Goal: Task Accomplishment & Management: Manage account settings

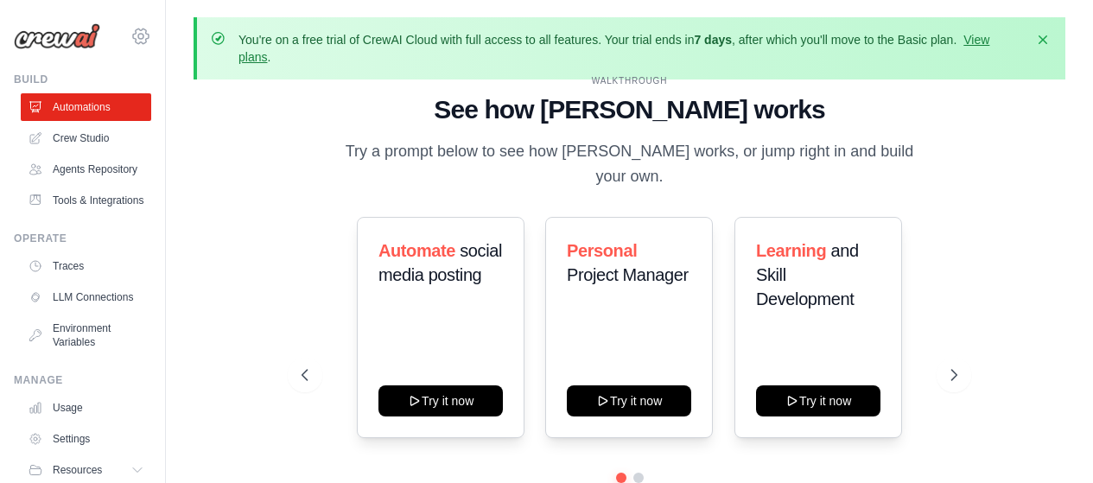
click at [131, 33] on icon at bounding box center [141, 36] width 21 height 21
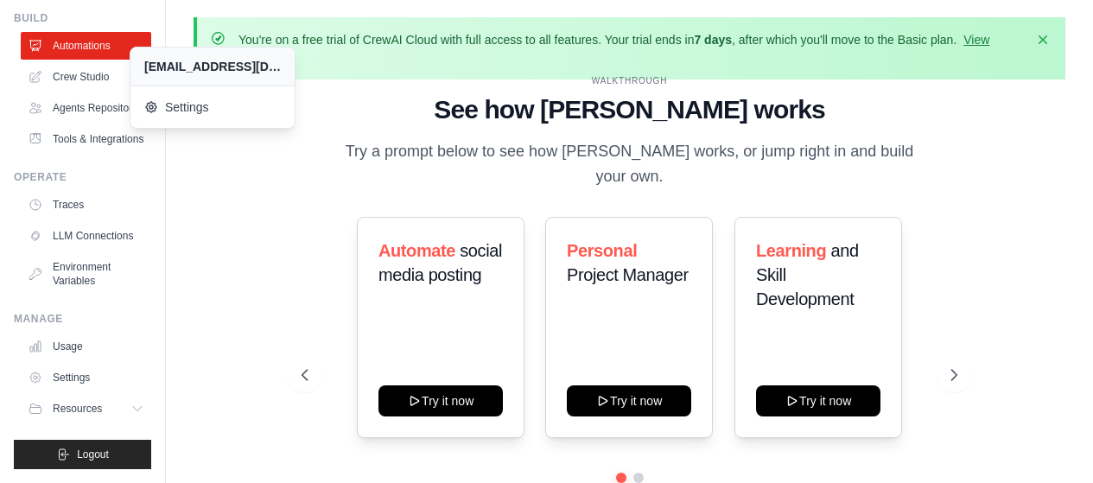
scroll to position [103, 0]
click at [132, 403] on icon at bounding box center [139, 409] width 14 height 14
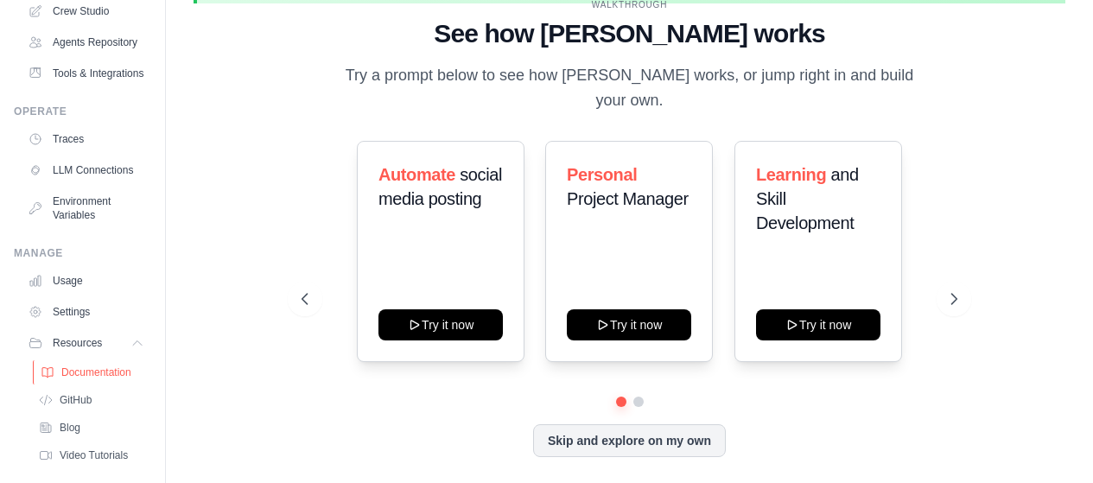
scroll to position [41, 0]
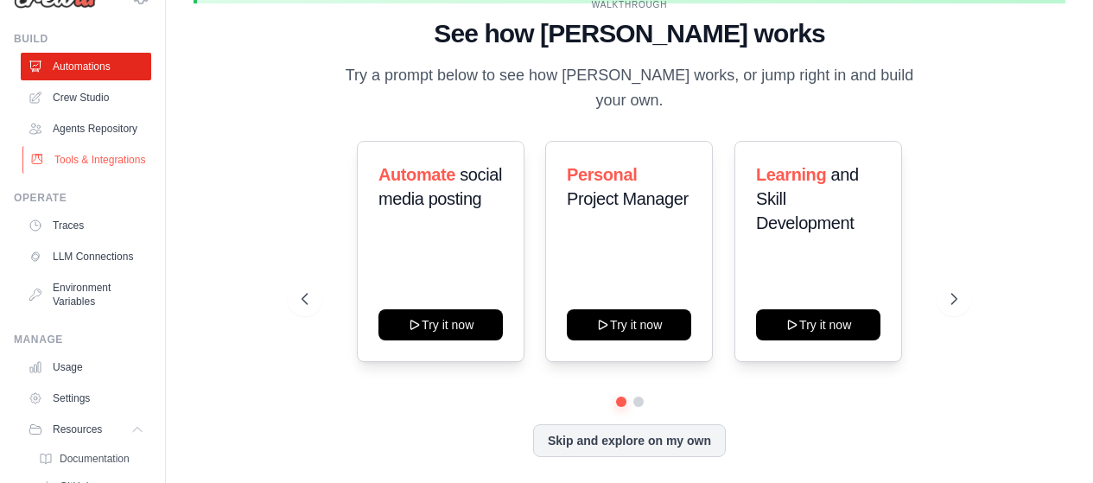
click at [84, 174] on link "Tools & Integrations" at bounding box center [87, 160] width 131 height 28
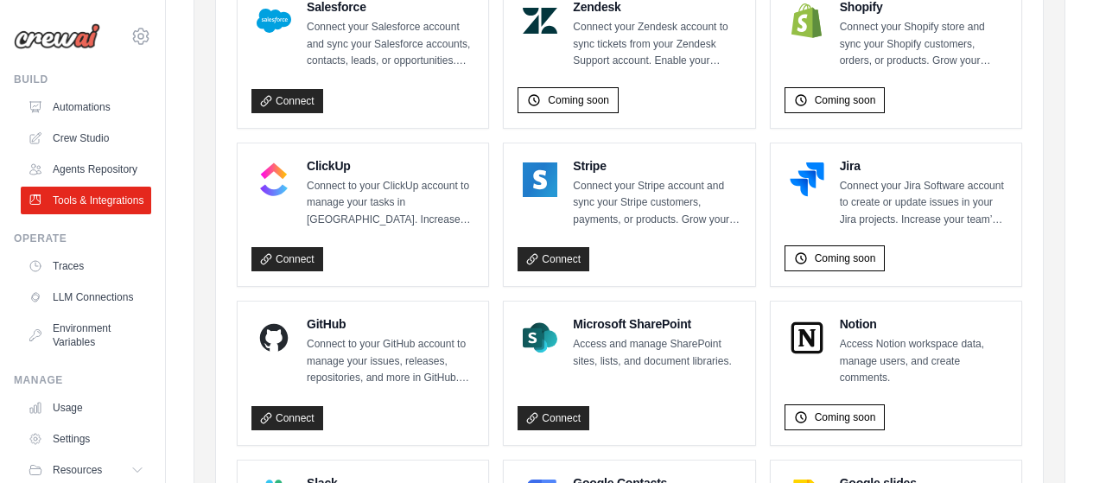
scroll to position [1124, 0]
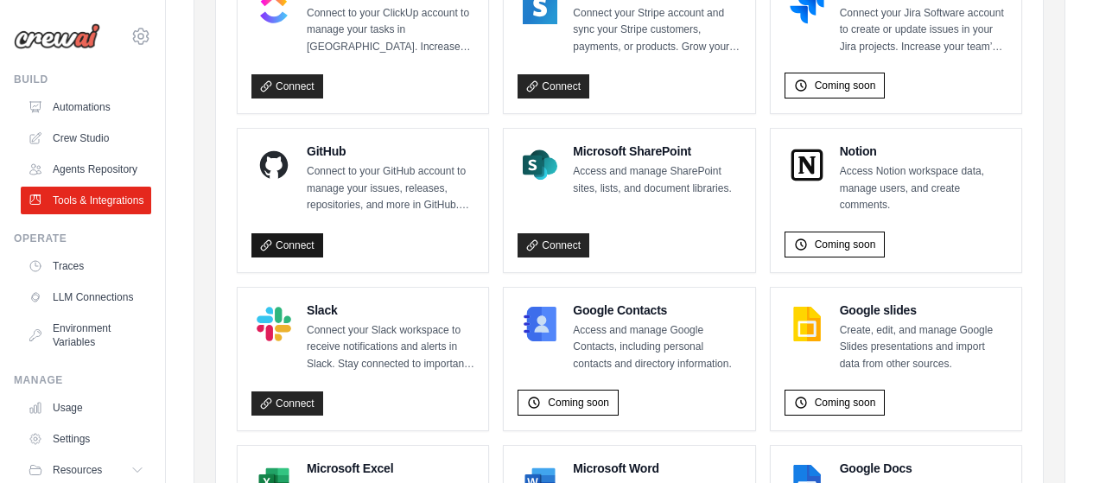
click at [307, 236] on link "Connect" at bounding box center [288, 245] width 72 height 24
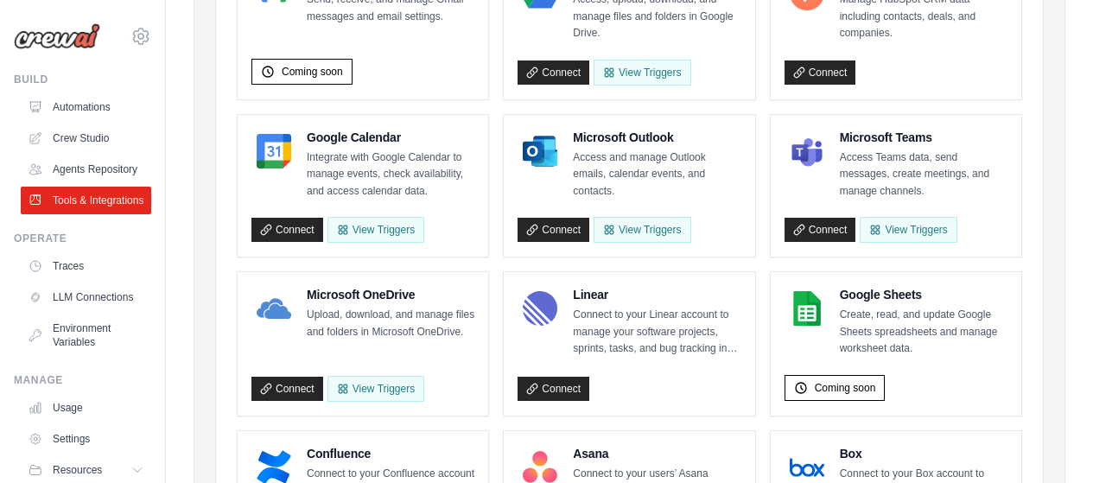
scroll to position [0, 0]
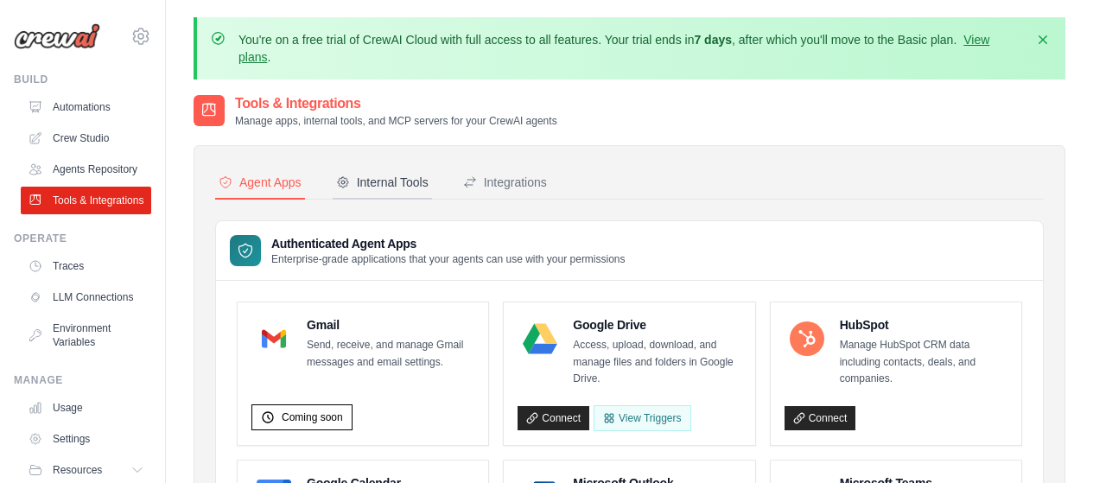
click at [381, 190] on div "Internal Tools" at bounding box center [382, 182] width 92 height 17
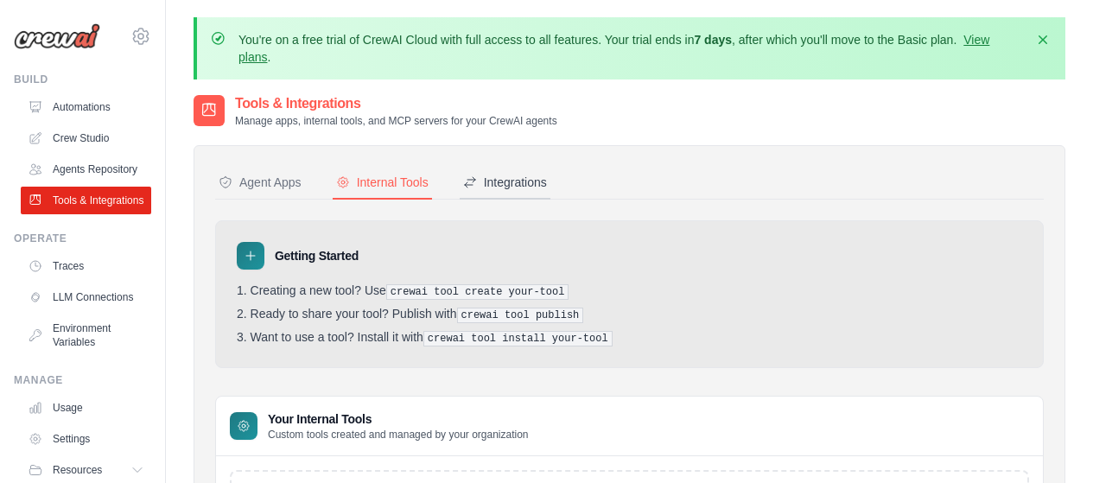
click at [533, 196] on button "Integrations" at bounding box center [505, 183] width 91 height 33
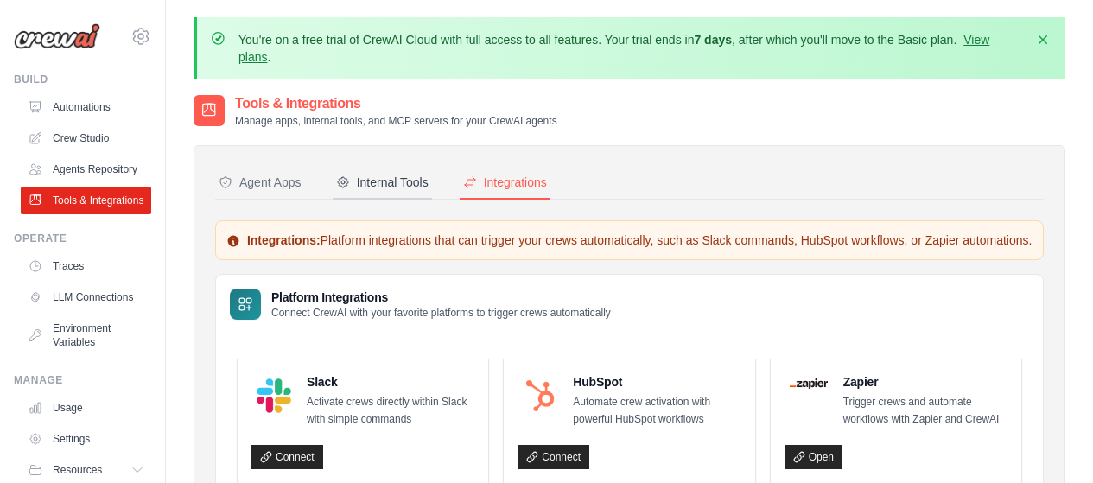
click at [414, 182] on div "Internal Tools" at bounding box center [382, 182] width 92 height 17
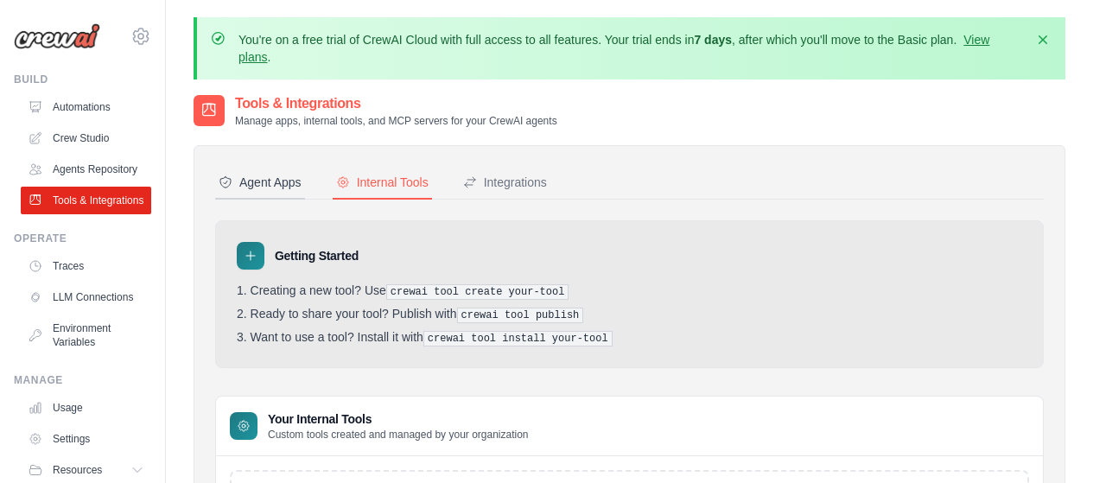
click at [251, 190] on div "Agent Apps" at bounding box center [260, 182] width 83 height 17
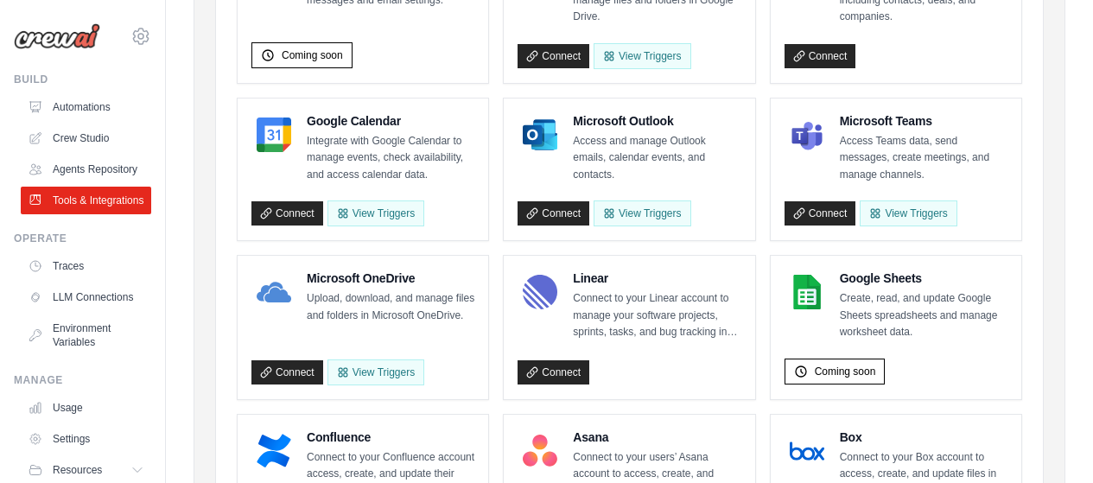
scroll to position [16, 0]
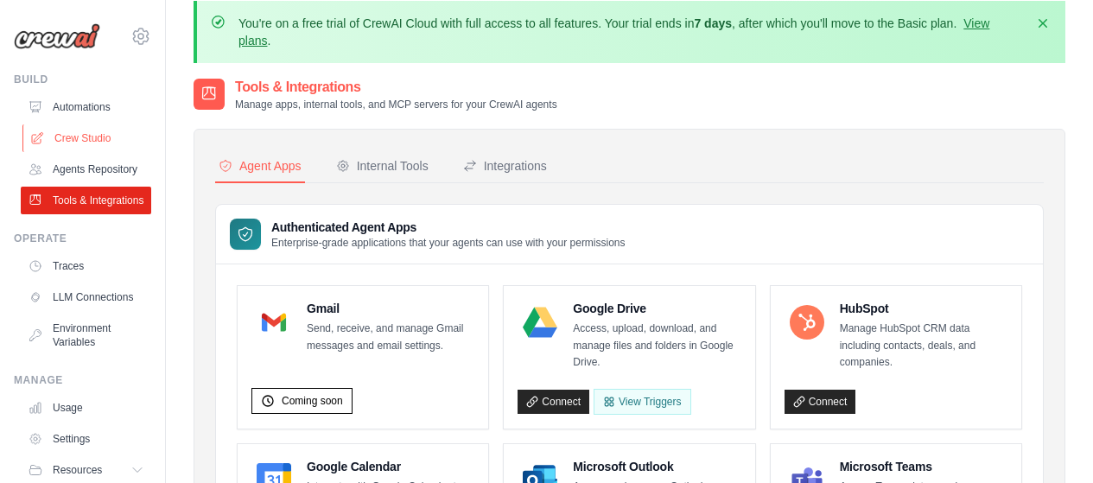
click at [81, 143] on link "Crew Studio" at bounding box center [87, 138] width 131 height 28
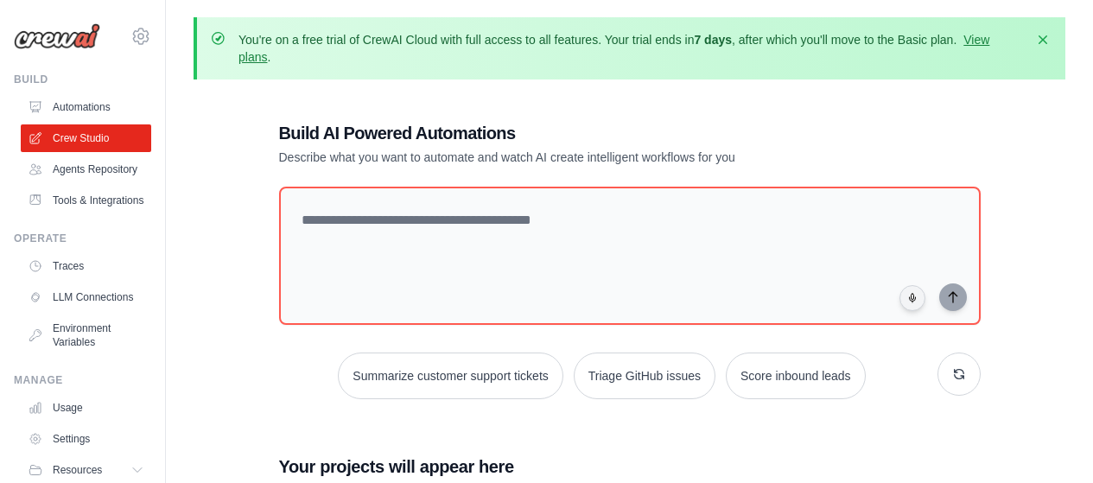
scroll to position [242, 0]
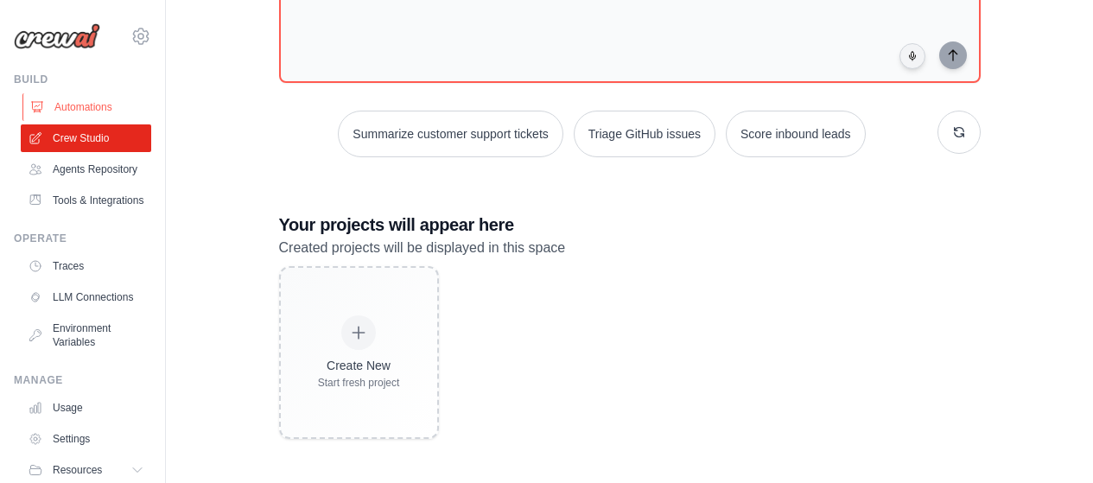
click at [93, 111] on link "Automations" at bounding box center [87, 107] width 131 height 28
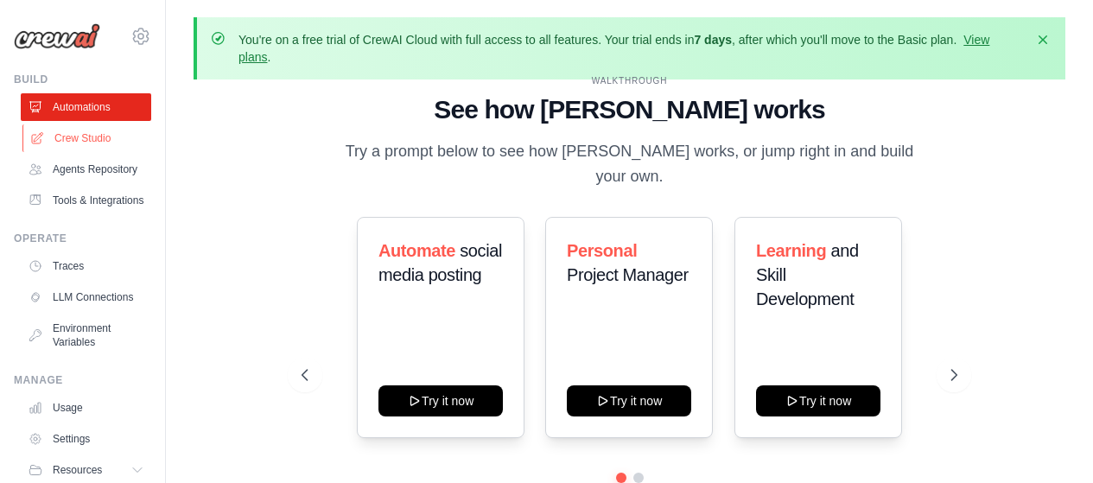
click at [91, 141] on link "Crew Studio" at bounding box center [87, 138] width 131 height 28
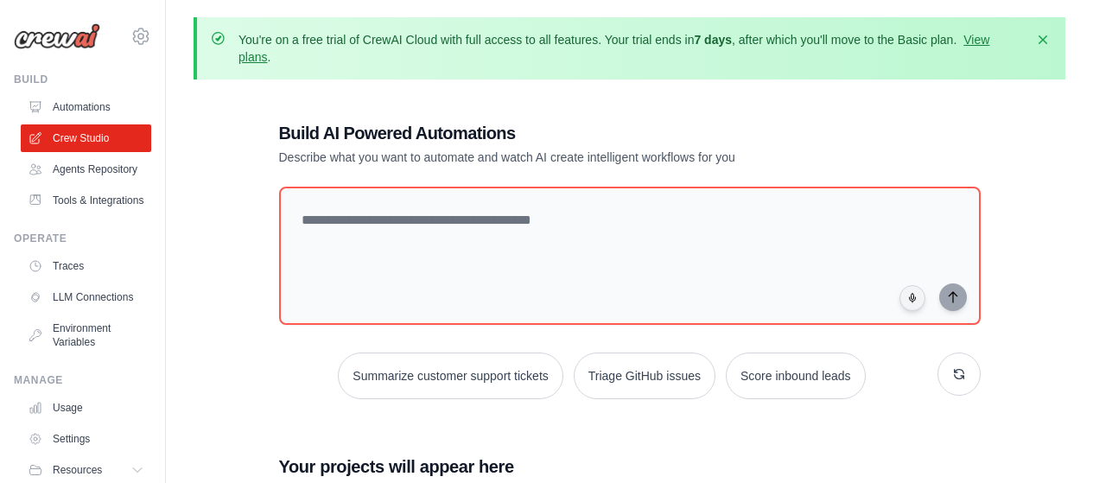
click at [71, 182] on link "Agents Repository" at bounding box center [86, 170] width 131 height 28
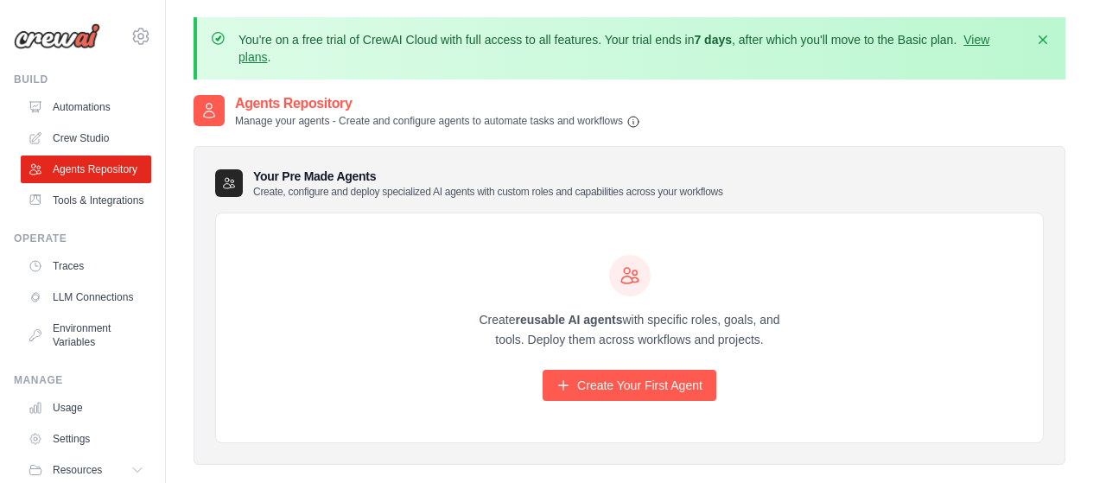
scroll to position [111, 0]
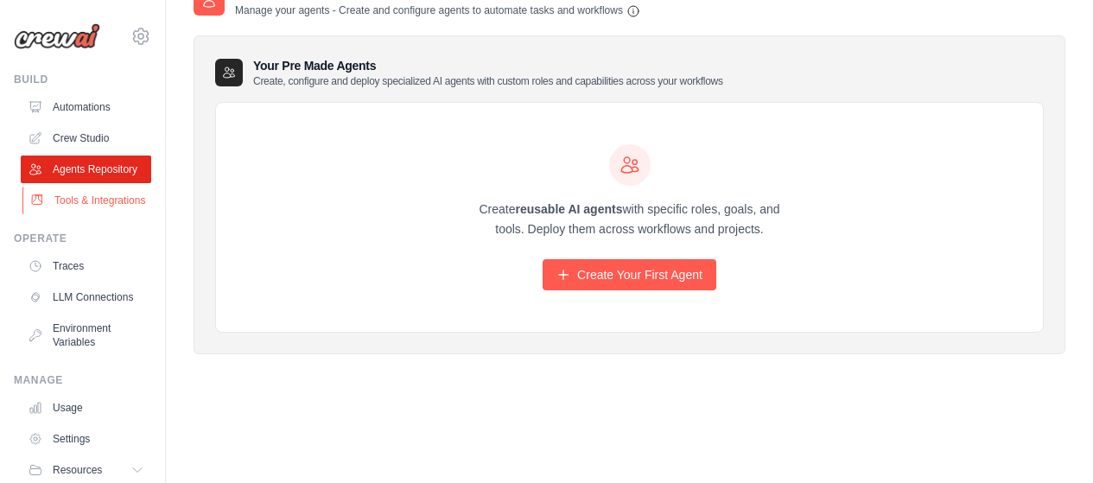
click at [65, 214] on link "Tools & Integrations" at bounding box center [87, 201] width 131 height 28
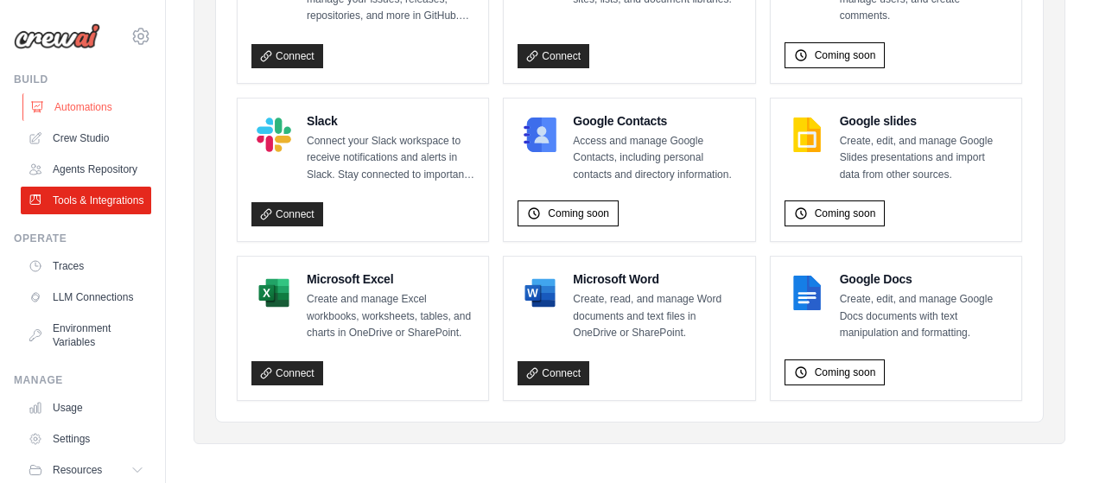
scroll to position [103, 0]
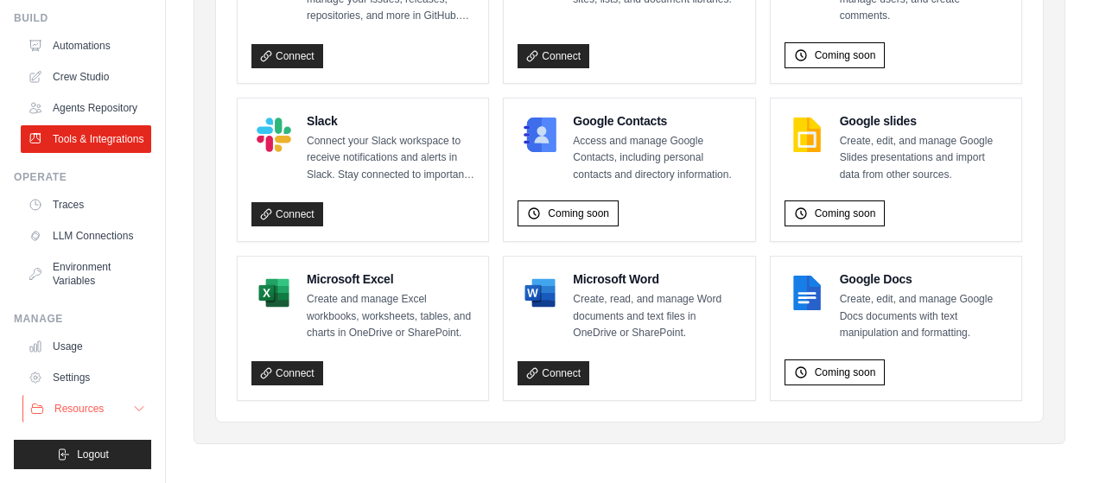
click at [132, 407] on icon at bounding box center [139, 409] width 14 height 14
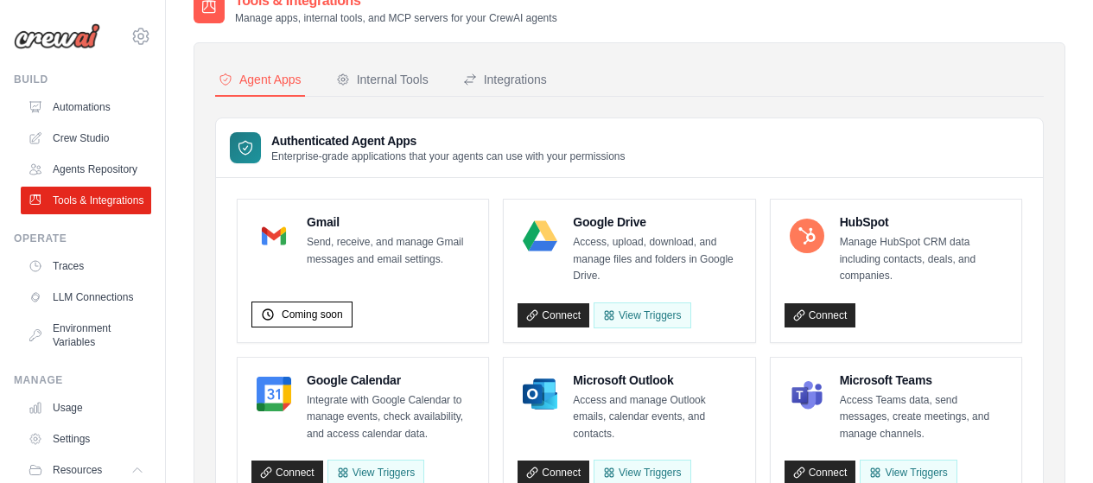
scroll to position [0, 0]
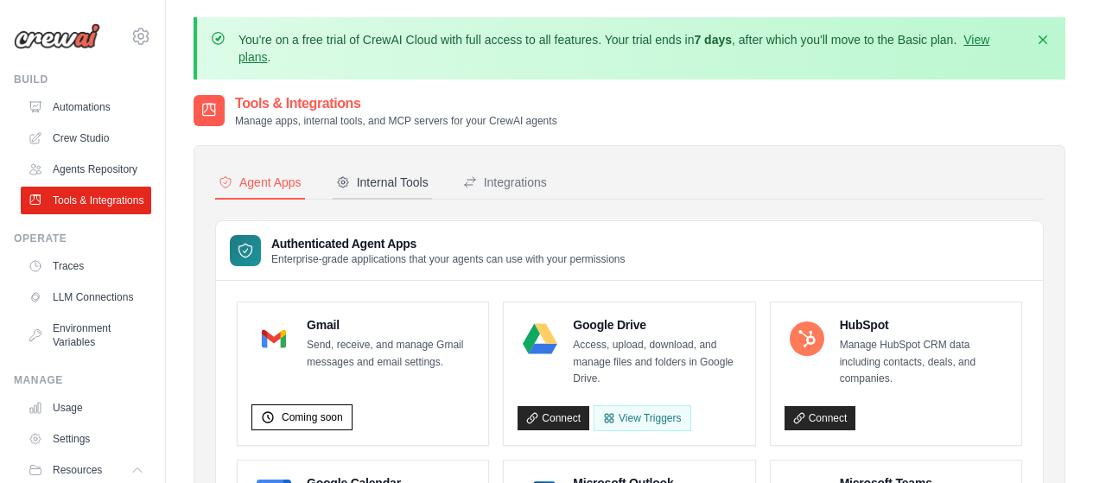
click at [395, 180] on div "Internal Tools" at bounding box center [382, 182] width 92 height 17
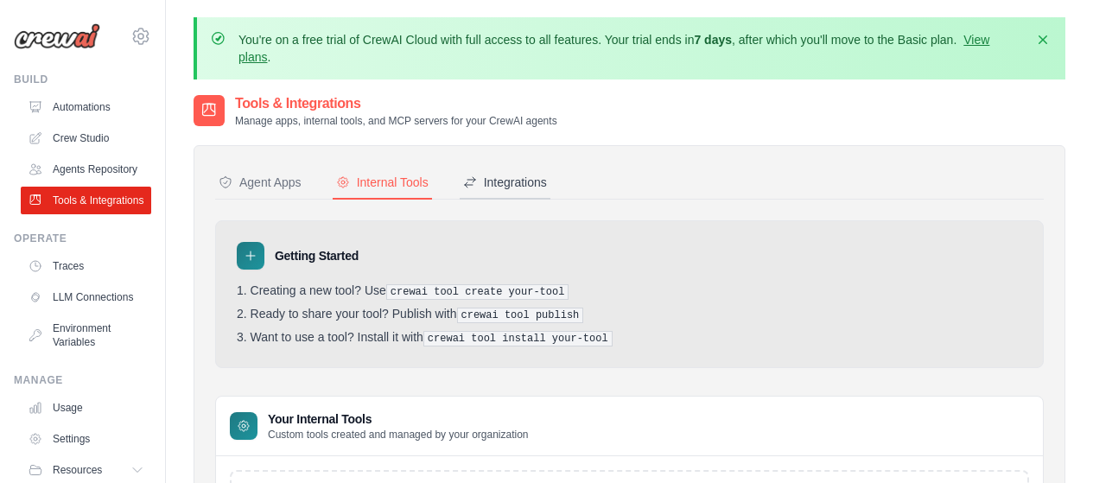
click at [507, 181] on div "Integrations" at bounding box center [505, 182] width 84 height 17
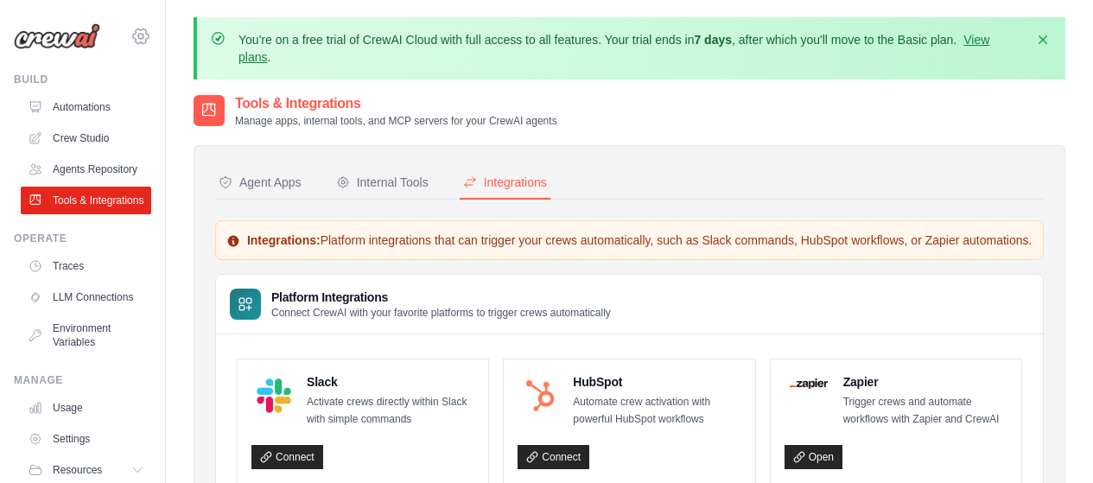
click at [131, 36] on icon at bounding box center [141, 36] width 21 height 21
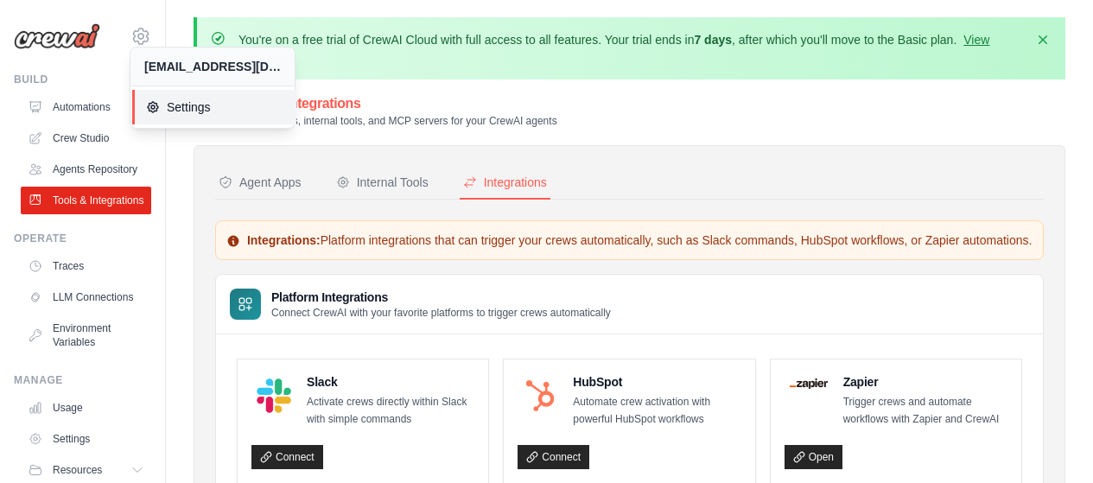
click at [221, 120] on link "Settings" at bounding box center [214, 107] width 164 height 35
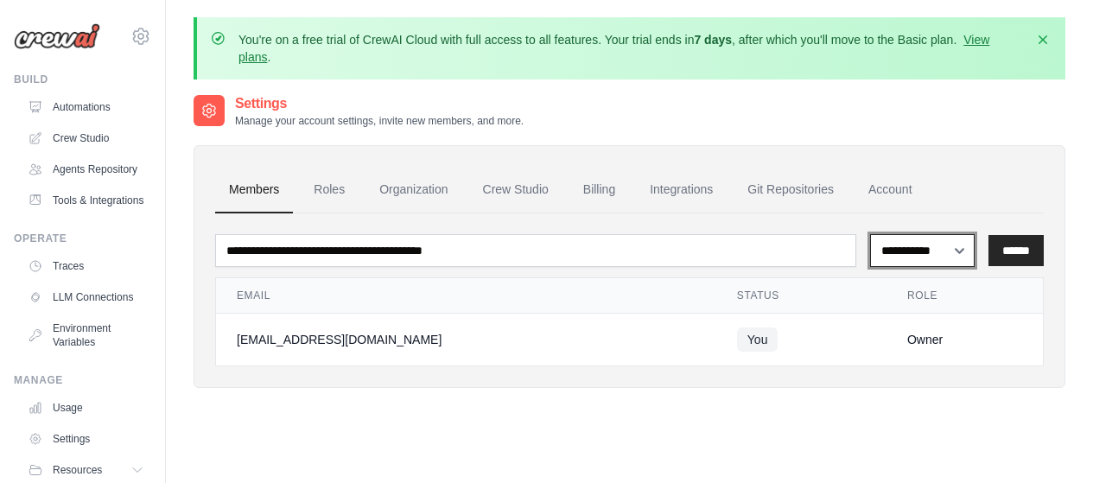
click at [967, 252] on select "**********" at bounding box center [922, 250] width 105 height 33
click at [1024, 142] on div "**********" at bounding box center [630, 258] width 872 height 260
click at [799, 192] on link "Git Repositories" at bounding box center [791, 190] width 114 height 47
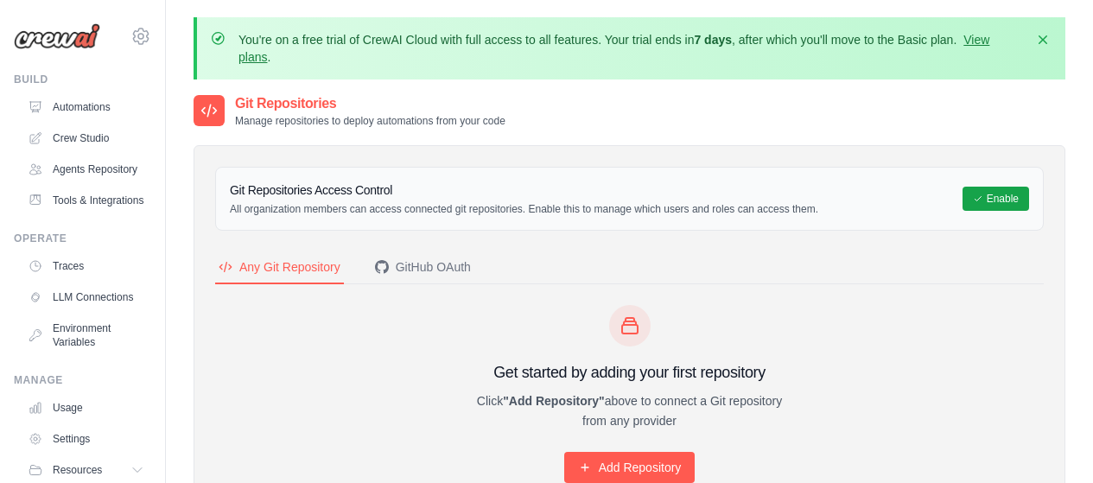
scroll to position [86, 0]
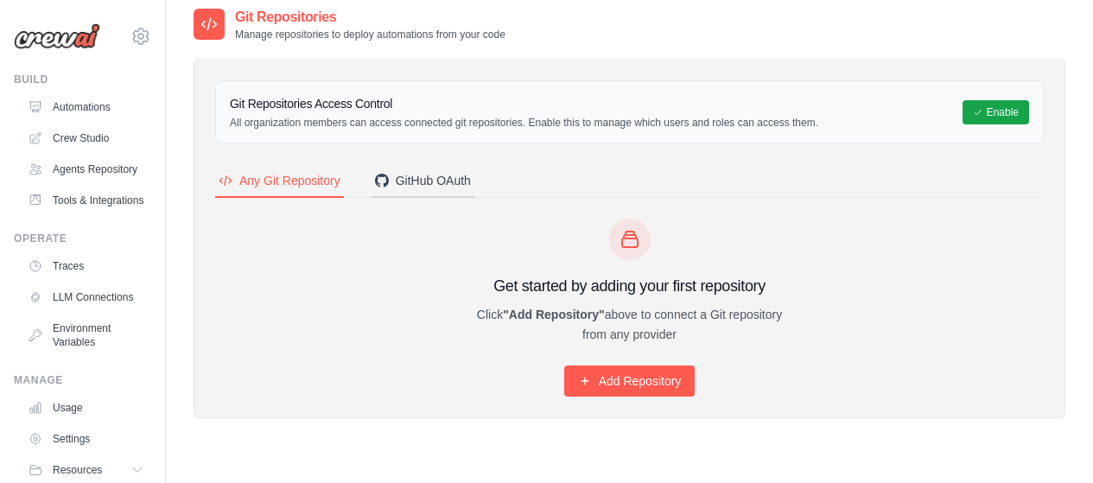
click at [439, 190] on button "GitHub OAuth" at bounding box center [423, 181] width 103 height 33
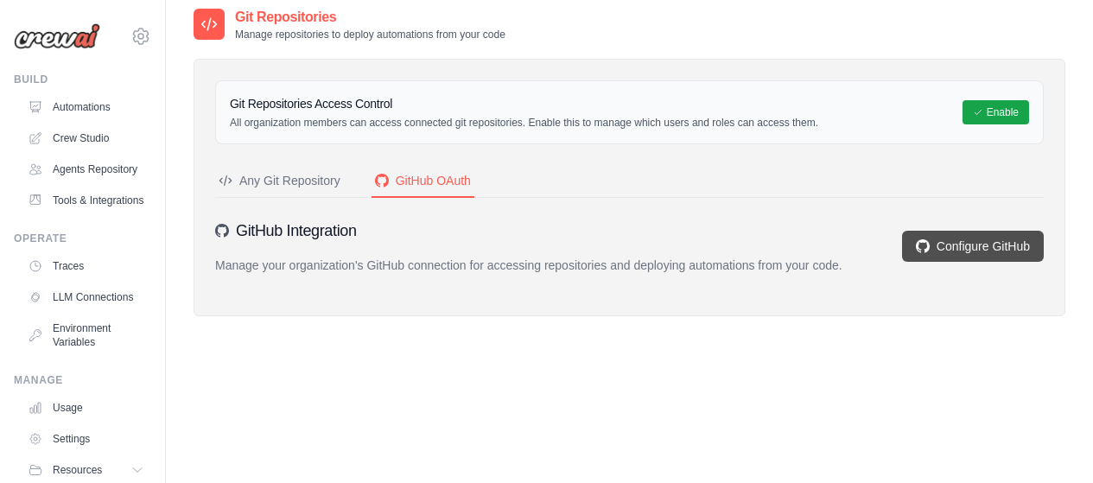
click at [964, 251] on link "Configure GitHub" at bounding box center [973, 246] width 142 height 31
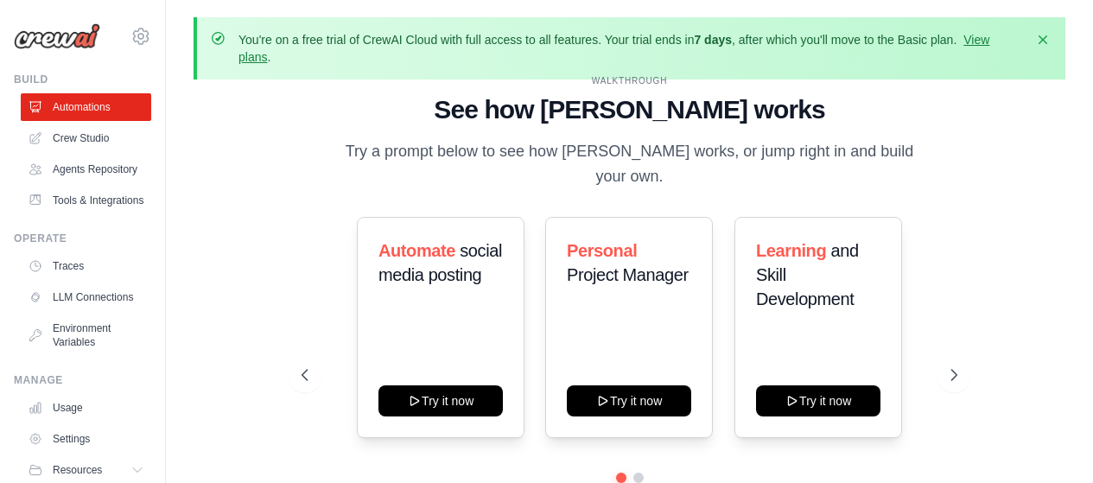
scroll to position [76, 0]
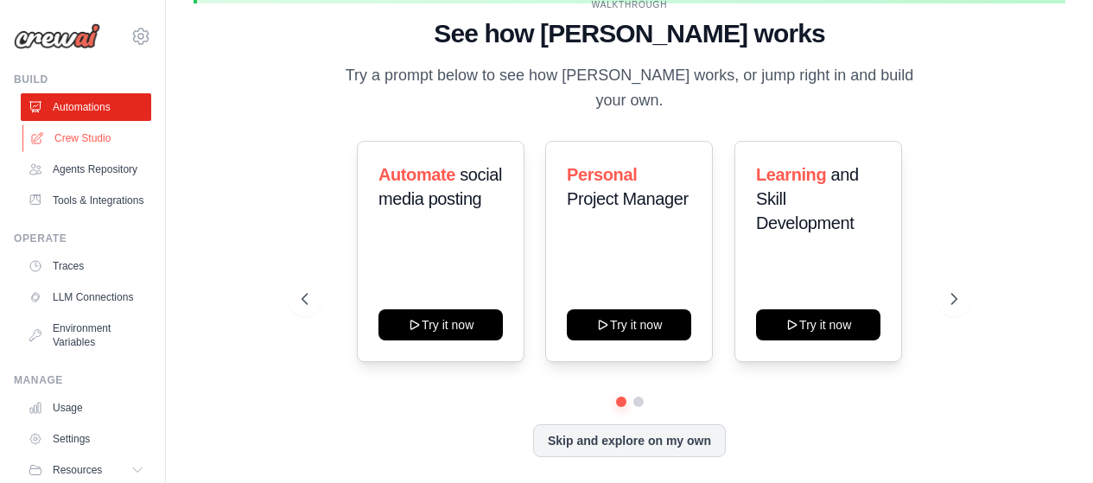
click at [115, 134] on link "Crew Studio" at bounding box center [87, 138] width 131 height 28
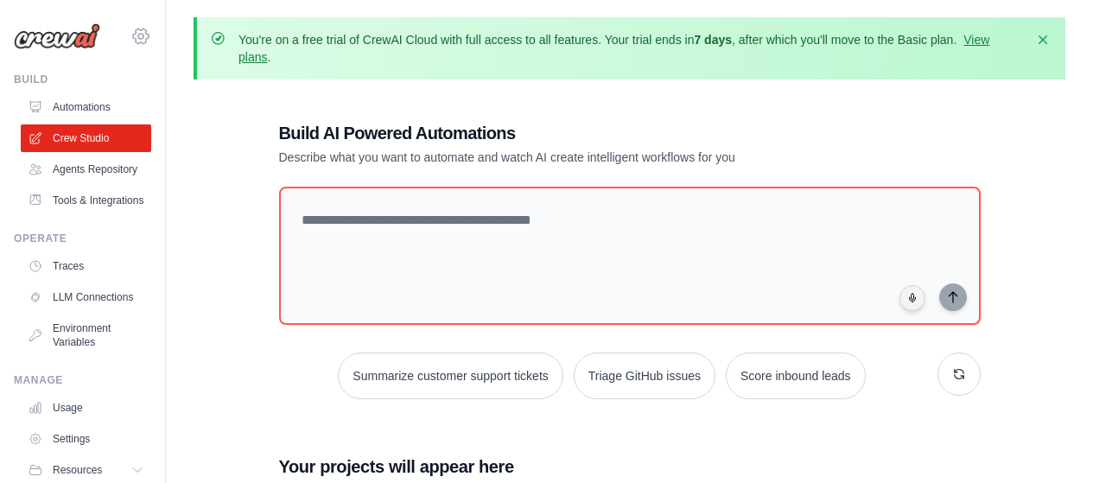
click at [131, 31] on icon at bounding box center [141, 36] width 21 height 21
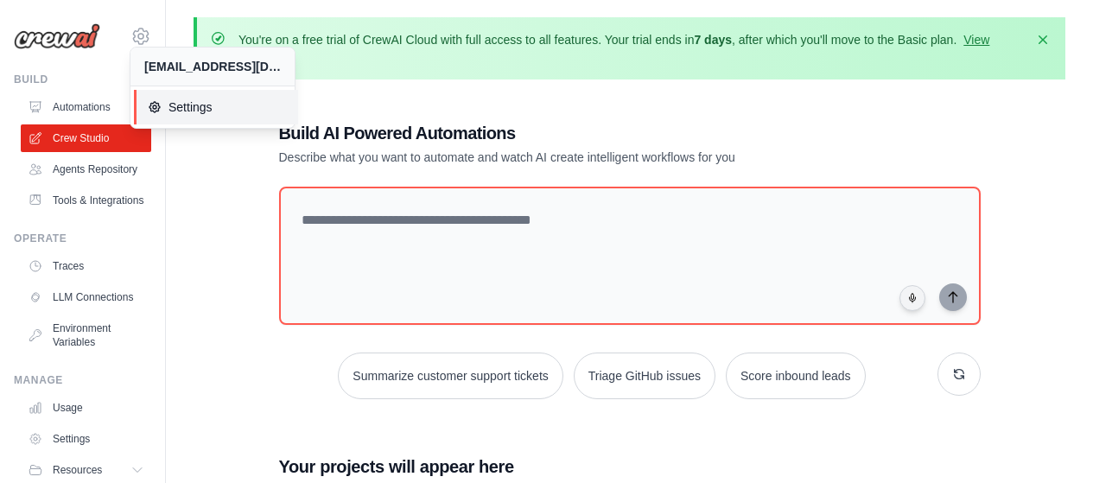
click at [192, 111] on span "Settings" at bounding box center [216, 107] width 137 height 17
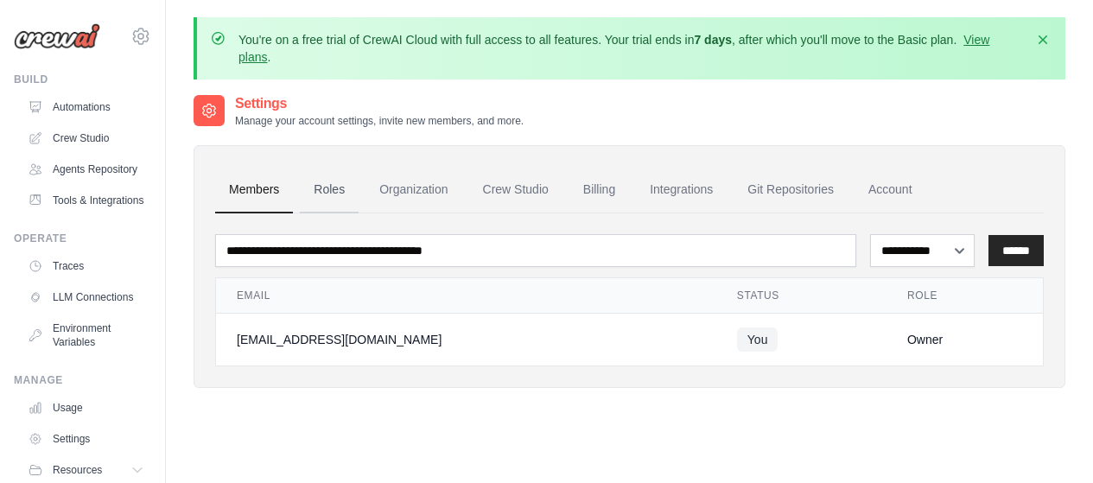
click at [316, 194] on link "Roles" at bounding box center [329, 190] width 59 height 47
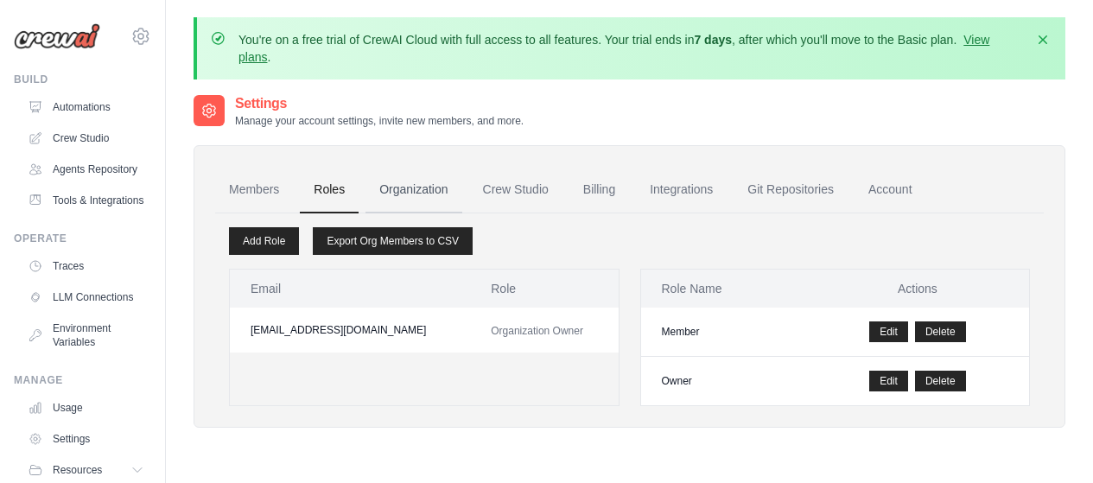
click at [430, 187] on link "Organization" at bounding box center [414, 190] width 96 height 47
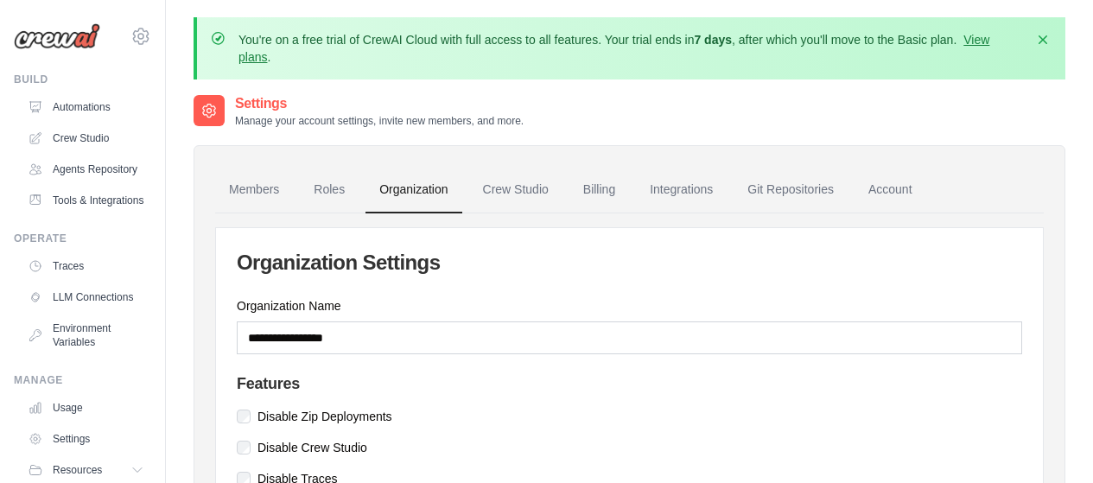
scroll to position [152, 0]
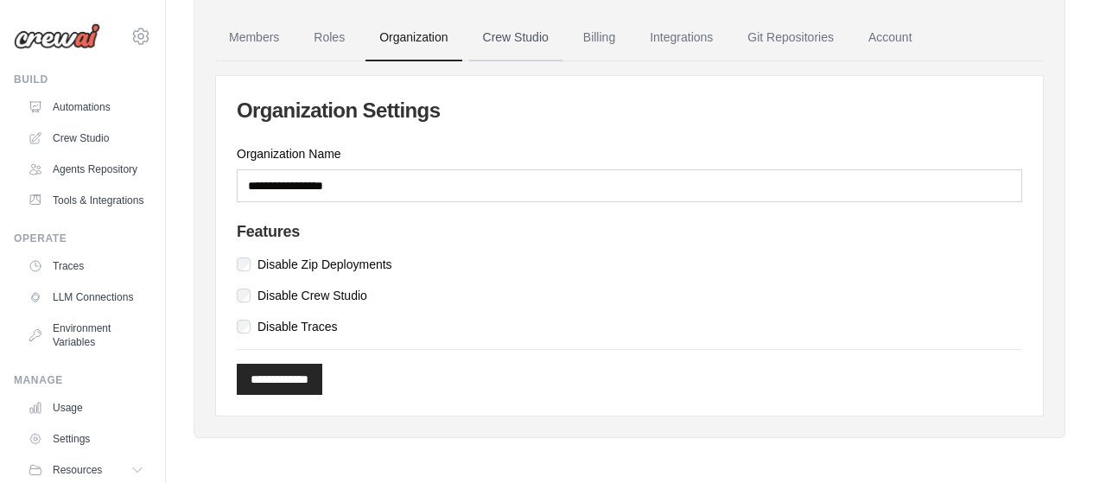
click at [524, 38] on link "Crew Studio" at bounding box center [515, 38] width 93 height 47
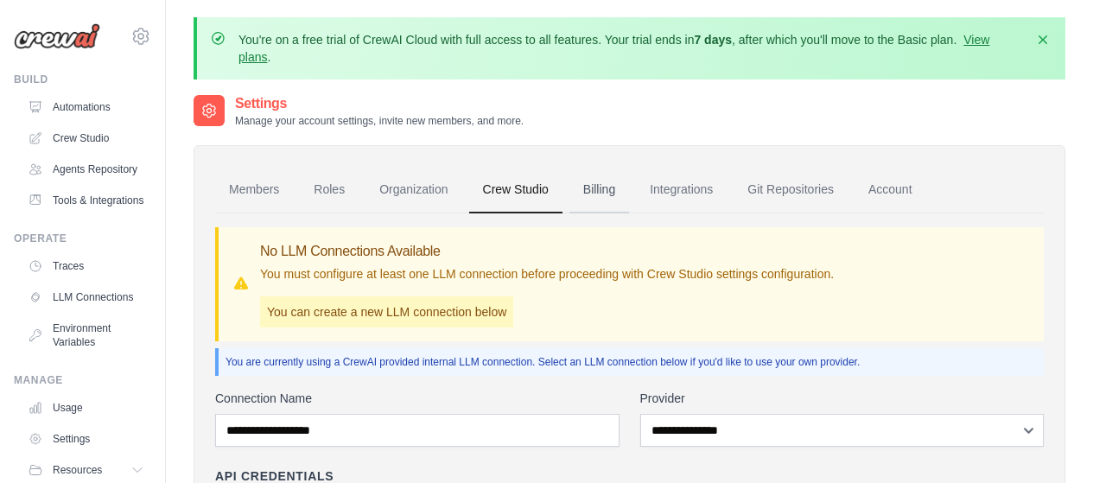
click at [588, 197] on link "Billing" at bounding box center [600, 190] width 60 height 47
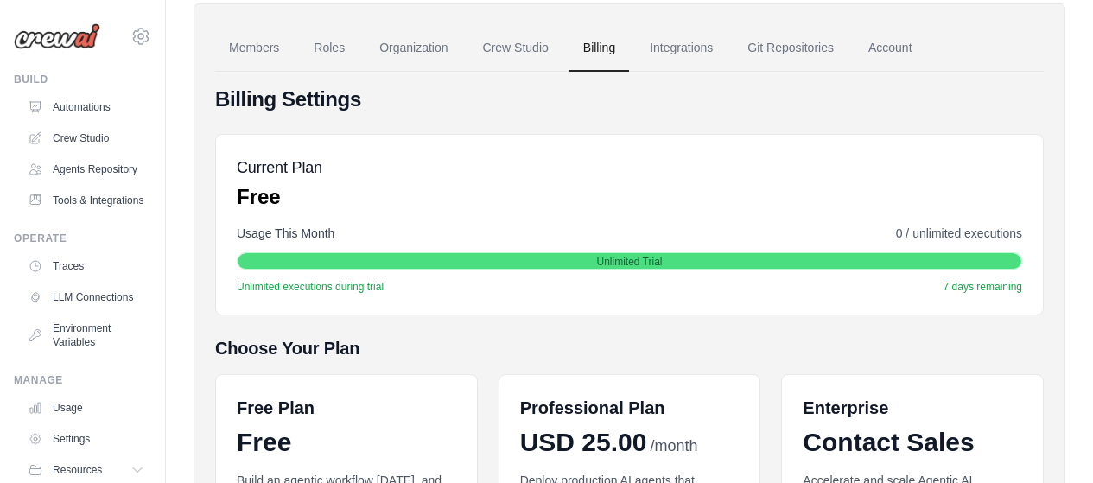
scroll to position [55, 0]
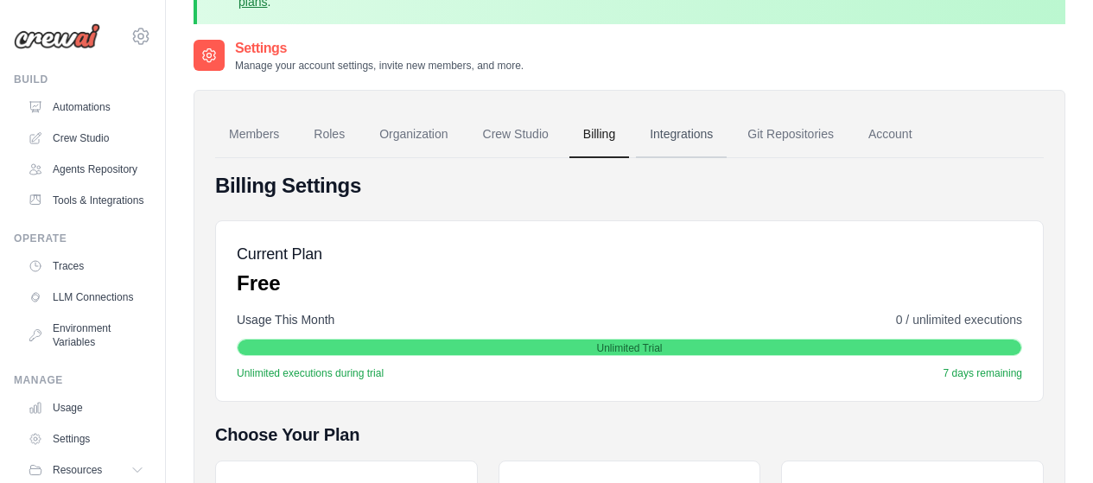
click at [672, 135] on link "Integrations" at bounding box center [681, 134] width 91 height 47
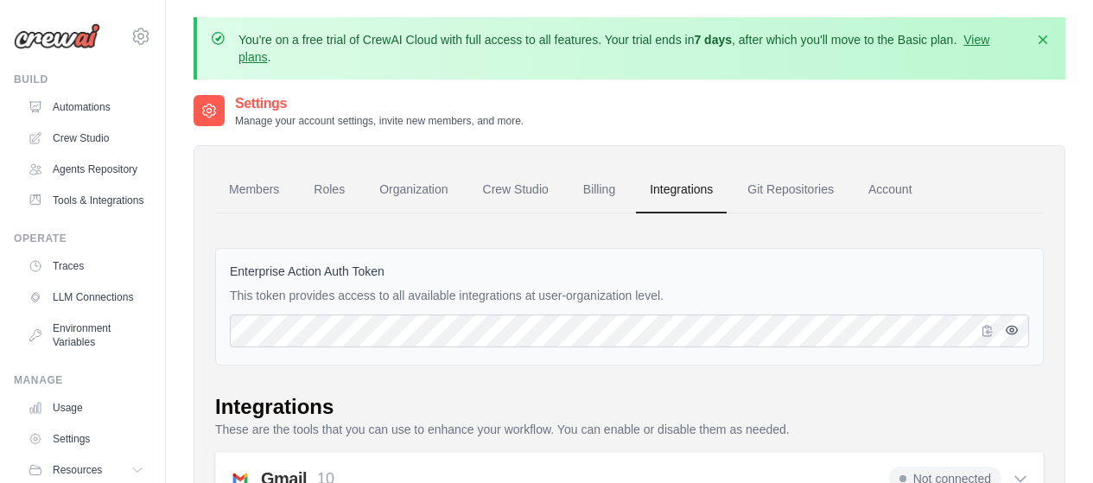
click at [1009, 334] on icon "button" at bounding box center [1012, 330] width 11 height 8
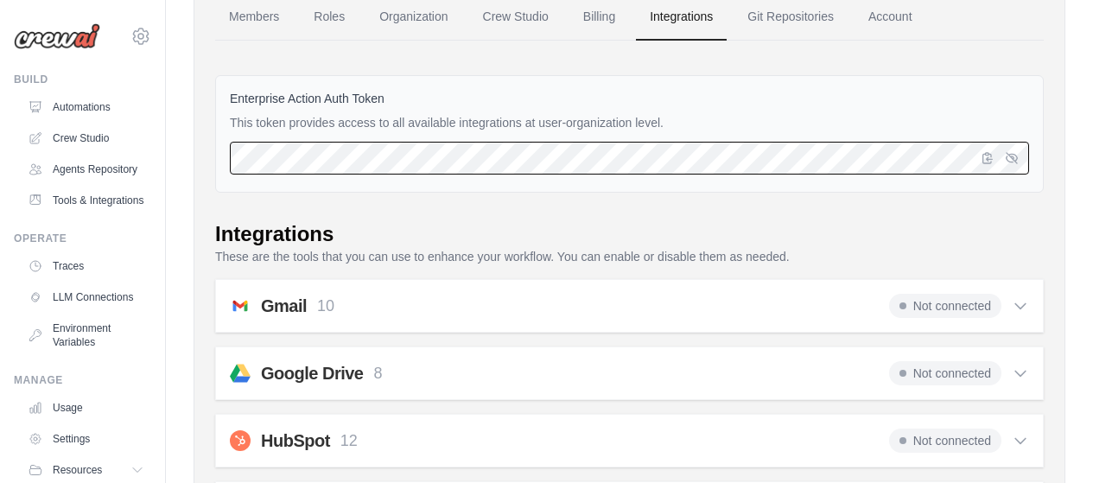
click at [226, 156] on div "Enterprise Action Auth Token This token provides access to all available integr…" at bounding box center [629, 134] width 829 height 118
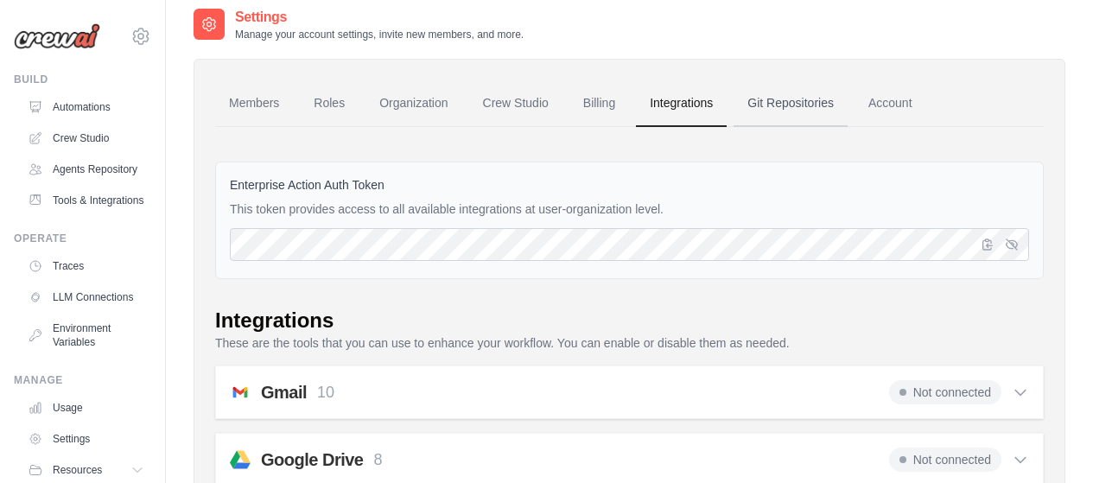
click at [824, 110] on link "Git Repositories" at bounding box center [791, 103] width 114 height 47
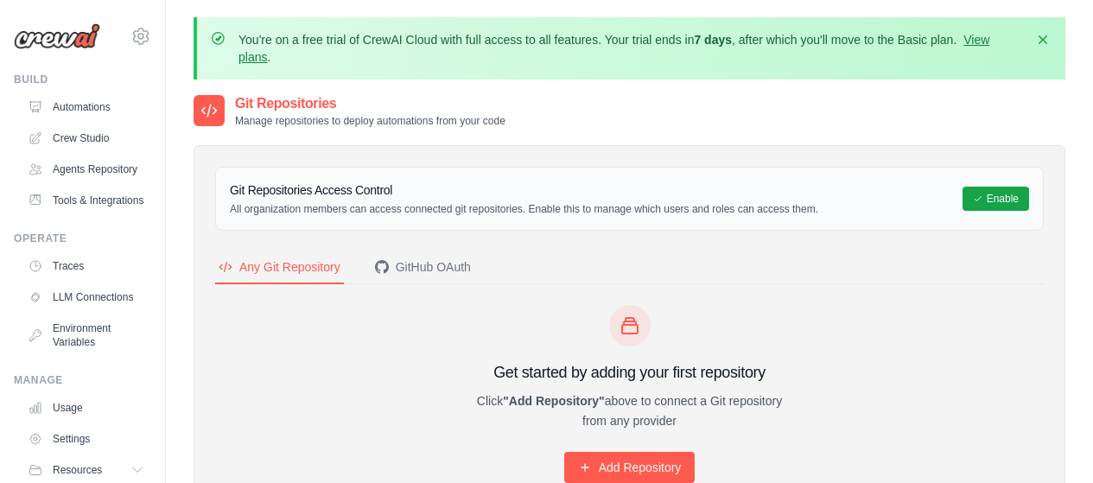
scroll to position [86, 0]
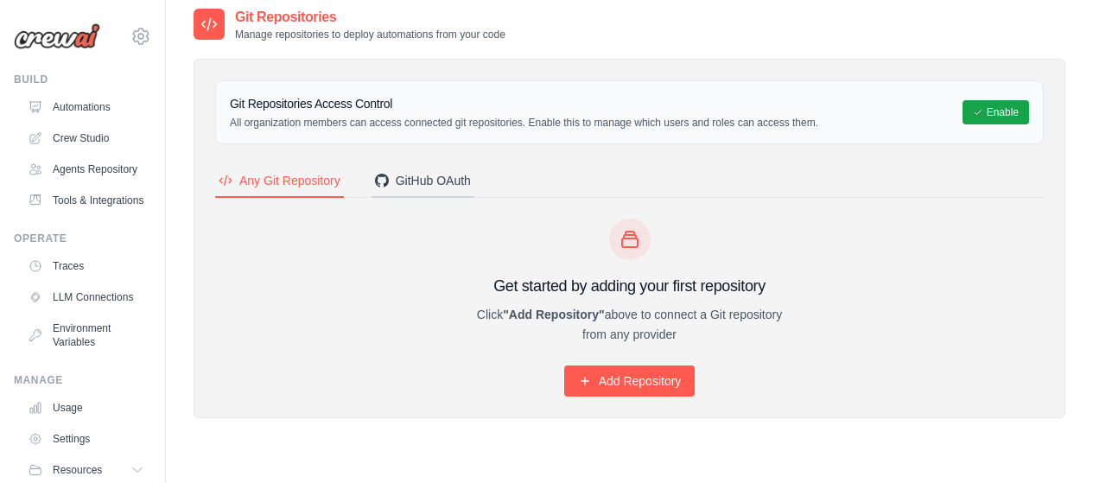
click at [435, 179] on div "GitHub OAuth" at bounding box center [423, 180] width 96 height 17
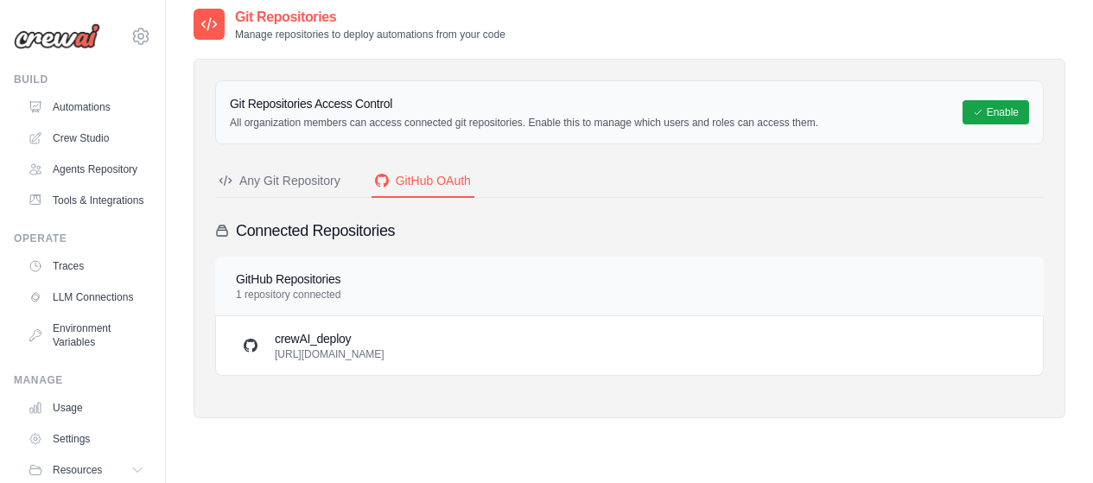
scroll to position [111, 0]
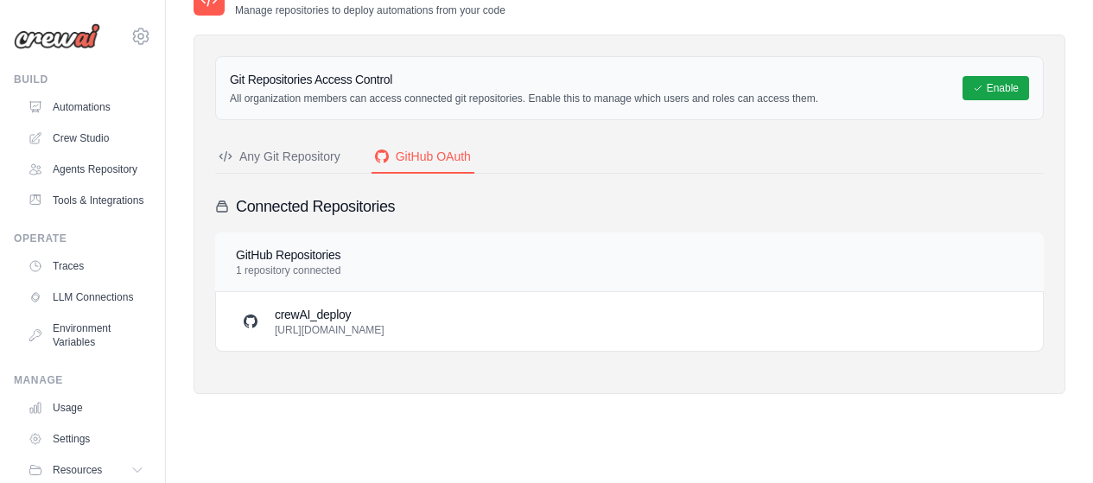
click at [526, 327] on div "crewAI_deploy https://github.com/ldferreiraldf-afk/crewAI_deploy.git" at bounding box center [630, 321] width 786 height 31
click at [385, 318] on h3 "crewAI_deploy" at bounding box center [330, 314] width 110 height 17
click at [314, 256] on h4 "GitHub Repositories" at bounding box center [288, 254] width 105 height 17
click at [348, 342] on div "crewAI_deploy https://github.com/ldferreiraldf-afk/crewAI_deploy.git" at bounding box center [629, 321] width 827 height 59
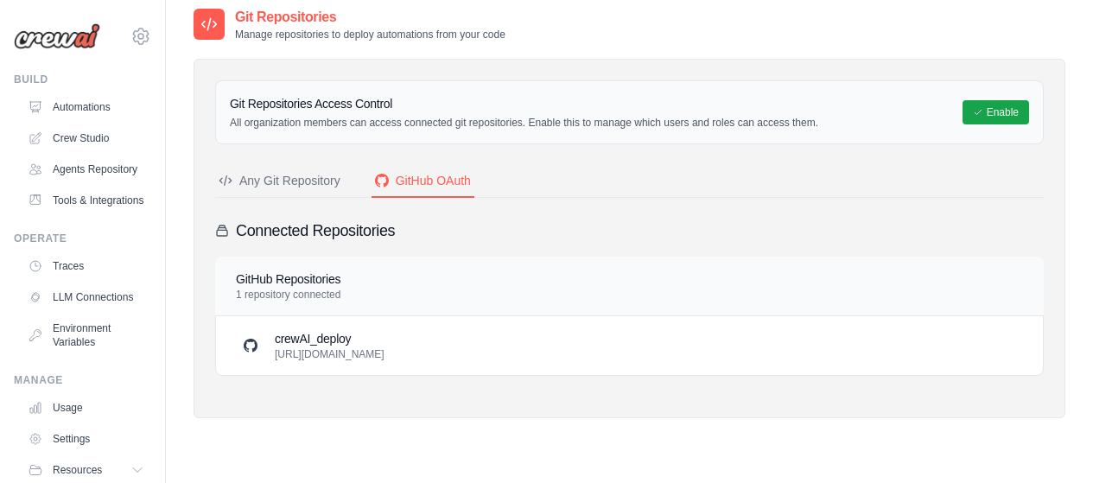
scroll to position [0, 0]
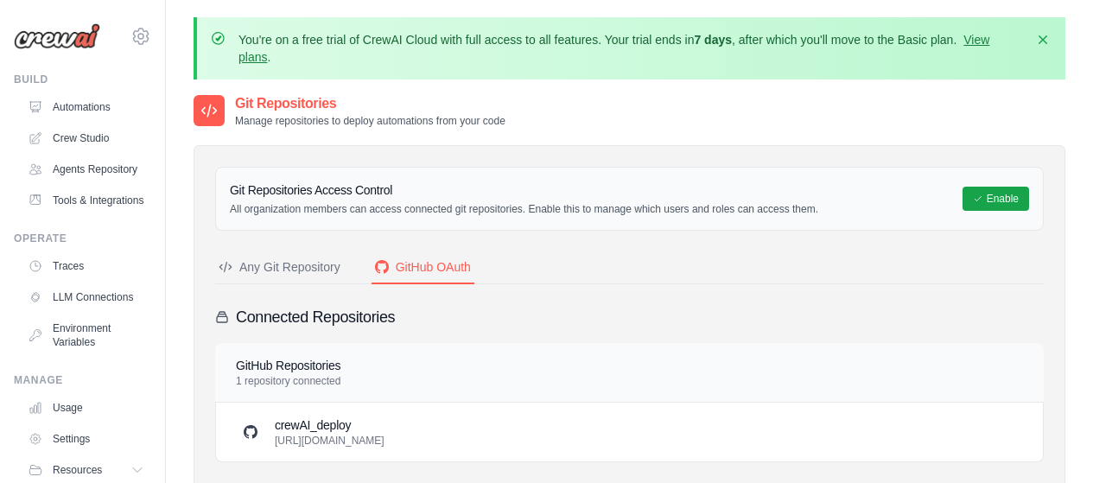
click at [304, 271] on div "Any Git Repository" at bounding box center [280, 266] width 122 height 17
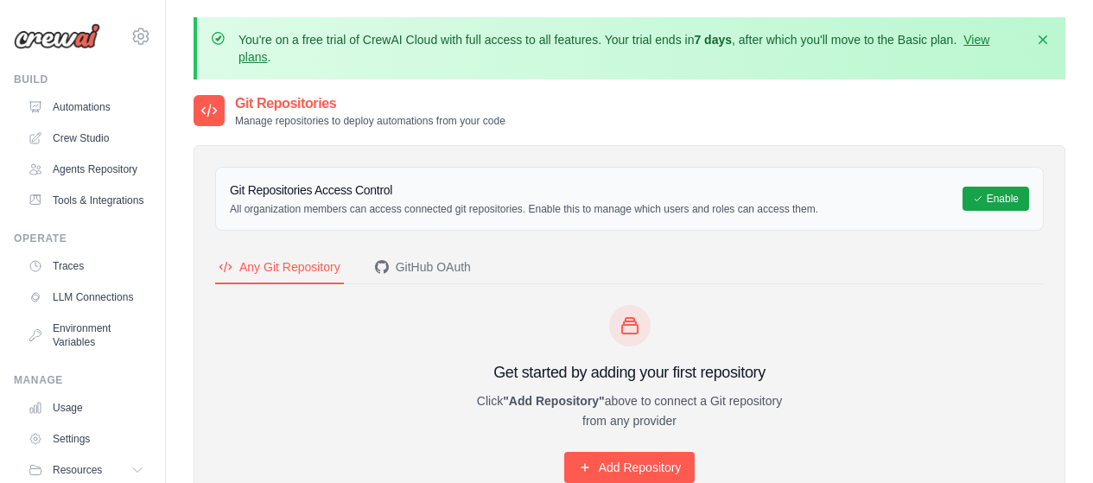
scroll to position [86, 0]
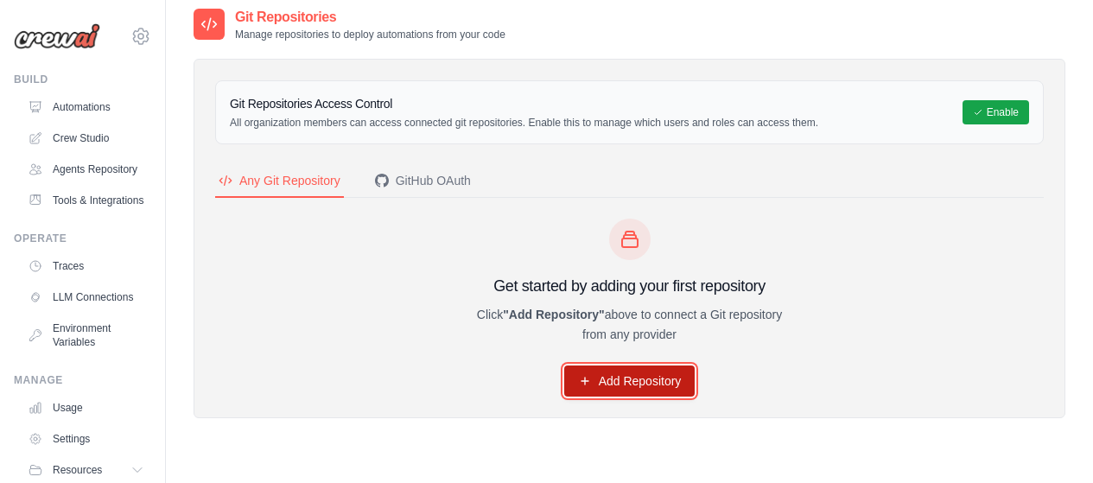
click at [626, 376] on link "Add Repository" at bounding box center [629, 381] width 131 height 31
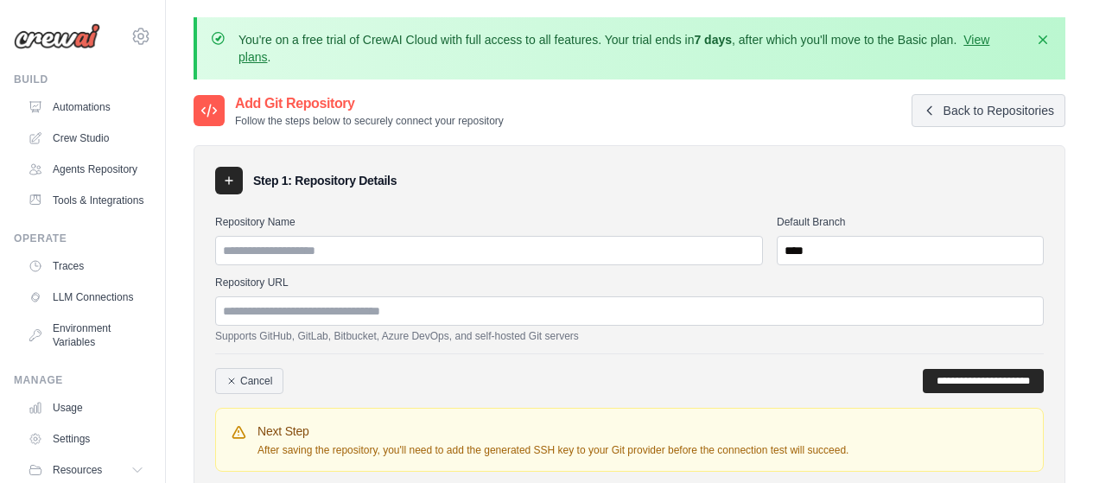
scroll to position [86, 0]
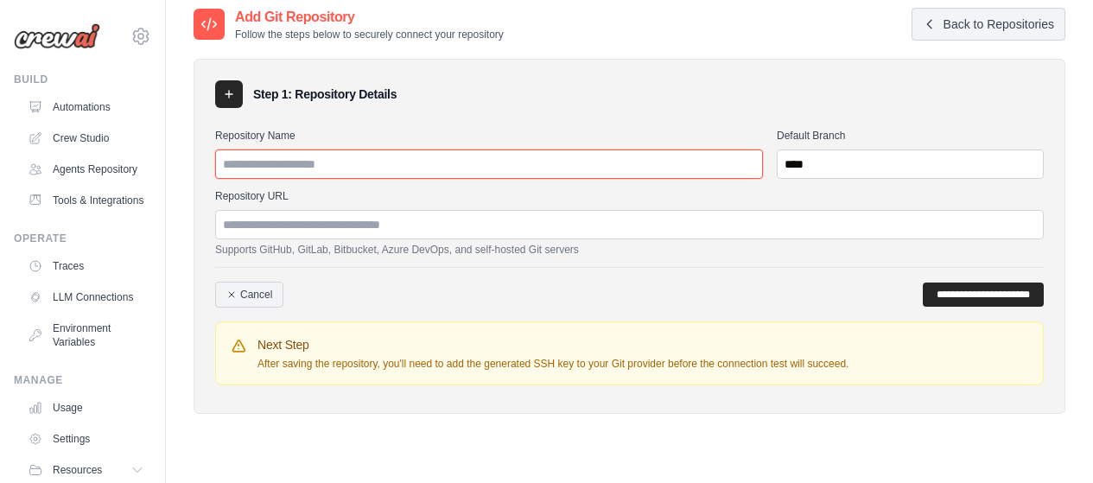
click at [508, 166] on input "Repository Name" at bounding box center [489, 164] width 548 height 29
click at [366, 157] on input "*****" at bounding box center [489, 164] width 548 height 29
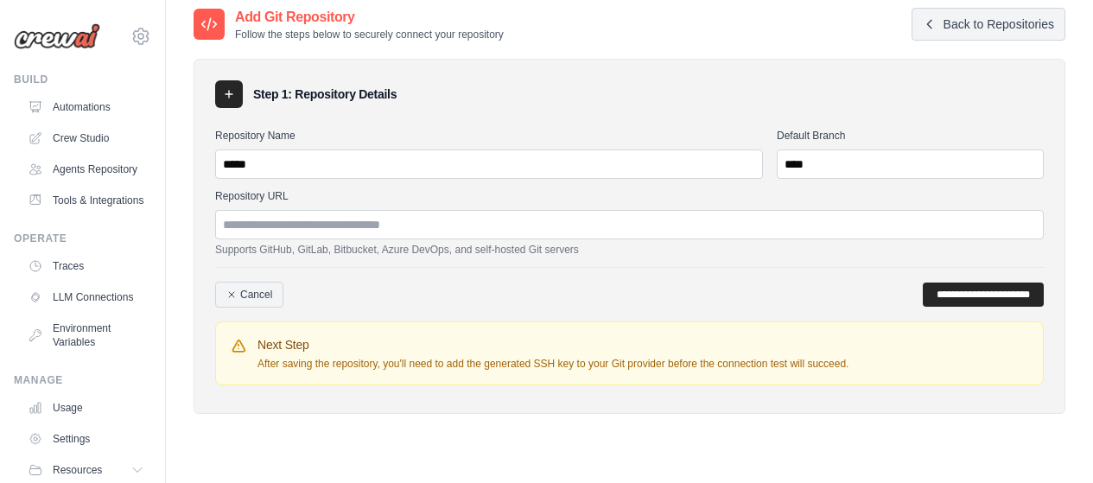
click at [225, 92] on icon at bounding box center [229, 94] width 14 height 14
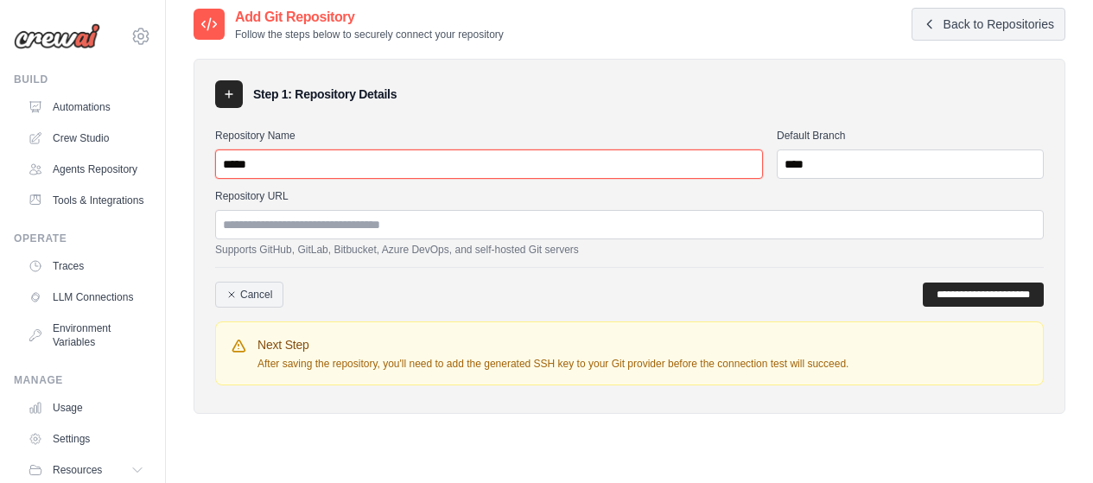
click at [264, 165] on input "*****" at bounding box center [489, 164] width 548 height 29
type input "**********"
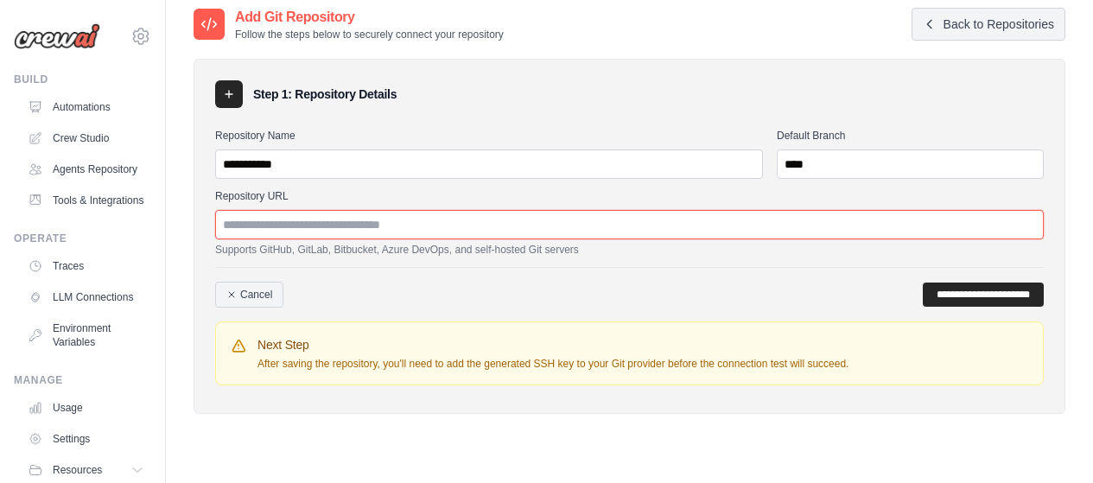
click at [576, 226] on input "Repository URL" at bounding box center [629, 224] width 829 height 29
click at [432, 231] on input "Repository URL" at bounding box center [629, 224] width 829 height 29
paste input "**********"
type input "**********"
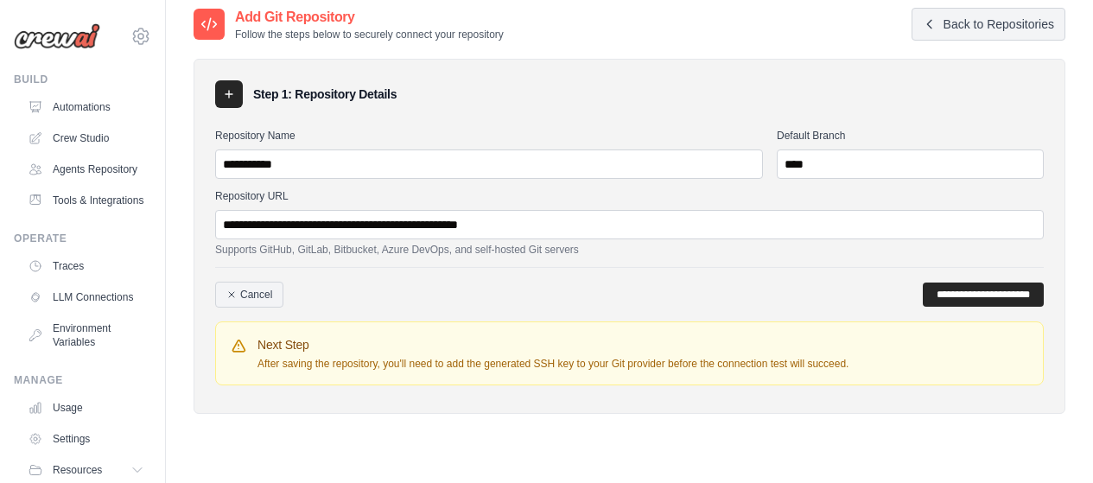
click at [592, 290] on div "**********" at bounding box center [629, 287] width 829 height 41
click at [223, 92] on icon at bounding box center [229, 94] width 14 height 14
click at [986, 302] on input "**********" at bounding box center [983, 295] width 121 height 24
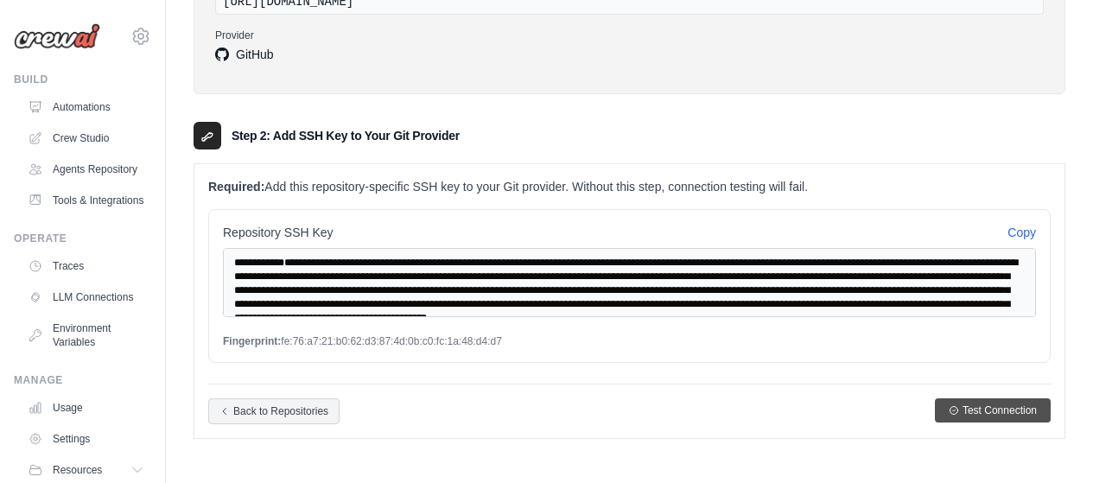
click at [1017, 418] on button "Test Connection" at bounding box center [993, 410] width 116 height 24
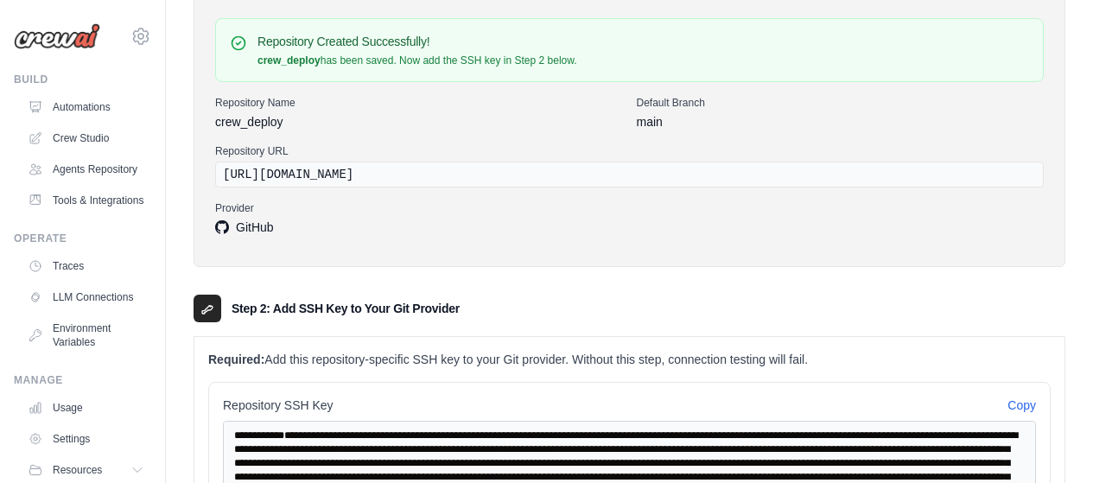
scroll to position [429, 0]
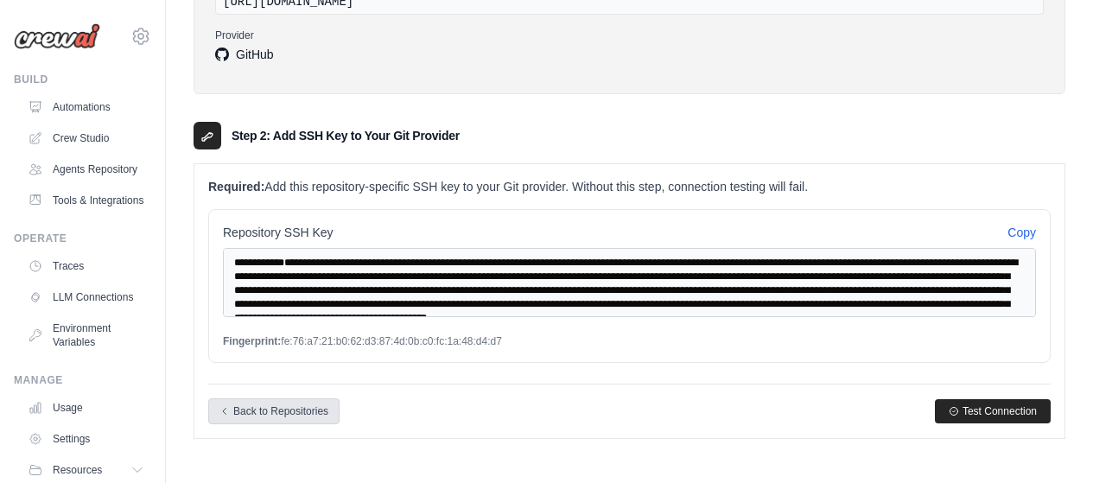
click at [291, 408] on link "Back to Repositories" at bounding box center [273, 411] width 131 height 26
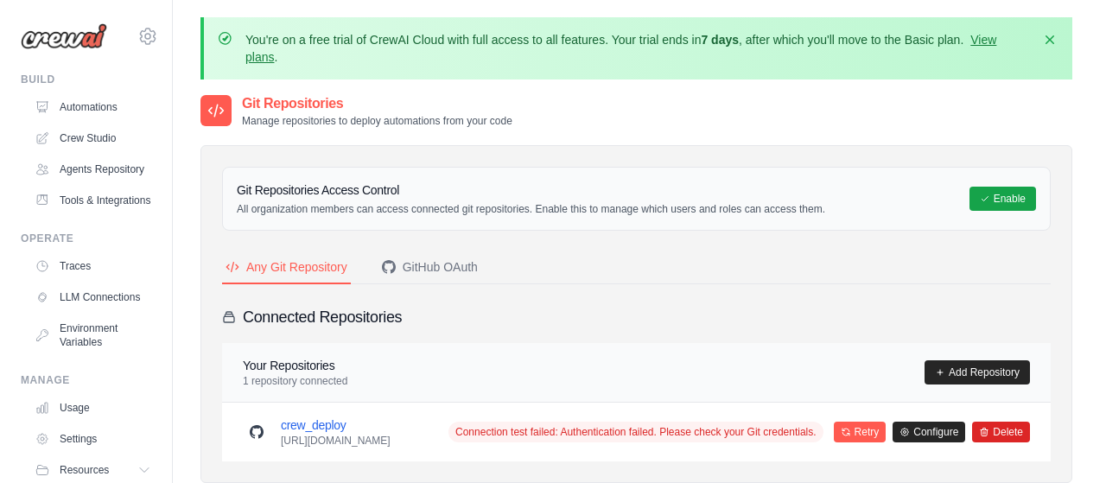
scroll to position [111, 0]
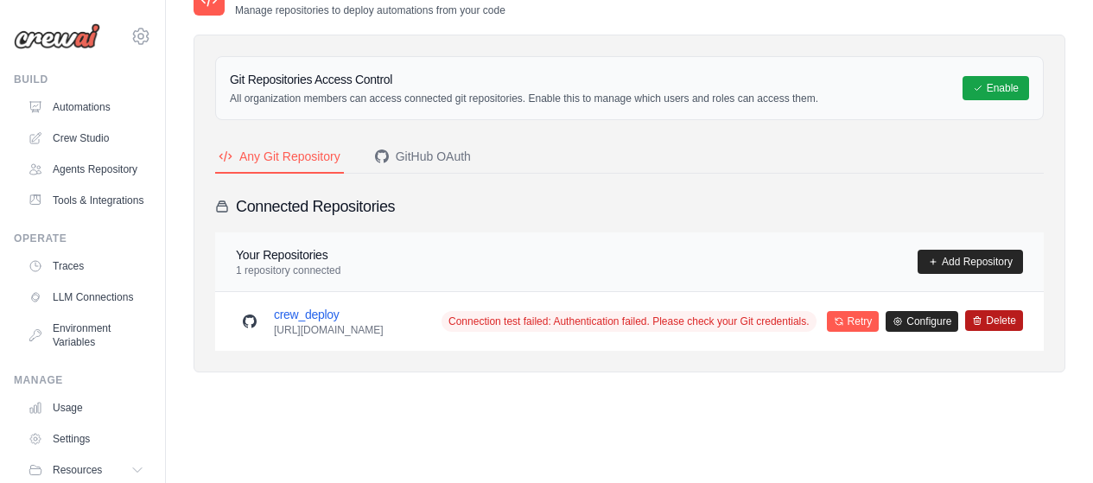
click at [983, 331] on button "Delete" at bounding box center [994, 320] width 58 height 21
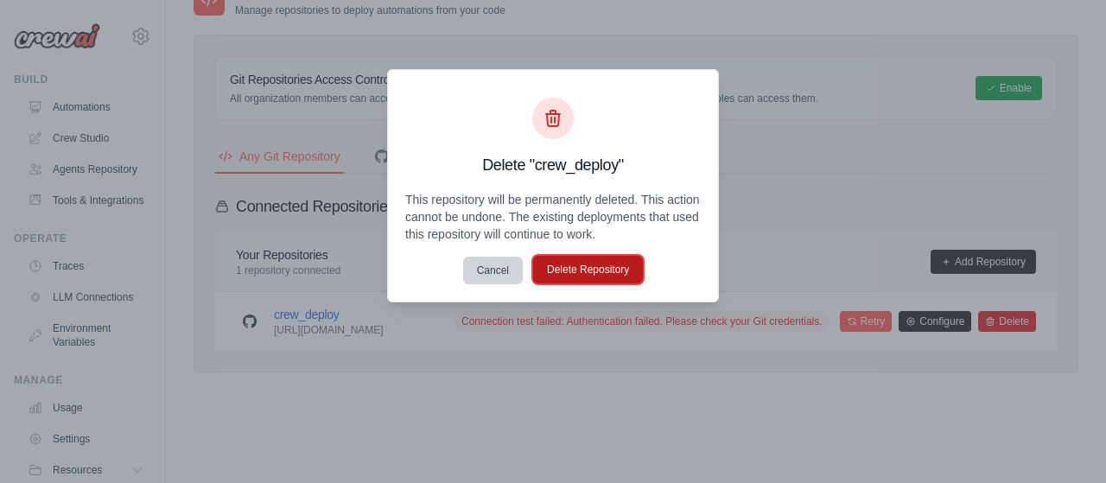
click at [561, 271] on button "Delete Repository" at bounding box center [588, 270] width 110 height 28
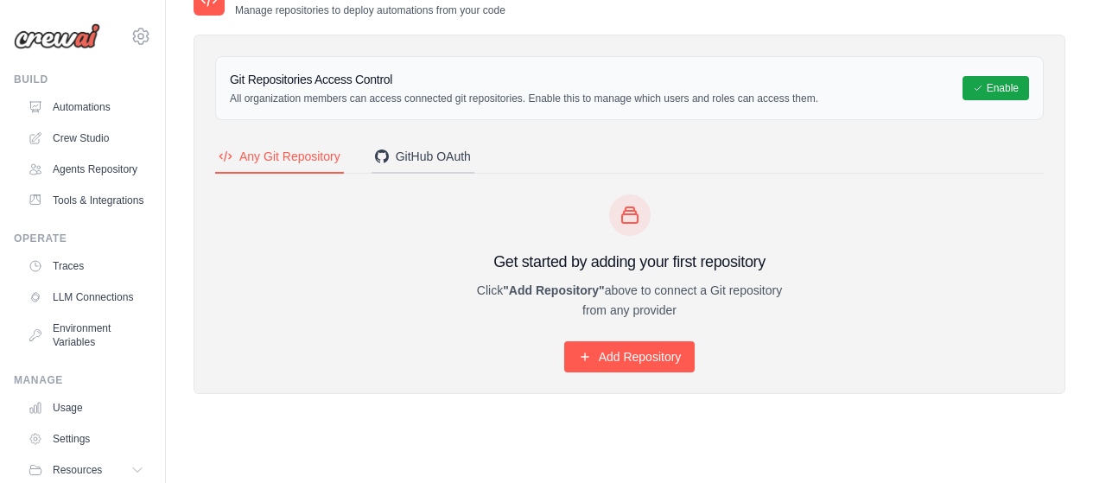
click at [448, 163] on div "GitHub OAuth" at bounding box center [423, 156] width 96 height 17
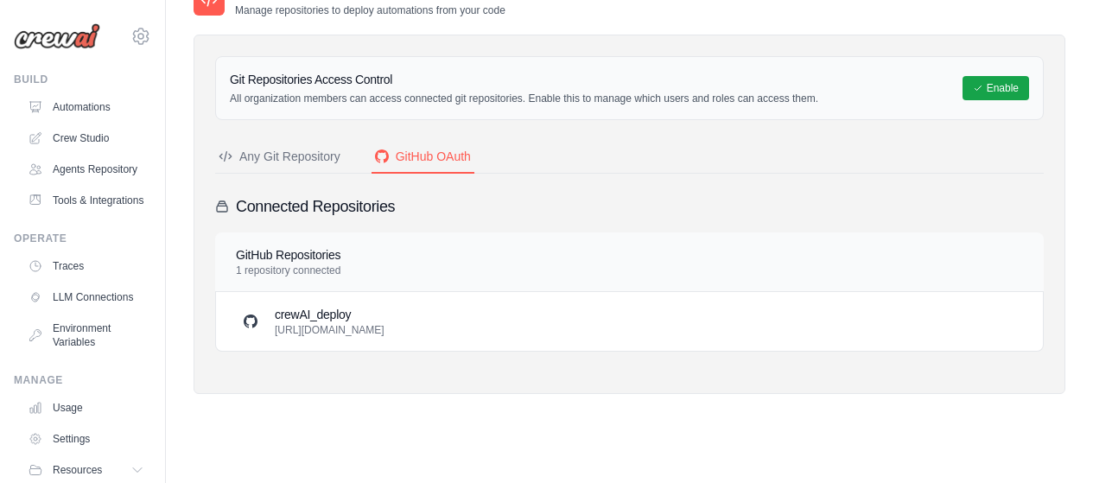
click at [385, 335] on p "https://github.com/ldferreiraldf-afk/crewAI_deploy.git" at bounding box center [330, 330] width 110 height 14
click at [392, 258] on div "GitHub Repositories 1 repository connected" at bounding box center [629, 261] width 787 height 31
click at [385, 316] on h3 "crewAI_deploy" at bounding box center [330, 314] width 110 height 17
click at [385, 330] on p "https://github.com/ldferreiraldf-afk/crewAI_deploy.git" at bounding box center [330, 330] width 110 height 14
click at [376, 338] on div "crewAI_deploy https://github.com/ldferreiraldf-afk/crewAI_deploy.git" at bounding box center [629, 321] width 827 height 59
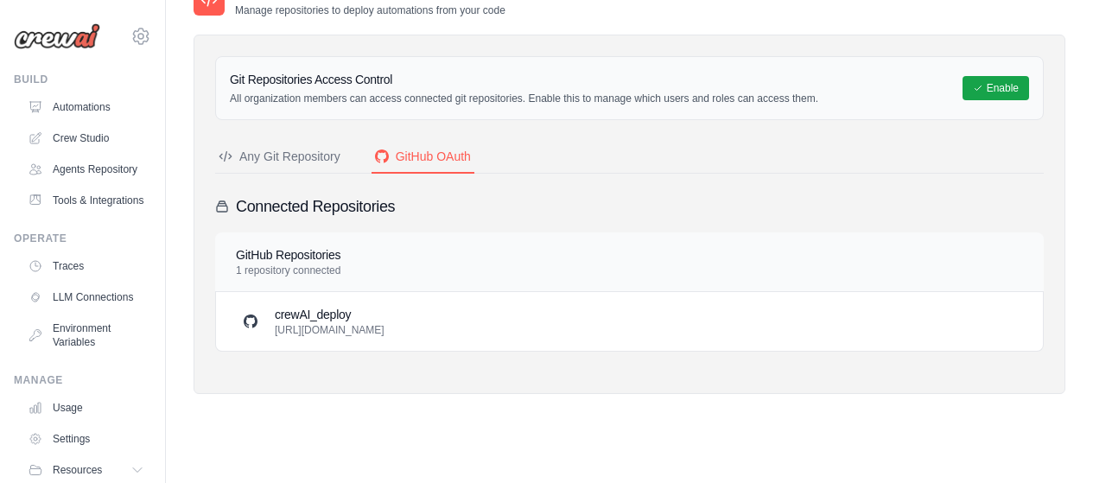
click at [333, 326] on p "https://github.com/ldferreiraldf-afk/crewAI_deploy.git" at bounding box center [330, 330] width 110 height 14
click at [292, 256] on h4 "GitHub Repositories" at bounding box center [288, 254] width 105 height 17
click at [490, 338] on div "crewAI_deploy https://github.com/ldferreiraldf-afk/crewAI_deploy.git" at bounding box center [629, 321] width 827 height 59
click at [319, 259] on h4 "GitHub Repositories" at bounding box center [288, 254] width 105 height 17
click at [321, 214] on h3 "Connected Repositories" at bounding box center [315, 206] width 159 height 24
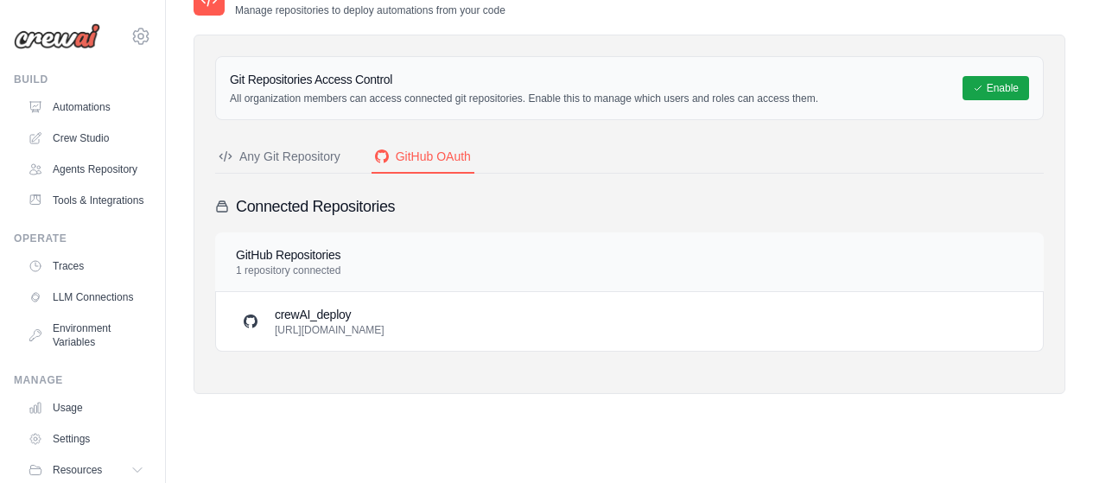
click at [287, 156] on div "Any Git Repository" at bounding box center [280, 156] width 122 height 17
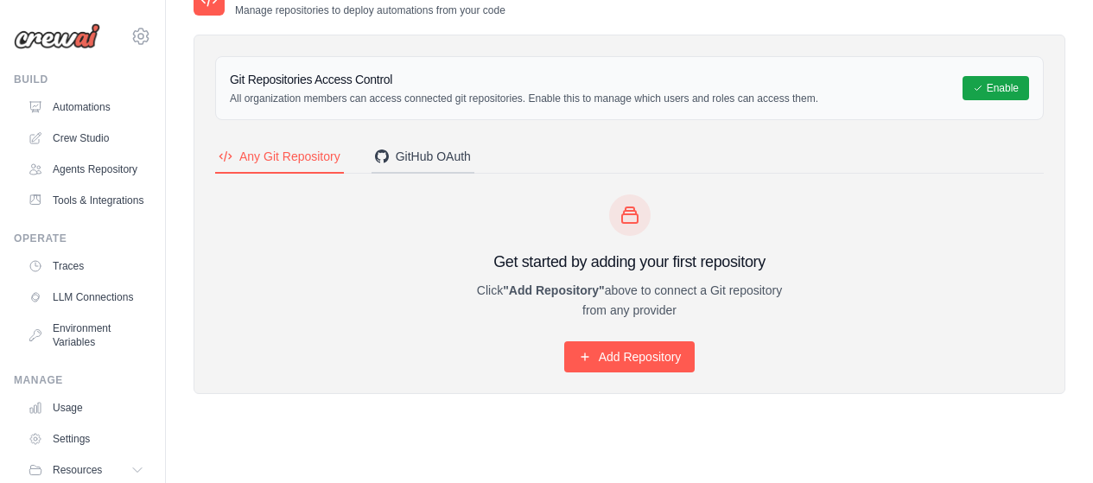
click at [414, 155] on div "GitHub OAuth" at bounding box center [423, 156] width 96 height 17
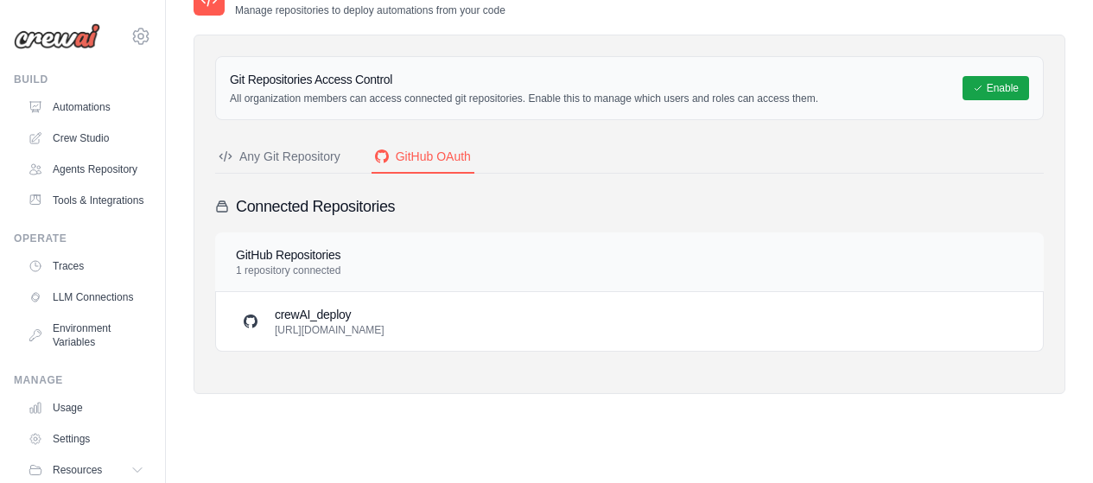
click at [537, 78] on h3 "Git Repositories Access Control" at bounding box center [524, 79] width 589 height 17
click at [544, 90] on div "Git Repositories Access Control All organization members can access connected g…" at bounding box center [524, 88] width 589 height 35
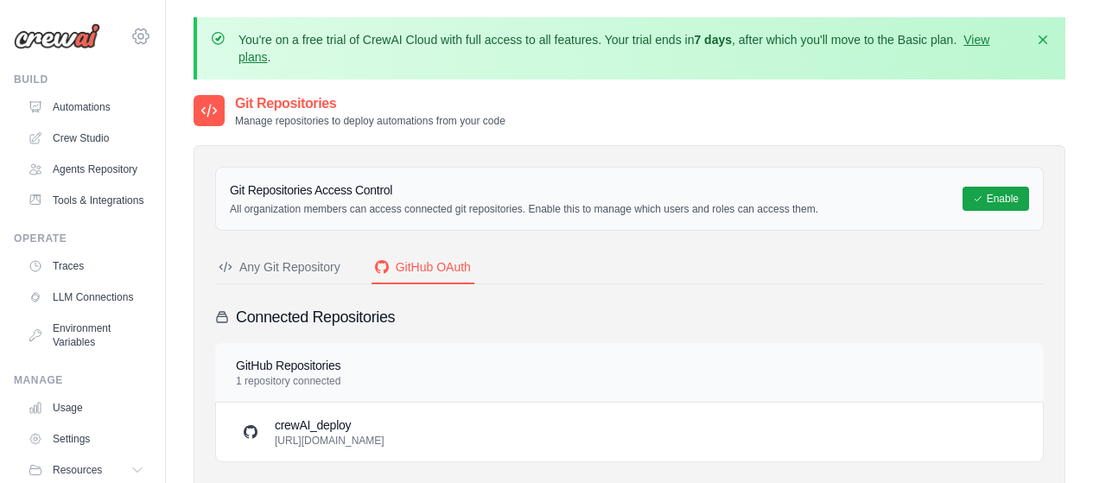
click at [131, 46] on icon at bounding box center [141, 36] width 21 height 21
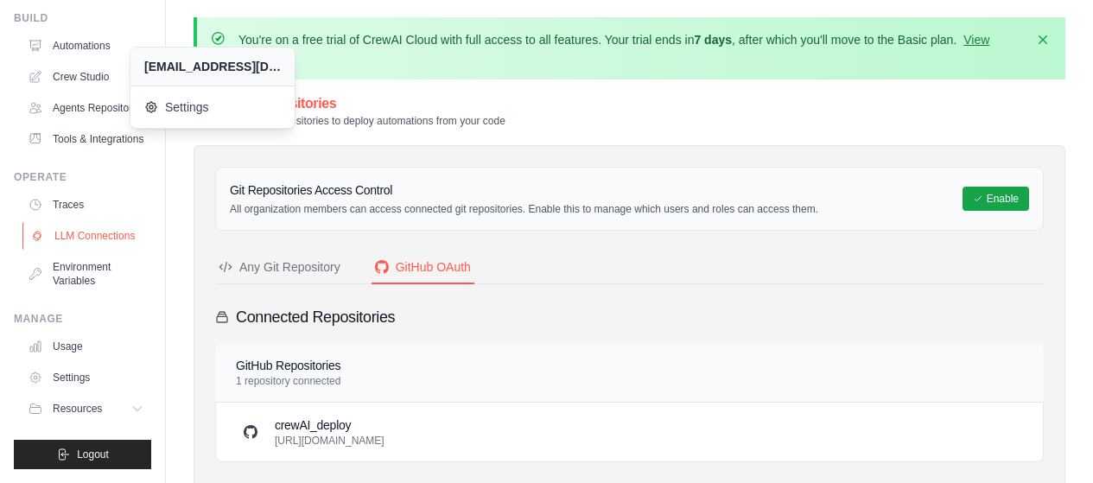
scroll to position [103, 0]
click at [691, 108] on div "Git Repositories Manage repositories to deploy automations from your code" at bounding box center [630, 110] width 872 height 35
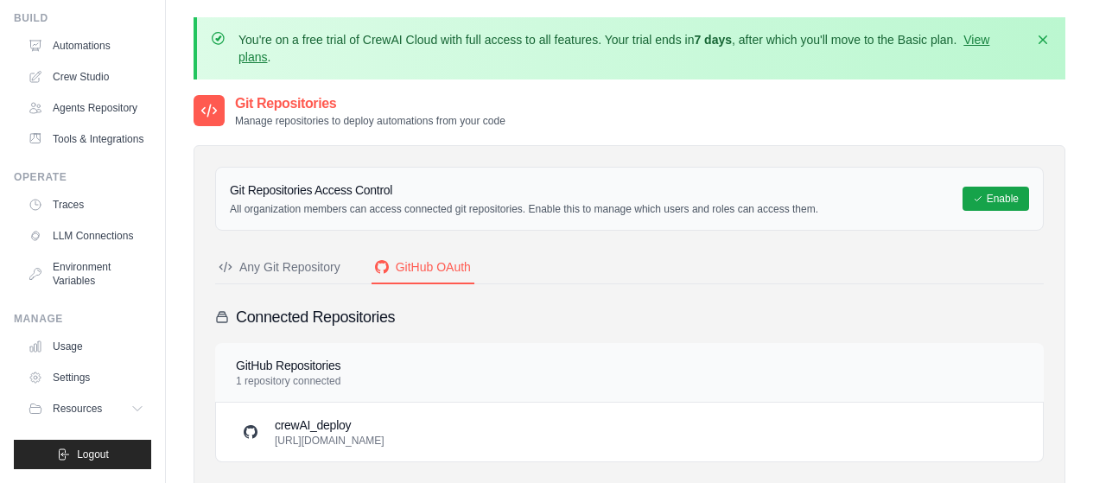
scroll to position [86, 0]
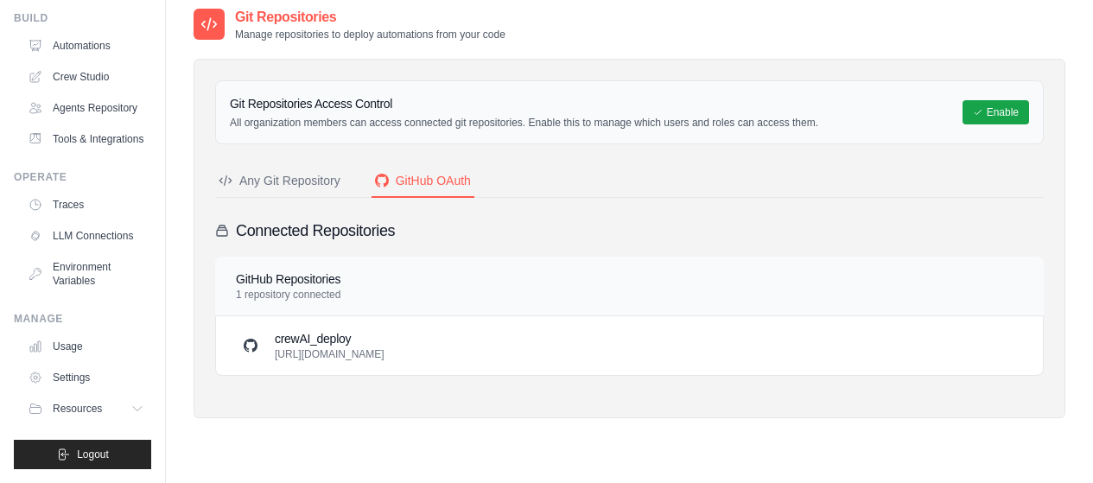
click at [385, 343] on h3 "crewAI_deploy" at bounding box center [330, 338] width 110 height 17
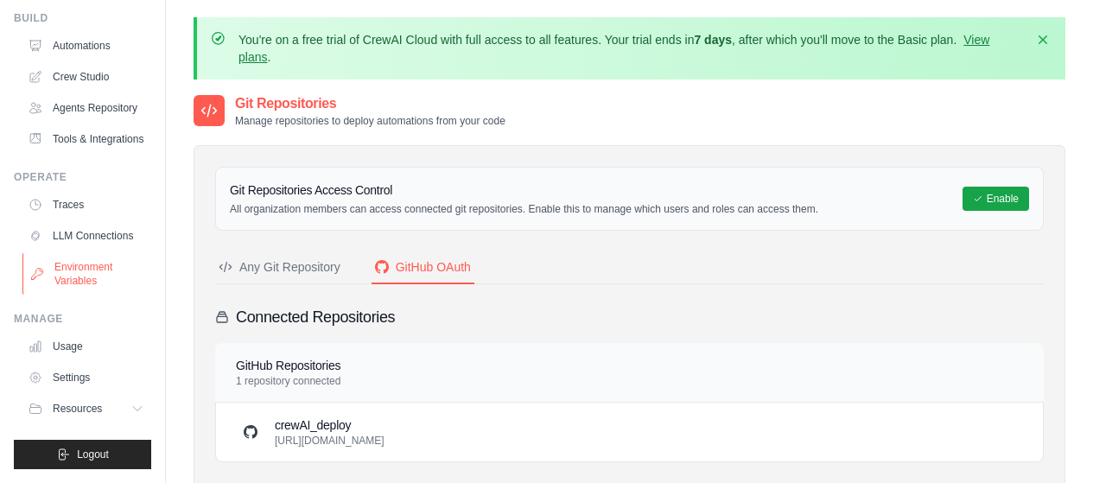
scroll to position [0, 0]
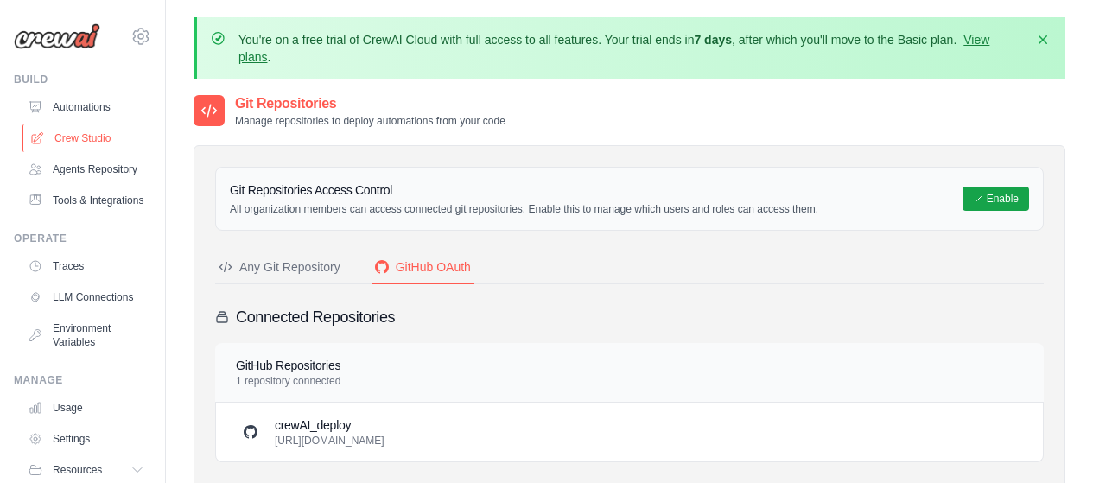
click at [100, 135] on link "Crew Studio" at bounding box center [87, 138] width 131 height 28
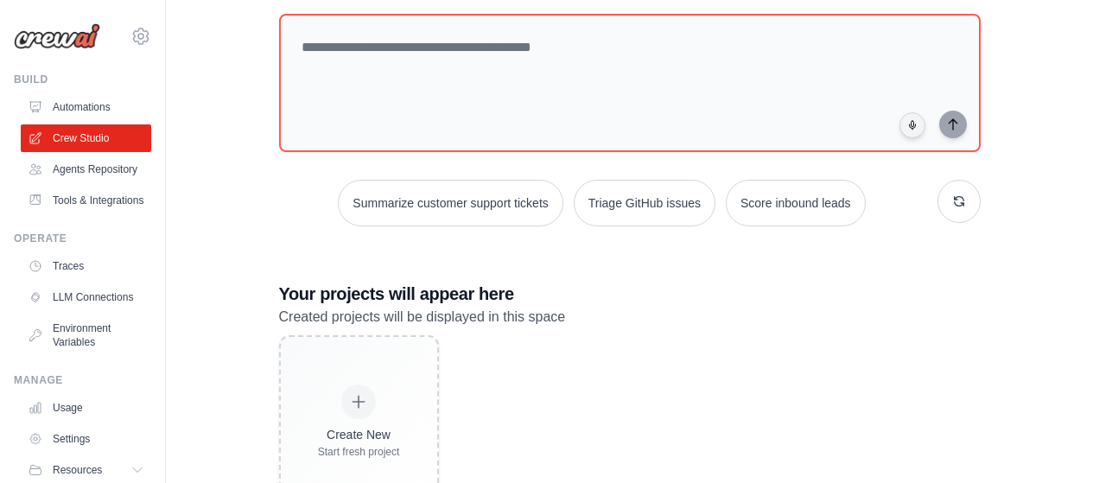
scroll to position [242, 0]
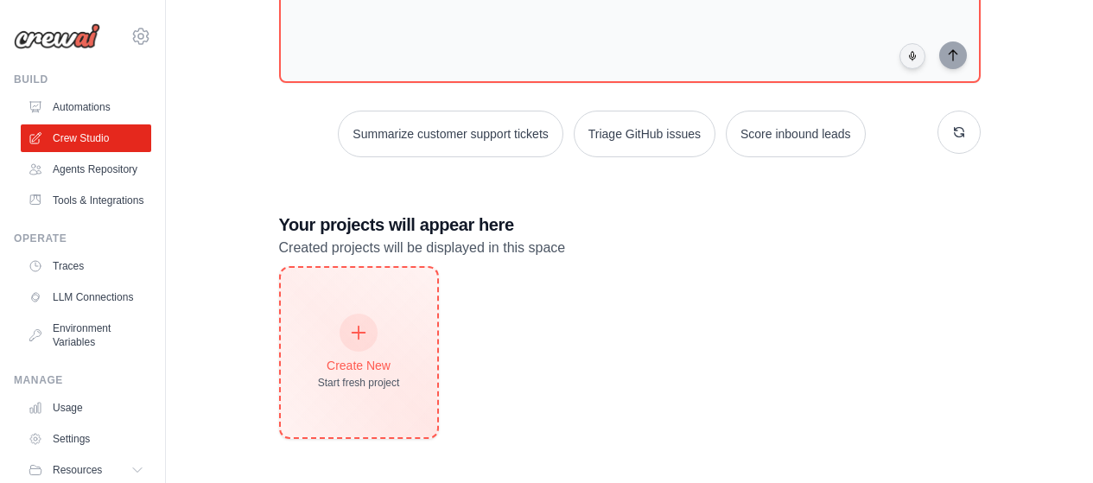
click at [358, 334] on icon at bounding box center [358, 332] width 19 height 19
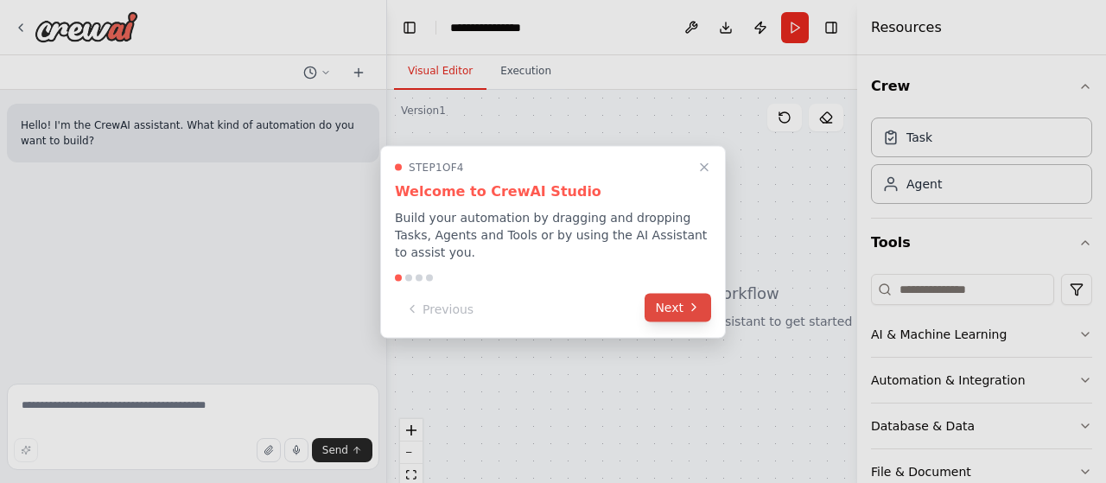
click at [686, 302] on button "Next" at bounding box center [678, 307] width 67 height 29
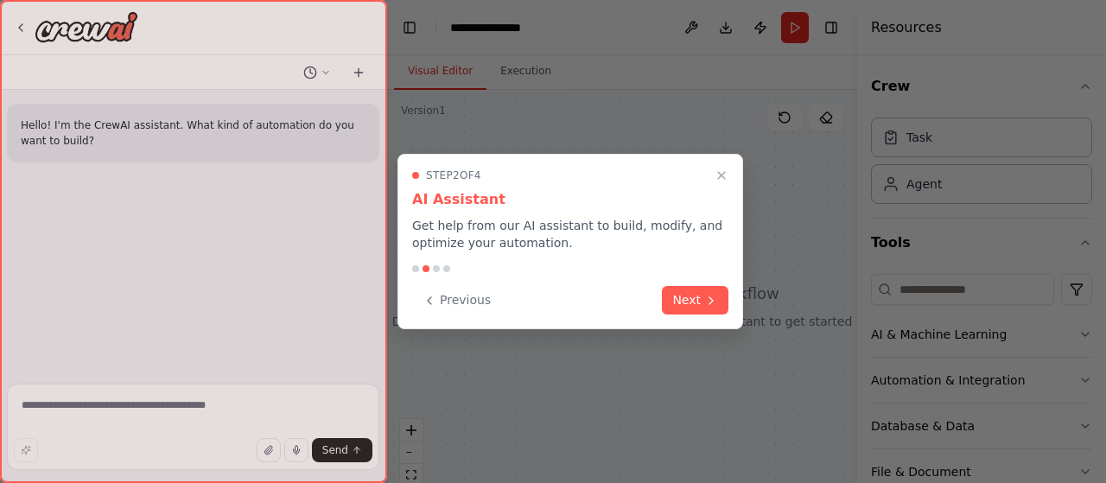
click at [686, 302] on button "Next" at bounding box center [695, 300] width 67 height 29
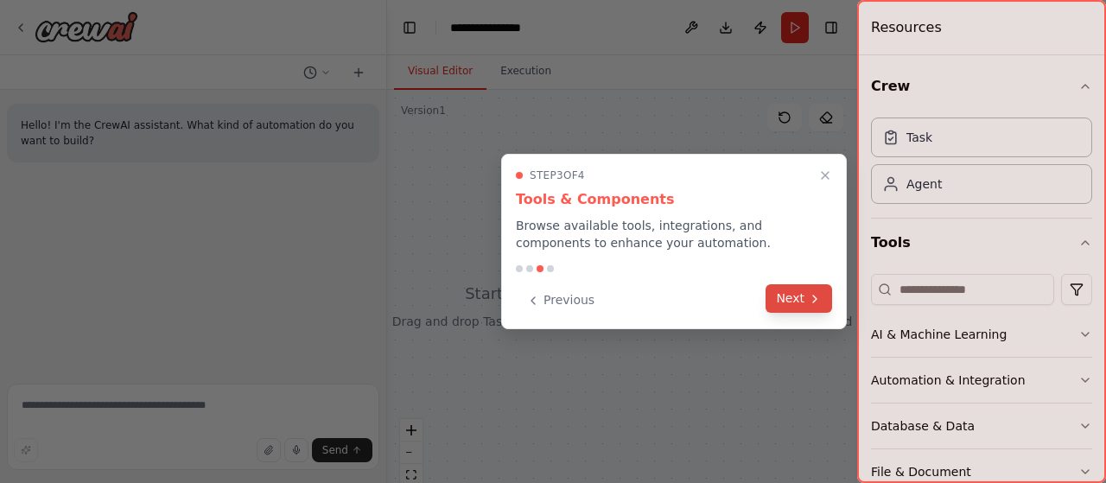
click at [790, 306] on button "Next" at bounding box center [799, 298] width 67 height 29
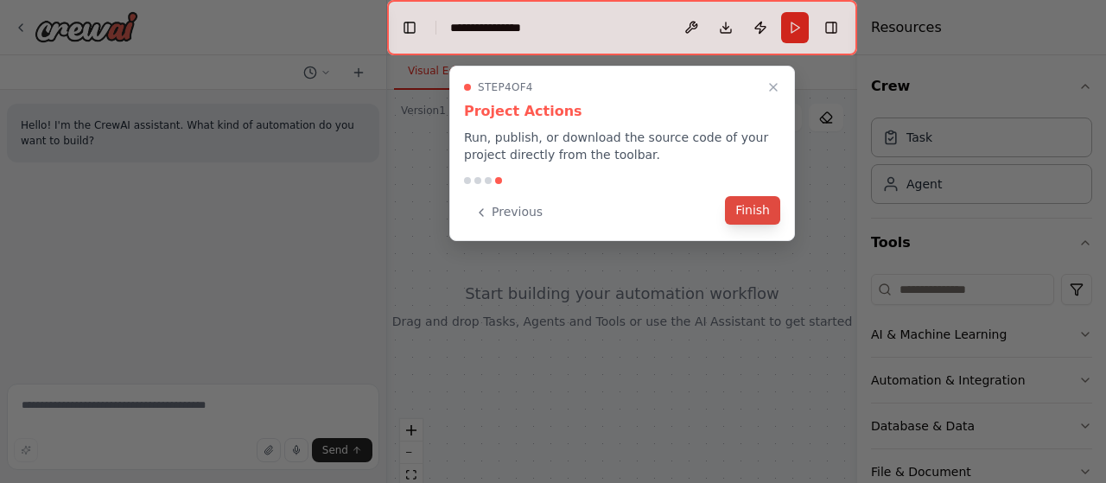
click at [761, 216] on button "Finish" at bounding box center [752, 210] width 55 height 29
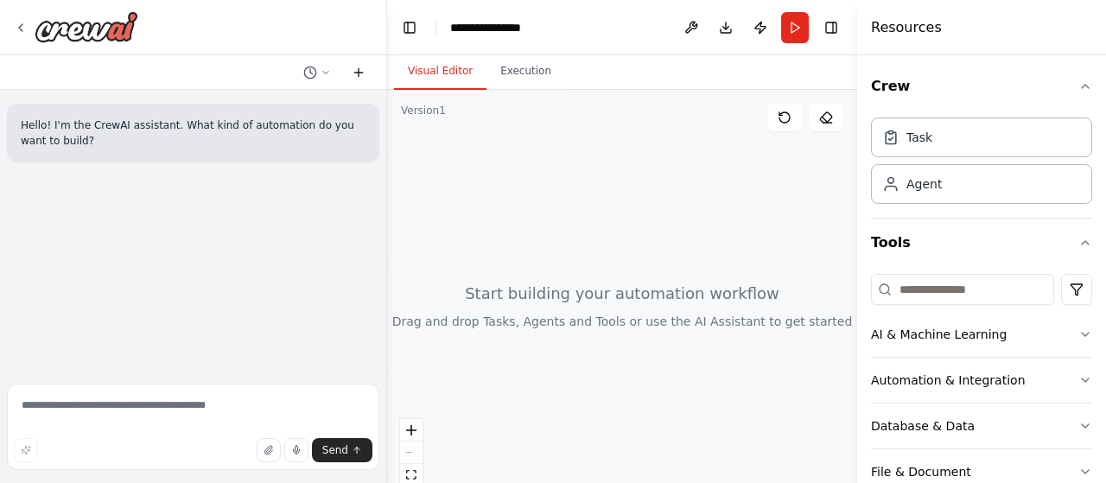
click at [360, 67] on icon at bounding box center [359, 73] width 14 height 14
click at [361, 73] on icon at bounding box center [358, 73] width 8 height 0
click at [734, 30] on button "Download" at bounding box center [726, 27] width 28 height 31
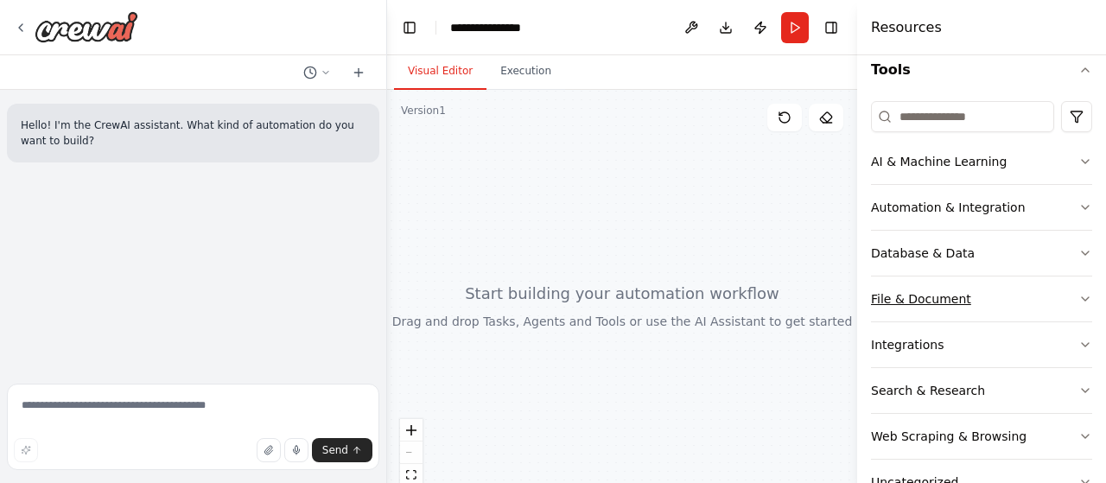
scroll to position [223, 0]
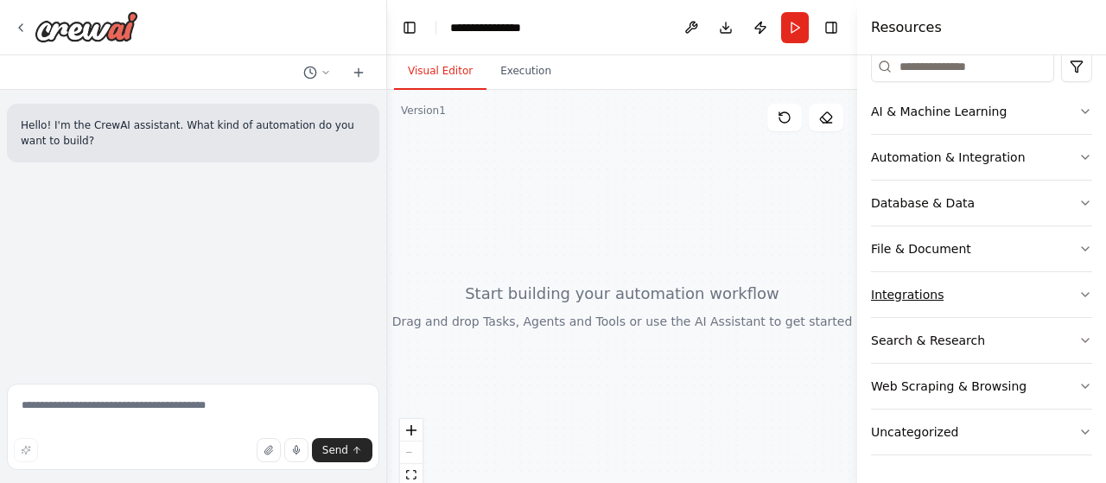
click at [1079, 293] on icon "button" at bounding box center [1086, 295] width 14 height 14
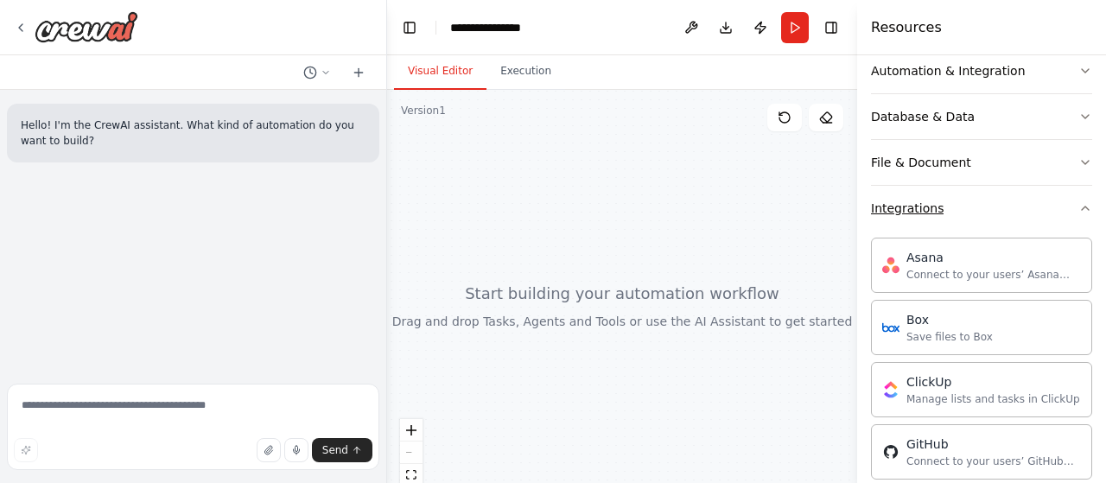
scroll to position [396, 0]
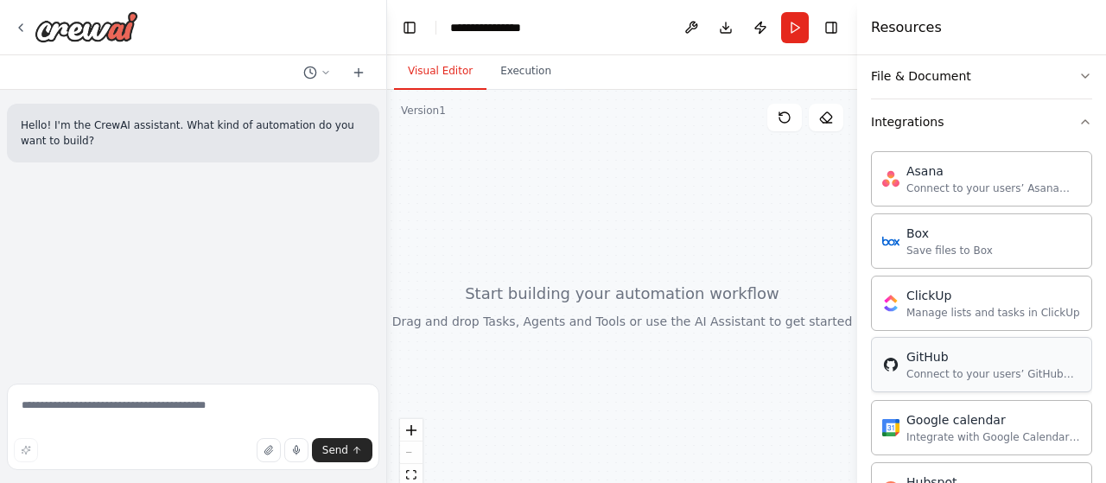
click at [968, 384] on div "GitHub Connect to your users’ GitHub accounts" at bounding box center [981, 364] width 221 height 55
click at [928, 374] on div "Connect to your users’ GitHub accounts" at bounding box center [994, 374] width 175 height 14
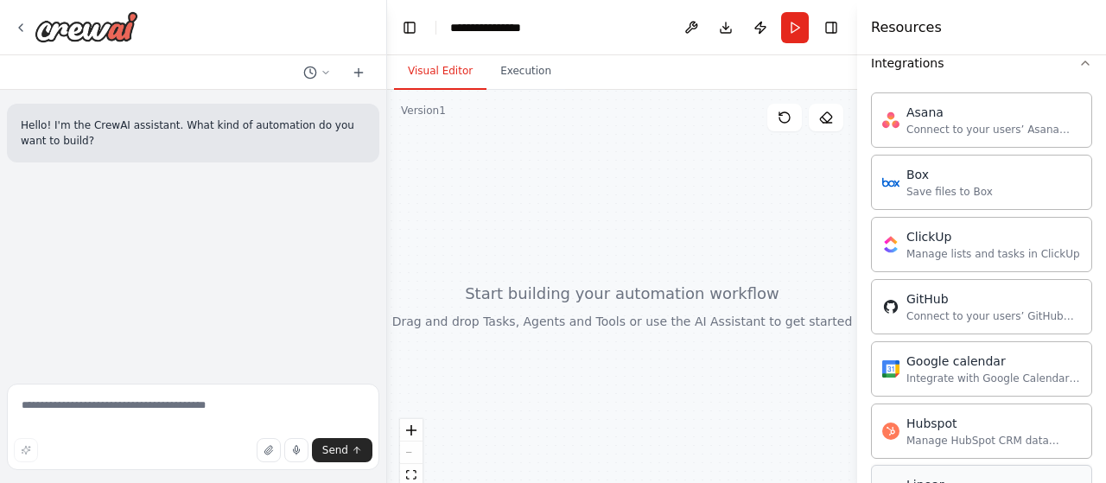
scroll to position [368, 0]
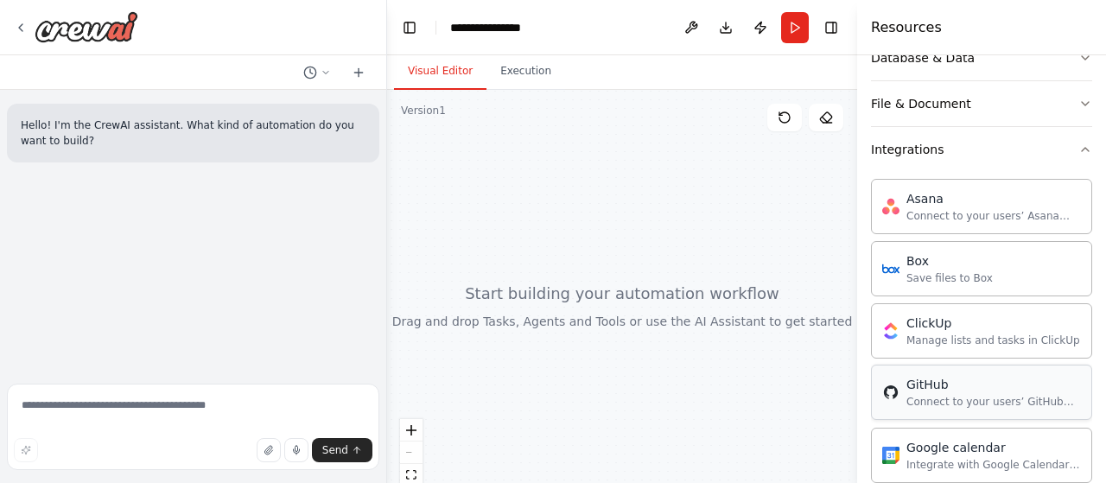
click at [947, 398] on div "Connect to your users’ GitHub accounts" at bounding box center [994, 402] width 175 height 14
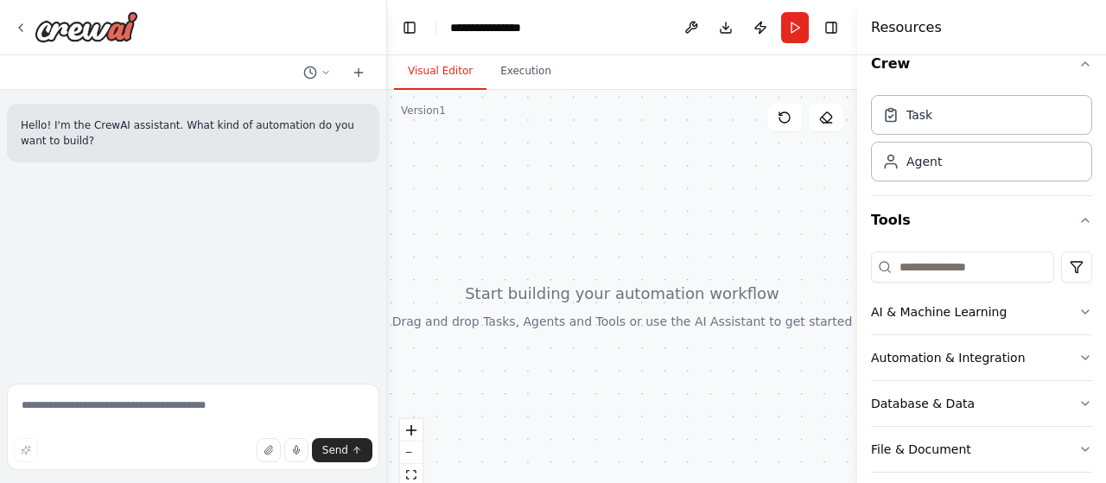
scroll to position [0, 0]
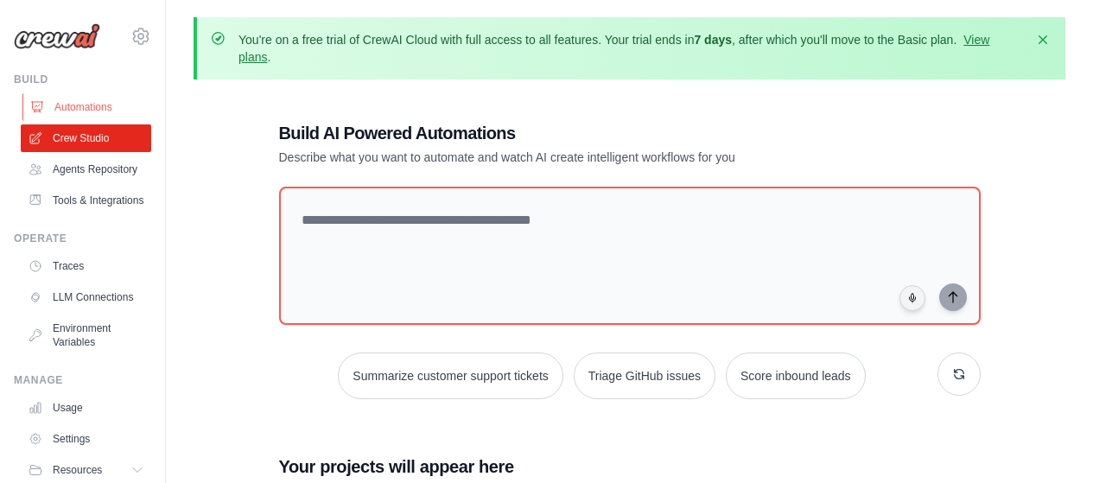
click at [40, 99] on link "Automations" at bounding box center [87, 107] width 131 height 28
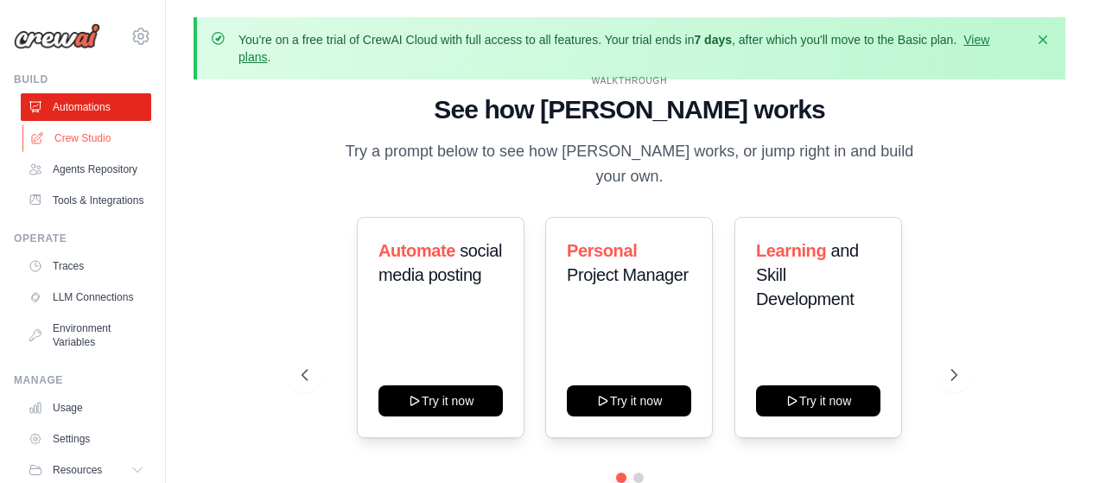
click at [71, 134] on link "Crew Studio" at bounding box center [87, 138] width 131 height 28
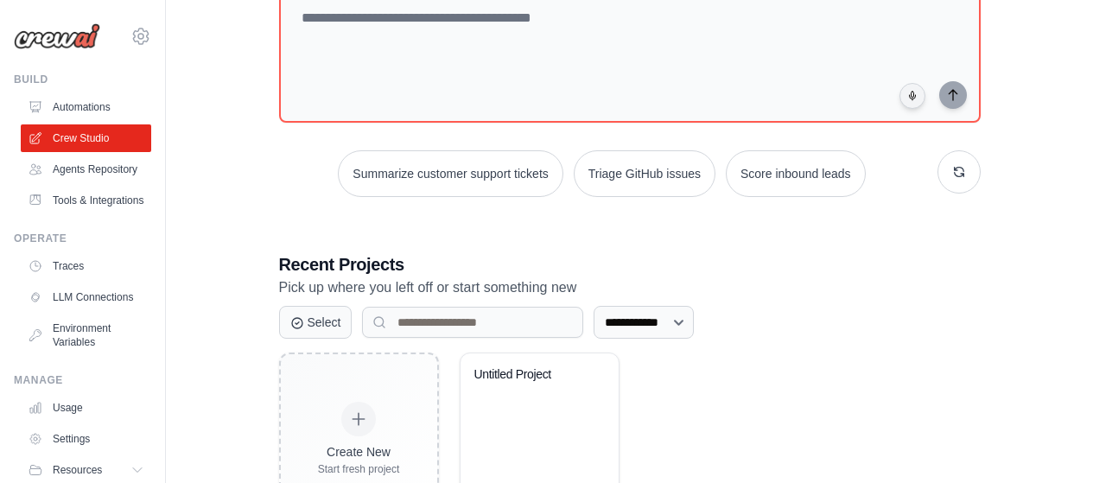
scroll to position [289, 0]
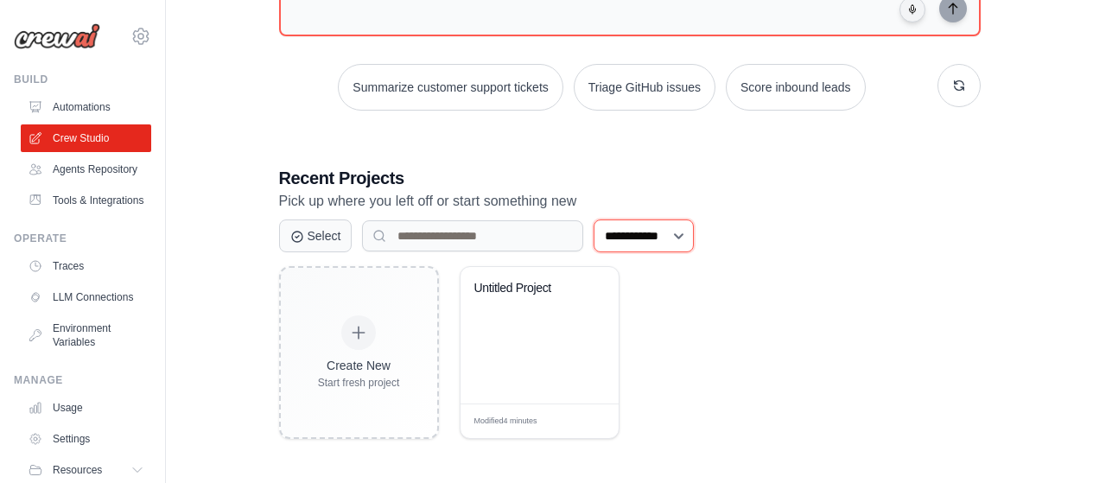
click at [694, 242] on select "**********" at bounding box center [644, 236] width 100 height 33
click at [594, 220] on select "**********" at bounding box center [644, 236] width 100 height 33
click at [505, 237] on input at bounding box center [472, 235] width 221 height 31
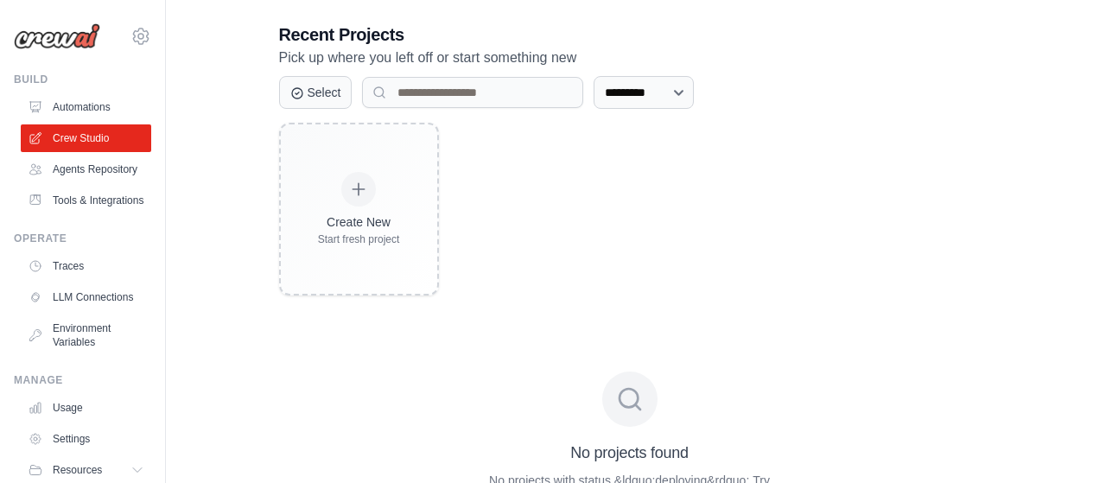
scroll to position [602, 0]
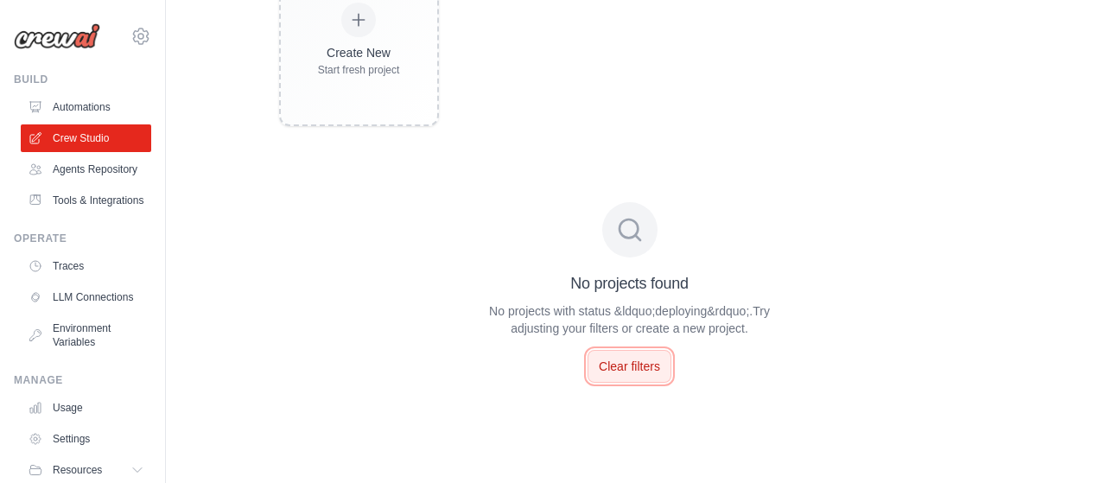
click at [660, 359] on button "Clear filters" at bounding box center [630, 366] width 84 height 33
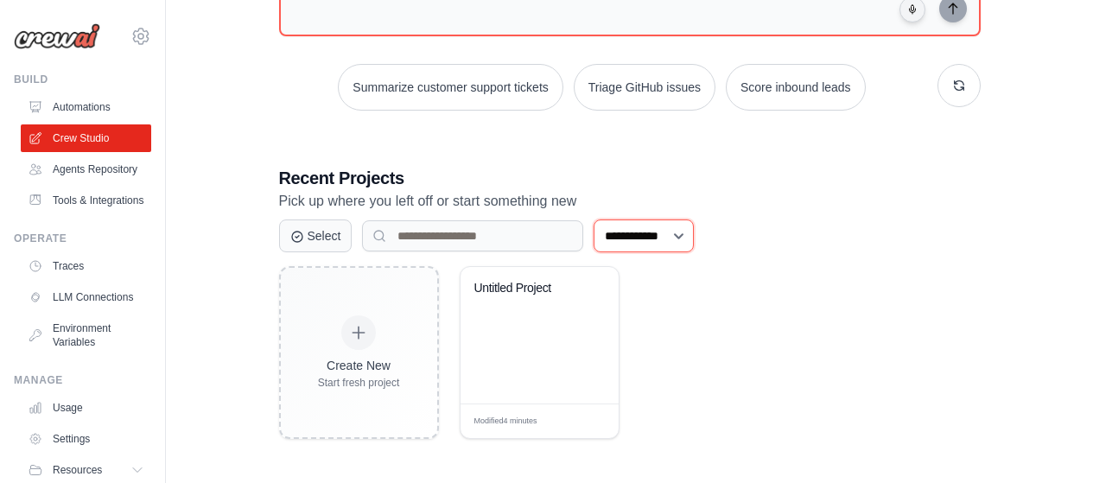
click at [694, 234] on select "**********" at bounding box center [644, 236] width 100 height 33
select select "*********"
click at [594, 220] on select "**********" at bounding box center [644, 236] width 100 height 33
click at [529, 245] on input at bounding box center [472, 235] width 221 height 31
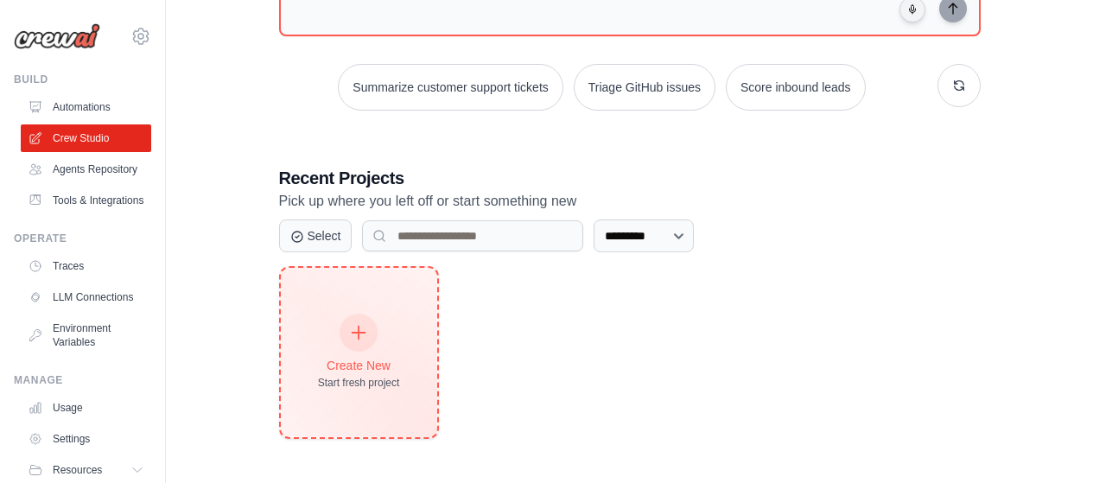
click at [379, 334] on div "Create New Start fresh project" at bounding box center [359, 352] width 82 height 74
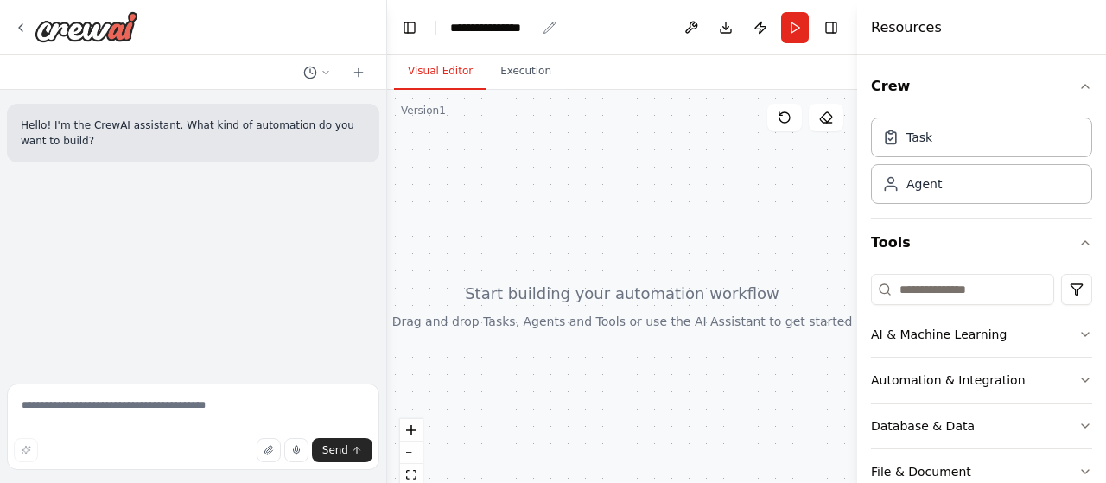
click at [555, 28] on icon "breadcrumb" at bounding box center [550, 28] width 14 height 14
click at [550, 31] on icon "breadcrumb" at bounding box center [550, 28] width 14 height 14
click at [502, 76] on button "Execution" at bounding box center [526, 72] width 79 height 36
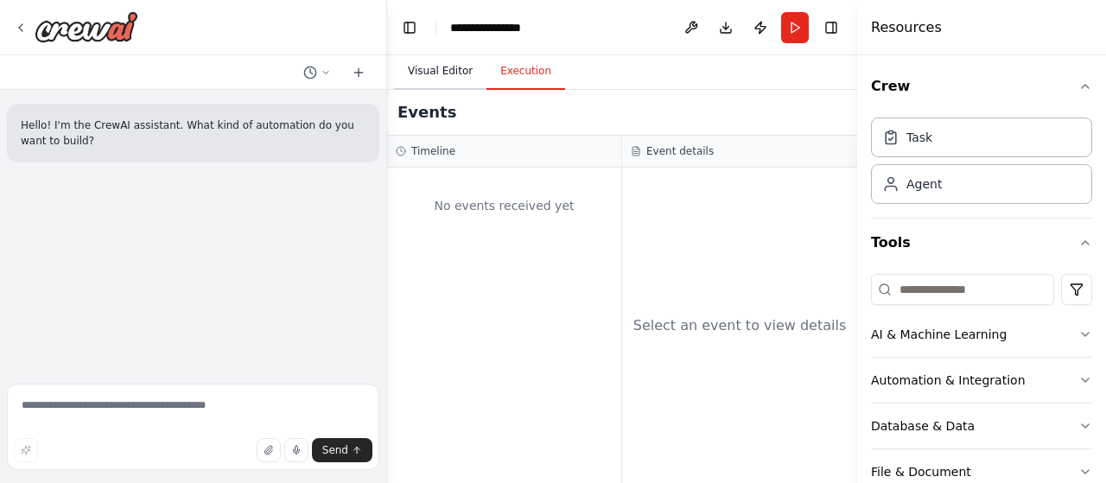
click at [447, 75] on button "Visual Editor" at bounding box center [440, 72] width 92 height 36
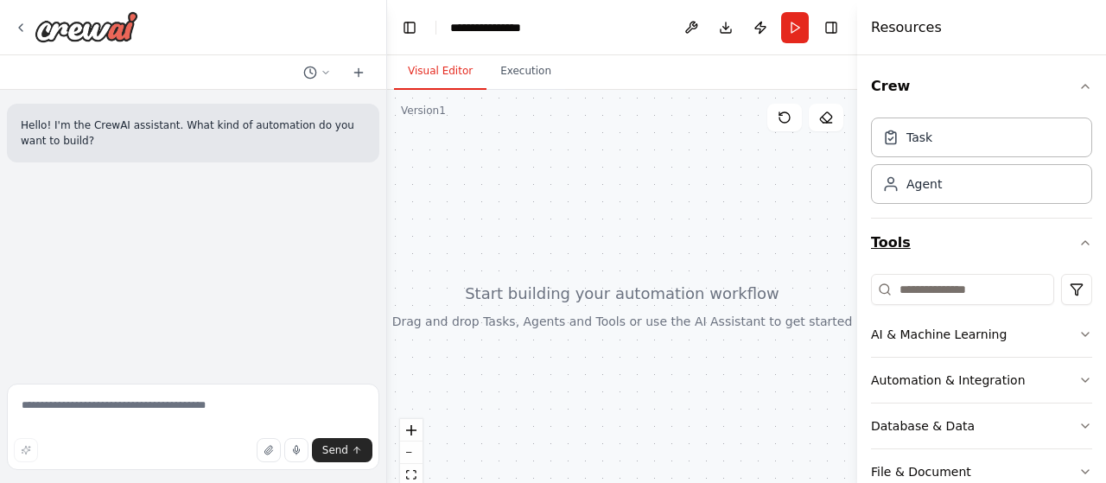
scroll to position [86, 0]
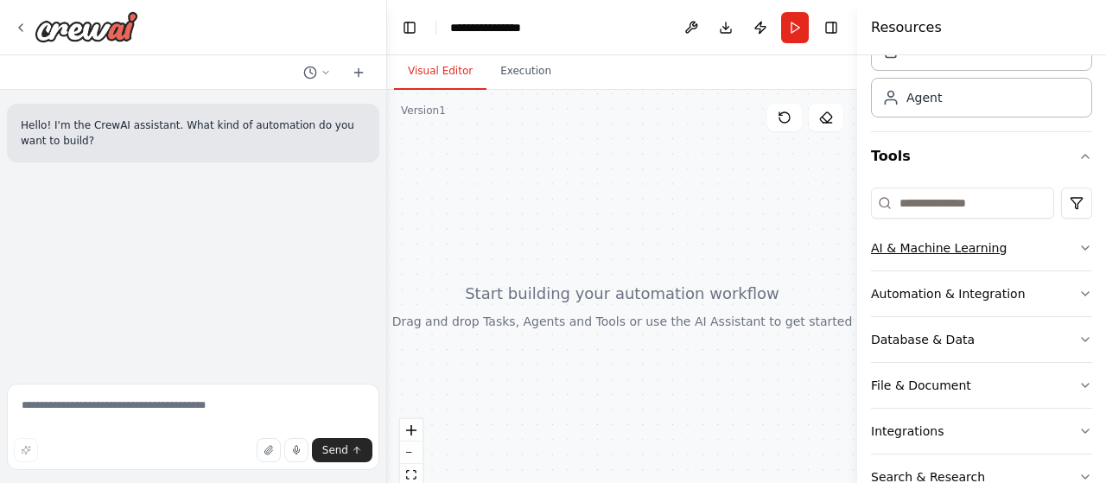
click at [1071, 240] on button "AI & Machine Learning" at bounding box center [981, 248] width 221 height 45
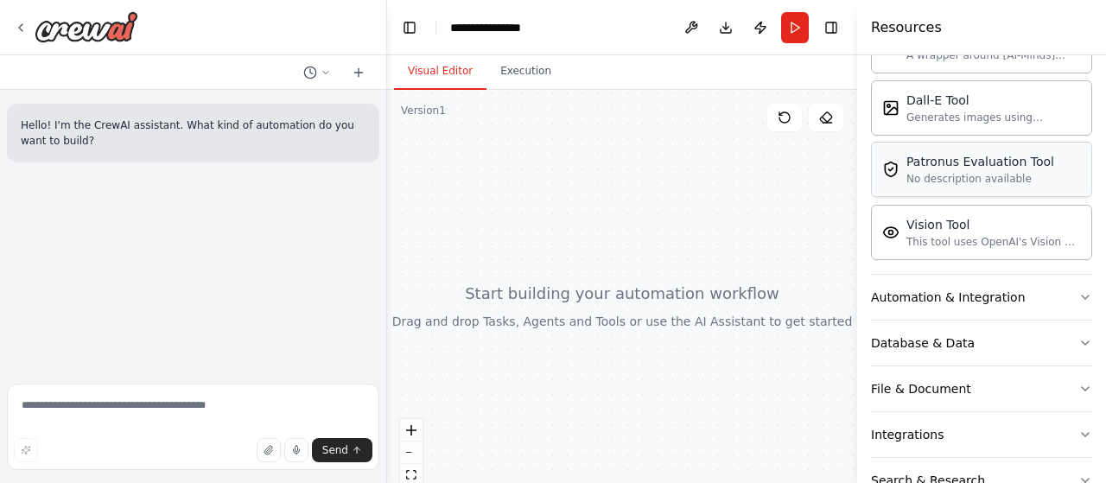
scroll to position [432, 0]
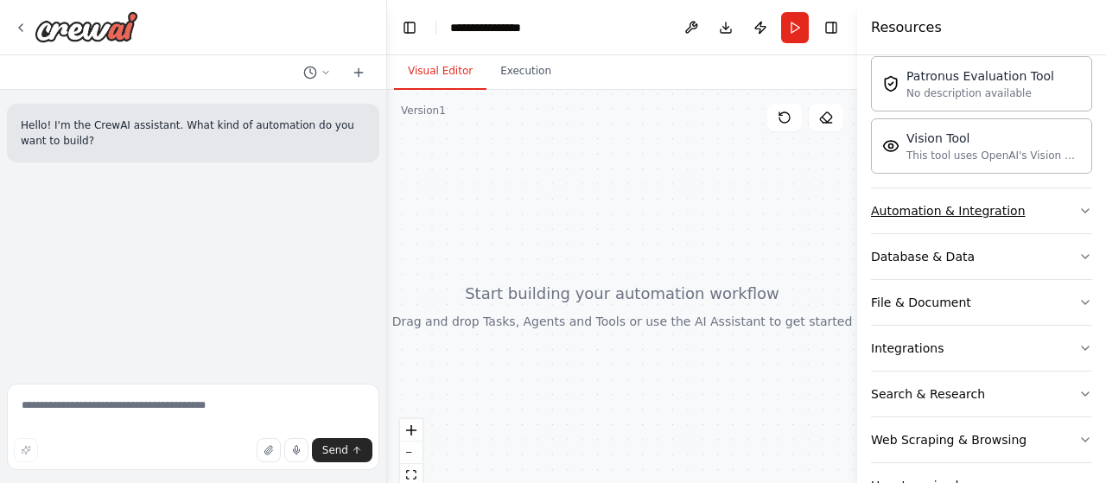
click at [1077, 203] on button "Automation & Integration" at bounding box center [981, 210] width 221 height 45
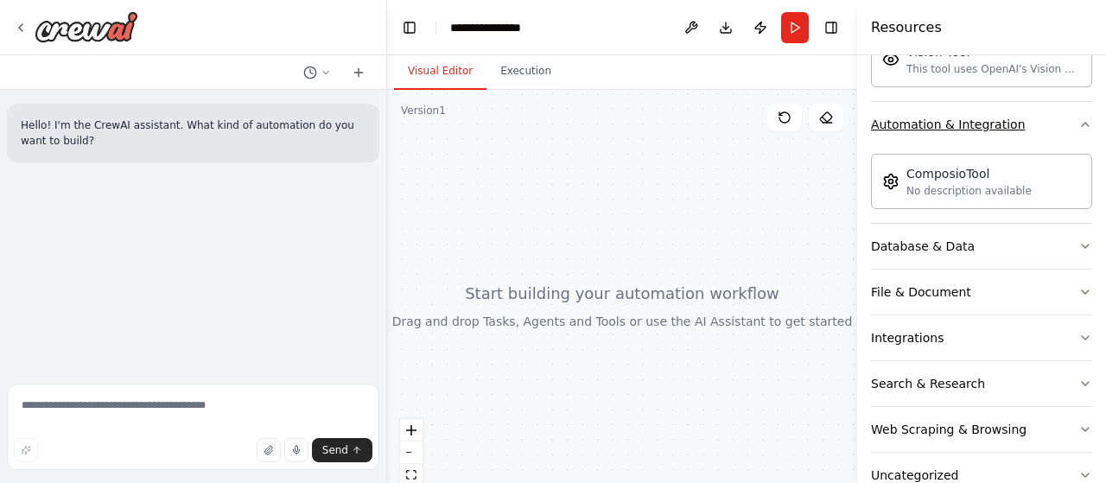
scroll to position [562, 0]
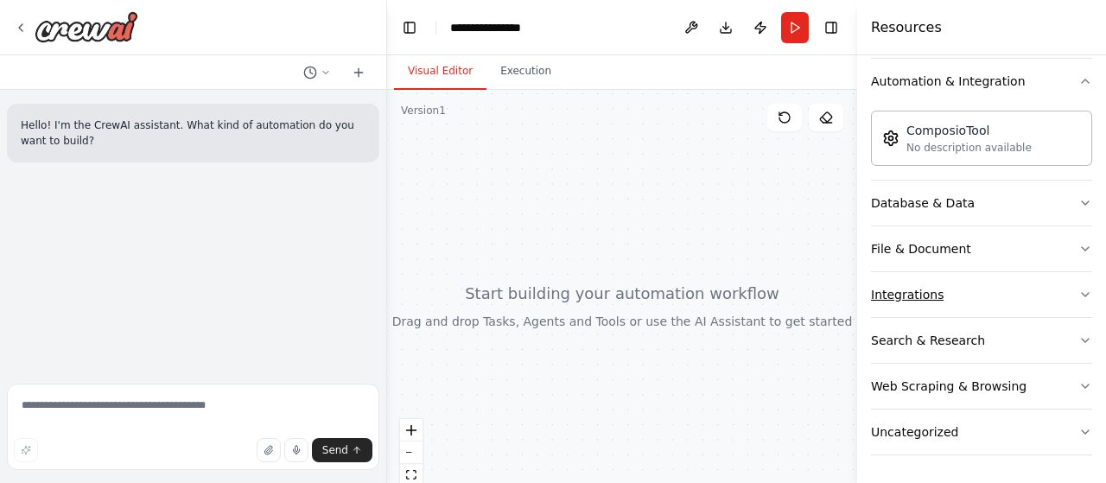
click at [1079, 296] on icon "button" at bounding box center [1086, 295] width 14 height 14
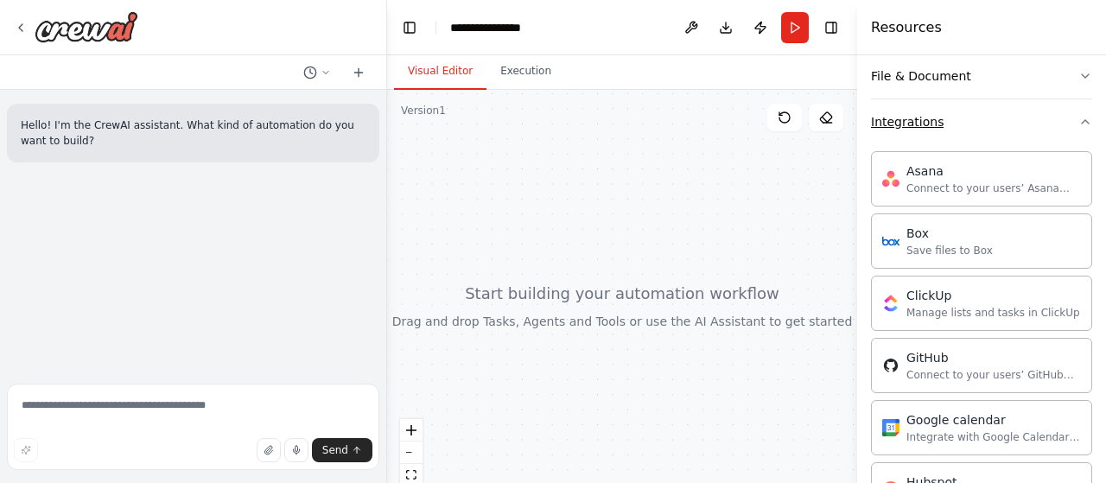
scroll to position [907, 0]
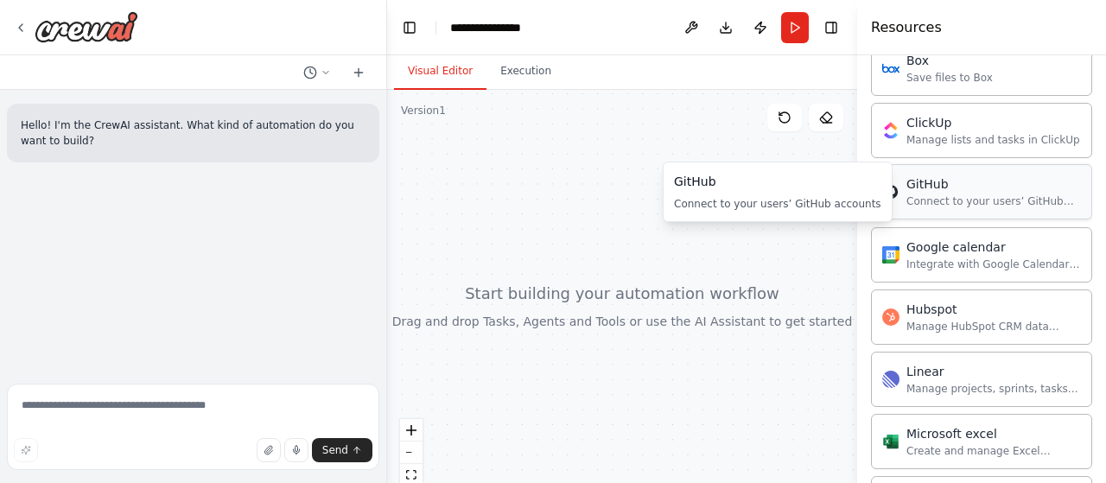
click at [915, 191] on div "GitHub" at bounding box center [994, 183] width 175 height 17
click at [955, 202] on div "Connect to your users’ GitHub accounts" at bounding box center [994, 201] width 175 height 14
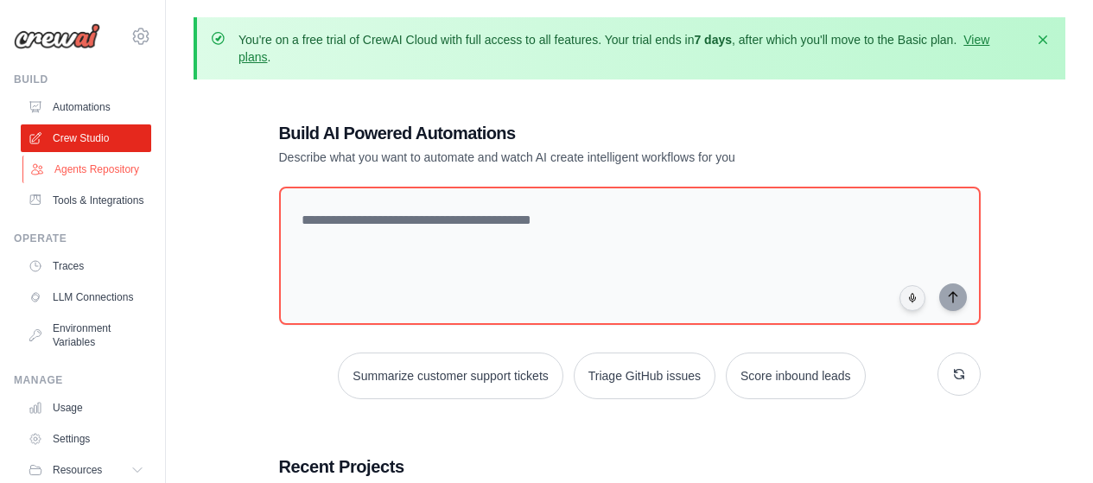
click at [75, 173] on link "Agents Repository" at bounding box center [87, 170] width 131 height 28
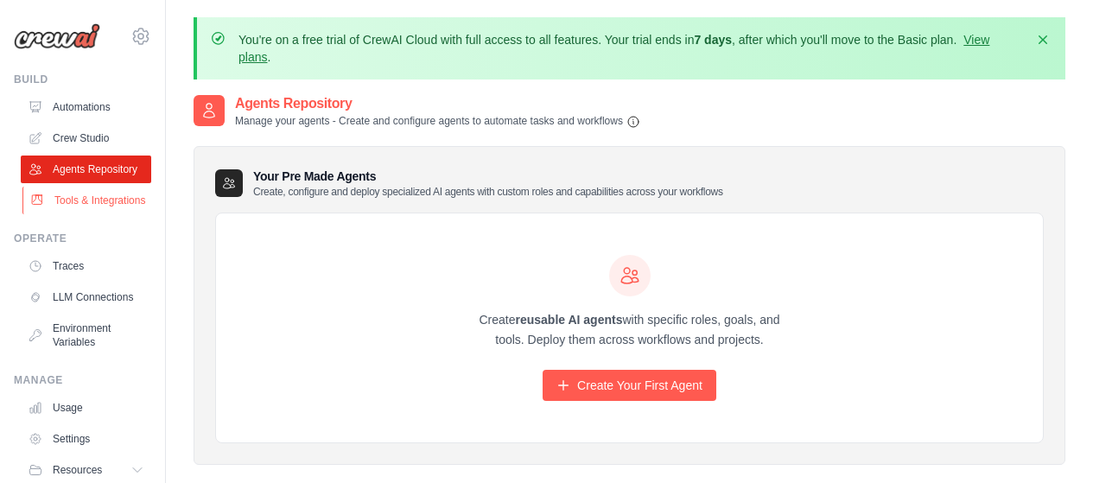
click at [92, 209] on link "Tools & Integrations" at bounding box center [87, 201] width 131 height 28
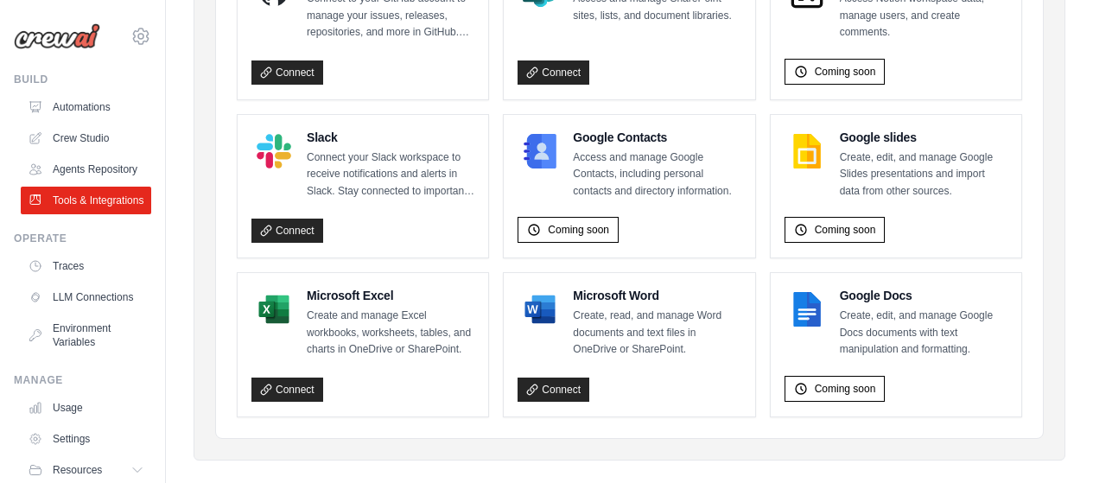
scroll to position [1037, 0]
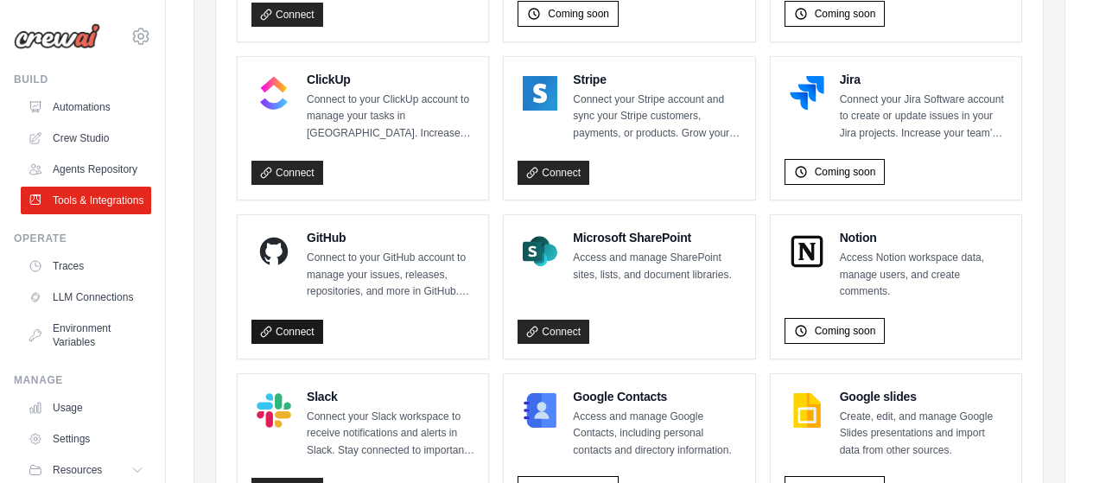
click at [301, 329] on link "Connect" at bounding box center [288, 332] width 72 height 24
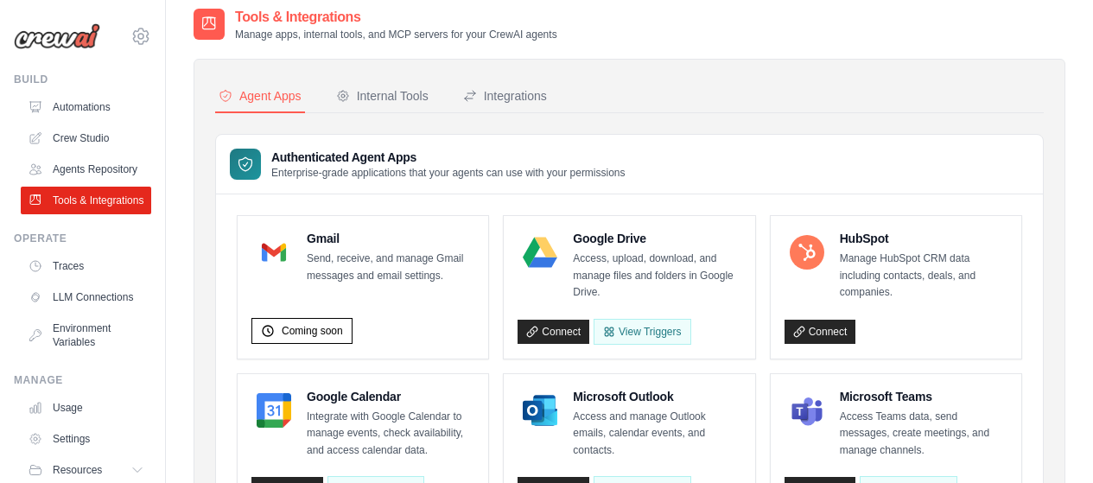
scroll to position [0, 0]
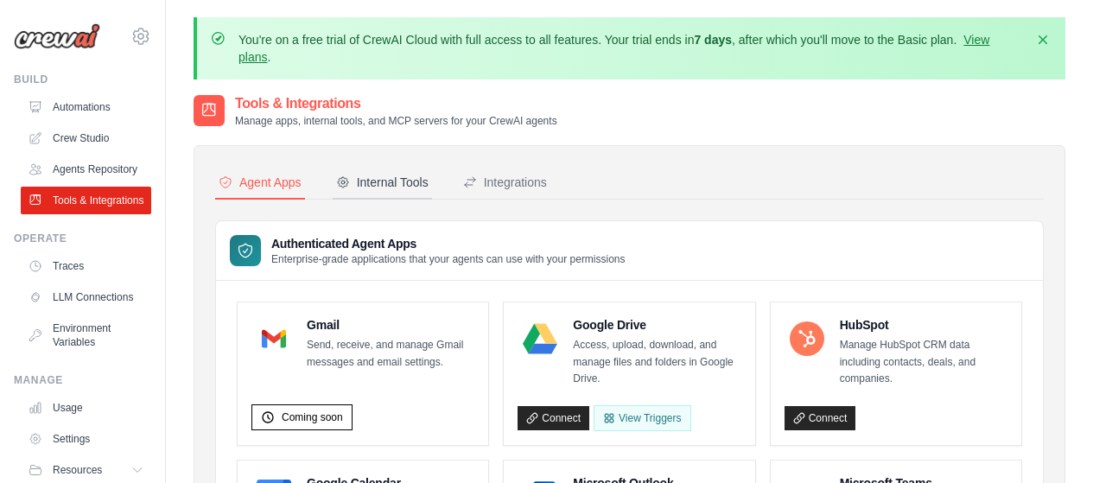
click at [399, 169] on button "Internal Tools" at bounding box center [382, 183] width 99 height 33
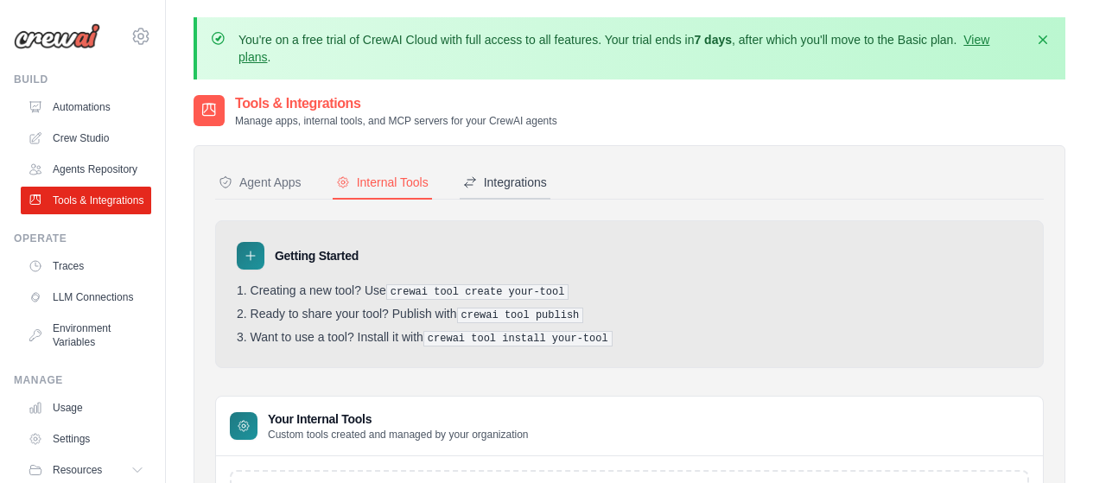
click at [546, 175] on div "Integrations" at bounding box center [505, 182] width 84 height 17
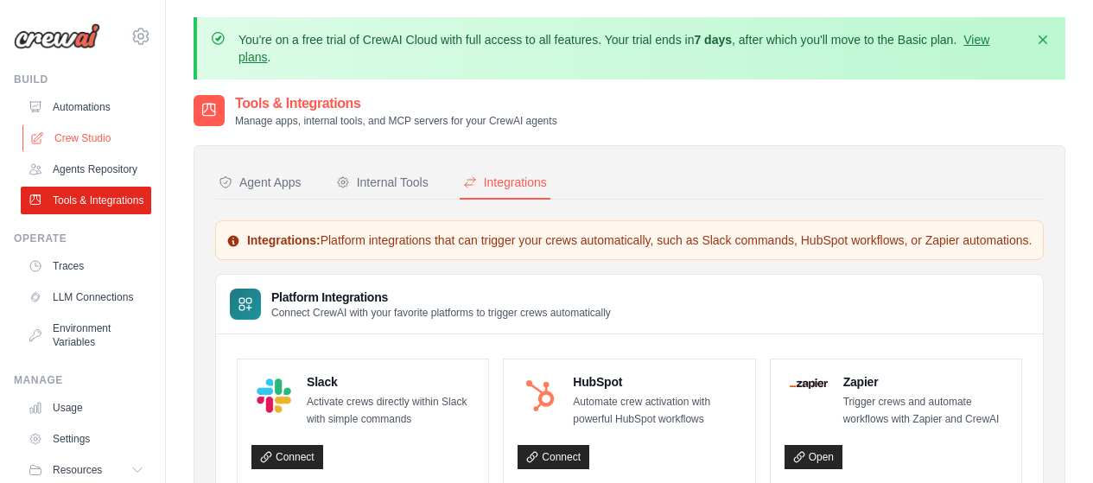
click at [73, 143] on link "Crew Studio" at bounding box center [87, 138] width 131 height 28
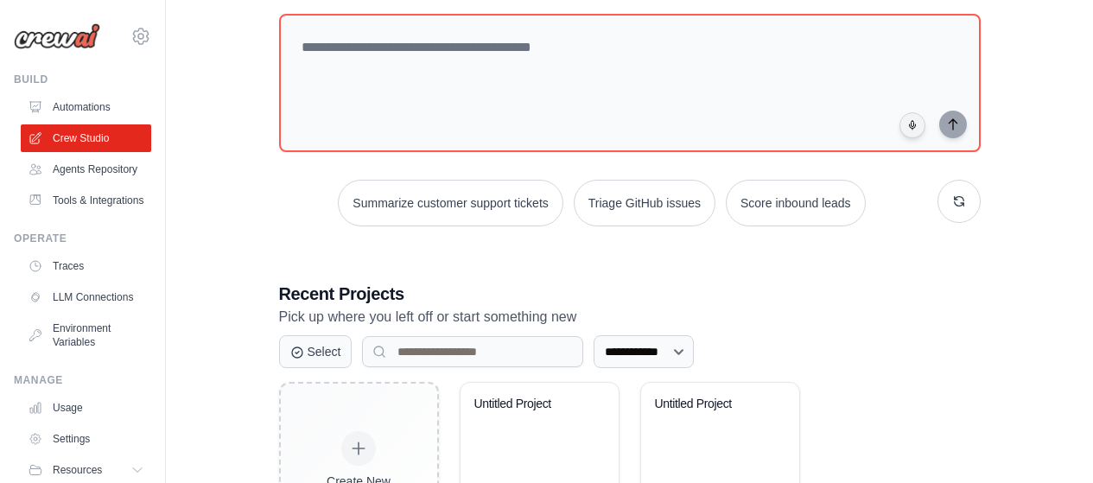
scroll to position [289, 0]
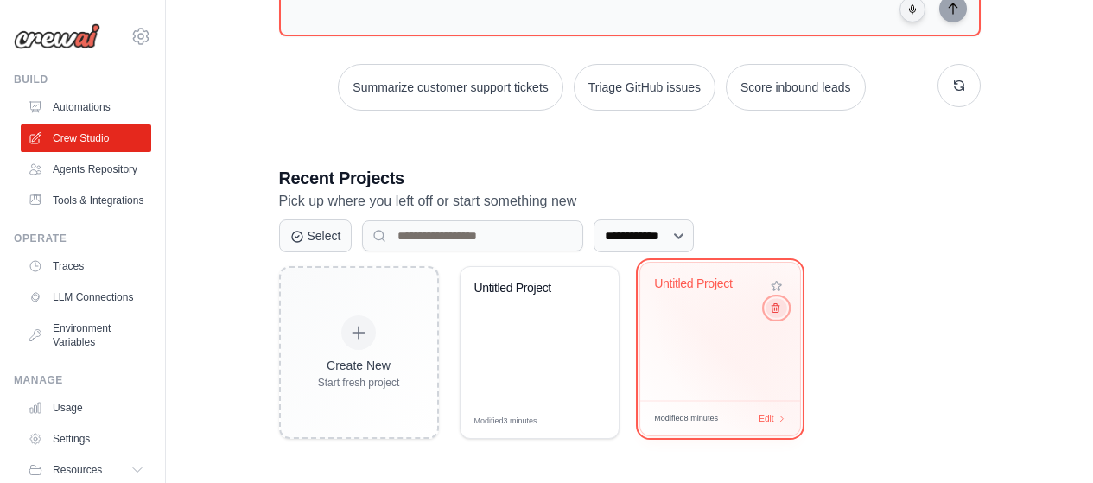
click at [780, 309] on button at bounding box center [776, 307] width 21 height 19
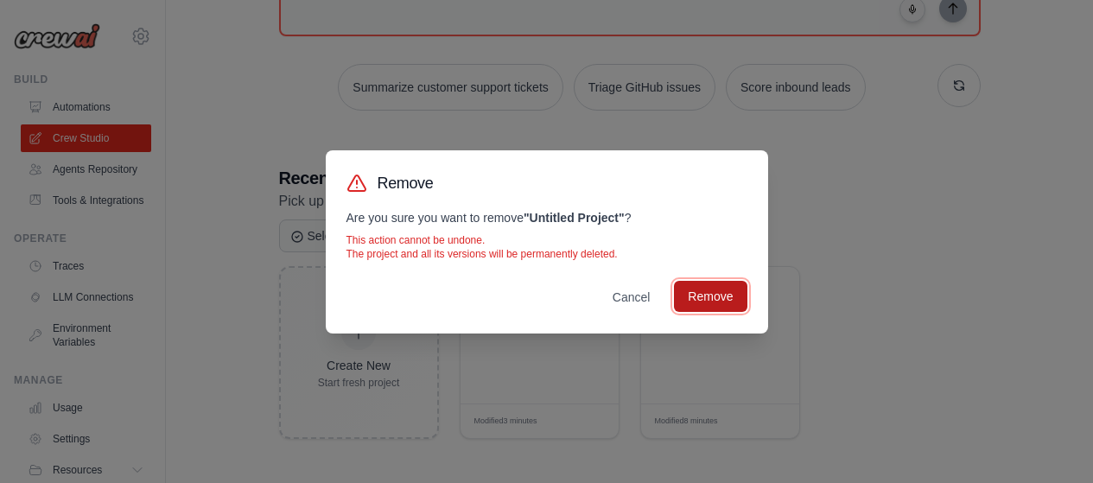
click at [706, 298] on button "Remove" at bounding box center [710, 296] width 73 height 31
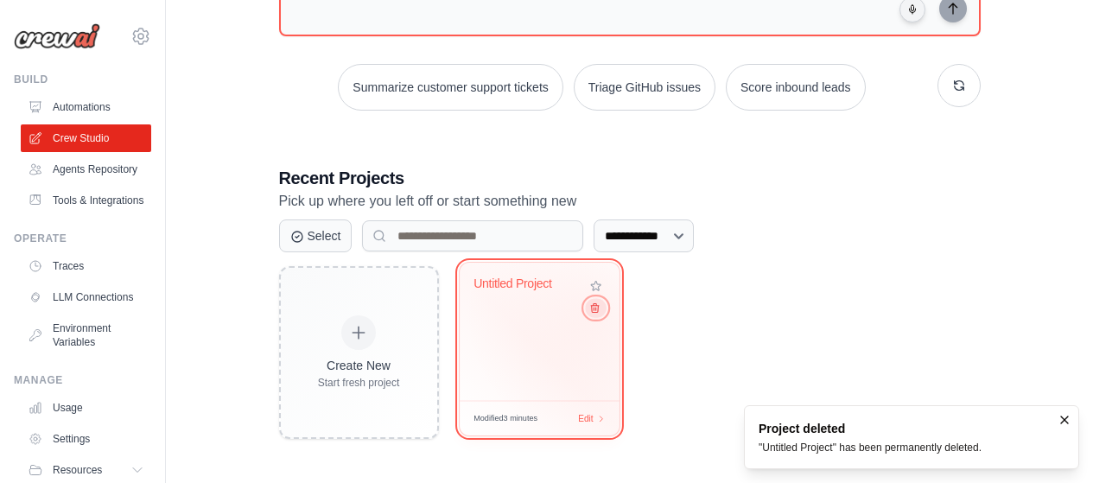
click at [595, 316] on button at bounding box center [595, 307] width 21 height 19
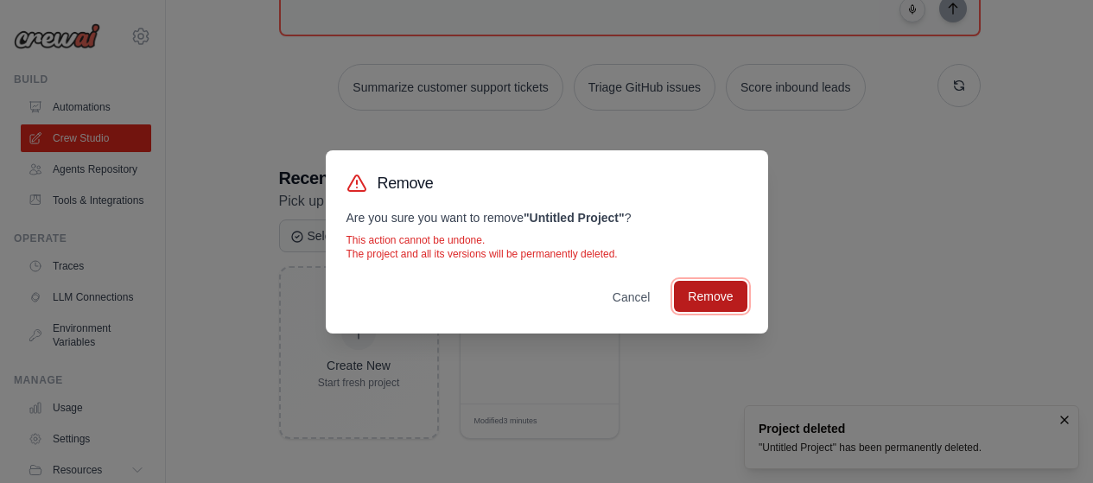
click at [732, 289] on button "Remove" at bounding box center [710, 296] width 73 height 31
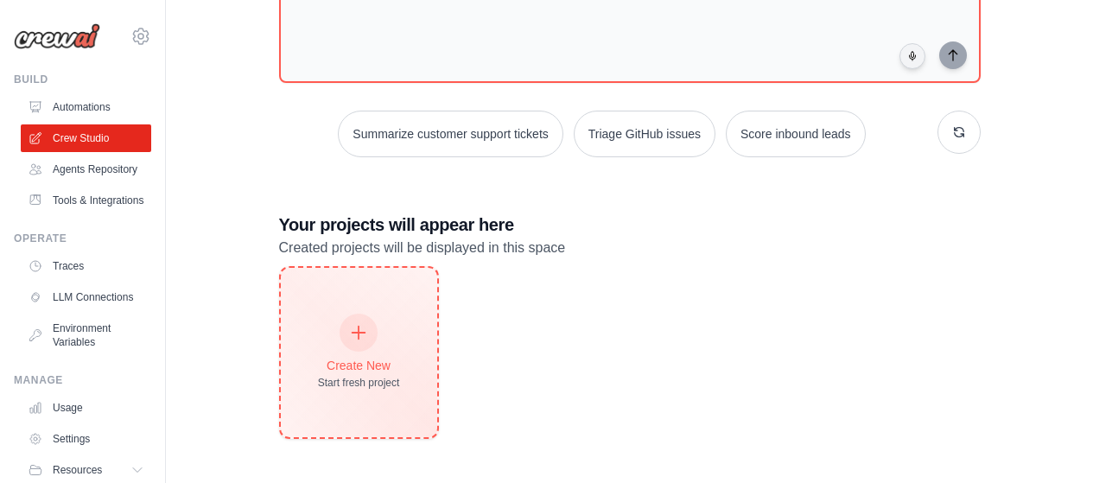
click at [389, 351] on div "Create New Start fresh project" at bounding box center [359, 352] width 82 height 74
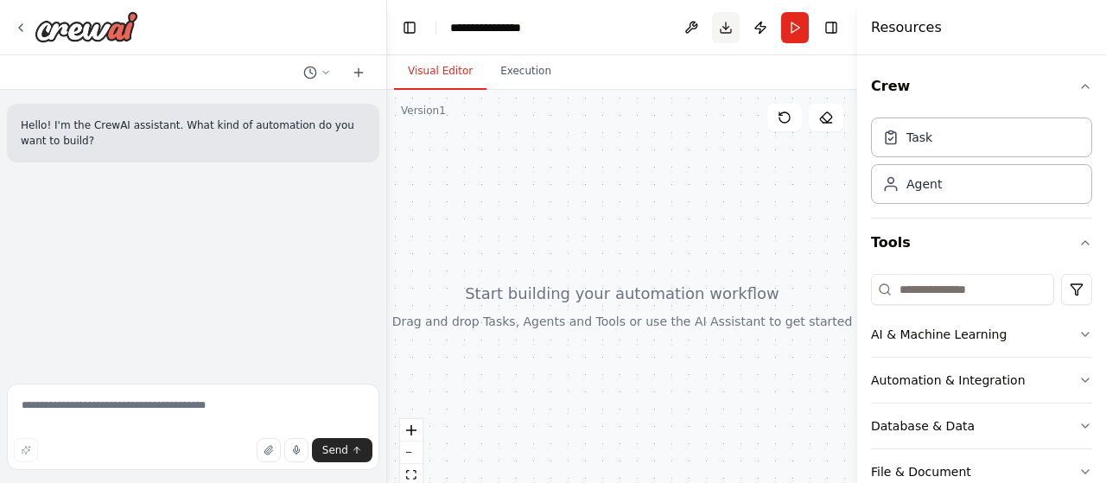
click at [723, 30] on button "Download" at bounding box center [726, 27] width 28 height 31
click at [604, 33] on header "**********" at bounding box center [622, 27] width 470 height 55
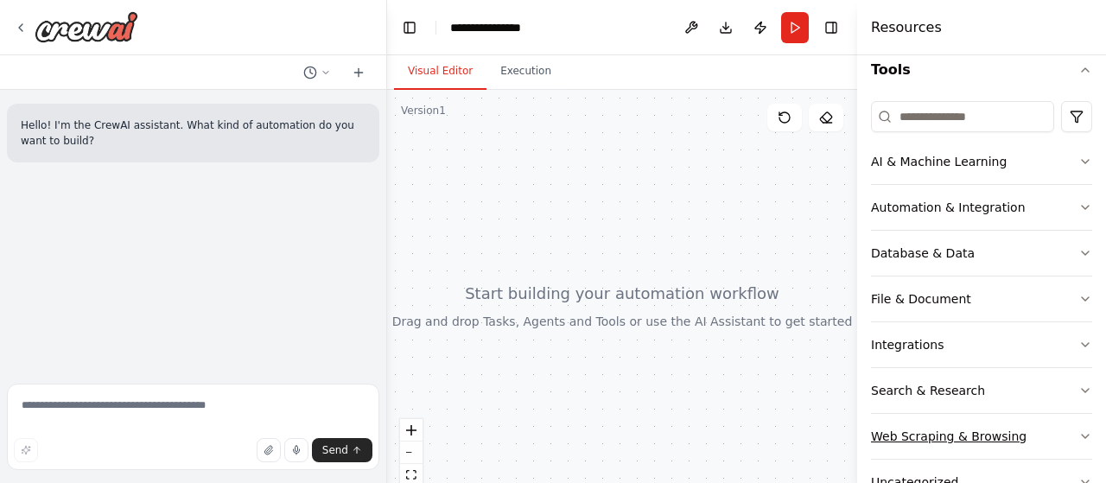
scroll to position [223, 0]
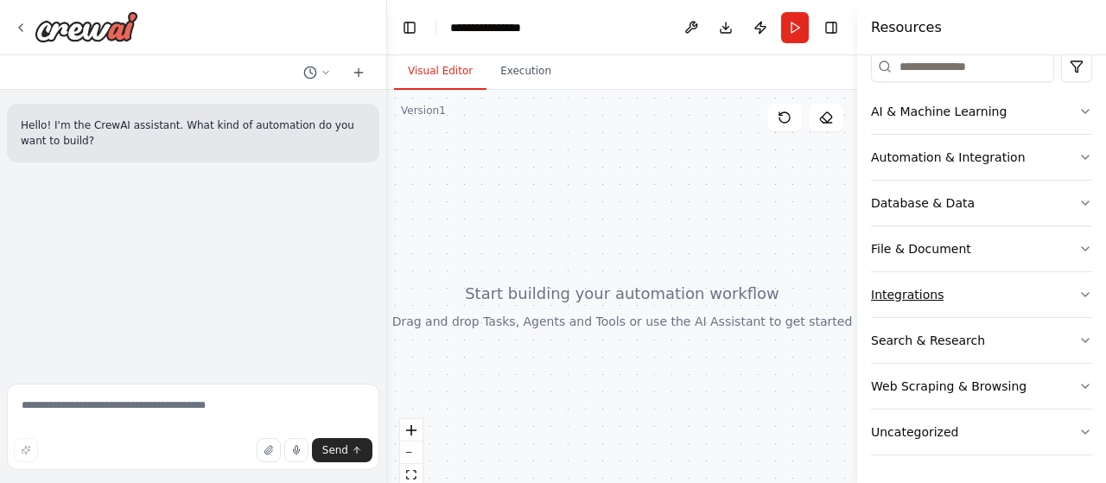
click at [953, 292] on button "Integrations" at bounding box center [981, 294] width 221 height 45
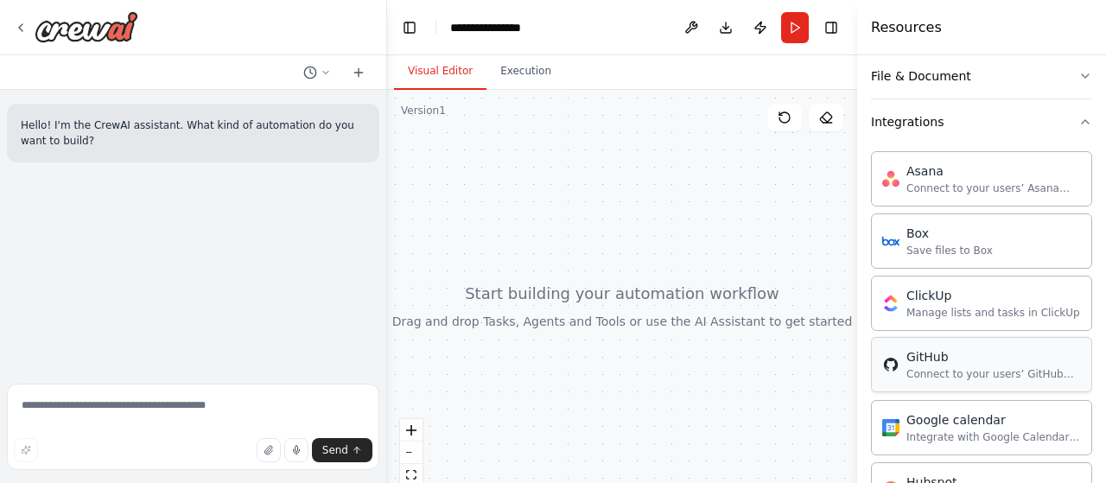
scroll to position [482, 0]
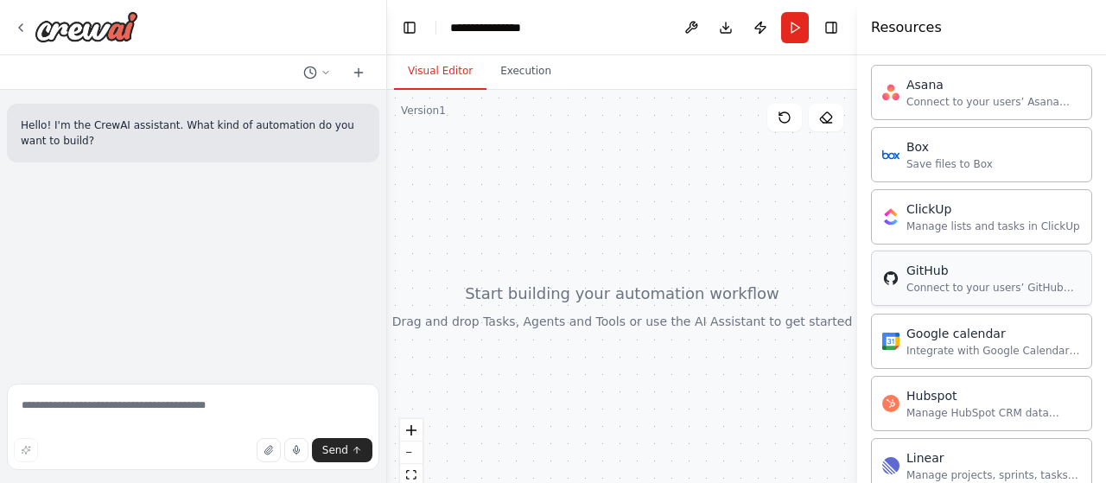
click at [952, 284] on div "Connect to your users’ GitHub accounts" at bounding box center [994, 288] width 175 height 14
click at [895, 284] on img at bounding box center [890, 278] width 17 height 17
click at [939, 281] on div "Connect to your users’ GitHub accounts" at bounding box center [994, 288] width 175 height 14
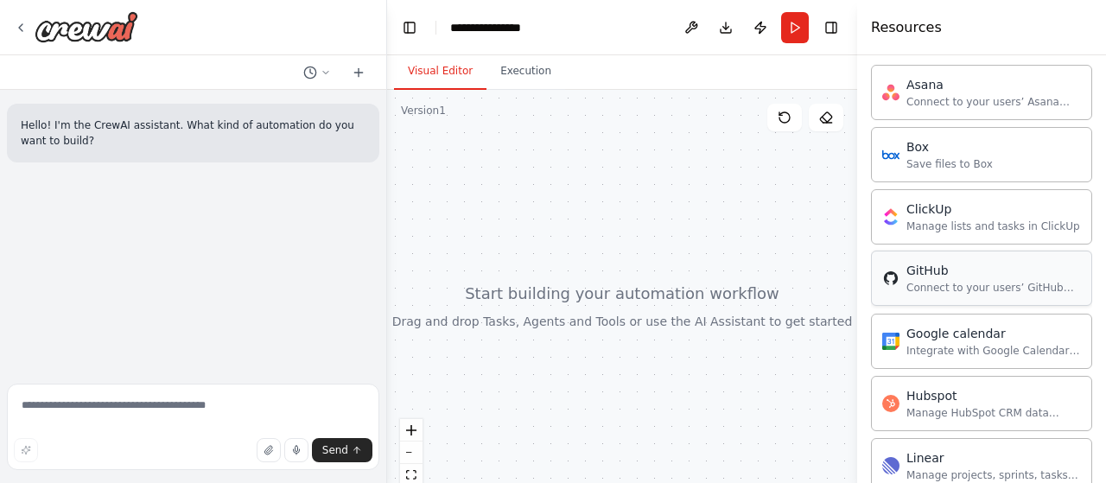
click at [939, 281] on div "Connect to your users’ GitHub accounts" at bounding box center [994, 288] width 175 height 14
drag, startPoint x: 939, startPoint y: 281, endPoint x: 972, endPoint y: 280, distance: 33.7
click at [972, 280] on div "GitHub Connect to your users’ GitHub accounts" at bounding box center [994, 278] width 175 height 33
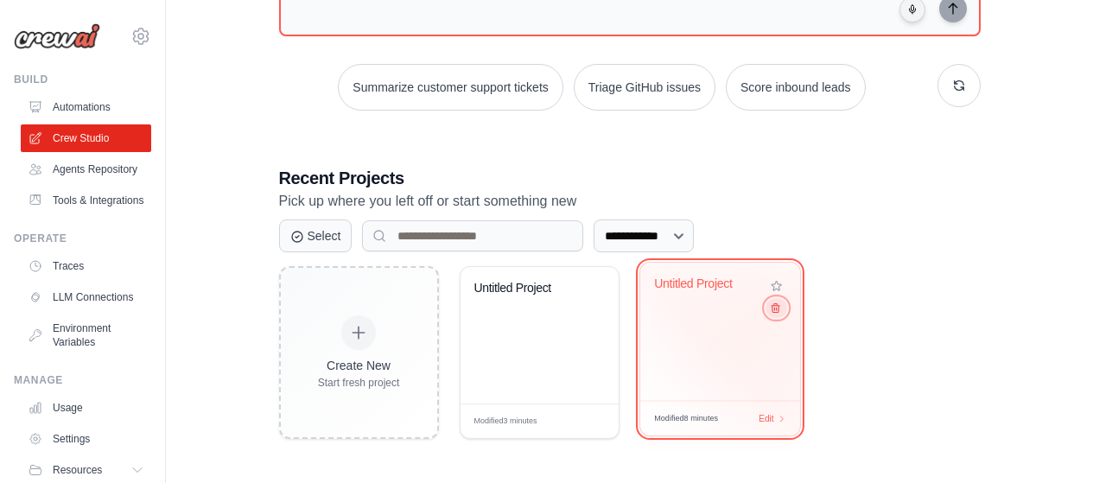
click at [776, 309] on icon at bounding box center [774, 307] width 11 height 11
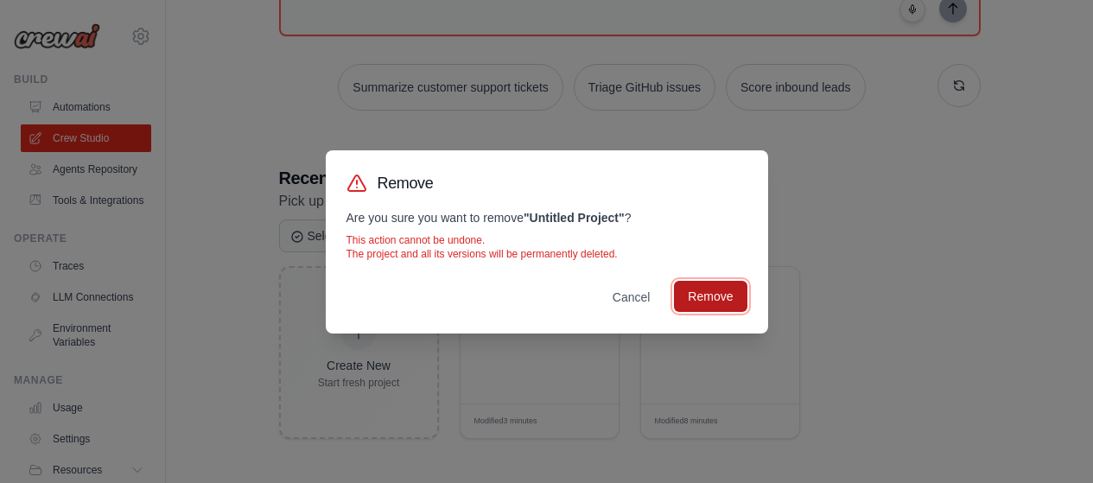
click at [703, 296] on button "Remove" at bounding box center [710, 296] width 73 height 31
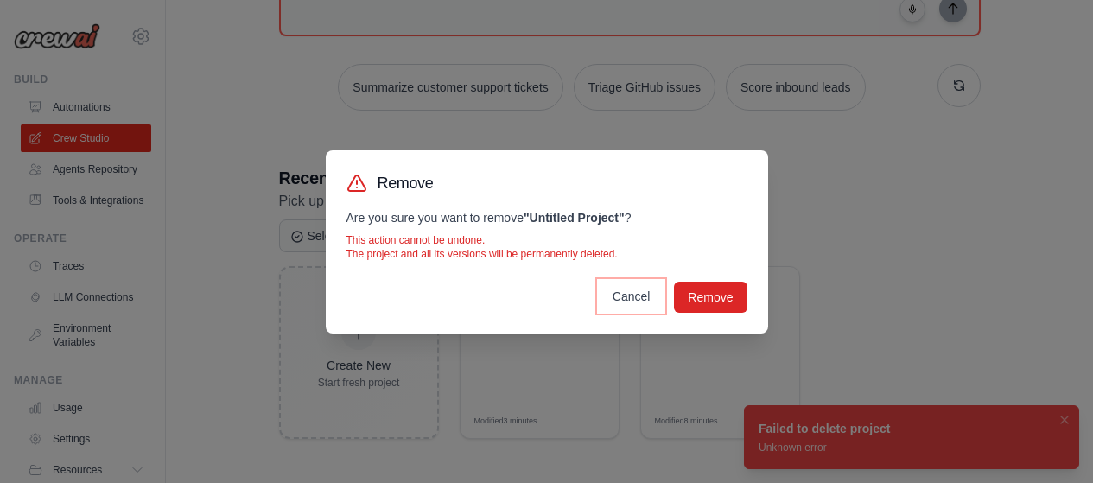
click at [626, 299] on button "Cancel" at bounding box center [632, 296] width 66 height 31
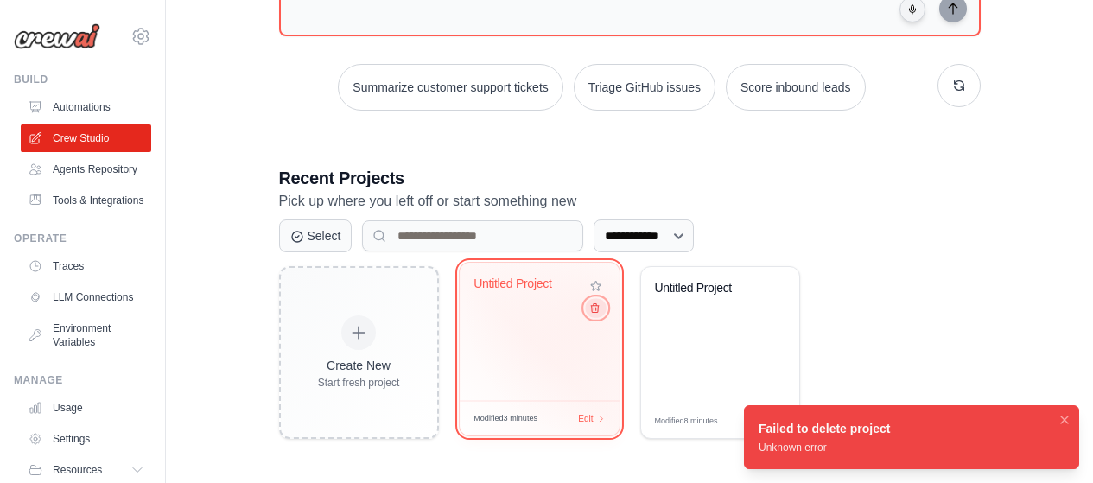
click at [593, 310] on icon at bounding box center [594, 307] width 11 height 11
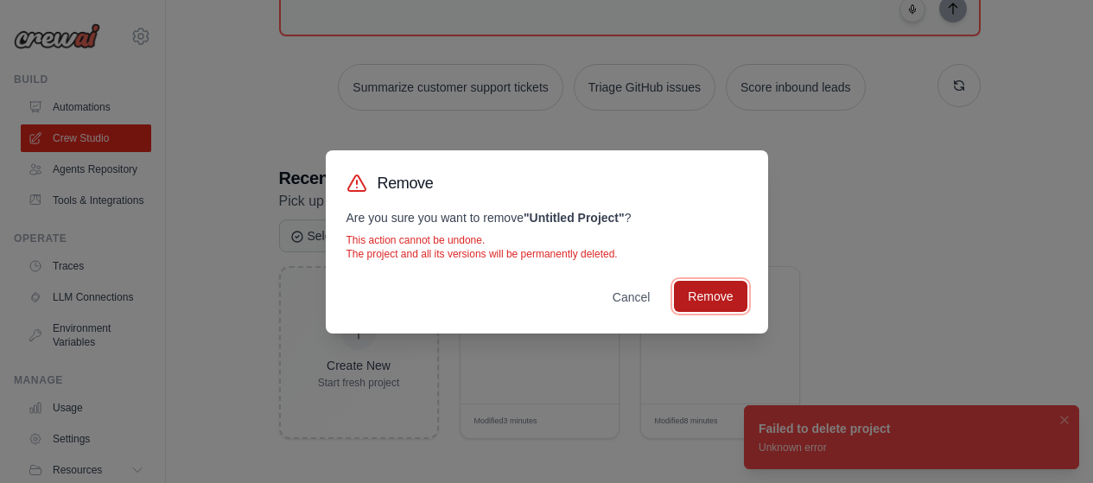
click at [683, 283] on button "Remove" at bounding box center [710, 296] width 73 height 31
click at [638, 302] on button "Cancel" at bounding box center [632, 296] width 66 height 31
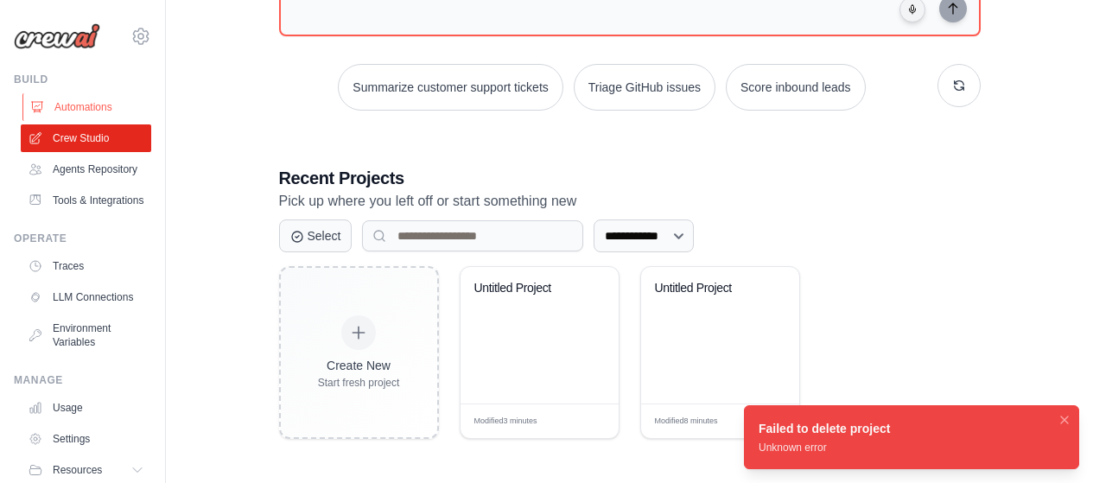
click at [69, 105] on link "Automations" at bounding box center [87, 107] width 131 height 28
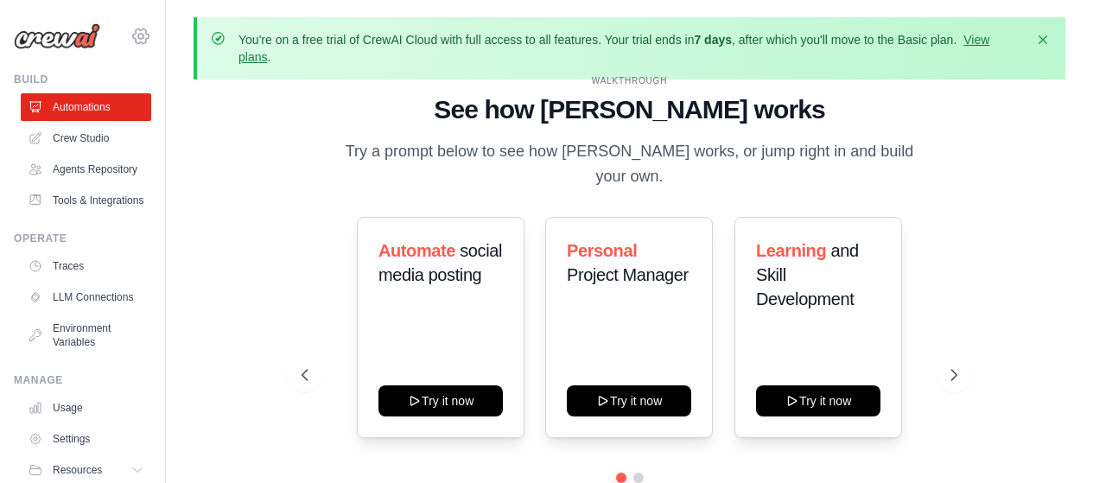
click at [133, 46] on icon at bounding box center [141, 36] width 21 height 21
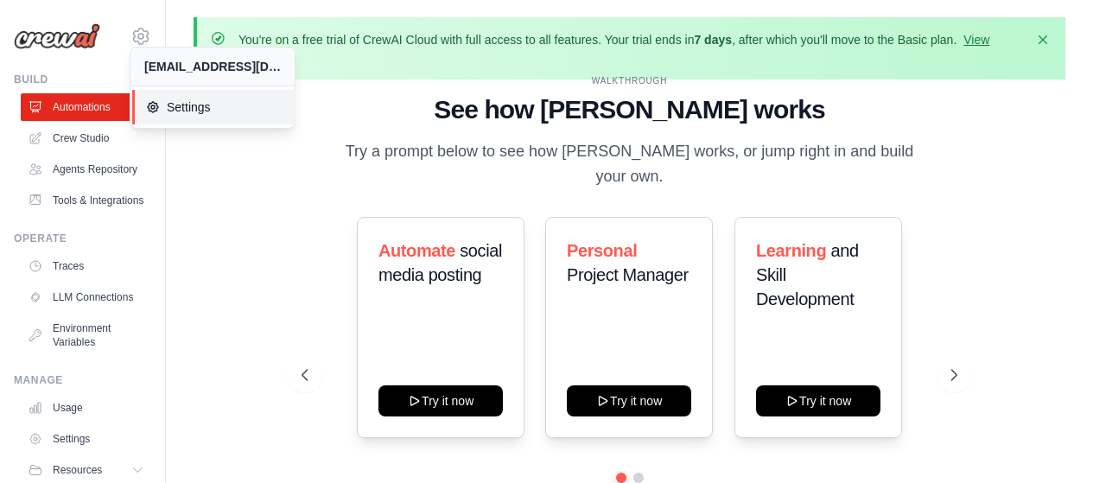
click at [170, 108] on span "Settings" at bounding box center [214, 107] width 137 height 17
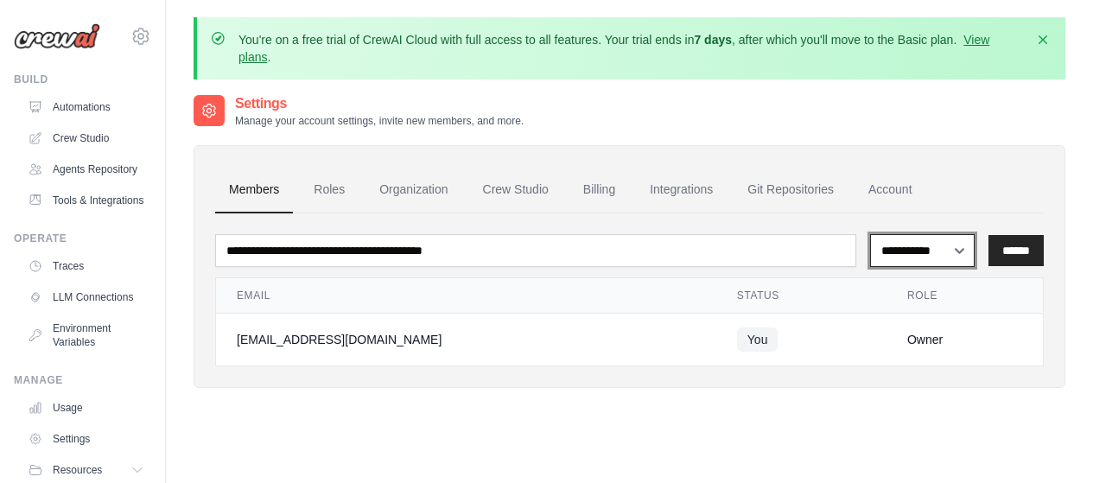
click at [965, 255] on select "**********" at bounding box center [922, 250] width 105 height 33
click at [992, 183] on ul "Members Roles Organization Crew Studio Billing Integrations Git Repositories Ac…" at bounding box center [629, 190] width 829 height 47
click at [525, 191] on link "Crew Studio" at bounding box center [515, 190] width 93 height 47
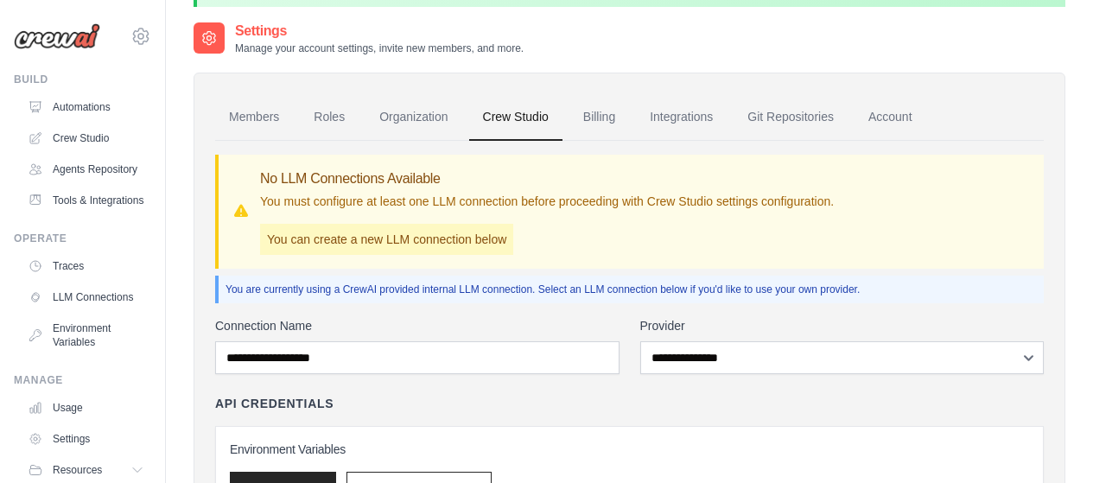
scroll to position [159, 0]
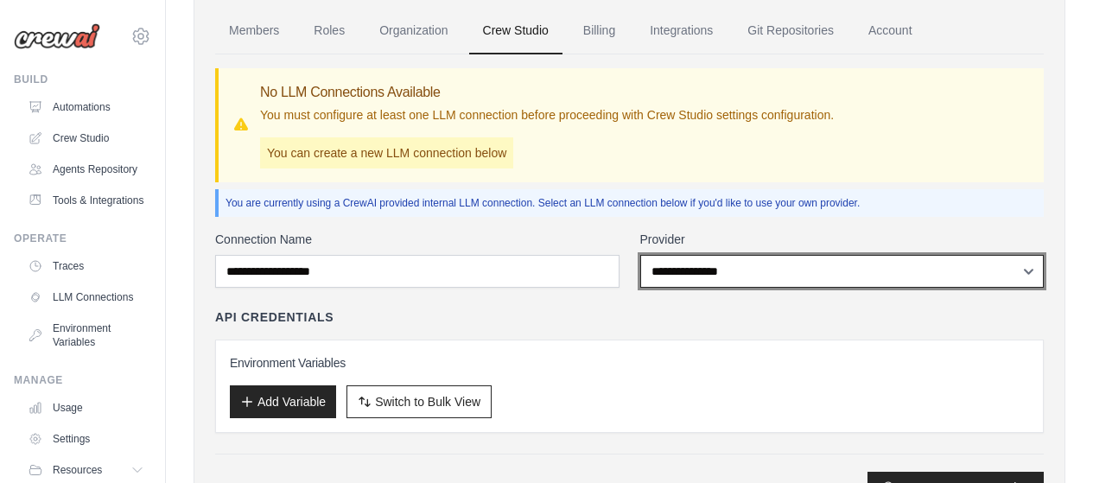
click at [1036, 277] on select "**********" at bounding box center [842, 271] width 404 height 33
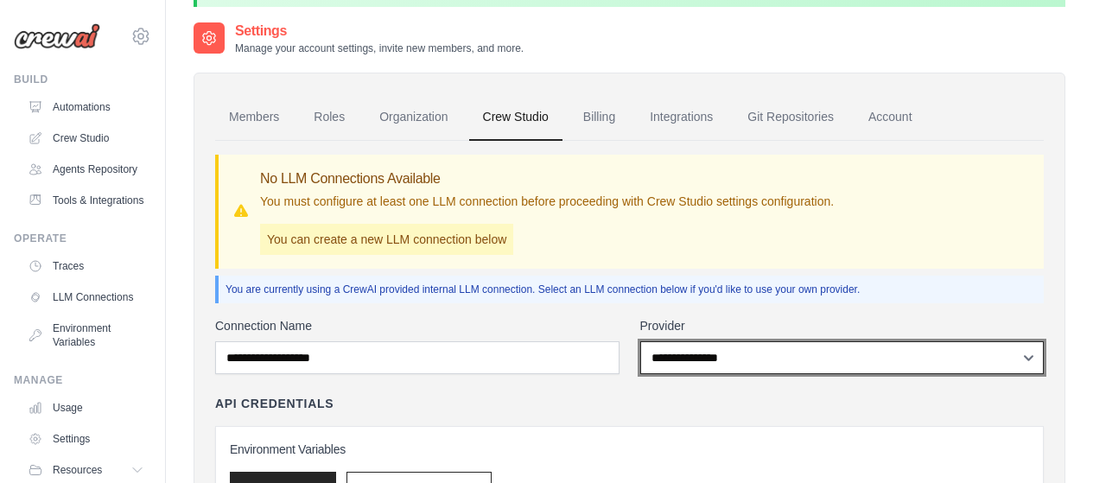
scroll to position [0, 0]
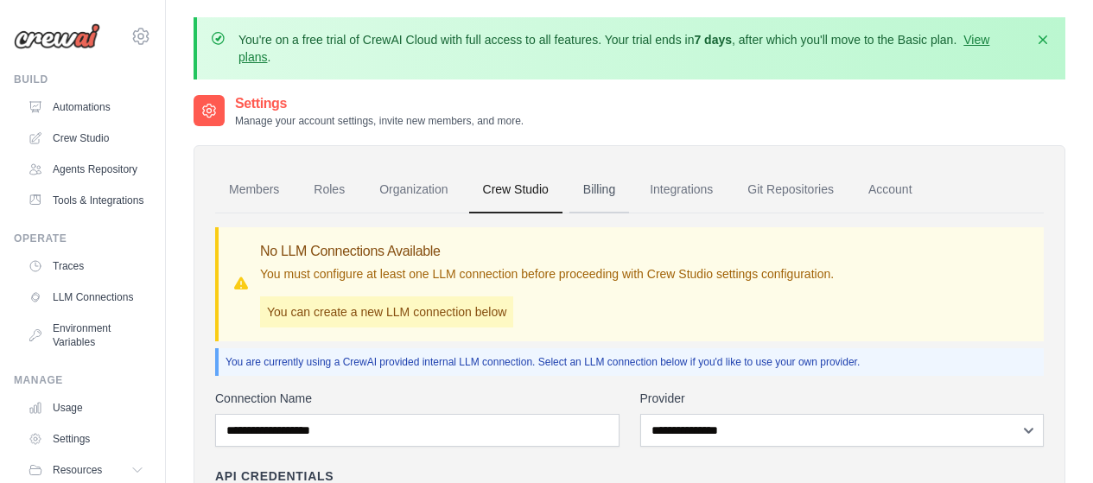
click at [597, 199] on link "Billing" at bounding box center [600, 190] width 60 height 47
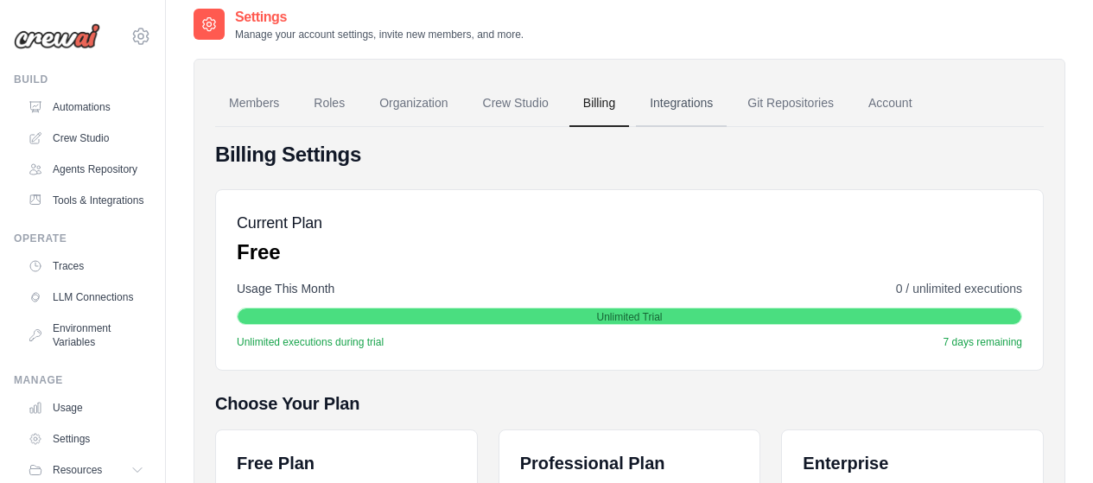
click at [685, 101] on link "Integrations" at bounding box center [681, 103] width 91 height 47
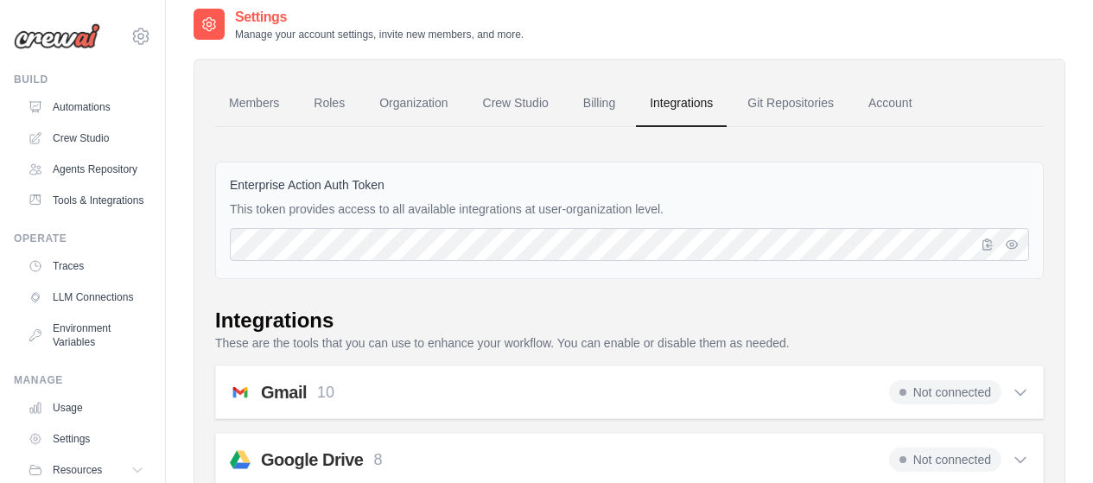
scroll to position [173, 0]
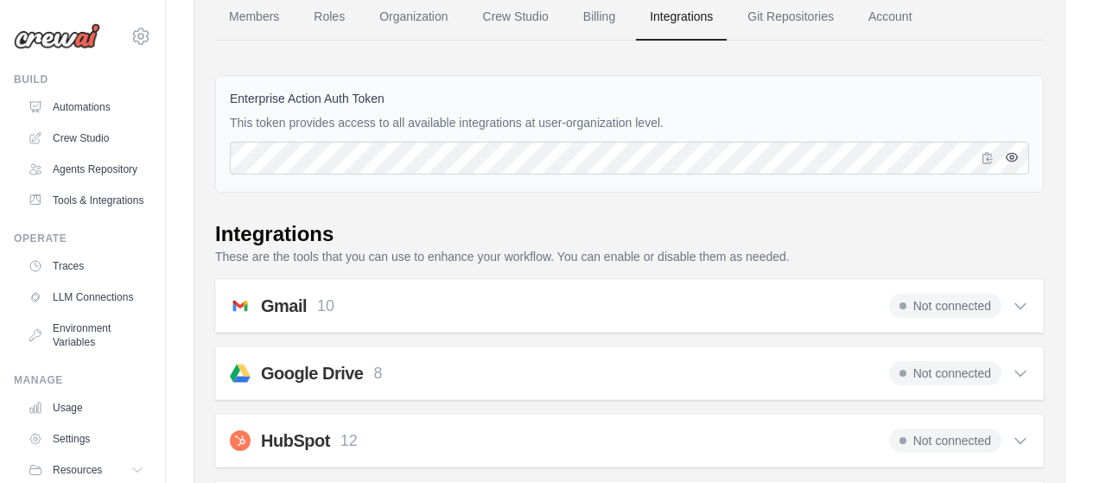
click at [1019, 156] on button "button" at bounding box center [1012, 157] width 21 height 21
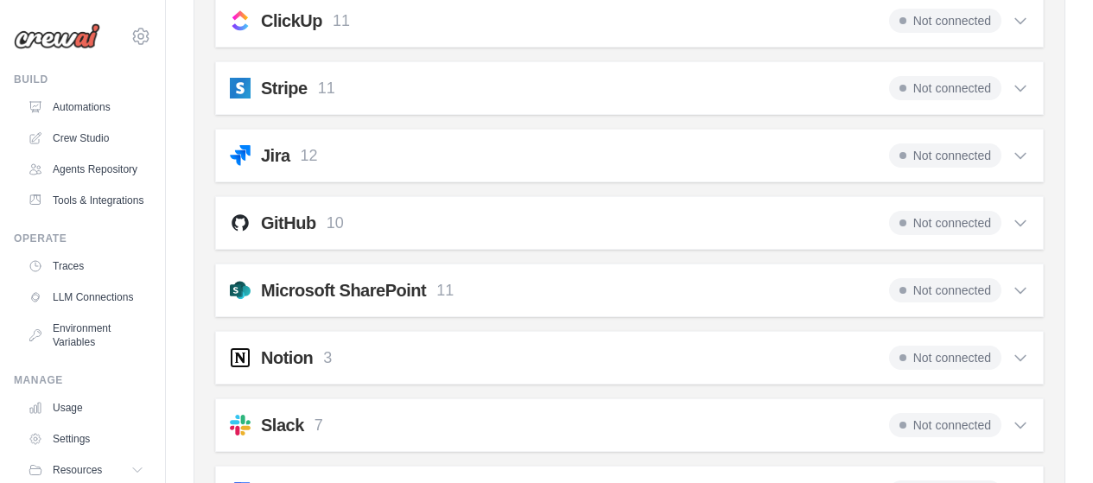
scroll to position [1556, 0]
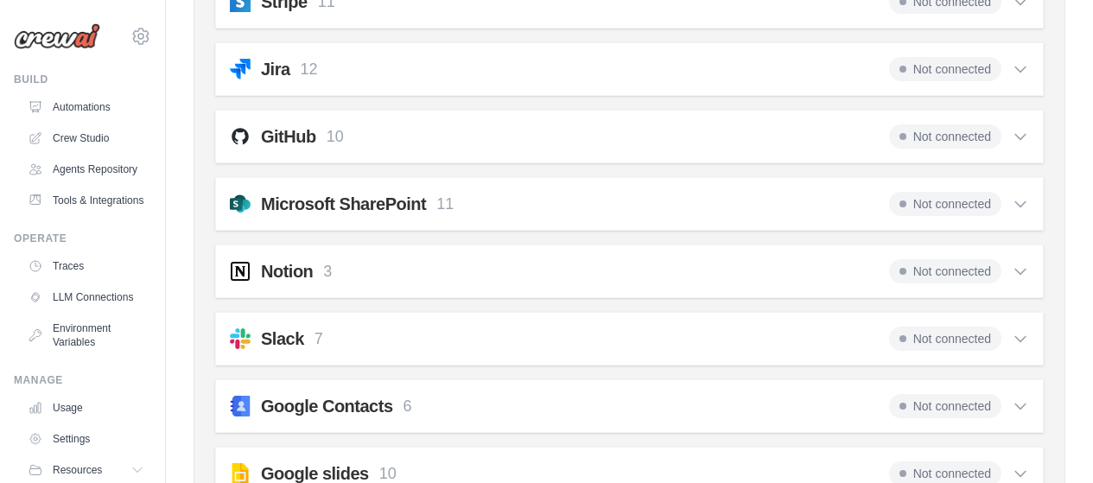
click at [1017, 133] on icon at bounding box center [1020, 136] width 17 height 17
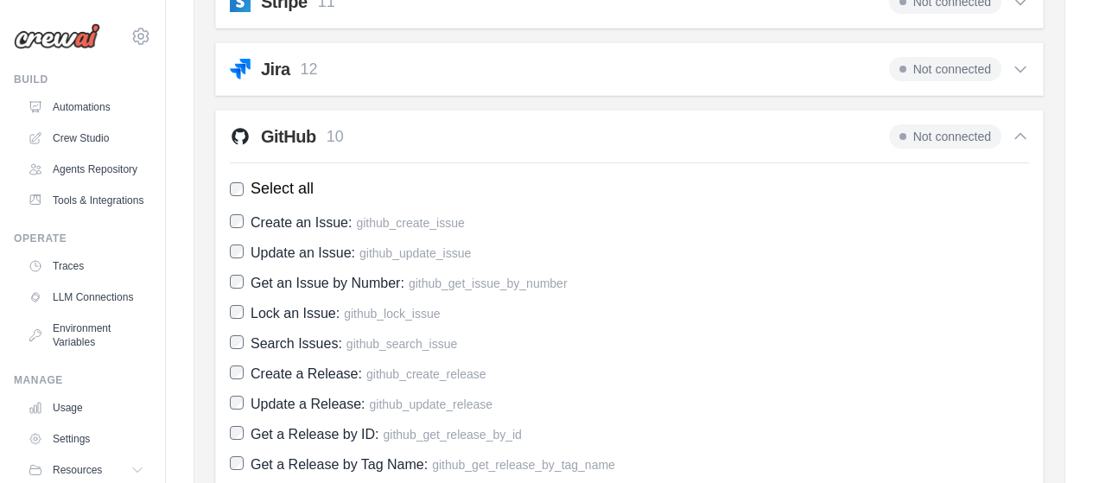
click at [1014, 131] on icon at bounding box center [1020, 136] width 17 height 17
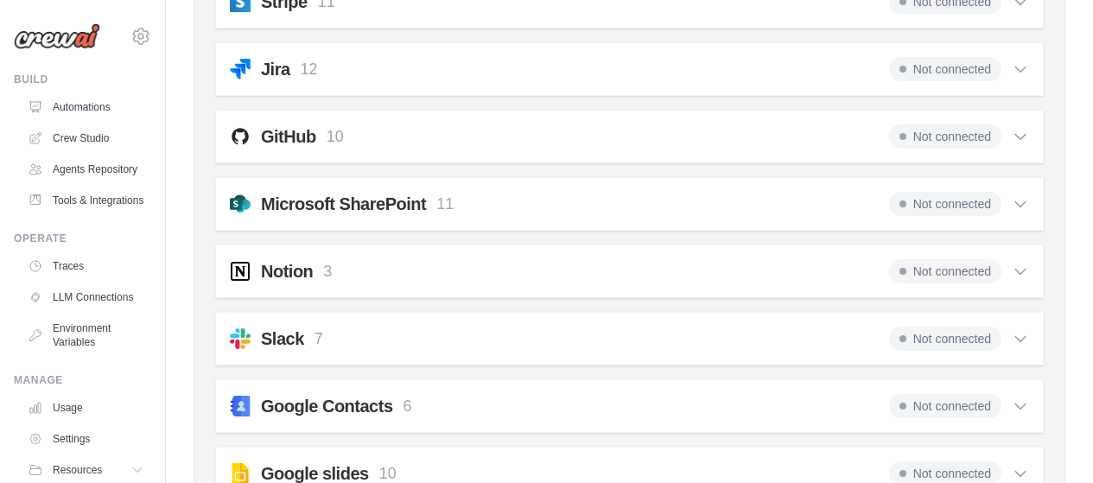
click at [926, 136] on span "Not connected" at bounding box center [945, 136] width 112 height 24
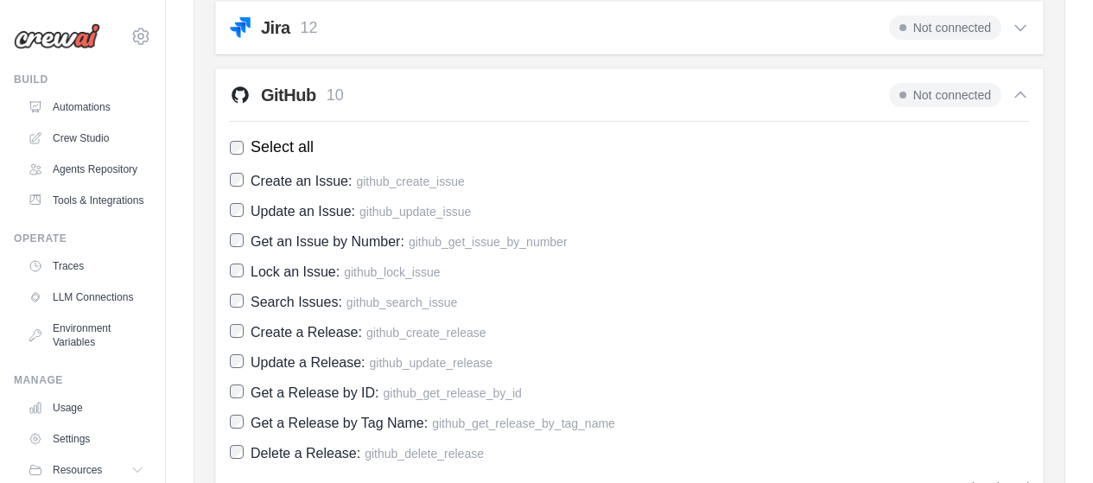
scroll to position [1511, 0]
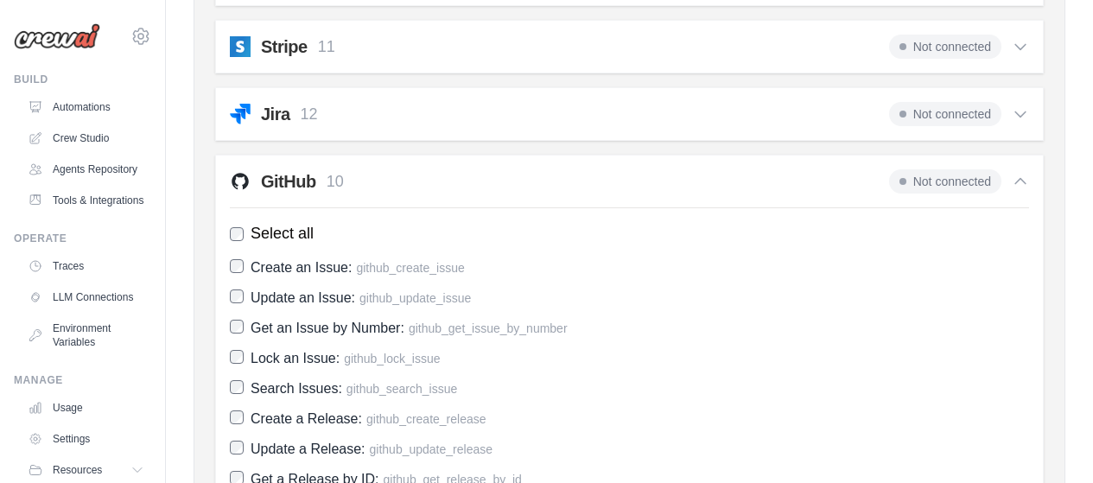
click at [289, 186] on h2 "GitHub" at bounding box center [288, 181] width 55 height 24
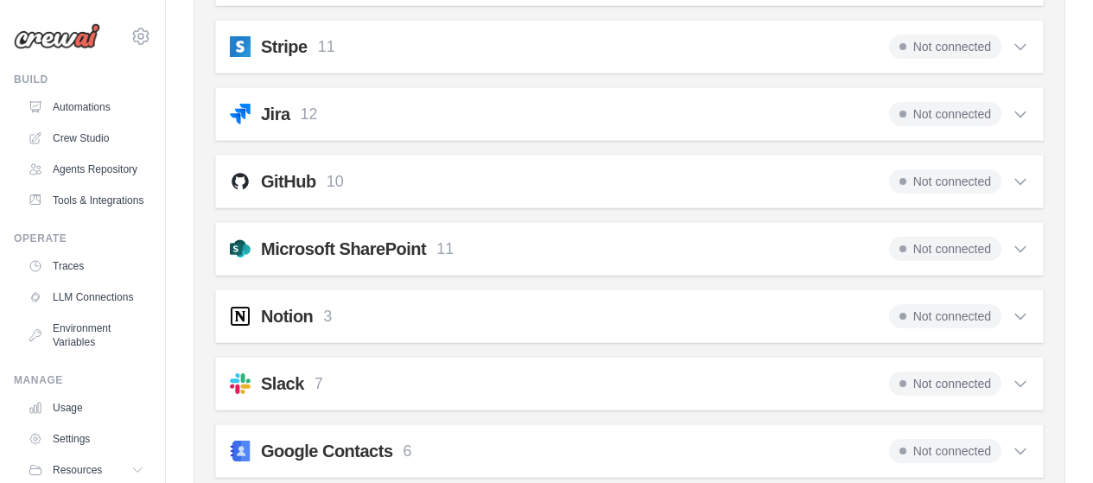
click at [301, 175] on h2 "GitHub" at bounding box center [288, 181] width 55 height 24
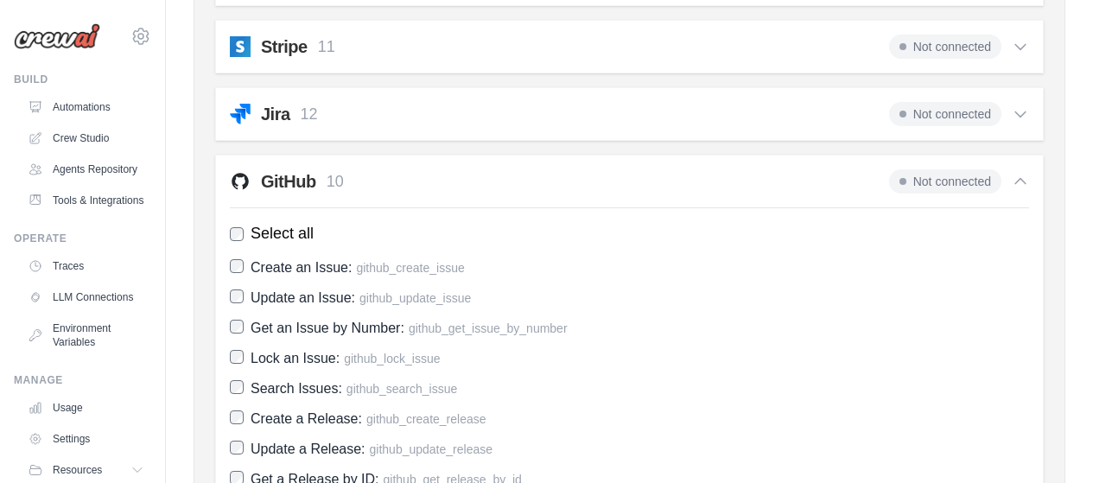
click at [238, 181] on img at bounding box center [240, 181] width 21 height 21
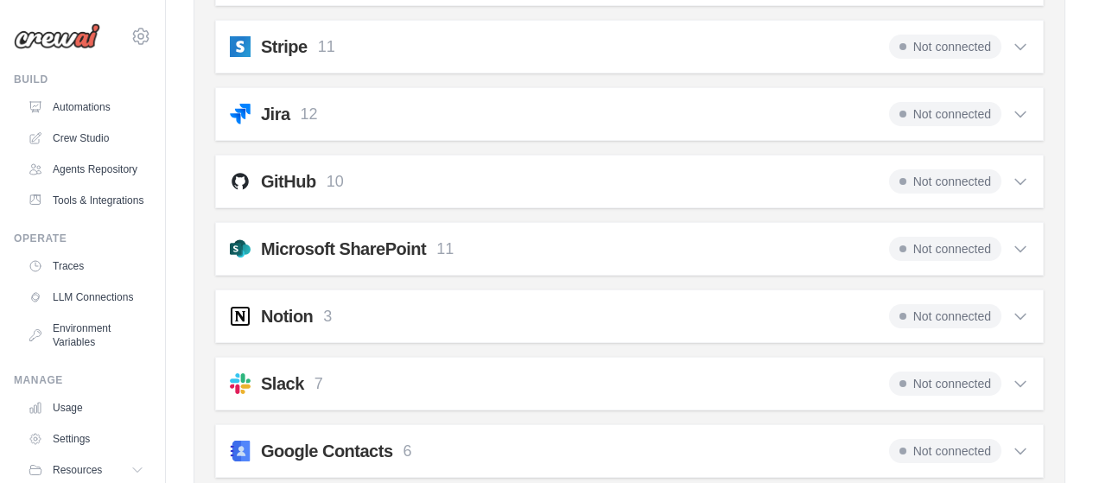
click at [331, 180] on p "10" at bounding box center [335, 181] width 17 height 23
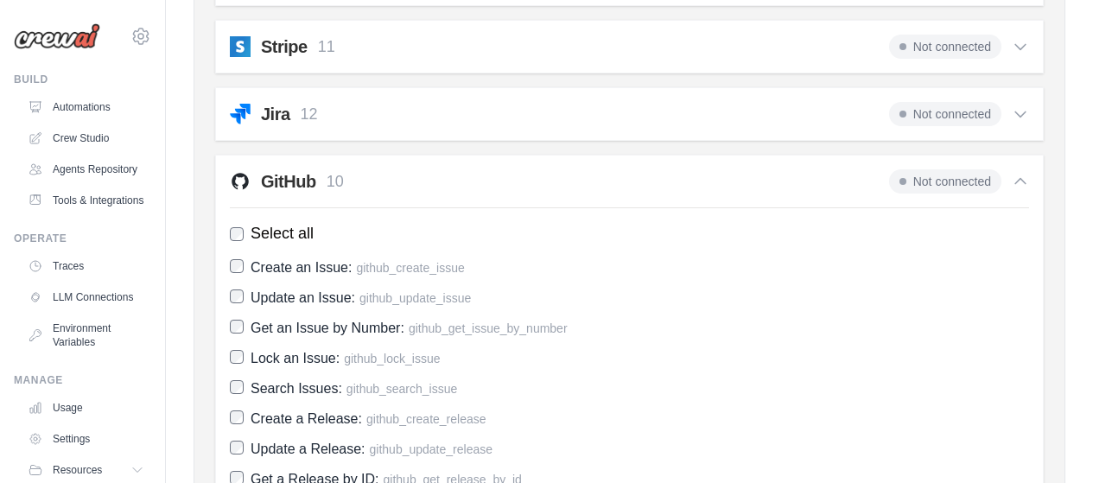
click at [965, 180] on span "Not connected" at bounding box center [945, 181] width 112 height 24
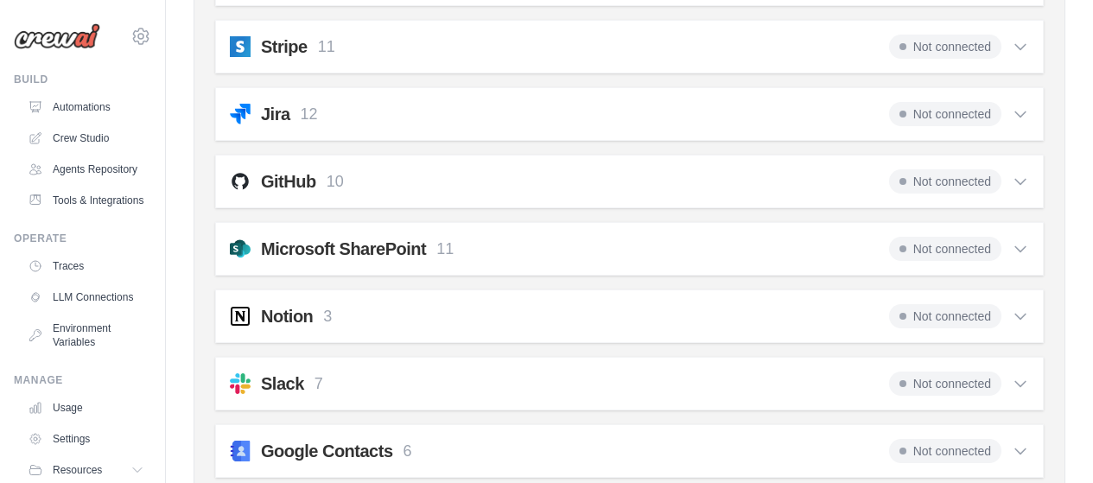
click at [1018, 181] on icon at bounding box center [1021, 182] width 10 height 5
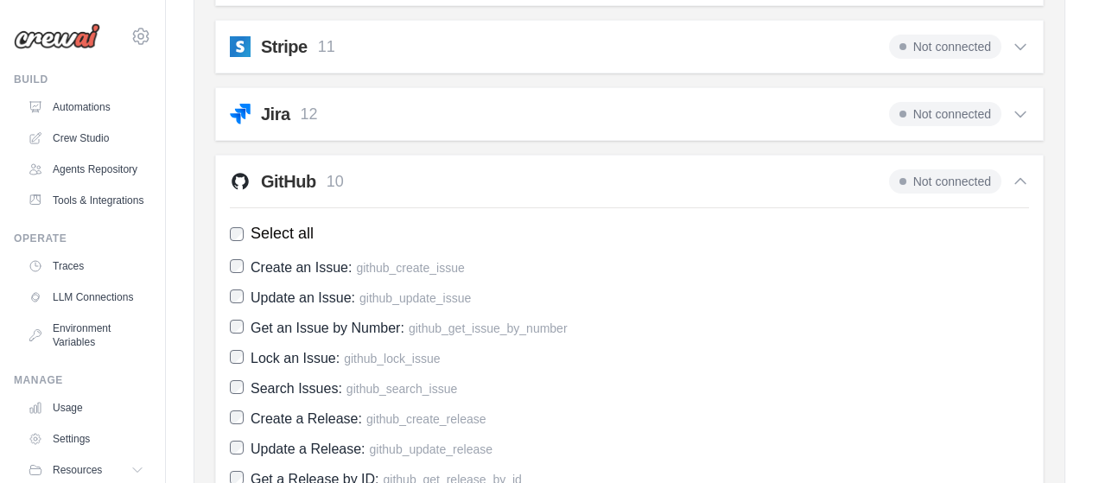
click at [1018, 181] on icon at bounding box center [1021, 181] width 10 height 5
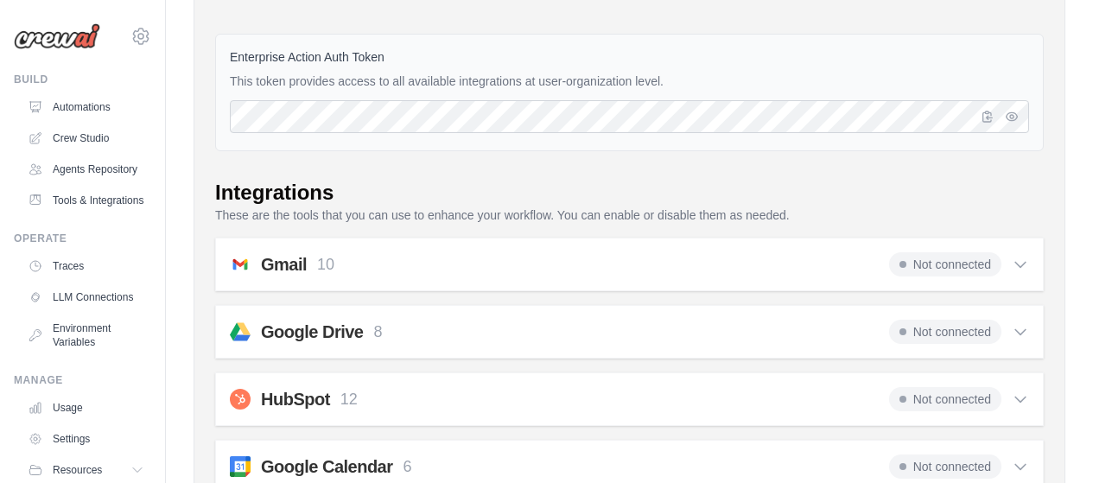
scroll to position [41, 0]
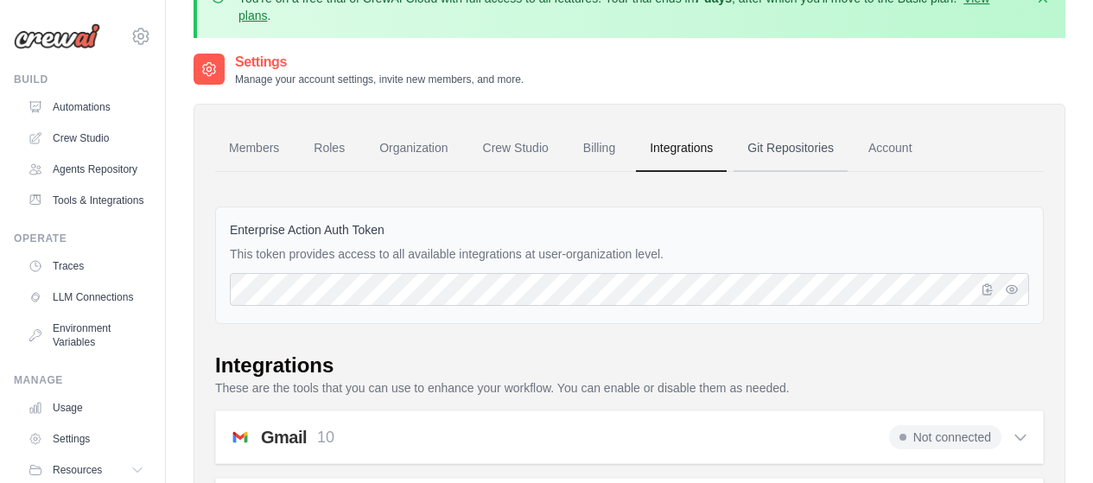
click at [780, 152] on link "Git Repositories" at bounding box center [791, 148] width 114 height 47
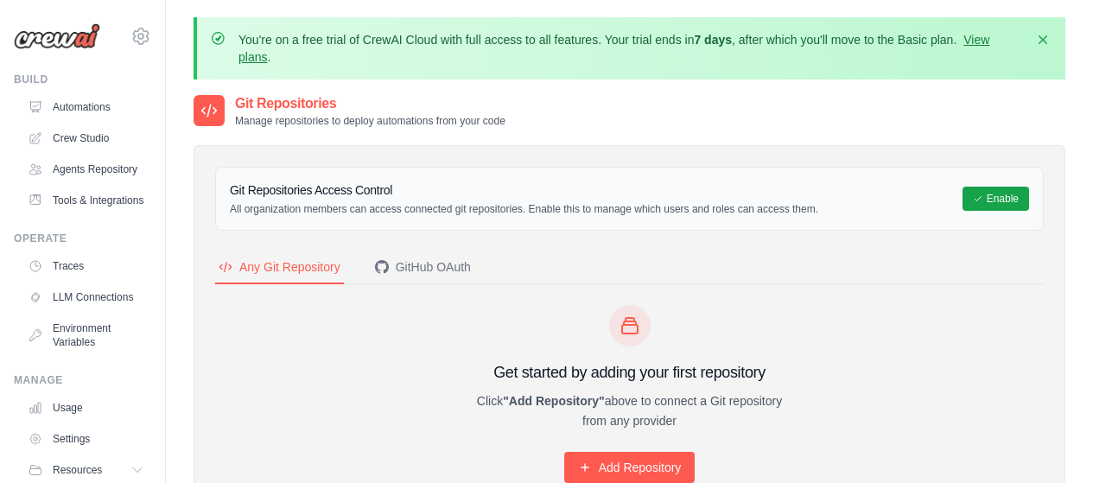
scroll to position [86, 0]
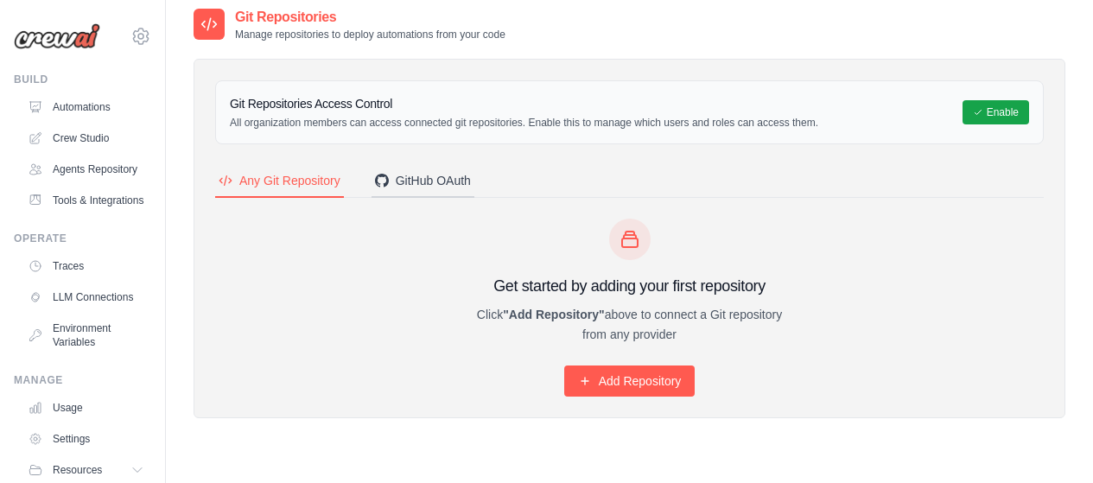
click at [448, 188] on div "GitHub OAuth" at bounding box center [423, 180] width 96 height 17
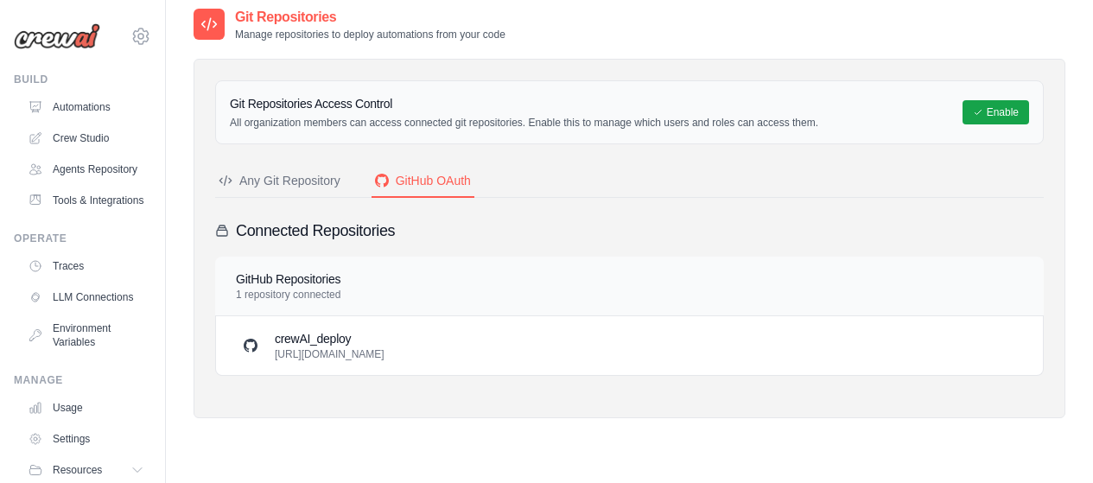
click at [291, 276] on h4 "GitHub Repositories" at bounding box center [288, 279] width 105 height 17
click at [327, 345] on h3 "crewAI_deploy" at bounding box center [330, 338] width 110 height 17
click at [374, 232] on h3 "Connected Repositories" at bounding box center [315, 231] width 159 height 24
click at [287, 193] on button "Any Git Repository" at bounding box center [279, 181] width 129 height 33
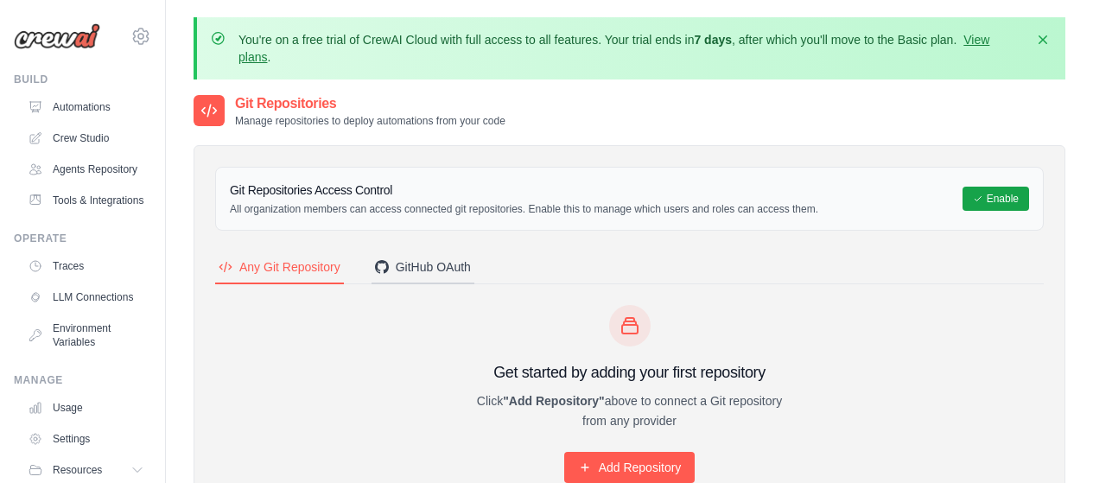
click at [416, 263] on div "GitHub OAuth" at bounding box center [423, 266] width 96 height 17
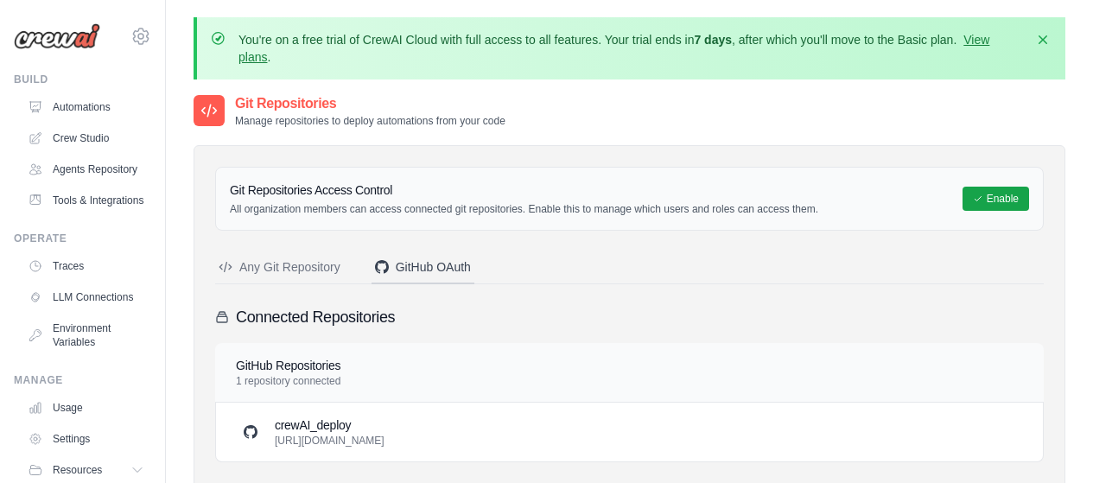
scroll to position [86, 0]
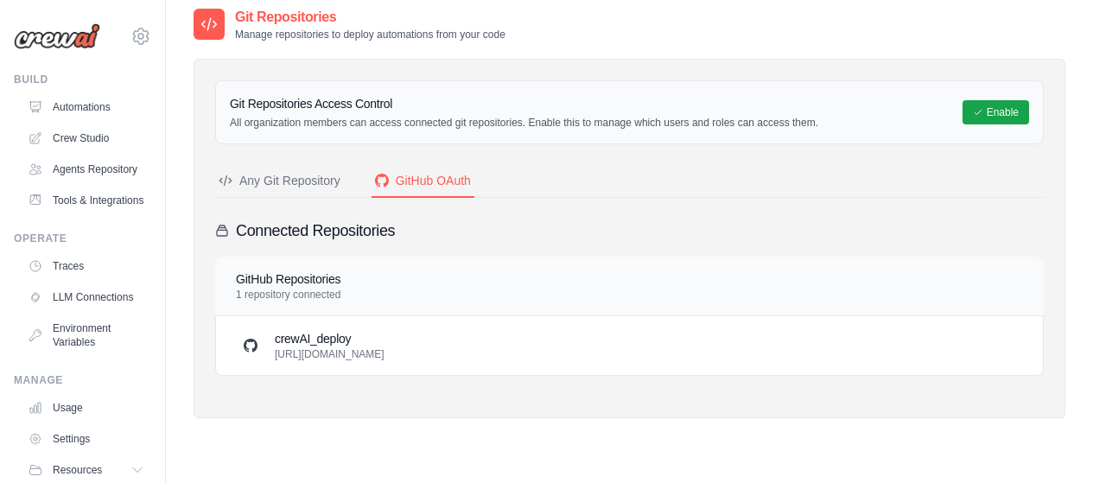
click at [315, 283] on h4 "GitHub Repositories" at bounding box center [288, 279] width 105 height 17
click at [351, 234] on h3 "Connected Repositories" at bounding box center [315, 231] width 159 height 24
click at [406, 173] on div "GitHub OAuth" at bounding box center [423, 180] width 96 height 17
click at [385, 350] on p "[URL][DOMAIN_NAME]" at bounding box center [330, 354] width 110 height 14
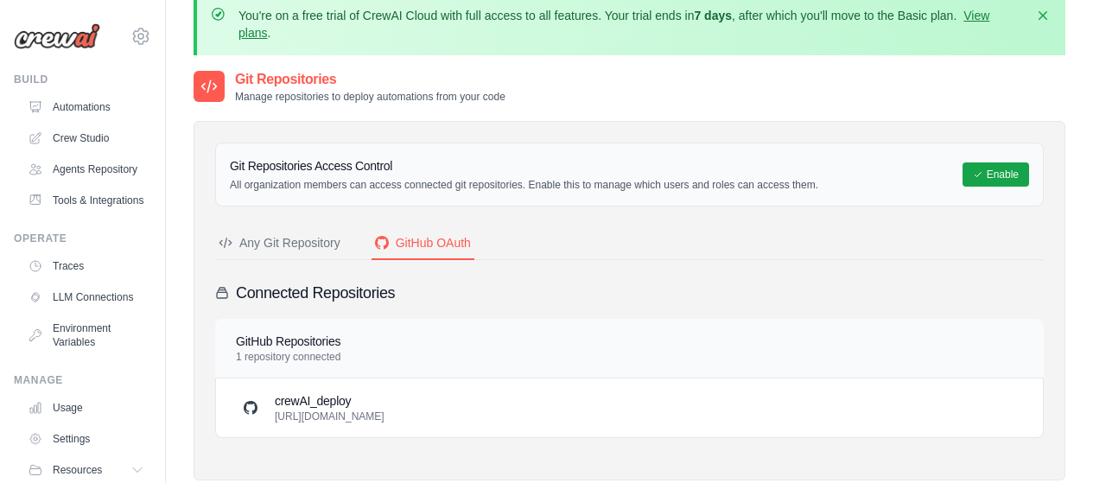
scroll to position [0, 0]
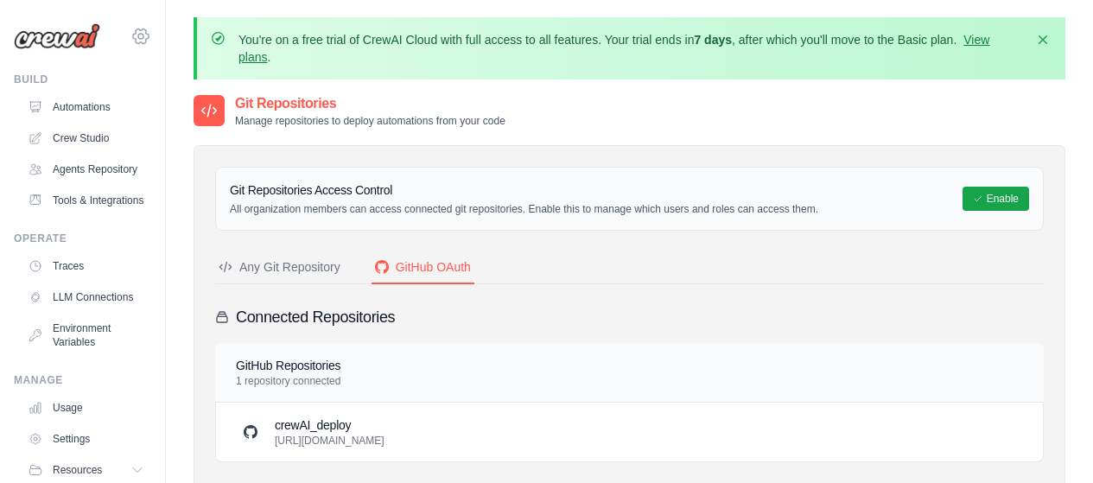
click at [133, 31] on icon at bounding box center [141, 36] width 16 height 15
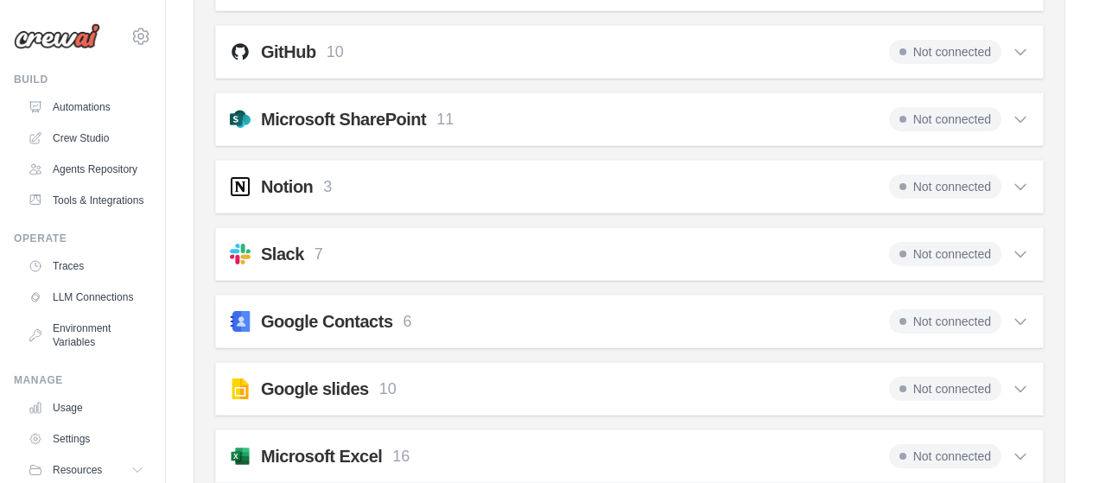
scroll to position [1468, 0]
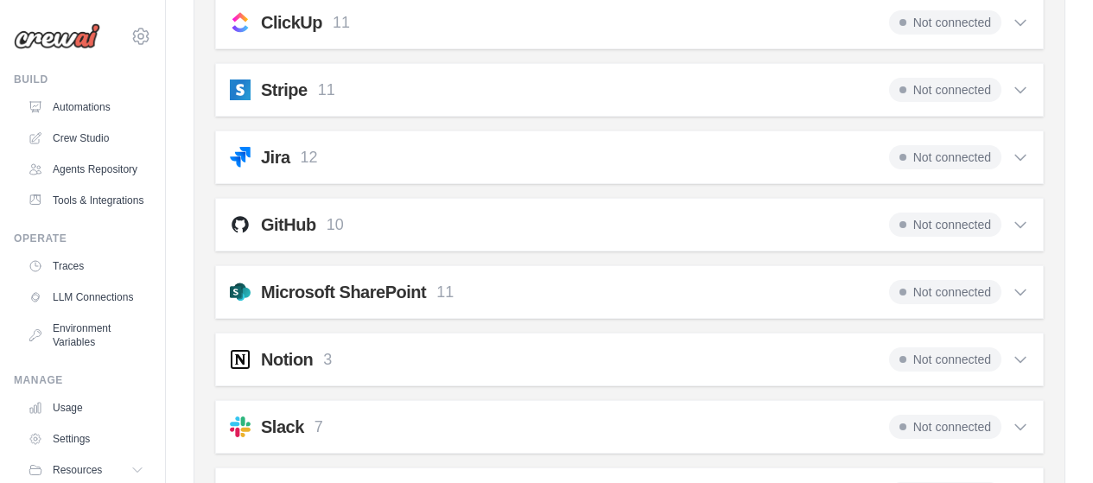
click at [998, 225] on span "Not connected" at bounding box center [945, 225] width 112 height 24
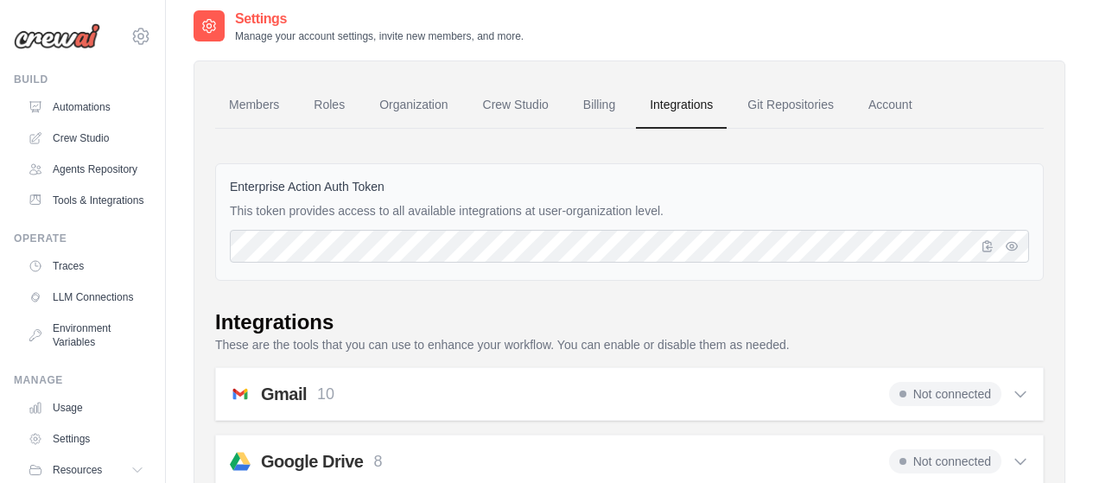
scroll to position [0, 0]
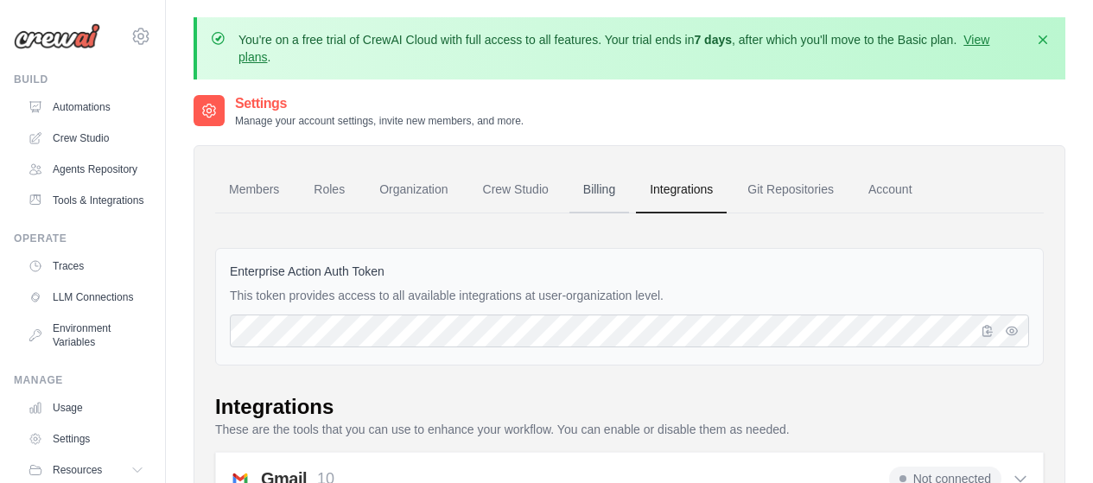
click at [589, 202] on link "Billing" at bounding box center [600, 190] width 60 height 47
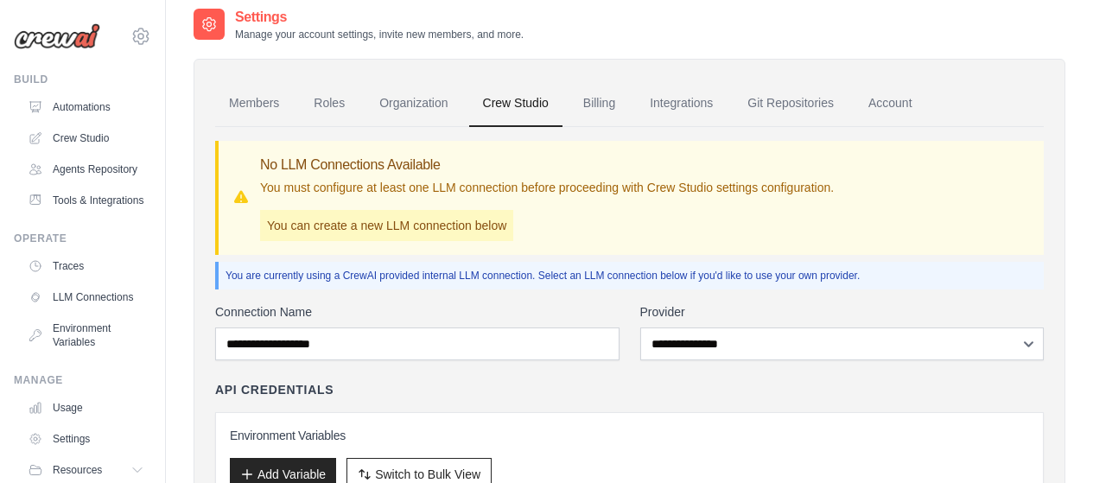
scroll to position [173, 0]
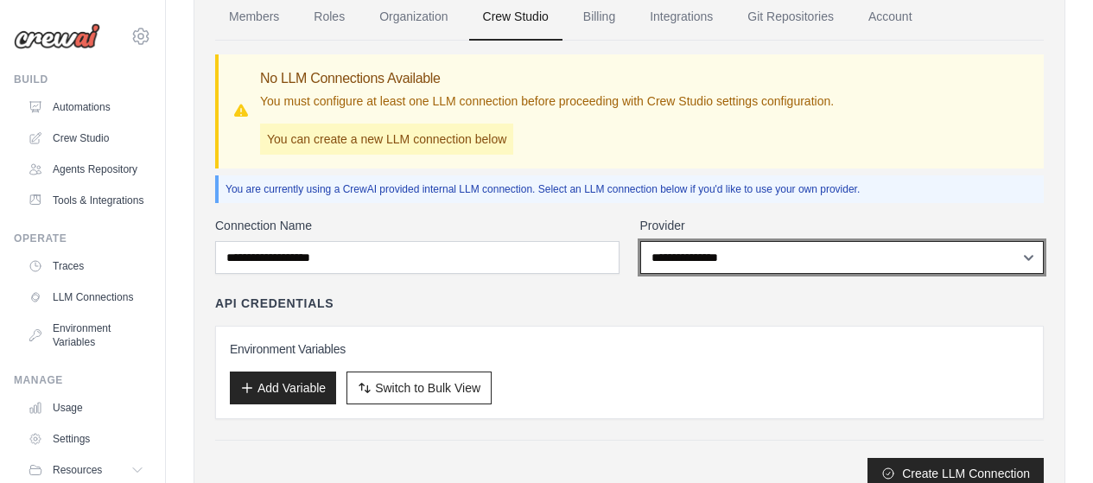
click at [1026, 256] on select "**********" at bounding box center [842, 257] width 404 height 33
select select "******"
click at [640, 241] on select "**********" at bounding box center [842, 257] width 404 height 33
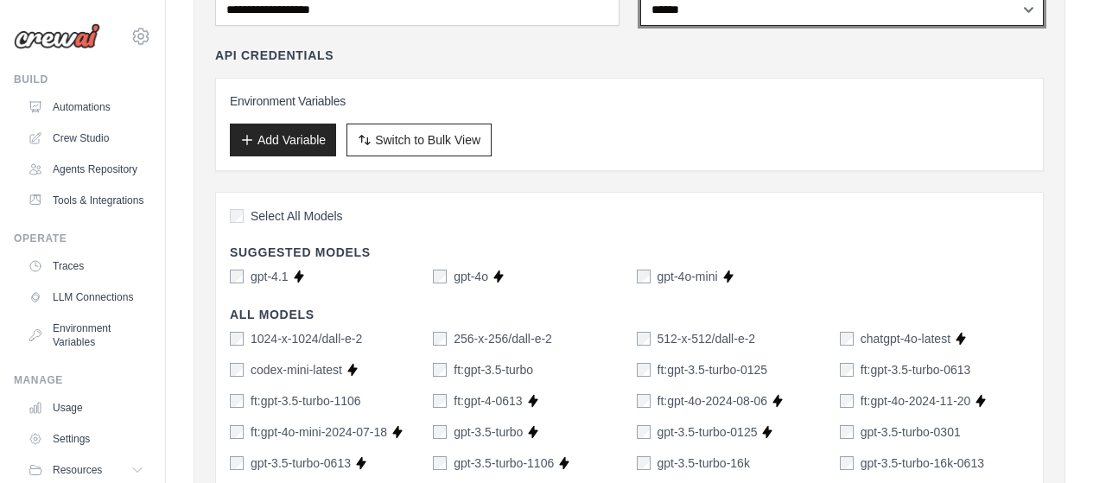
scroll to position [162, 0]
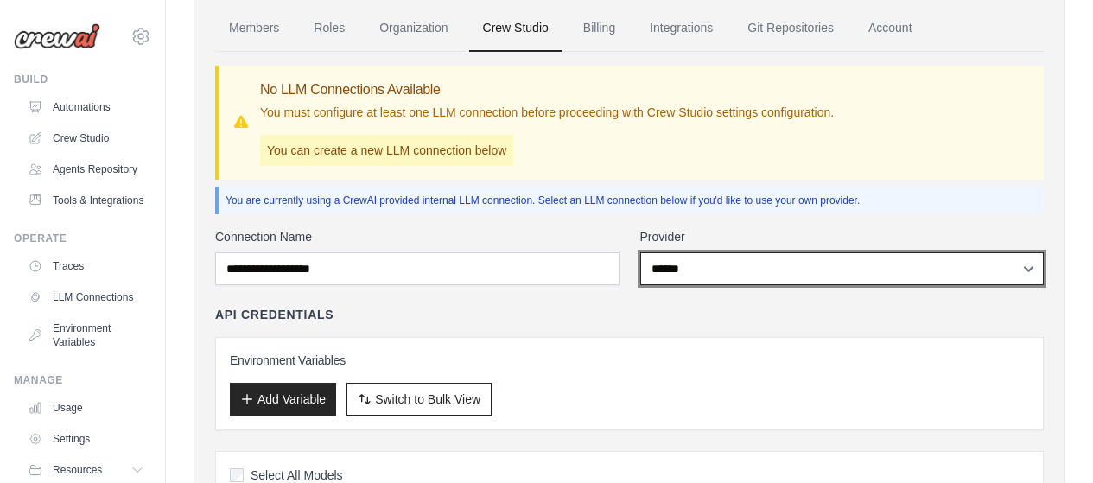
click at [1033, 270] on select "**********" at bounding box center [842, 268] width 404 height 33
select select
click at [640, 252] on select "**********" at bounding box center [842, 268] width 404 height 33
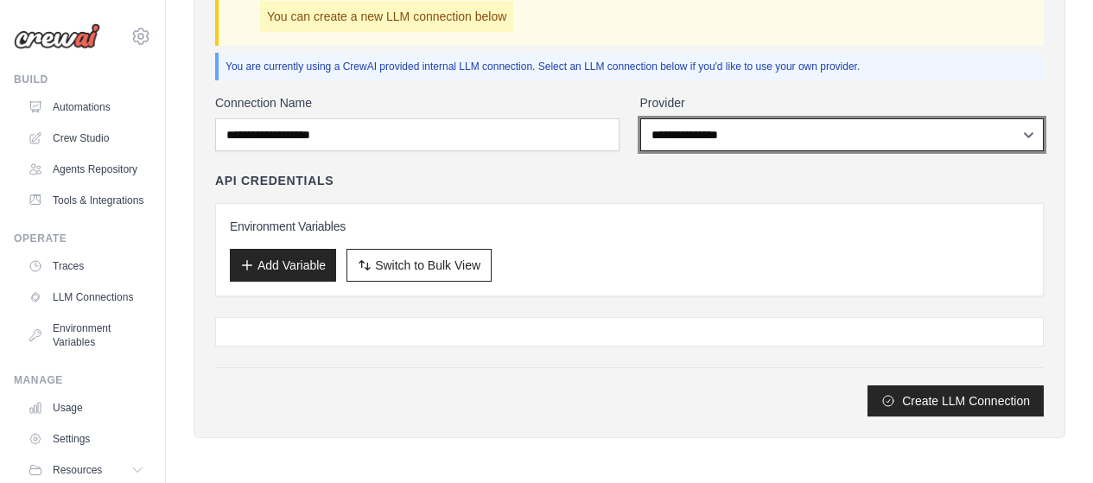
click at [1028, 139] on select "**********" at bounding box center [842, 134] width 404 height 33
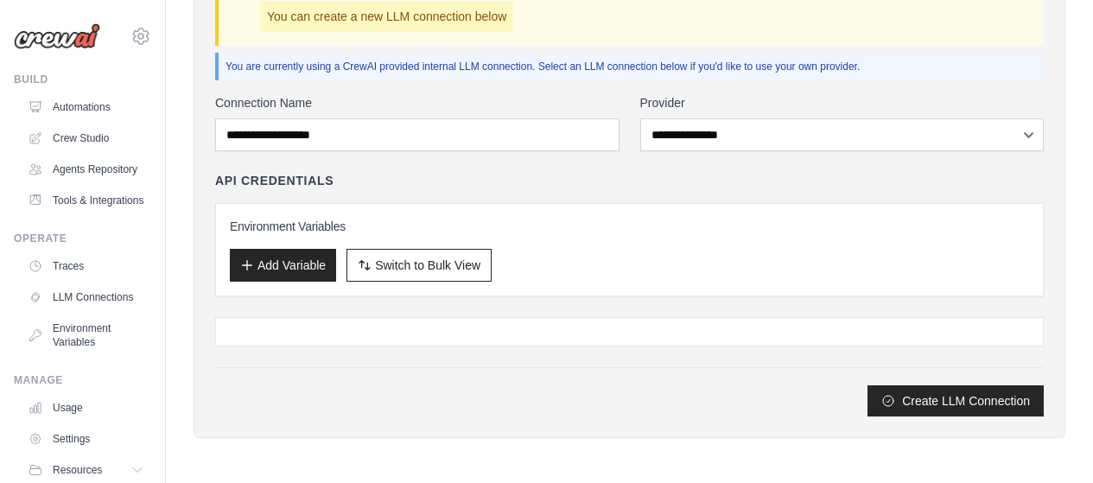
click at [1001, 98] on label "Provider" at bounding box center [842, 102] width 404 height 17
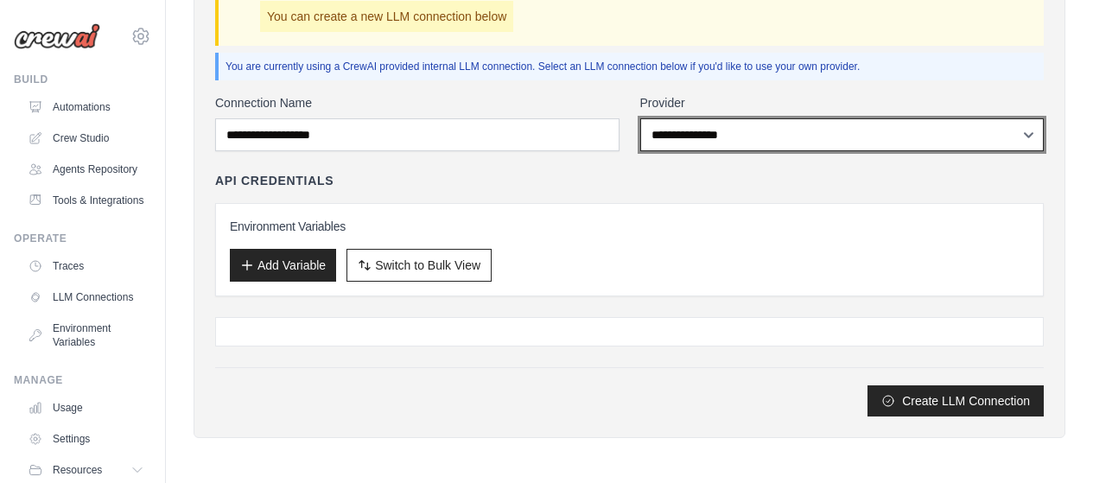
click at [1001, 118] on select "**********" at bounding box center [842, 134] width 404 height 33
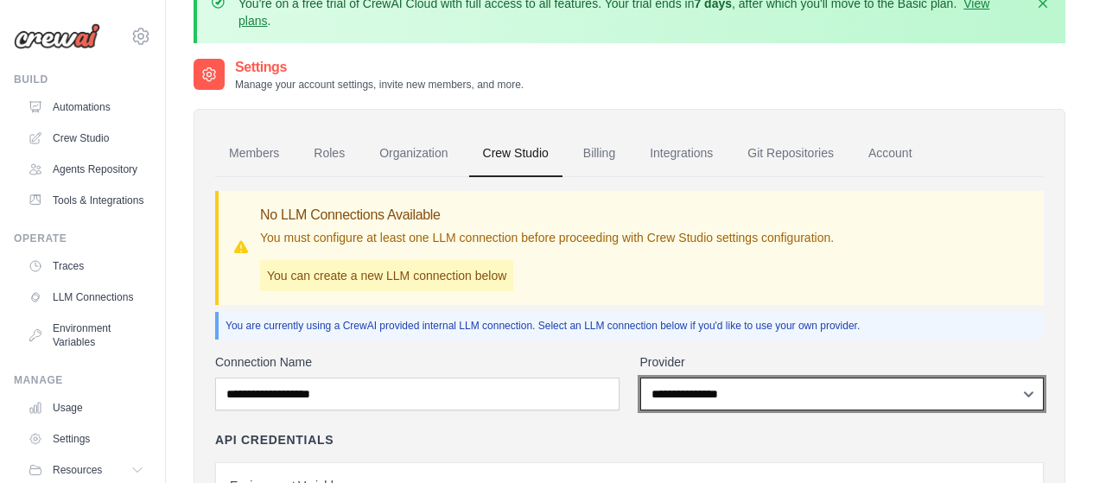
scroll to position [0, 0]
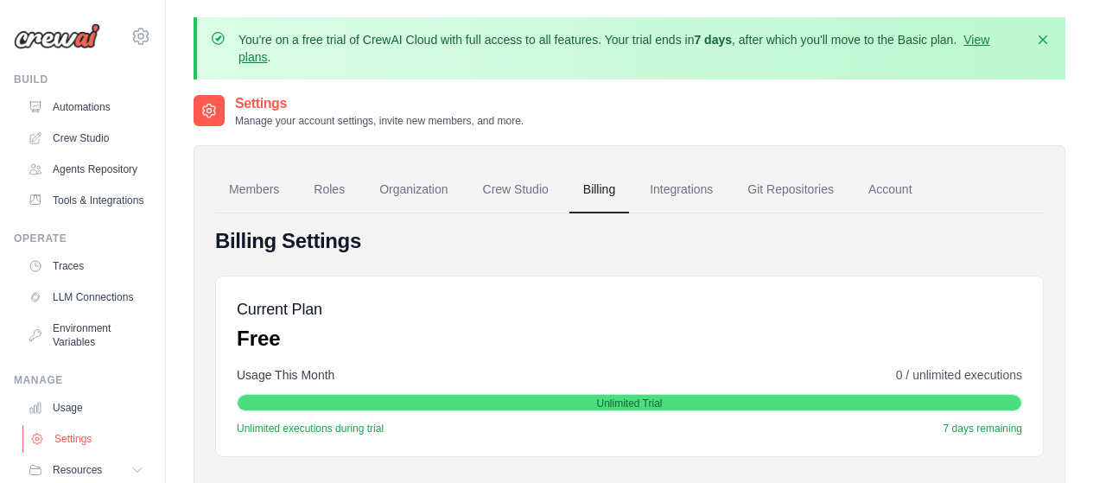
scroll to position [103, 0]
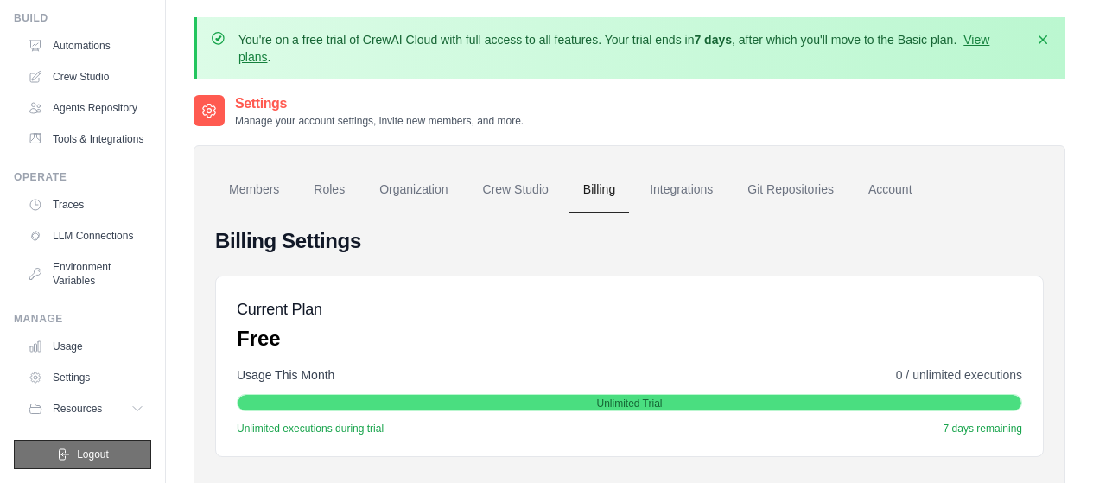
click at [97, 459] on span "Logout" at bounding box center [93, 455] width 32 height 14
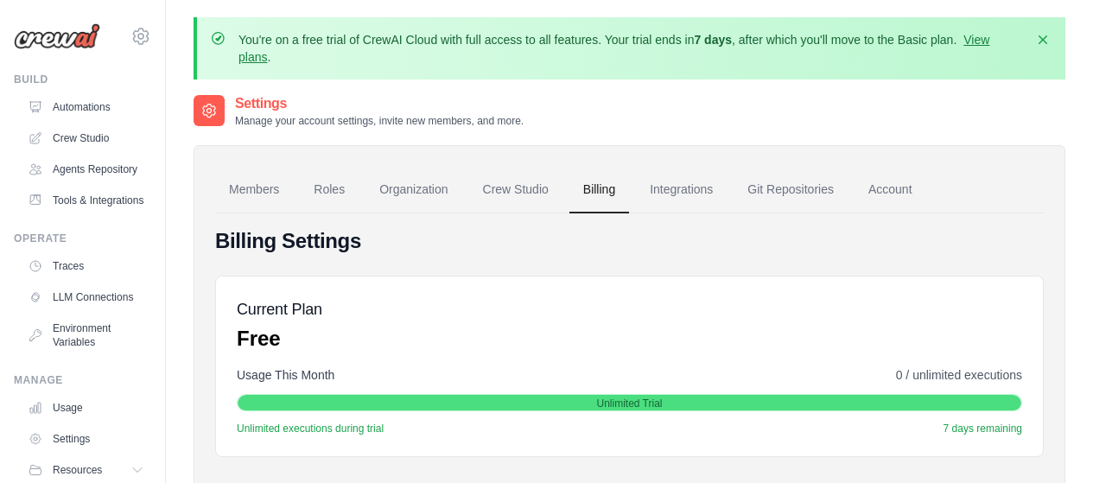
click at [44, 41] on img at bounding box center [57, 36] width 86 height 26
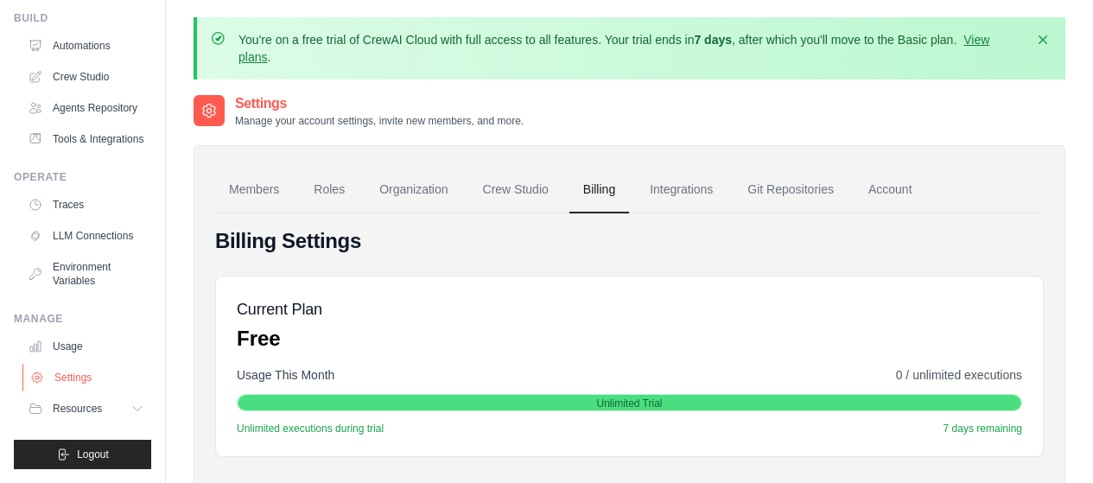
click at [110, 373] on link "Settings" at bounding box center [87, 378] width 131 height 28
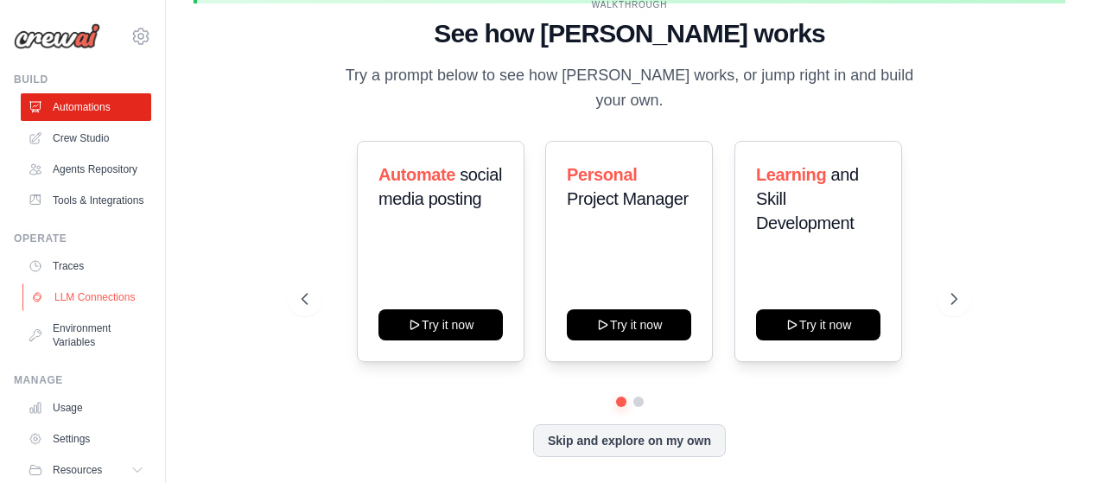
scroll to position [103, 0]
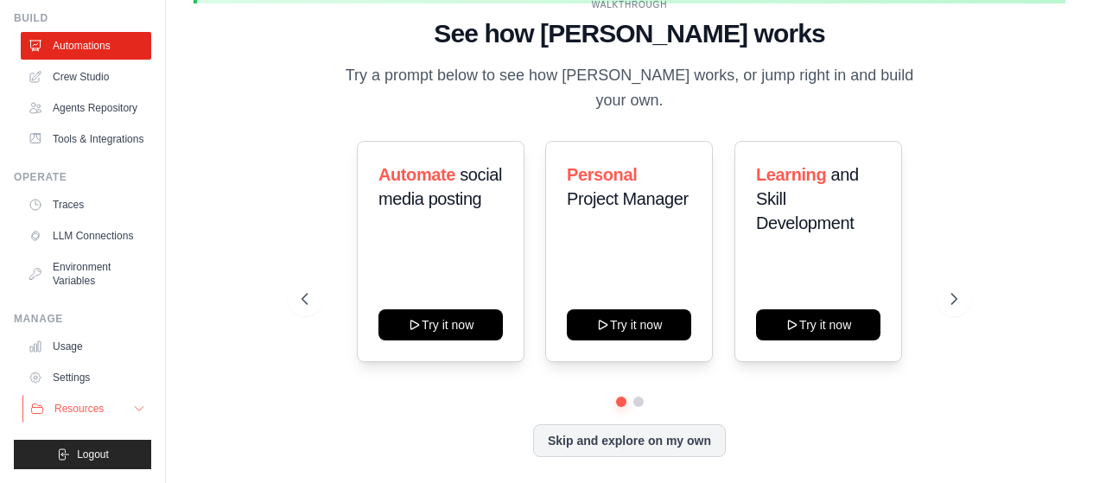
click at [132, 406] on icon at bounding box center [139, 409] width 14 height 14
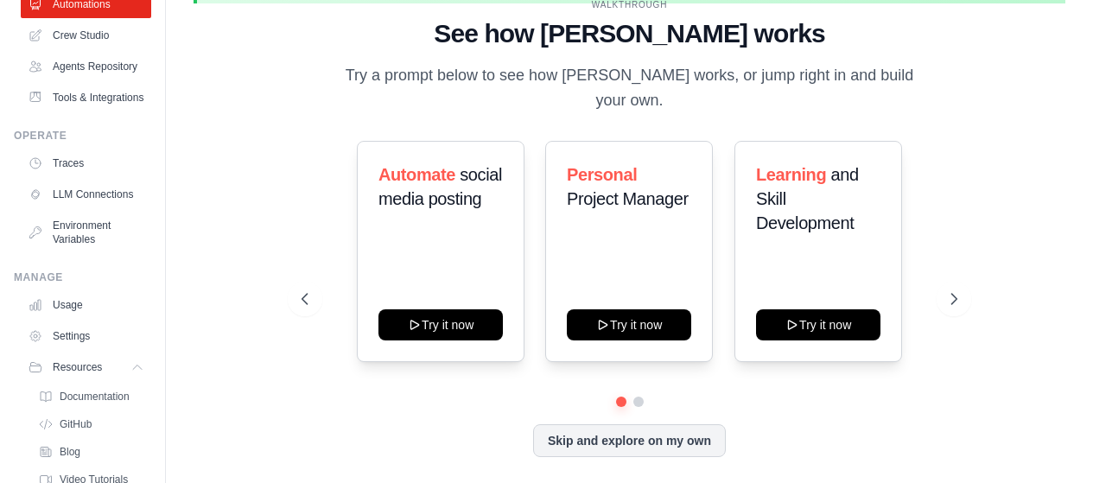
scroll to position [213, 0]
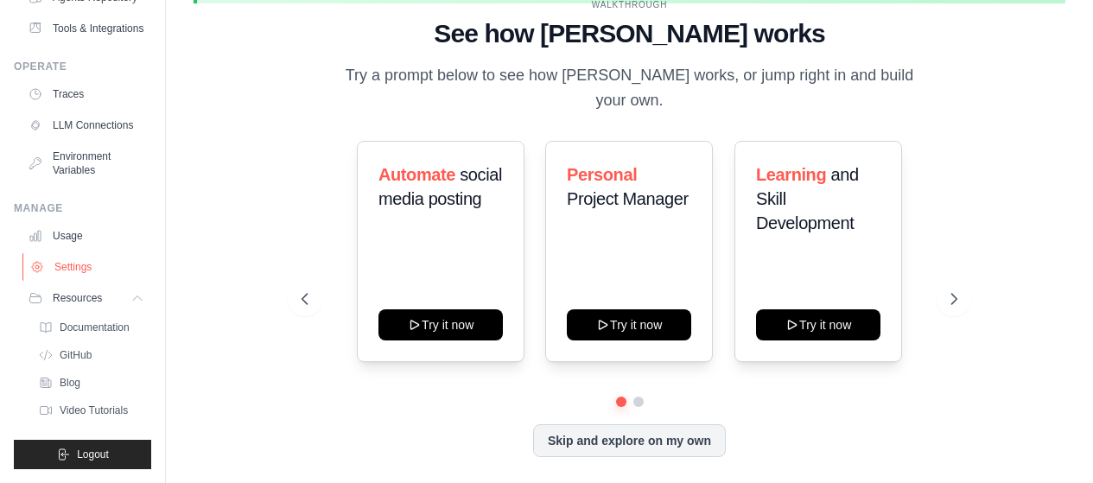
click at [77, 270] on link "Settings" at bounding box center [87, 267] width 131 height 28
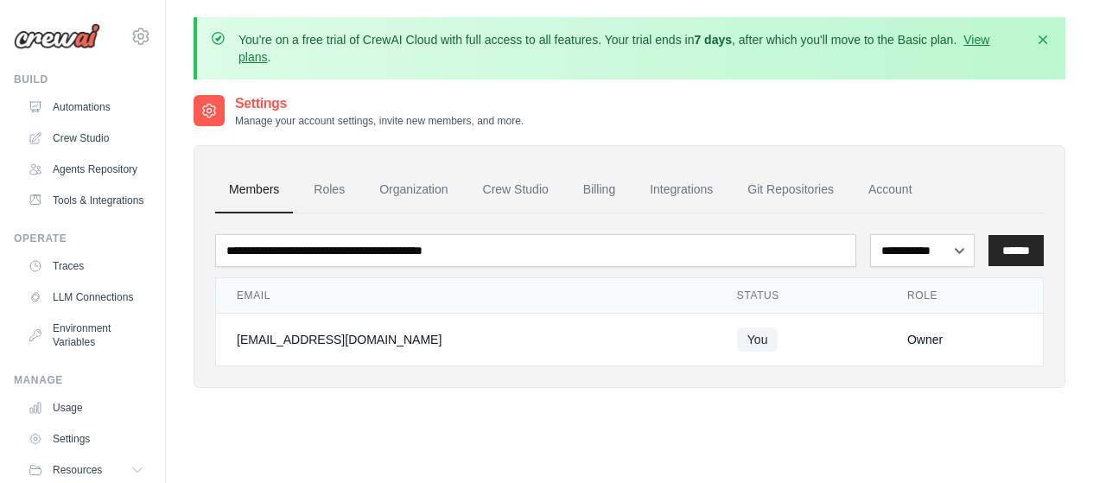
click at [217, 105] on icon at bounding box center [209, 110] width 17 height 17
click at [960, 245] on select "**********" at bounding box center [922, 250] width 105 height 33
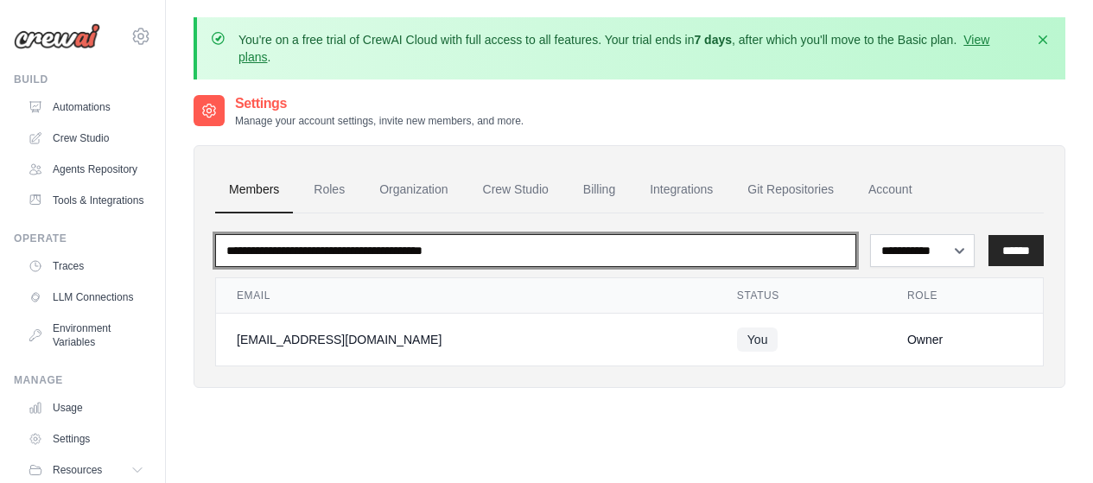
click at [375, 258] on input "email" at bounding box center [535, 250] width 641 height 33
click at [375, 253] on input "email" at bounding box center [535, 250] width 641 height 33
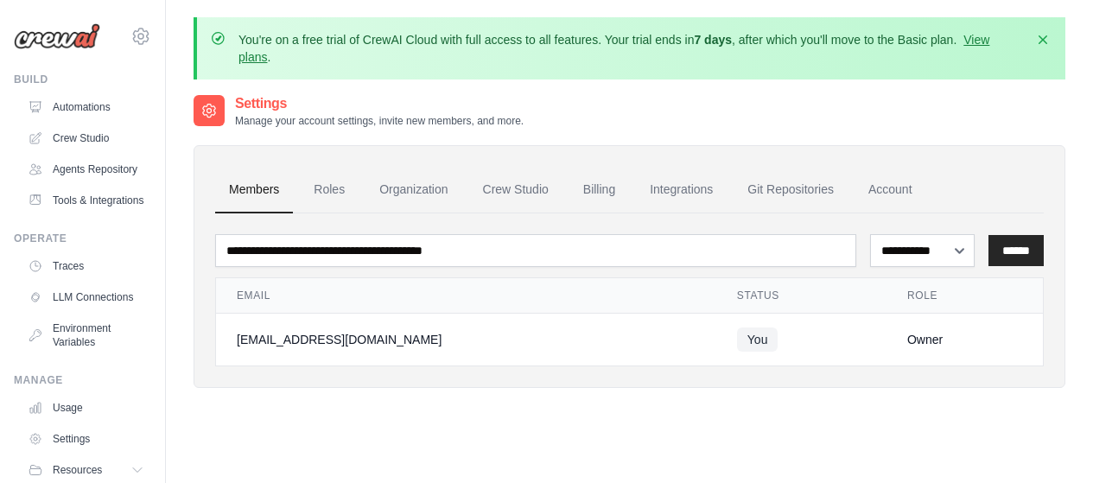
click at [385, 152] on div "**********" at bounding box center [630, 266] width 872 height 243
click at [387, 271] on div "**********" at bounding box center [629, 296] width 829 height 139
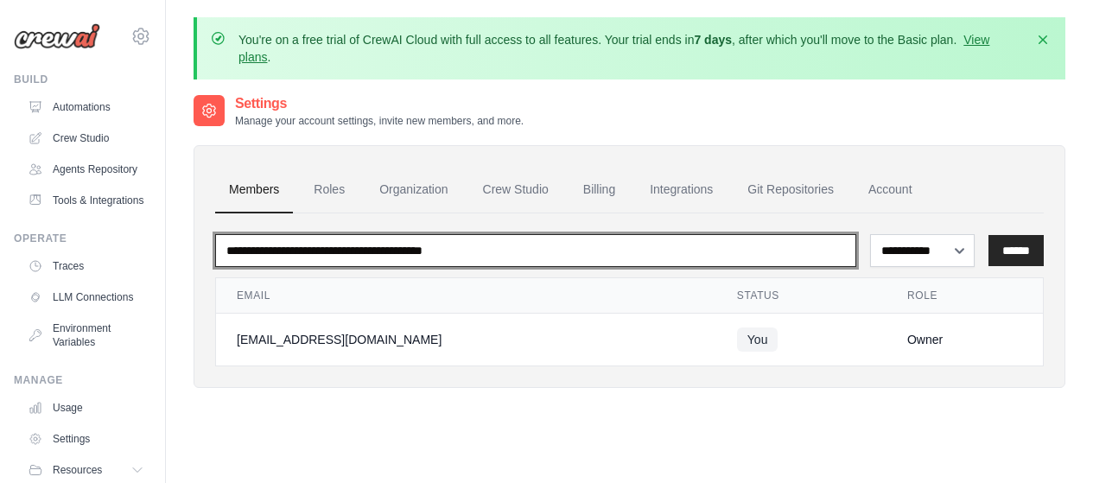
click at [395, 260] on input "email" at bounding box center [535, 250] width 641 height 33
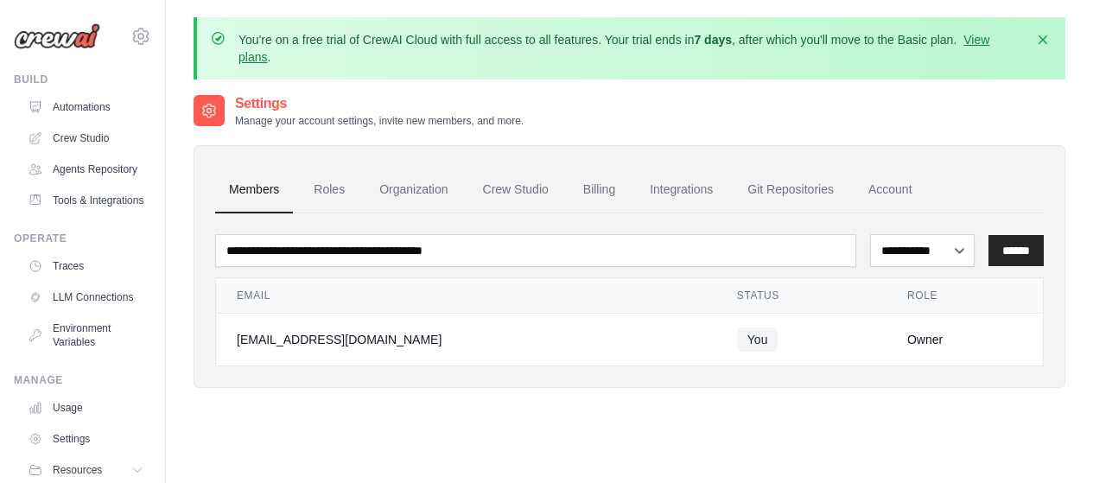
click at [277, 172] on link "Members" at bounding box center [254, 190] width 78 height 47
click at [332, 181] on link "Roles" at bounding box center [329, 190] width 59 height 47
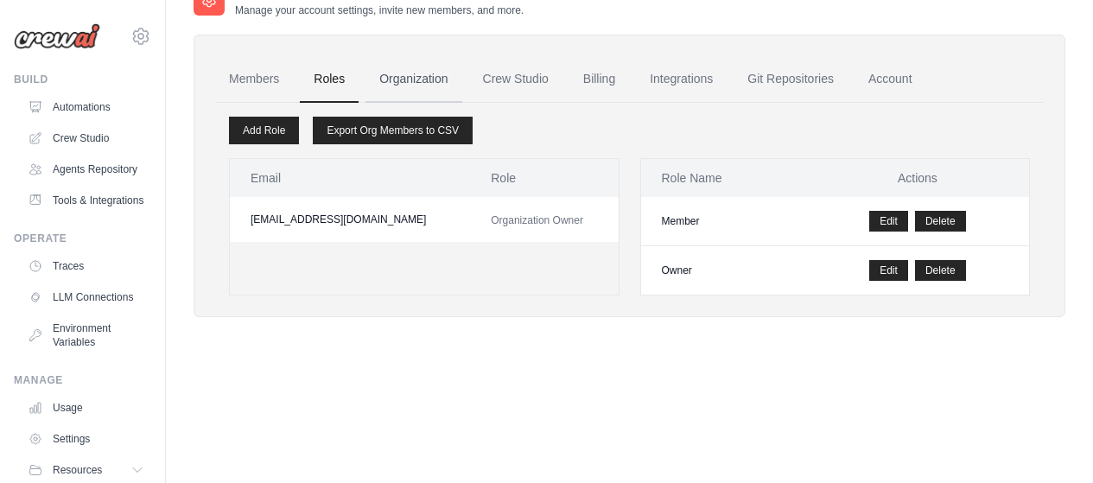
scroll to position [24, 0]
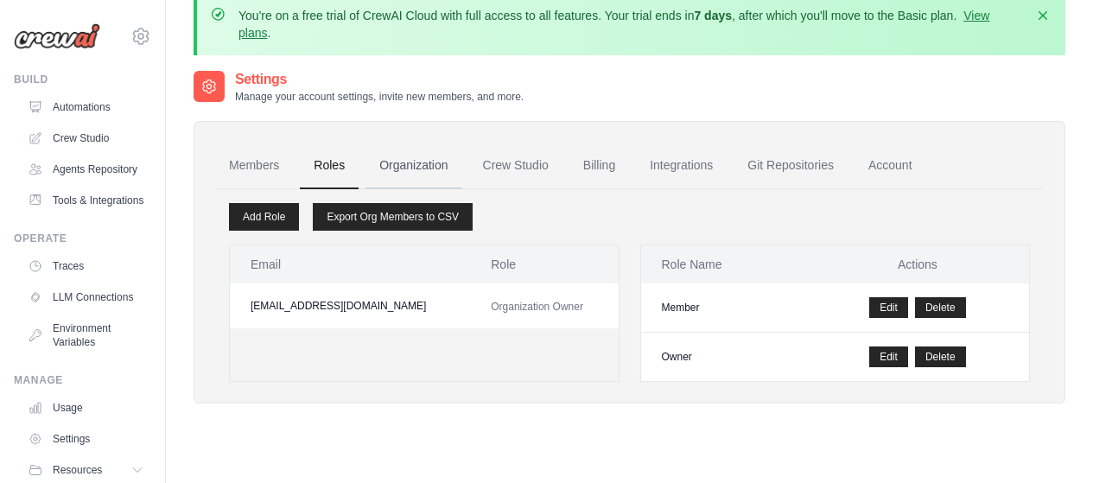
click at [428, 175] on link "Organization" at bounding box center [414, 166] width 96 height 47
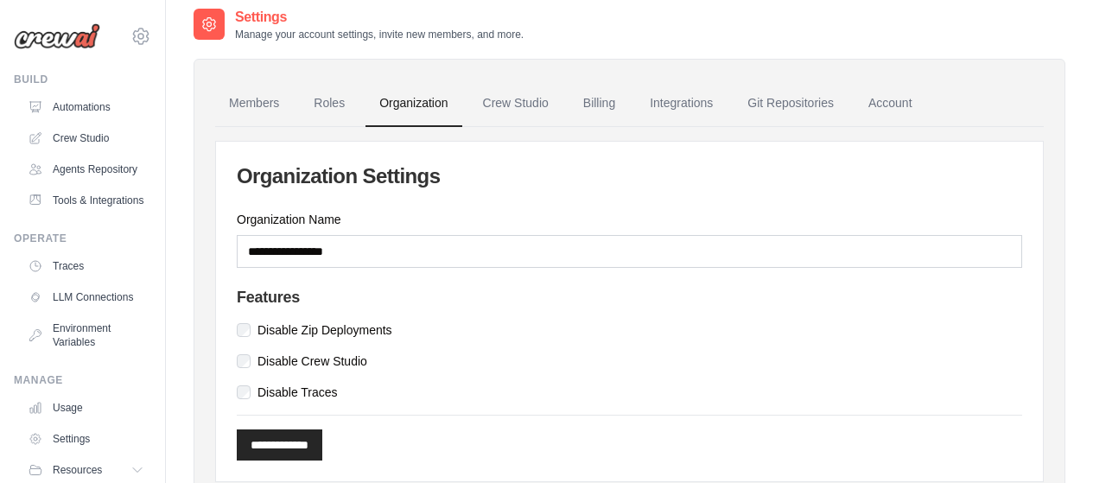
scroll to position [152, 0]
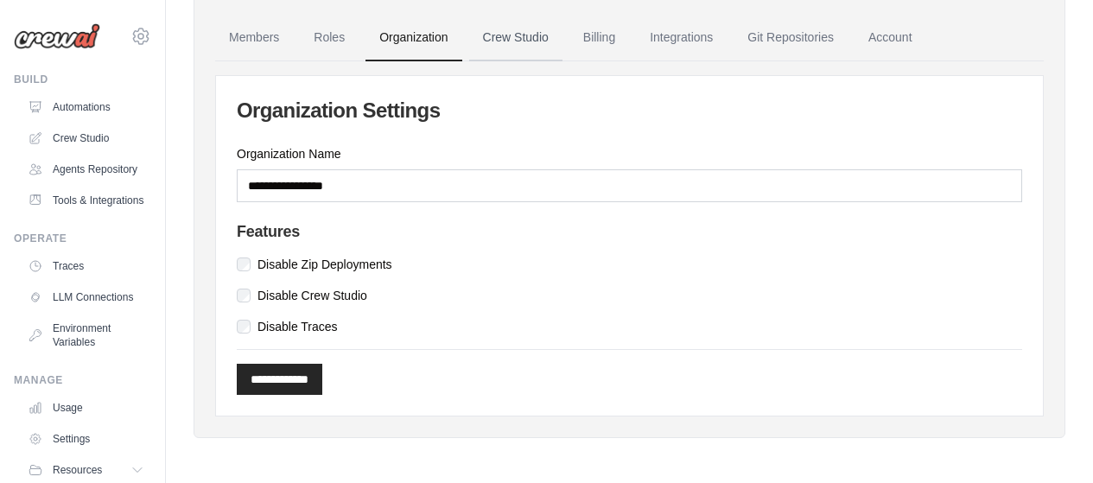
click at [515, 36] on link "Crew Studio" at bounding box center [515, 38] width 93 height 47
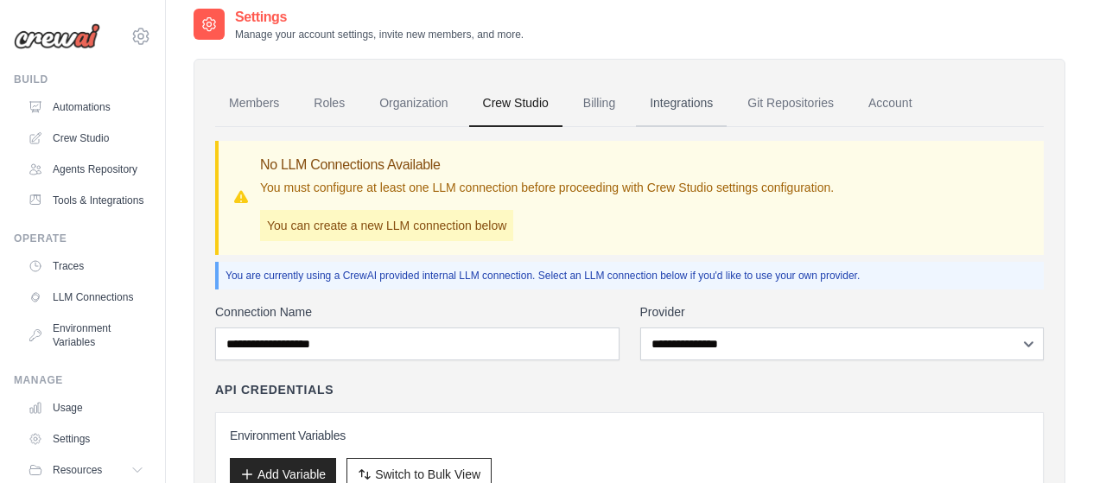
scroll to position [173, 0]
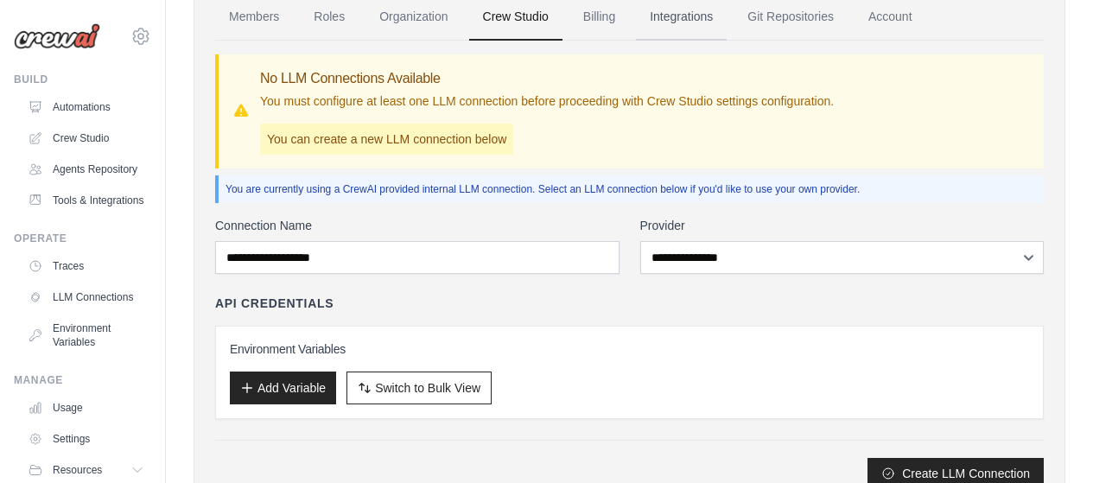
click at [671, 22] on link "Integrations" at bounding box center [681, 17] width 91 height 47
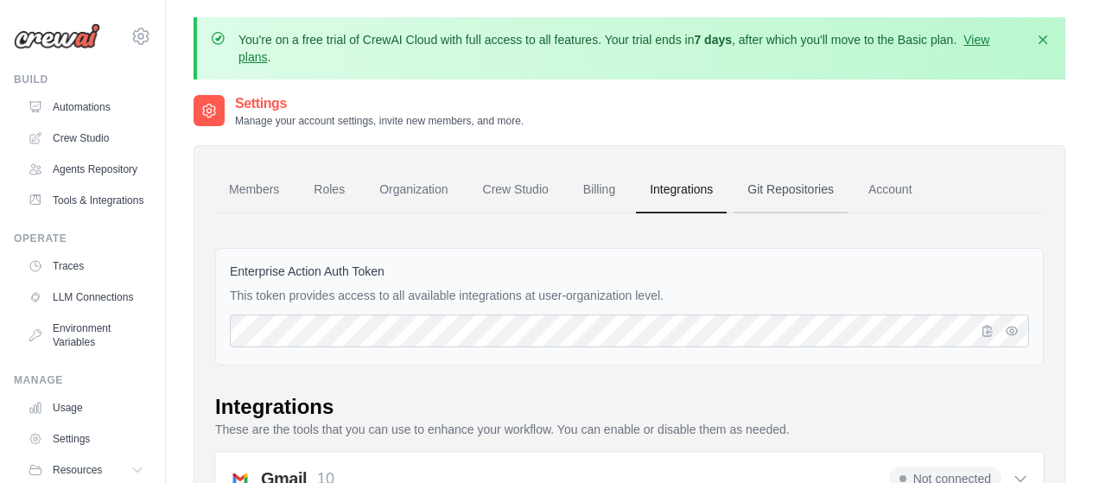
click at [803, 187] on link "Git Repositories" at bounding box center [791, 190] width 114 height 47
click at [767, 188] on link "Git Repositories" at bounding box center [791, 190] width 114 height 47
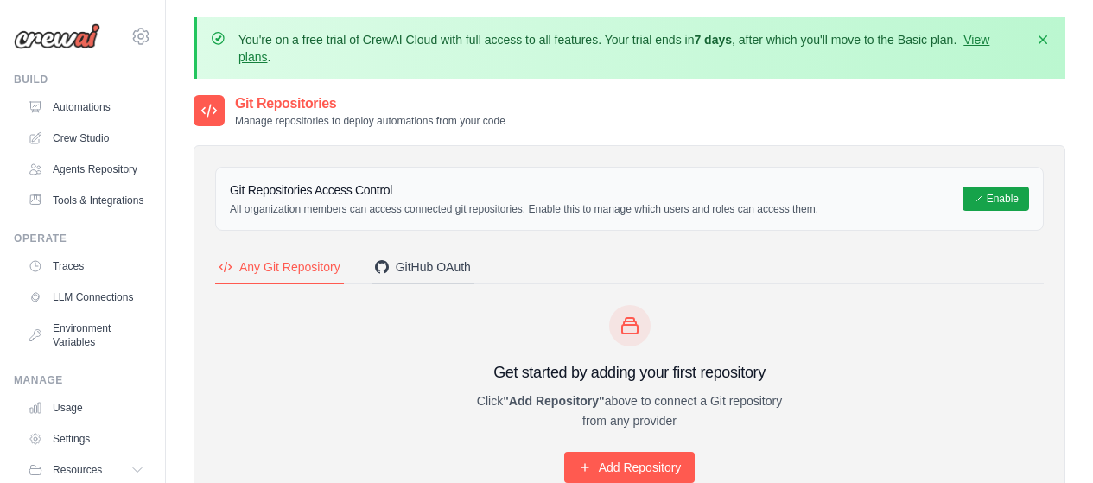
click at [463, 264] on div "GitHub OAuth" at bounding box center [423, 266] width 96 height 17
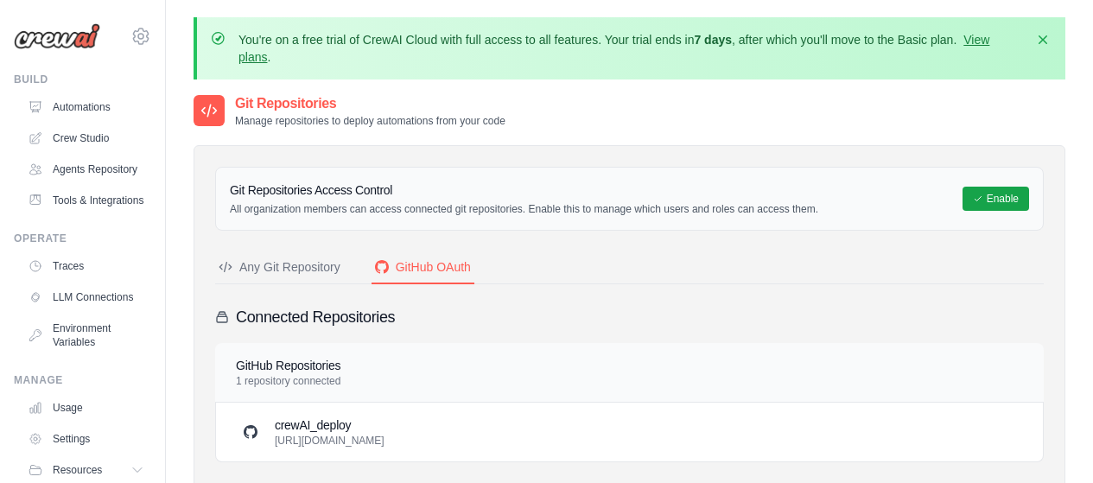
scroll to position [86, 0]
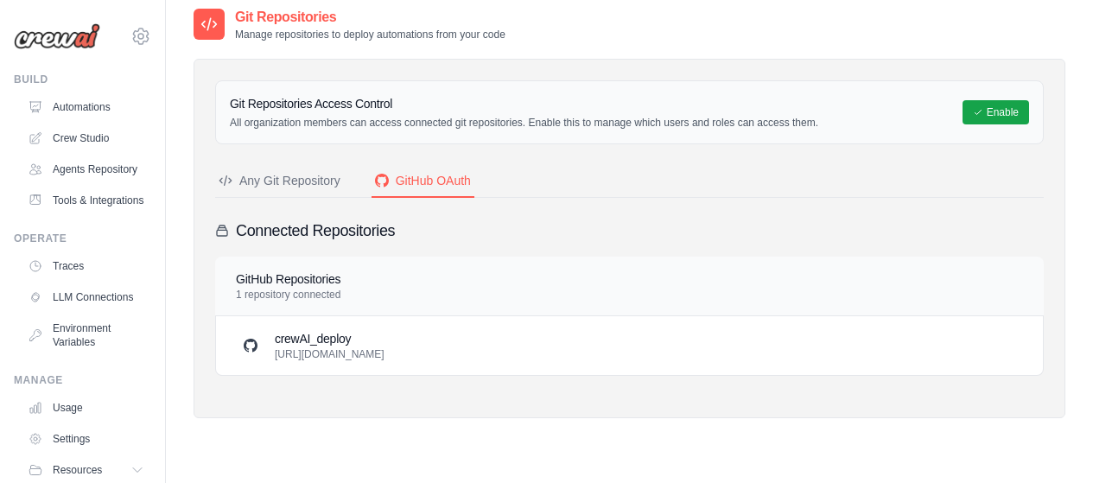
drag, startPoint x: 534, startPoint y: 352, endPoint x: 264, endPoint y: 379, distance: 271.0
click at [264, 379] on div "Git Repositories Access Control All organization members can access connected g…" at bounding box center [630, 239] width 872 height 360
click at [265, 379] on div "Git Repositories Access Control All organization members can access connected g…" at bounding box center [630, 239] width 872 height 360
drag, startPoint x: 533, startPoint y: 353, endPoint x: 273, endPoint y: 367, distance: 260.5
click at [273, 367] on div "crewAI_deploy [URL][DOMAIN_NAME]" at bounding box center [629, 345] width 827 height 59
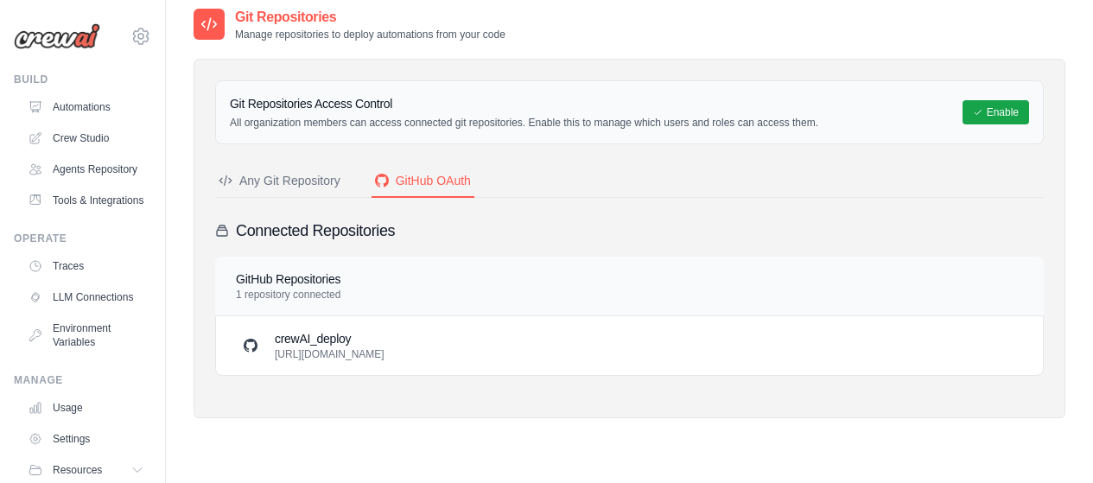
copy p "[URL][DOMAIN_NAME]"
click at [306, 181] on div "Any Git Repository" at bounding box center [280, 180] width 122 height 17
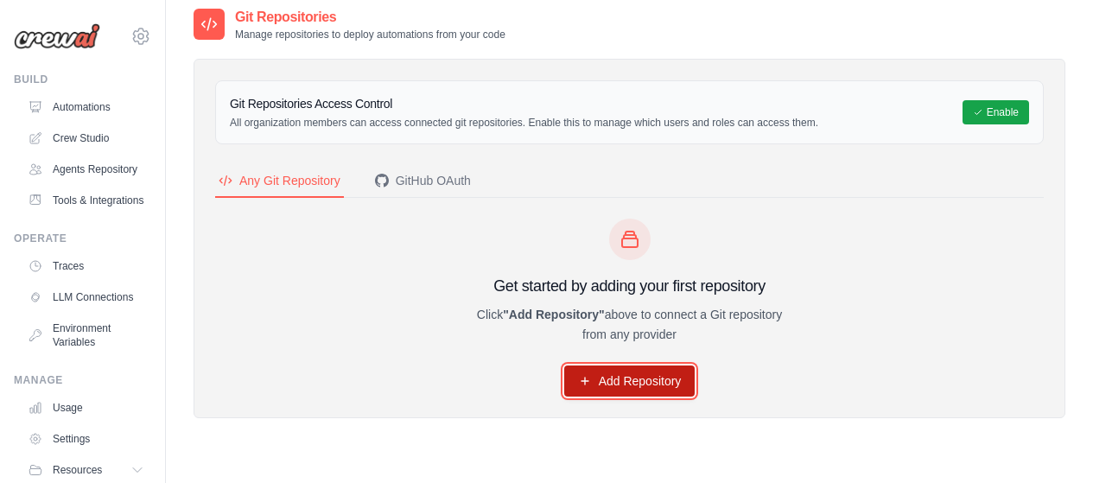
click at [675, 385] on link "Add Repository" at bounding box center [629, 381] width 131 height 31
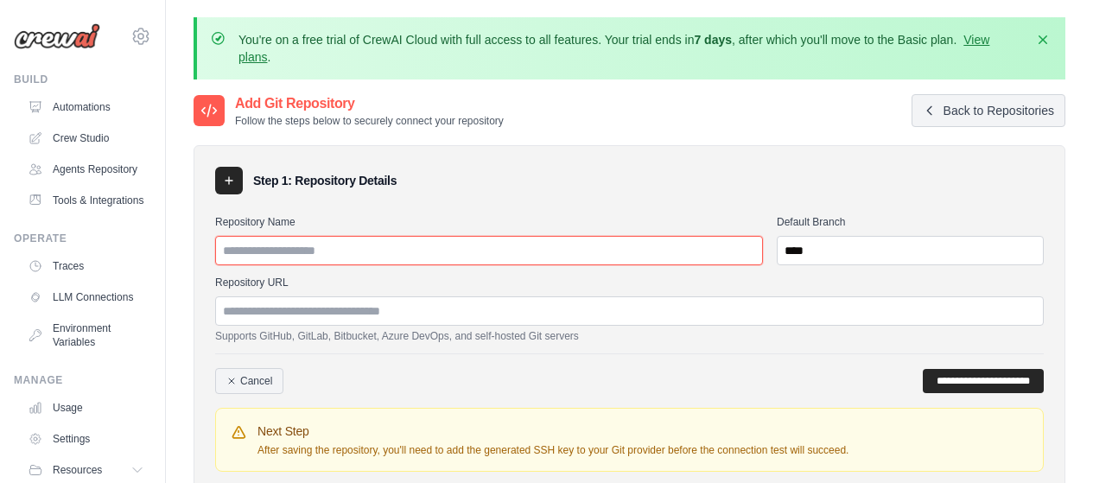
click at [419, 255] on input "Repository Name" at bounding box center [489, 250] width 548 height 29
type input "**********"
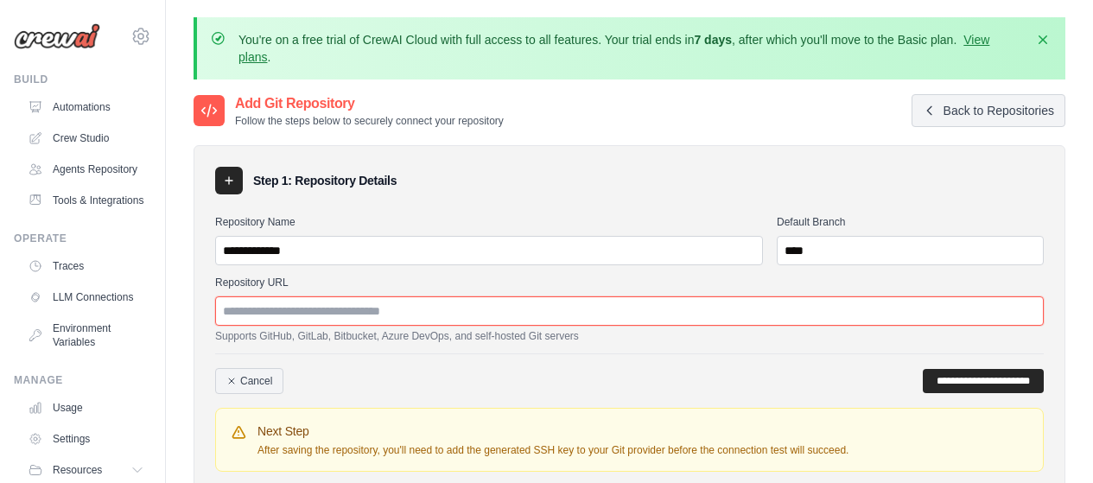
click at [377, 306] on input "Repository URL" at bounding box center [629, 310] width 829 height 29
click at [371, 314] on input "Repository URL" at bounding box center [629, 310] width 829 height 29
paste input "**********"
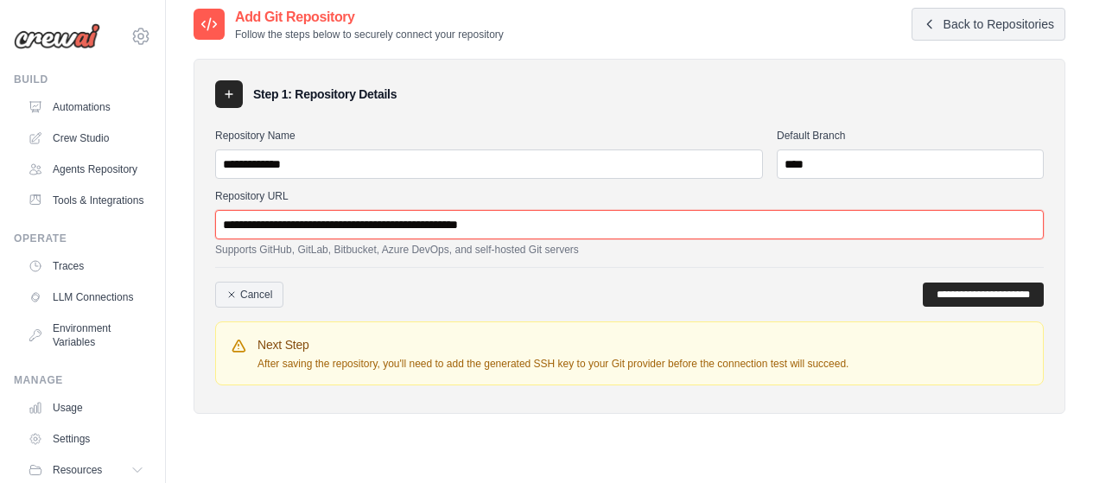
scroll to position [111, 0]
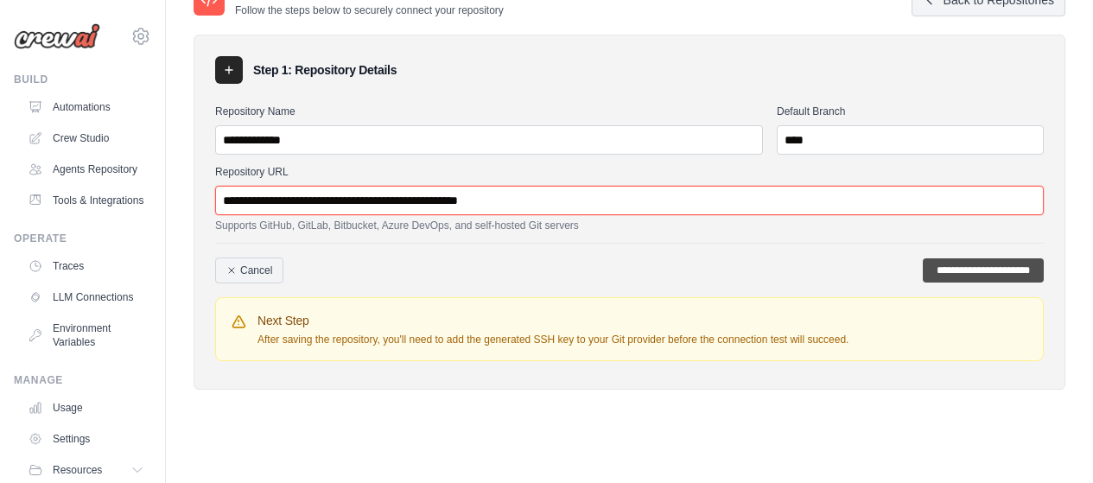
type input "**********"
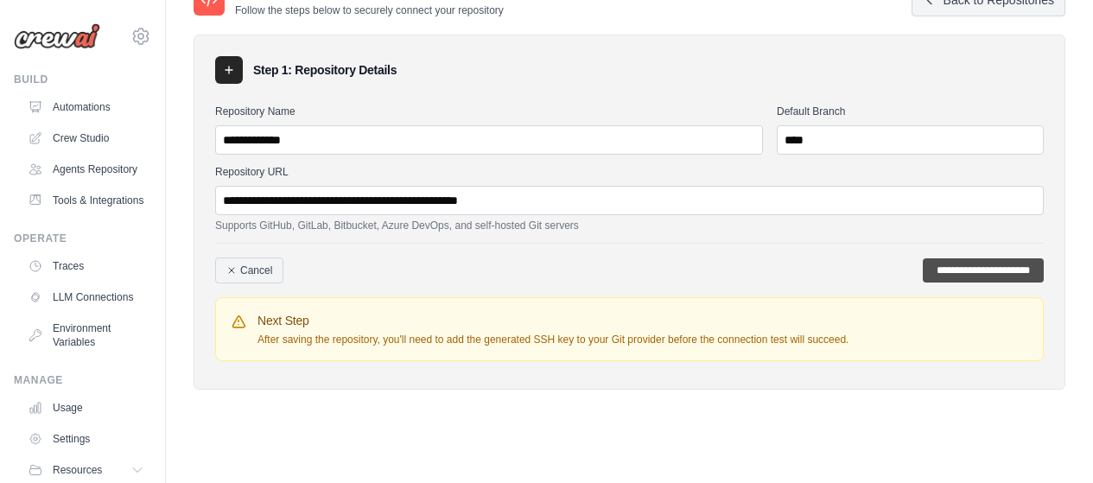
click at [950, 279] on input "**********" at bounding box center [983, 270] width 121 height 24
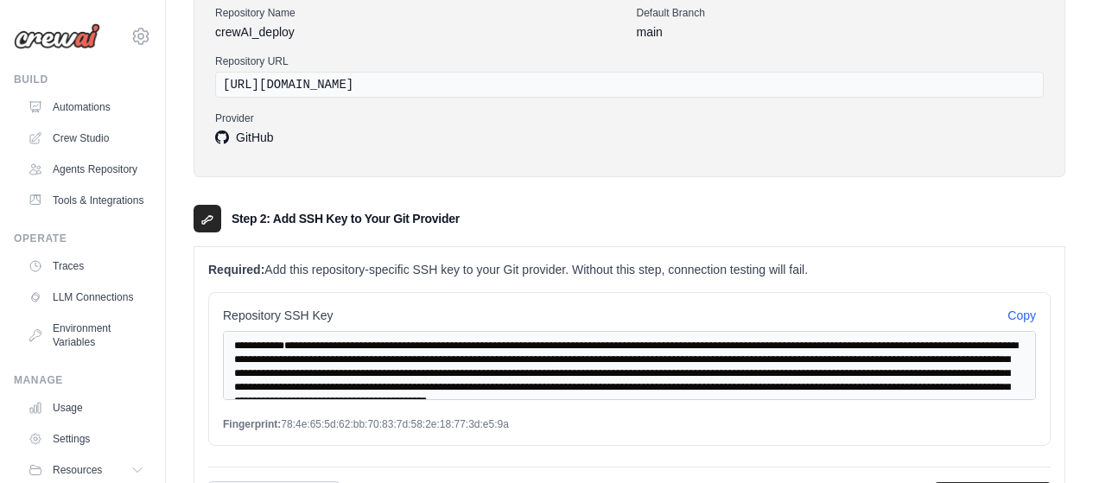
scroll to position [429, 0]
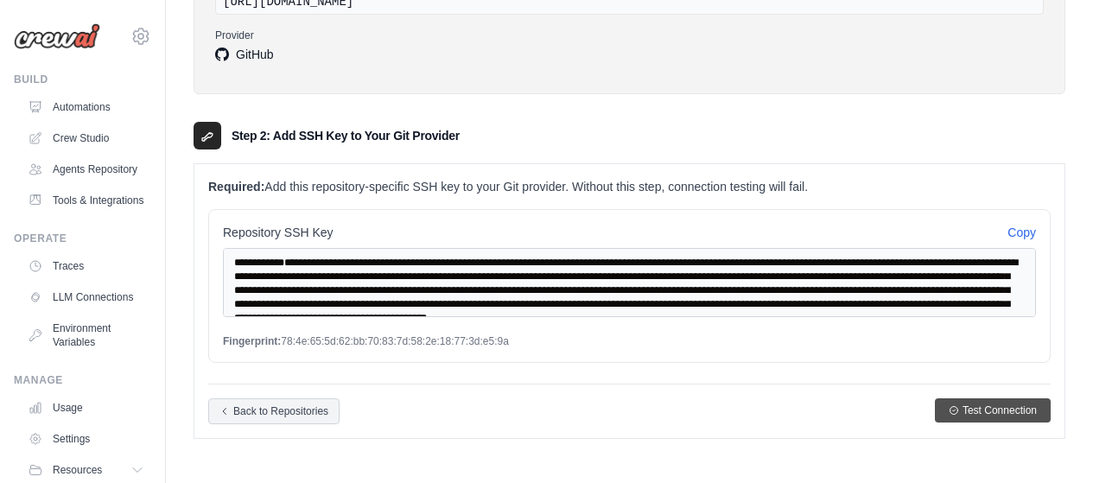
click at [1027, 411] on span "Test Connection" at bounding box center [1000, 411] width 74 height 14
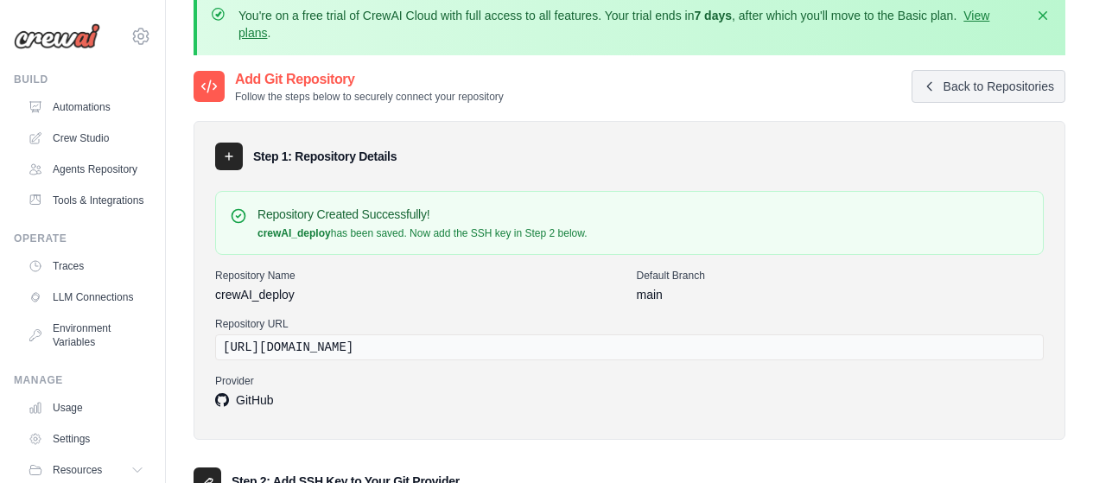
scroll to position [0, 0]
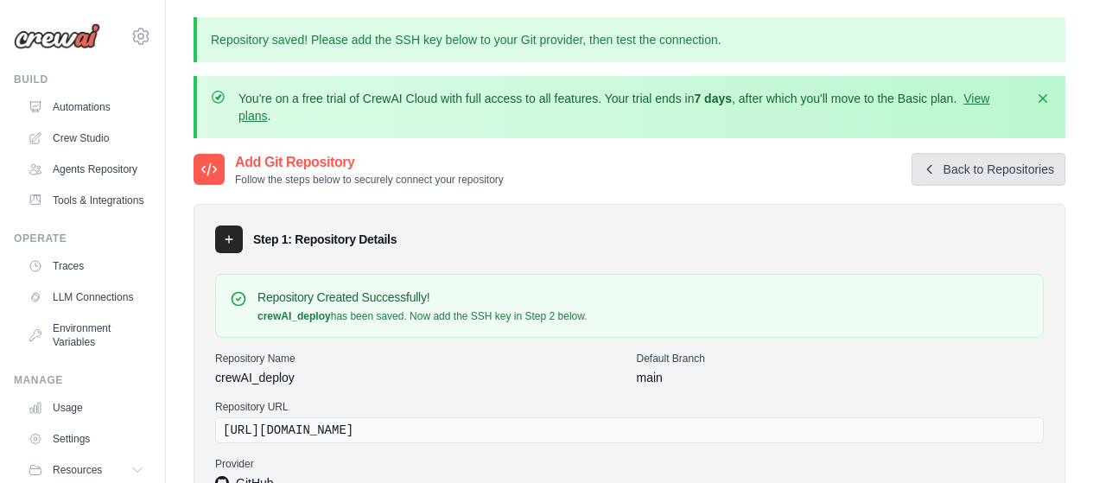
click at [935, 179] on link "Back to Repositories" at bounding box center [989, 169] width 154 height 33
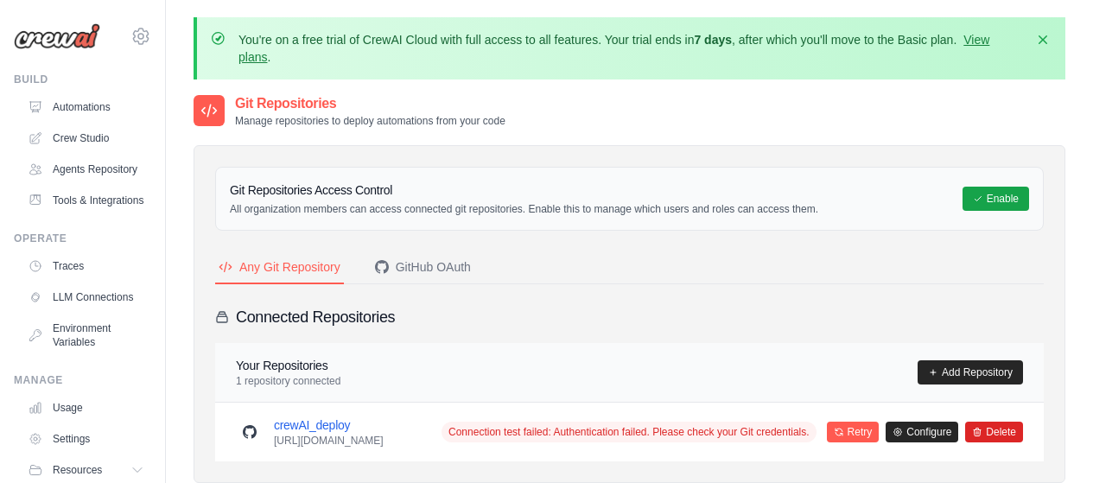
scroll to position [86, 0]
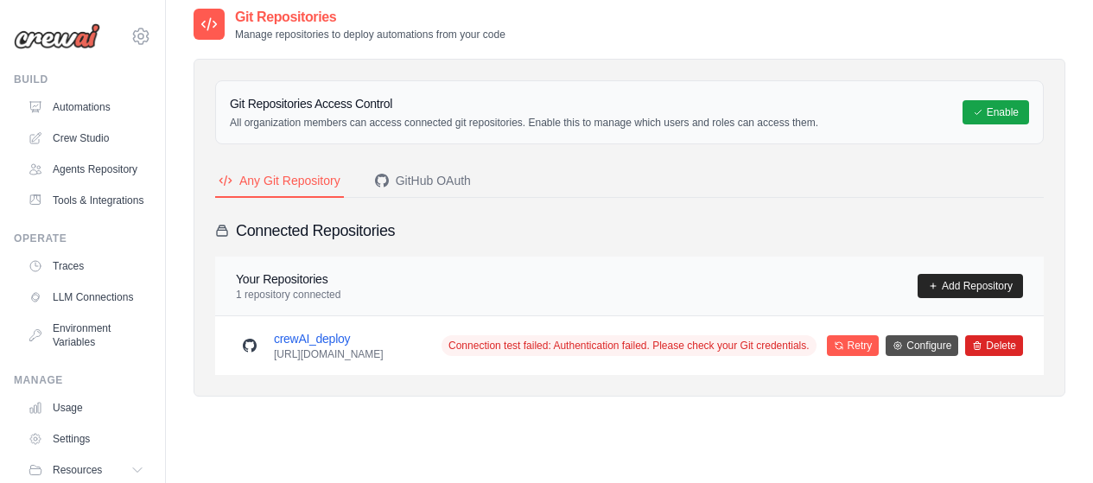
click at [914, 353] on link "Configure" at bounding box center [922, 345] width 73 height 21
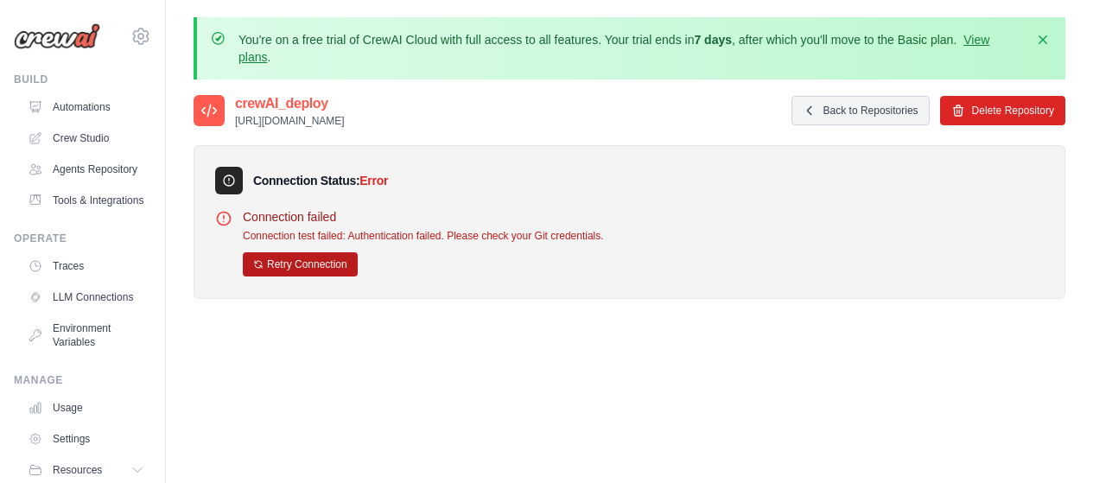
click at [327, 262] on button "Retry Connection" at bounding box center [300, 264] width 115 height 24
click at [797, 115] on link "Back to Repositories" at bounding box center [861, 110] width 138 height 29
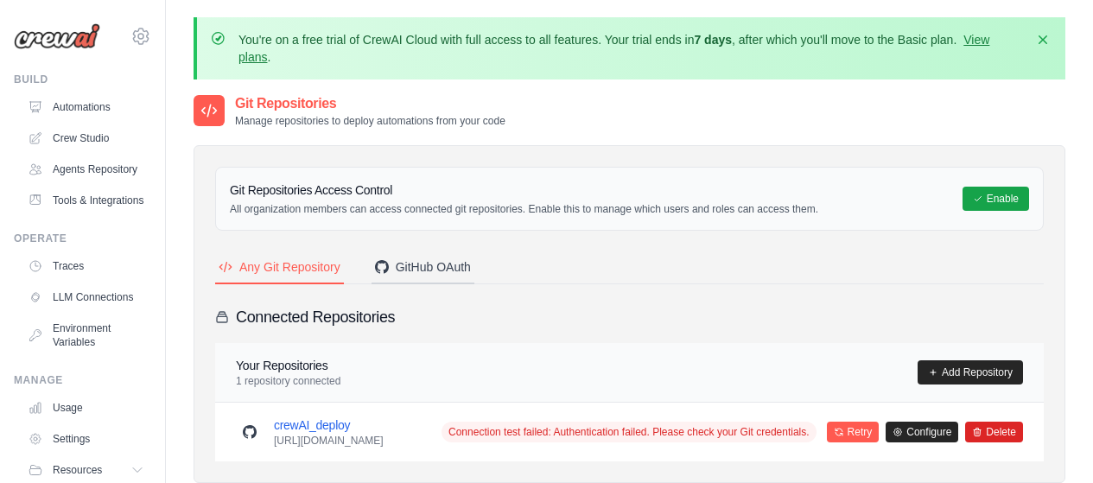
click at [436, 266] on div "GitHub OAuth" at bounding box center [423, 266] width 96 height 17
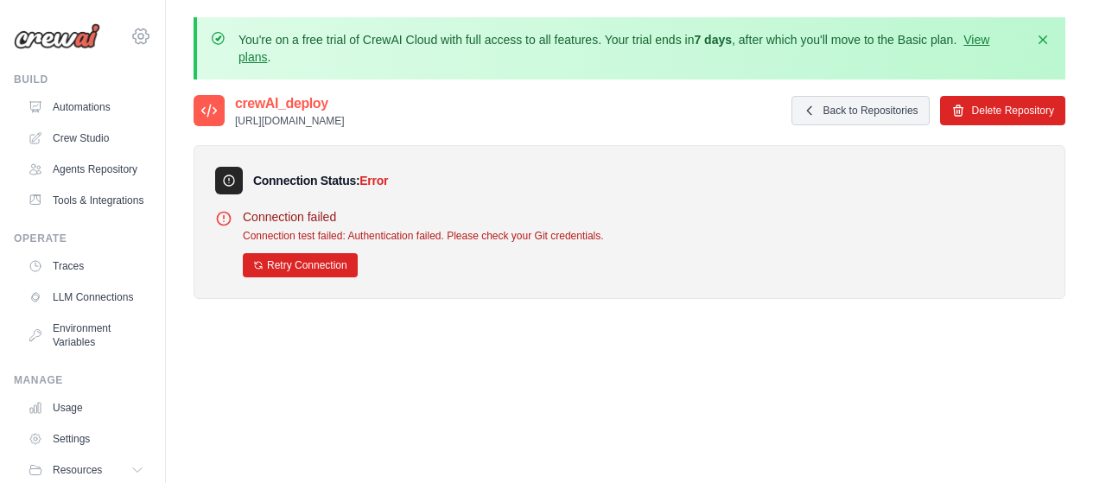
click at [131, 35] on icon at bounding box center [141, 36] width 21 height 21
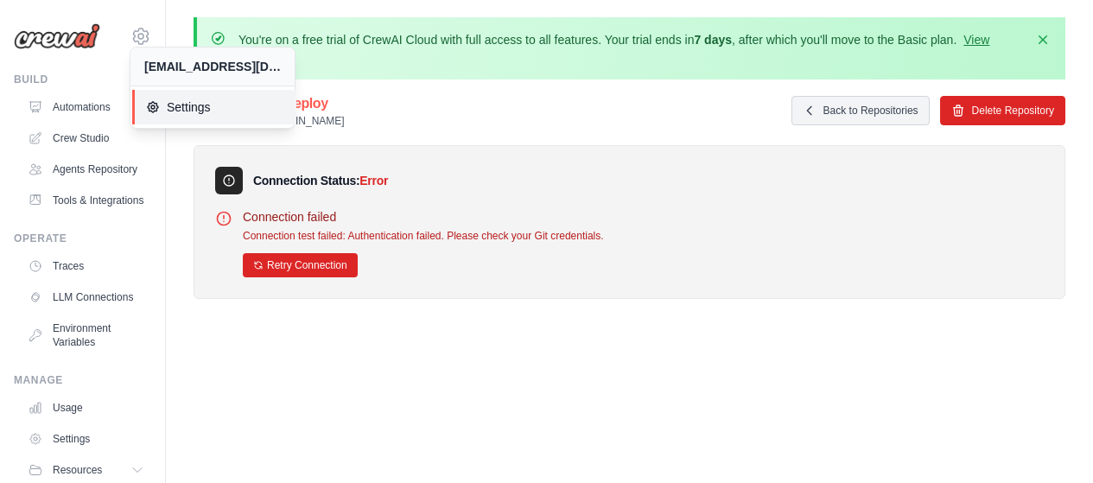
click at [193, 107] on span "Settings" at bounding box center [214, 107] width 137 height 17
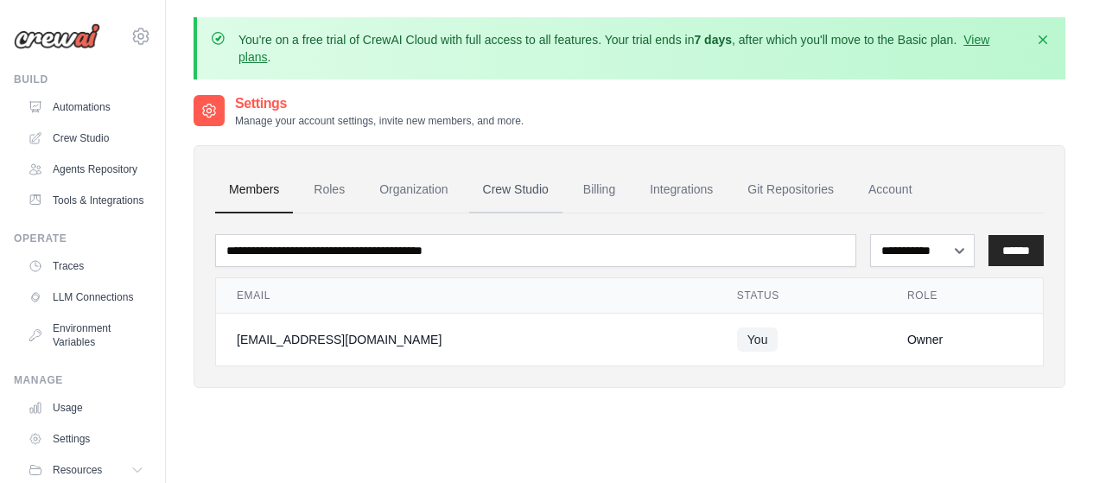
click at [496, 183] on link "Crew Studio" at bounding box center [515, 190] width 93 height 47
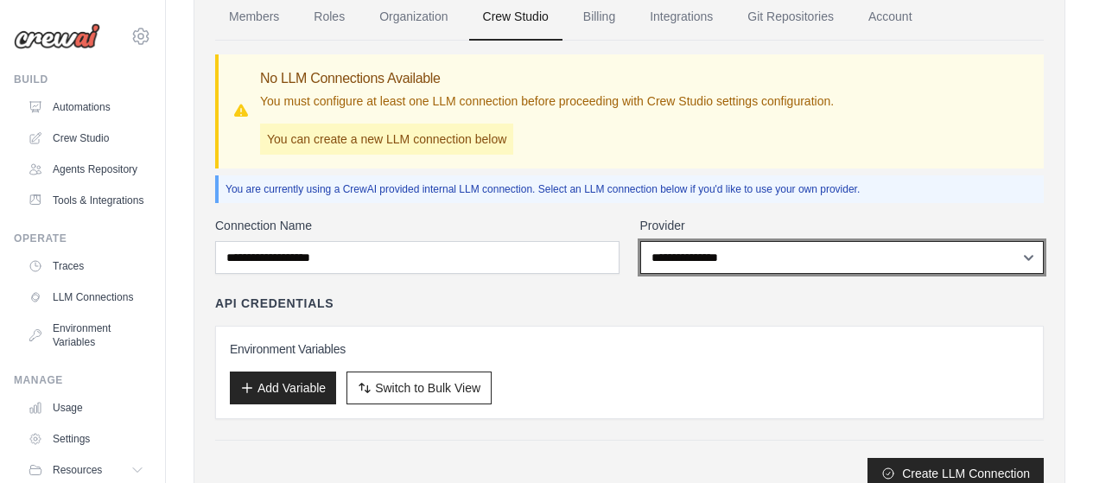
click at [1037, 254] on select "**********" at bounding box center [842, 257] width 404 height 33
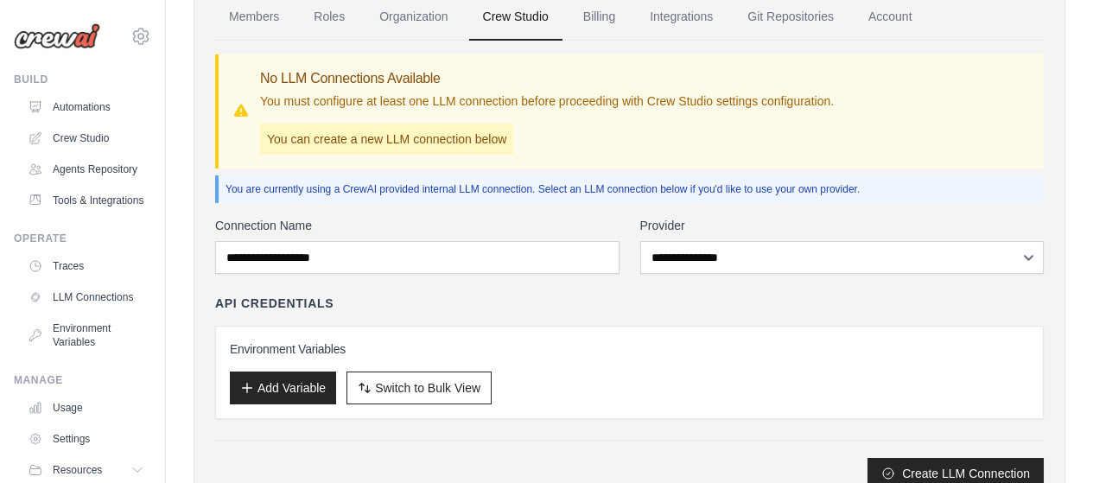
click at [984, 195] on p "You are currently using a CrewAI provided internal LLM connection. Select an LL…" at bounding box center [632, 189] width 812 height 14
click at [287, 384] on button "Add Variable" at bounding box center [283, 387] width 106 height 33
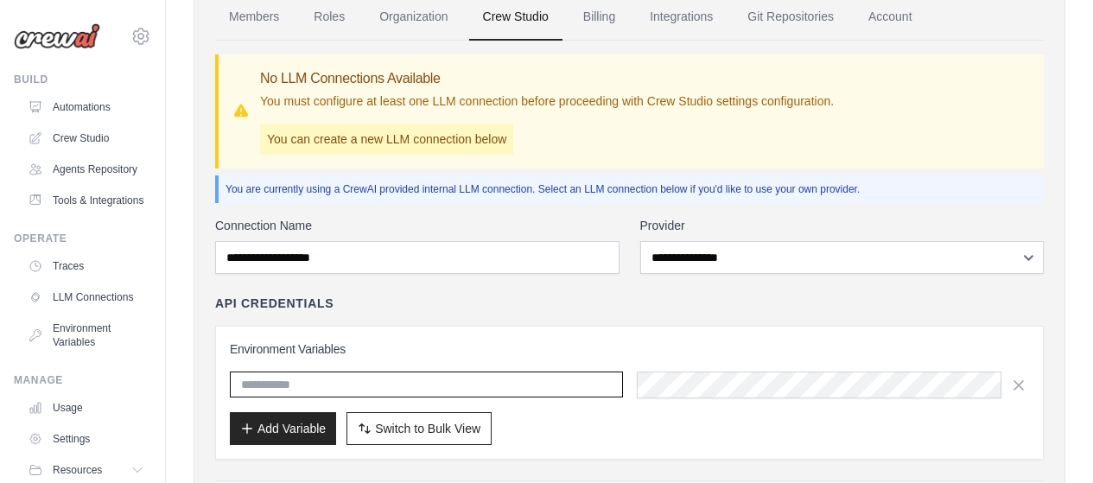
click at [347, 384] on input "text" at bounding box center [426, 385] width 393 height 26
paste input "**********"
drag, startPoint x: 481, startPoint y: 385, endPoint x: 283, endPoint y: 385, distance: 197.9
click at [283, 385] on input "**********" at bounding box center [426, 385] width 393 height 26
click at [328, 391] on input "******" at bounding box center [426, 385] width 393 height 26
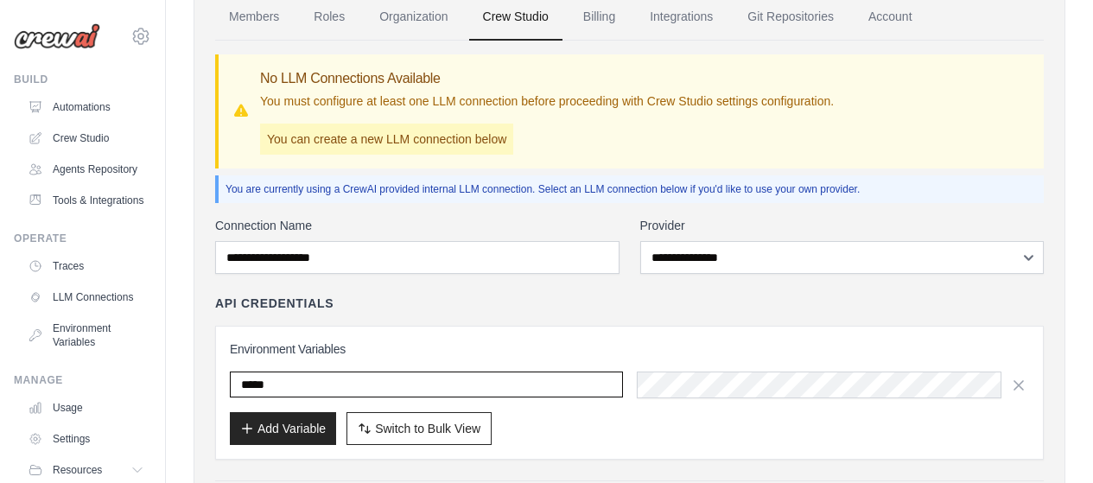
scroll to position [259, 0]
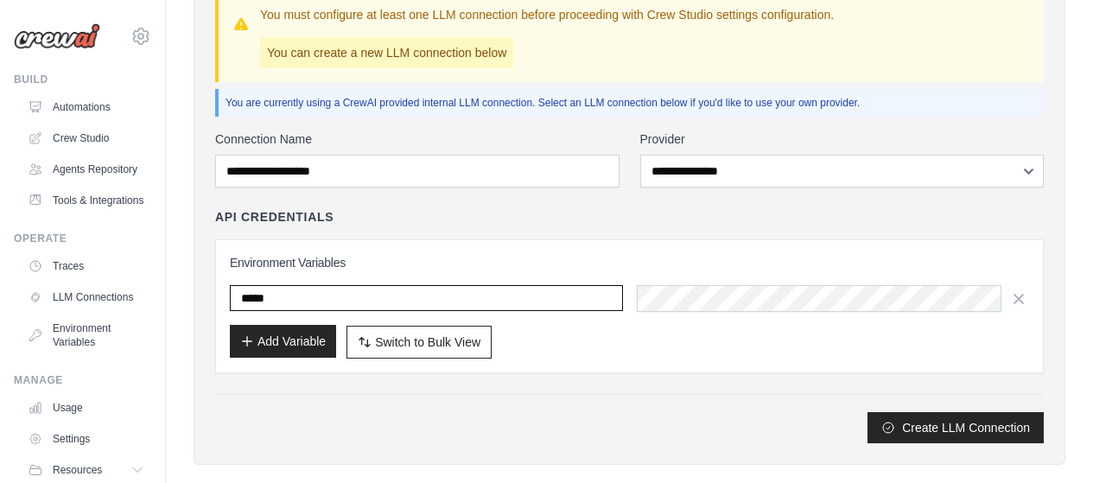
type input "*****"
click at [302, 344] on button "Add Variable" at bounding box center [283, 341] width 106 height 33
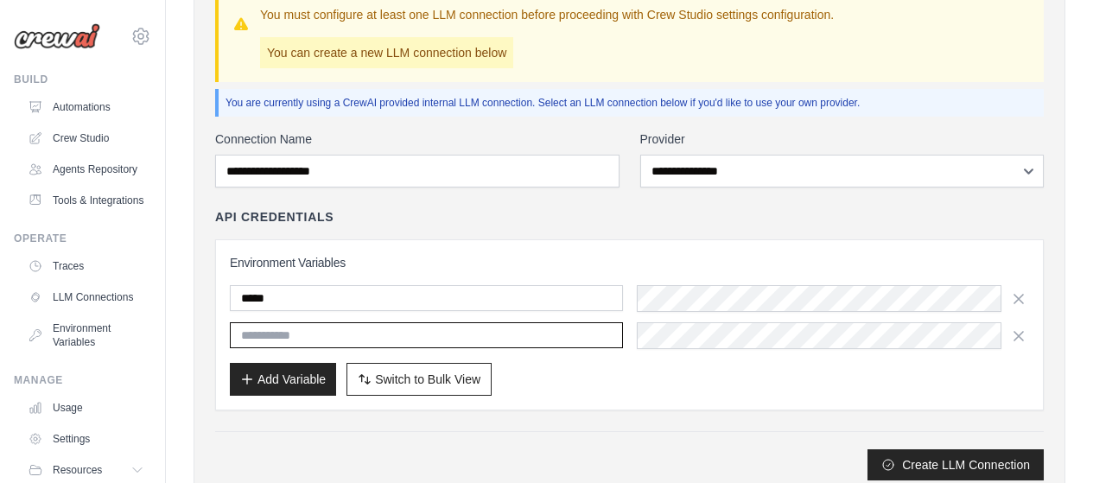
click at [357, 338] on input "text" at bounding box center [426, 335] width 393 height 26
paste input "**********"
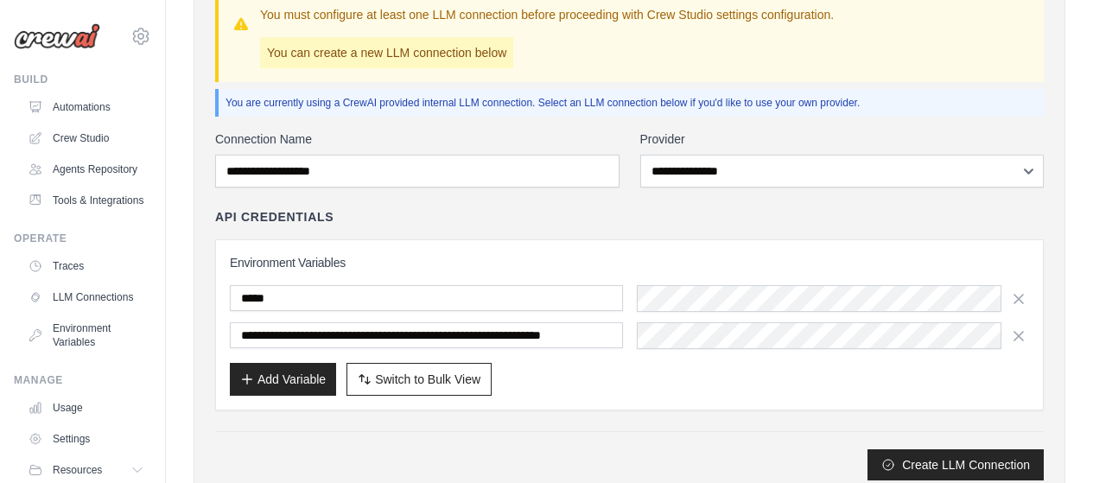
scroll to position [0, 0]
click at [608, 353] on div "**********" at bounding box center [629, 325] width 799 height 142
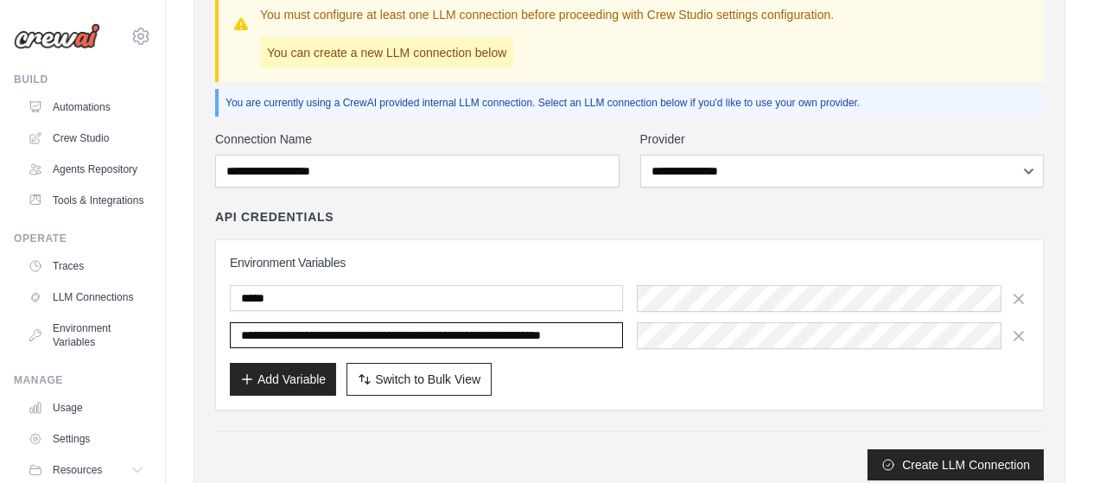
scroll to position [0, 106]
drag, startPoint x: 328, startPoint y: 338, endPoint x: 697, endPoint y: 314, distance: 369.0
click at [697, 314] on div "**********" at bounding box center [629, 317] width 799 height 64
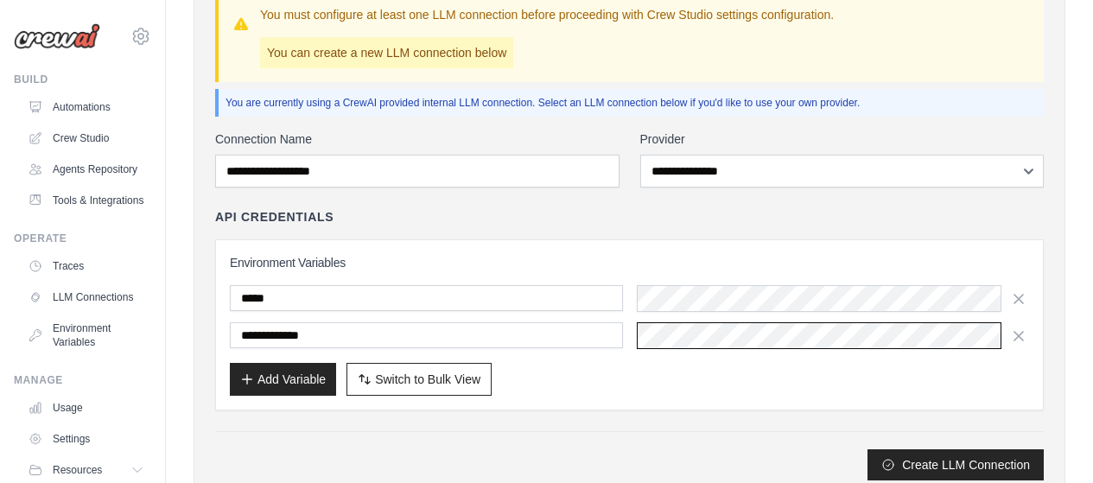
scroll to position [0, 44]
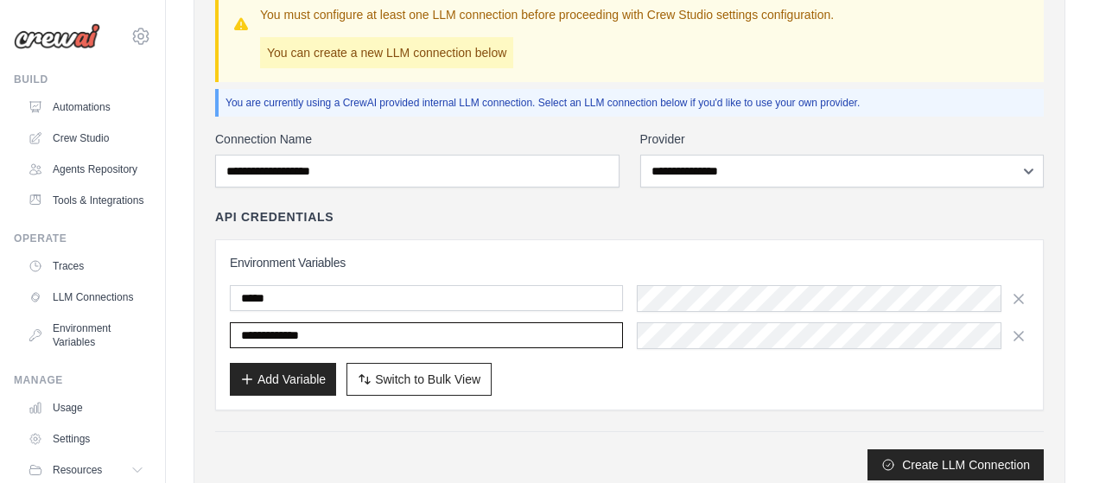
click at [414, 329] on input "**********" at bounding box center [426, 335] width 393 height 26
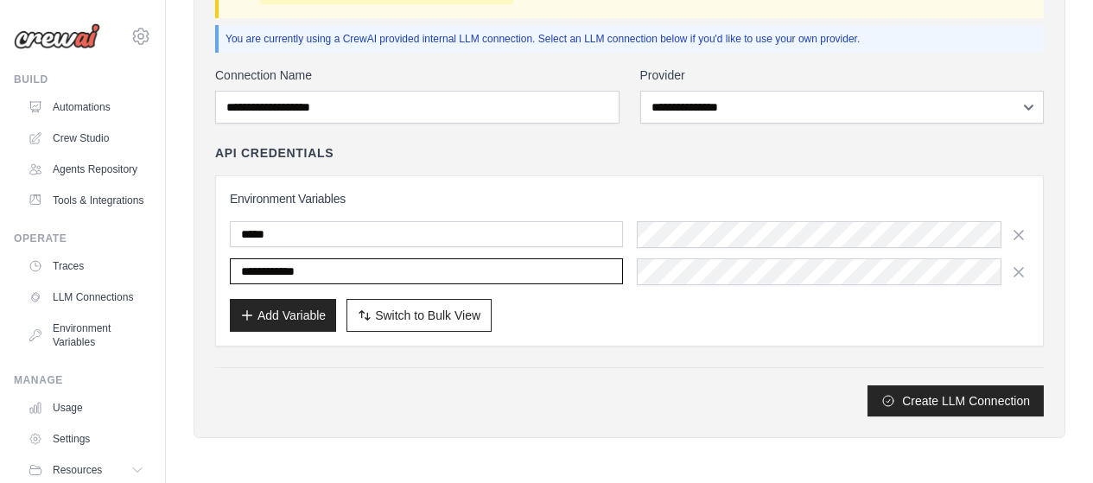
type input "**********"
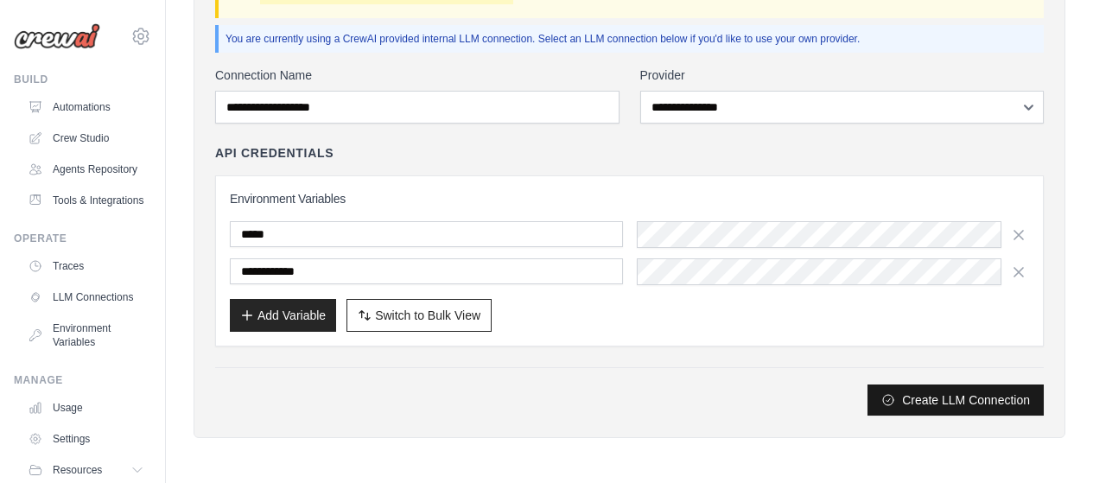
click at [957, 404] on button "Create LLM Connection" at bounding box center [956, 400] width 176 height 31
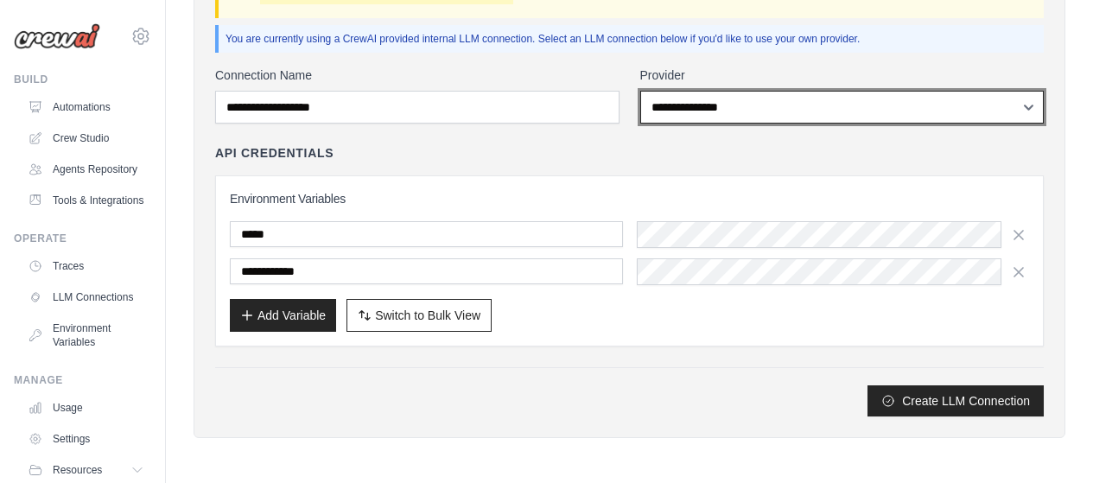
click at [802, 109] on select "**********" at bounding box center [842, 107] width 404 height 33
click at [1028, 107] on select "**********" at bounding box center [842, 107] width 404 height 33
click at [1020, 114] on select "**********" at bounding box center [842, 107] width 404 height 33
click at [992, 111] on select "**********" at bounding box center [842, 107] width 404 height 33
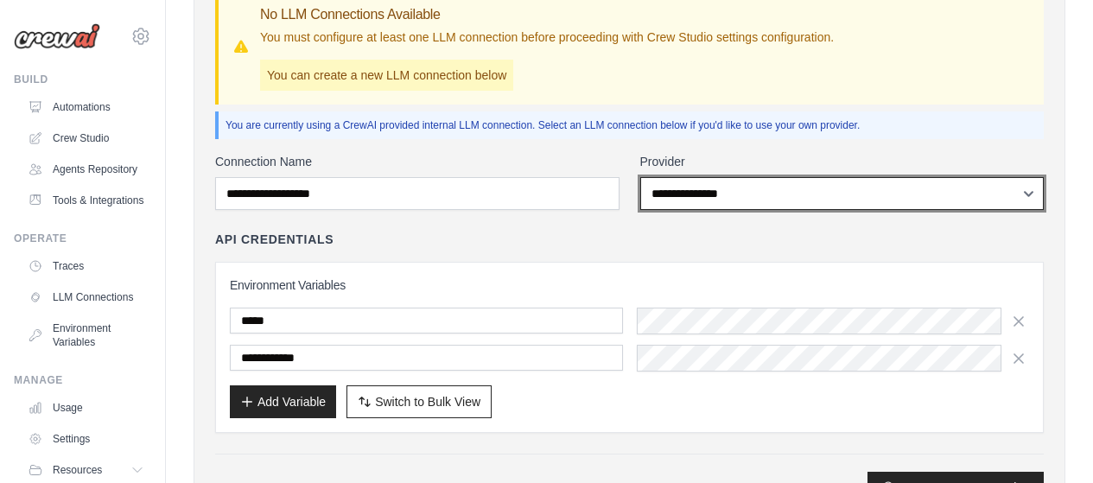
scroll to position [150, 0]
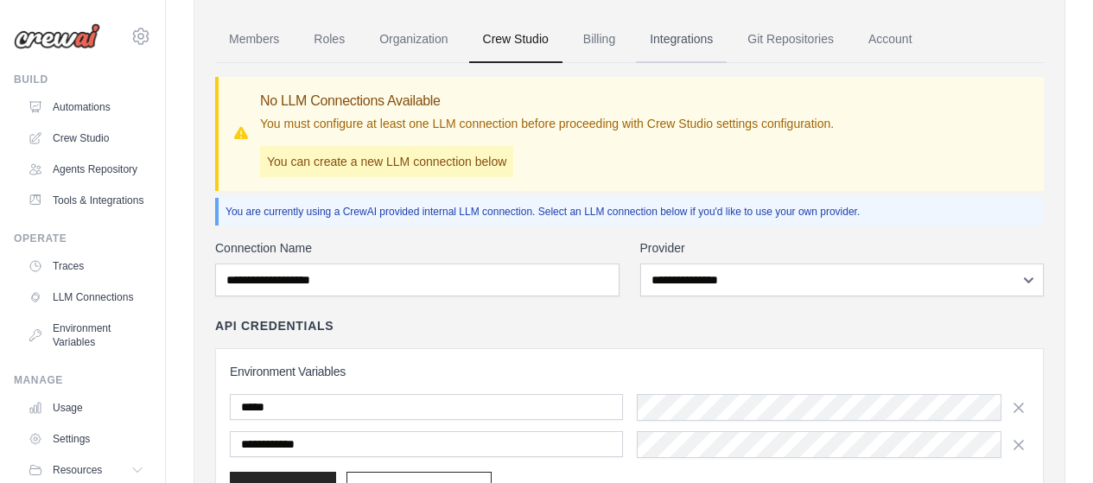
click at [685, 41] on link "Integrations" at bounding box center [681, 39] width 91 height 47
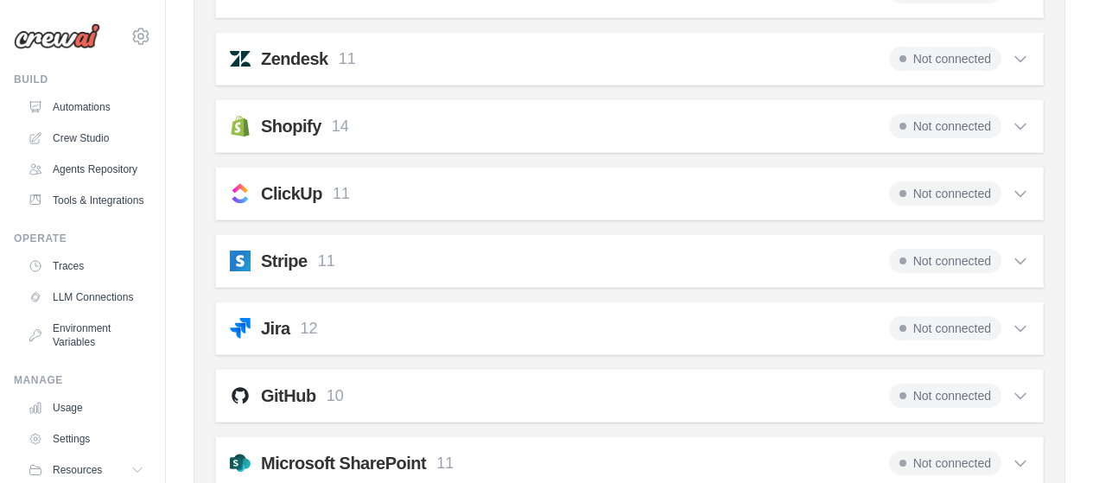
scroll to position [1383, 0]
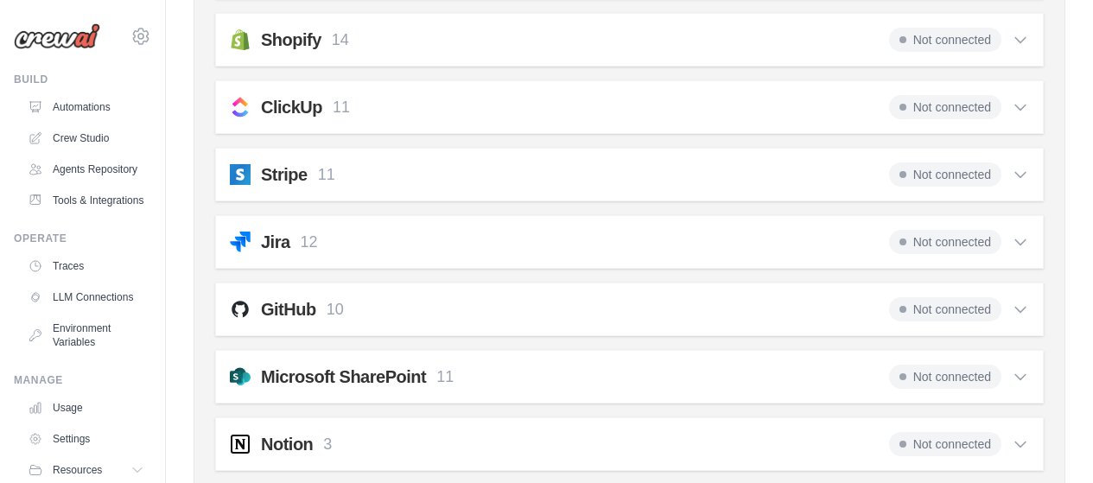
click at [907, 308] on span "Not connected" at bounding box center [945, 309] width 112 height 24
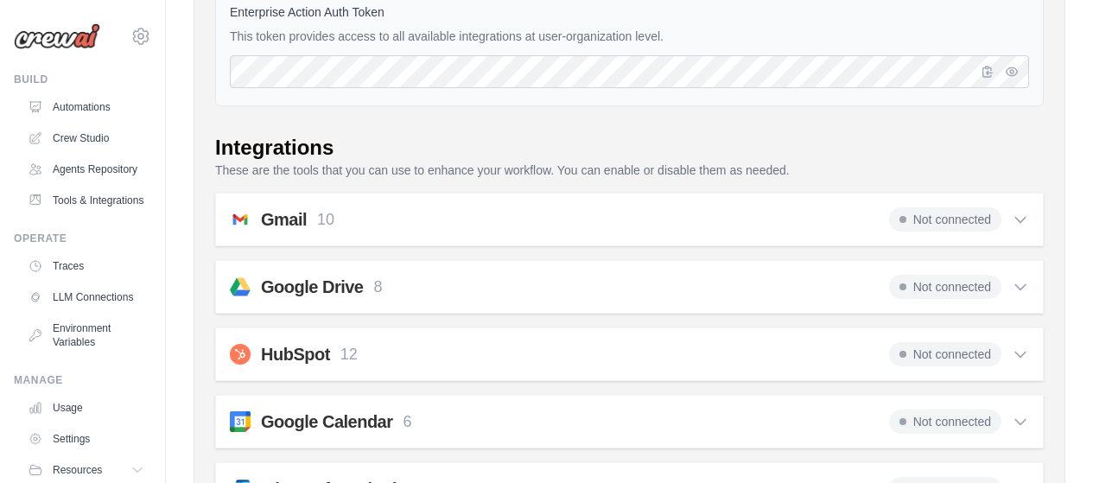
scroll to position [86, 0]
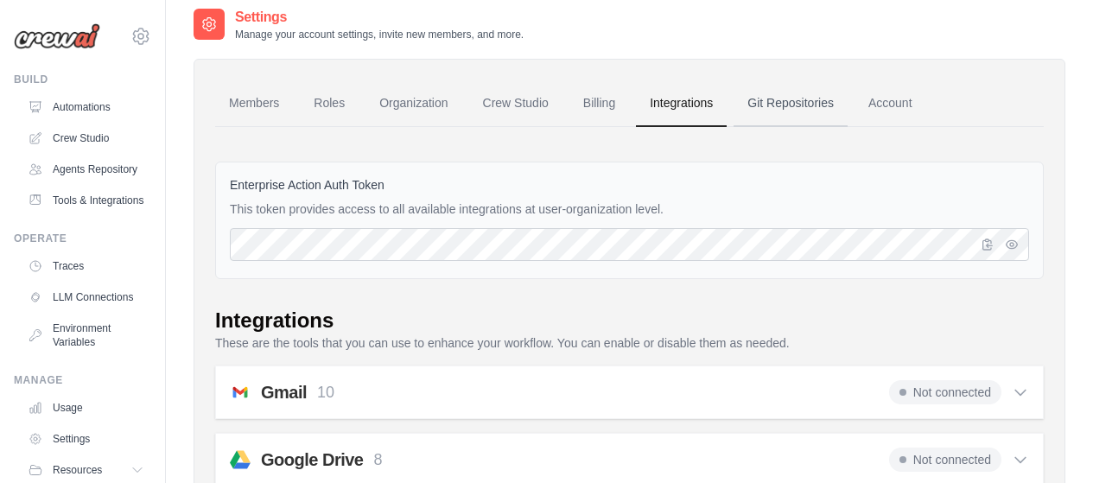
click at [803, 104] on link "Git Repositories" at bounding box center [791, 103] width 114 height 47
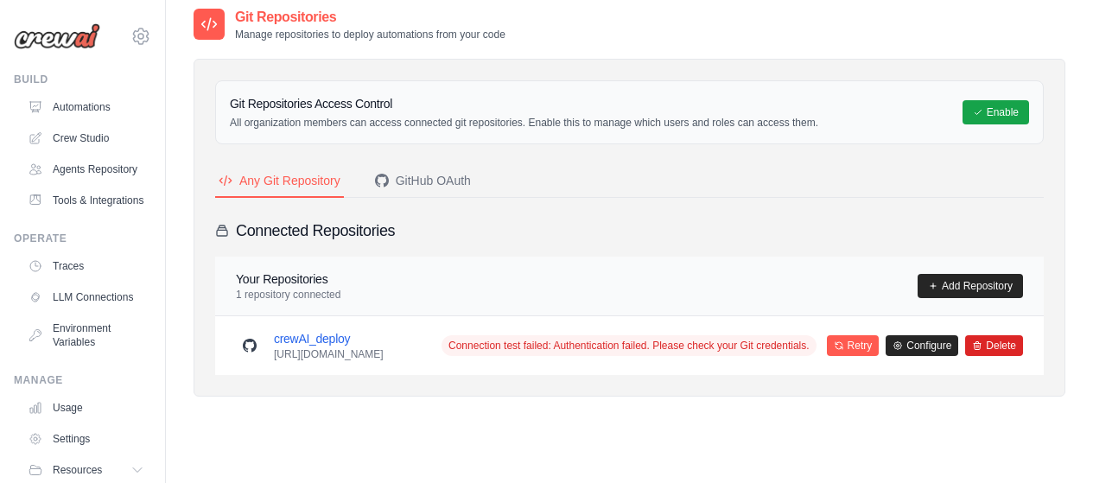
scroll to position [111, 0]
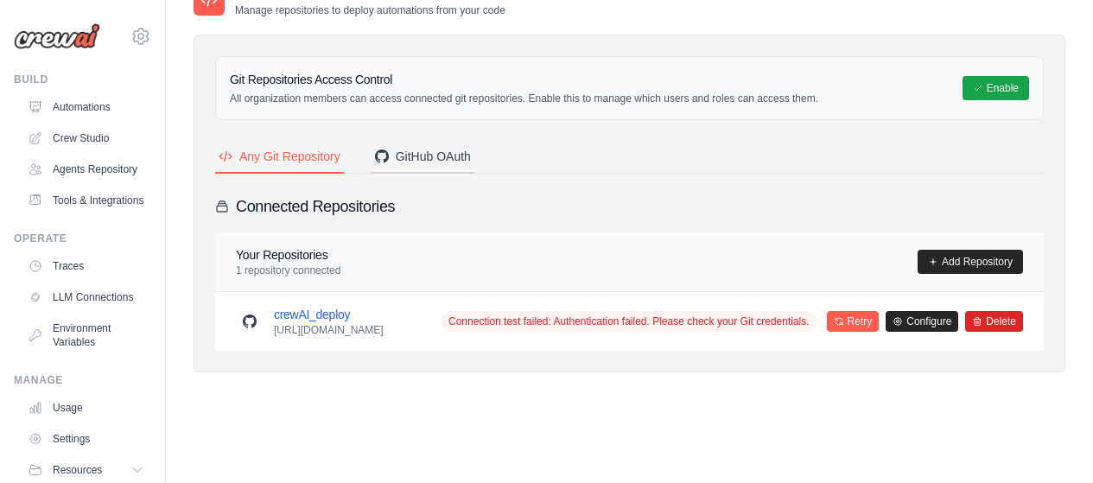
click at [432, 148] on div "GitHub OAuth" at bounding box center [423, 156] width 96 height 17
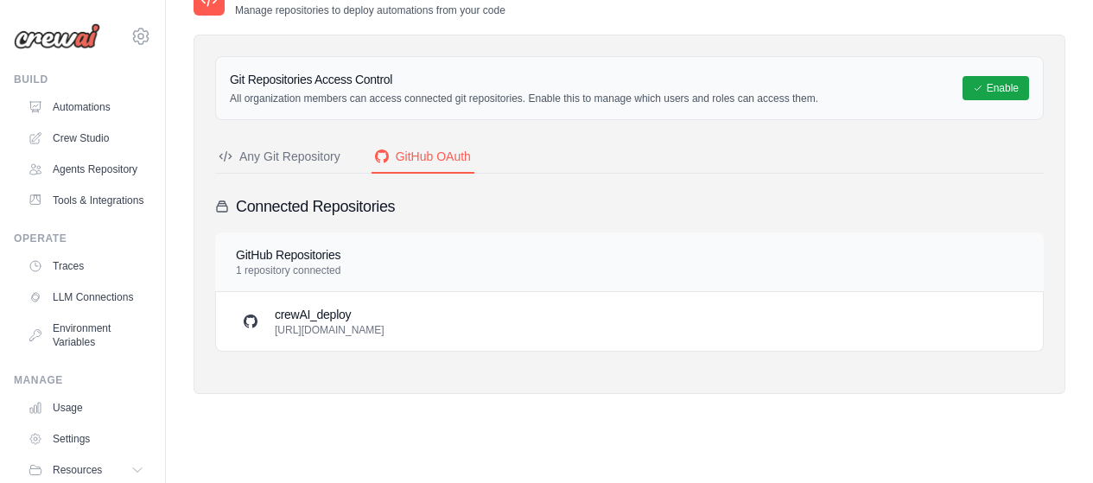
click at [313, 269] on p "1 repository connected" at bounding box center [288, 271] width 105 height 14
click at [308, 321] on h3 "crewAI_deploy" at bounding box center [330, 314] width 110 height 17
click at [243, 326] on div at bounding box center [251, 322] width 28 height 28
click at [973, 84] on icon at bounding box center [978, 87] width 10 height 10
click at [1002, 93] on button "Enable" at bounding box center [996, 87] width 67 height 24
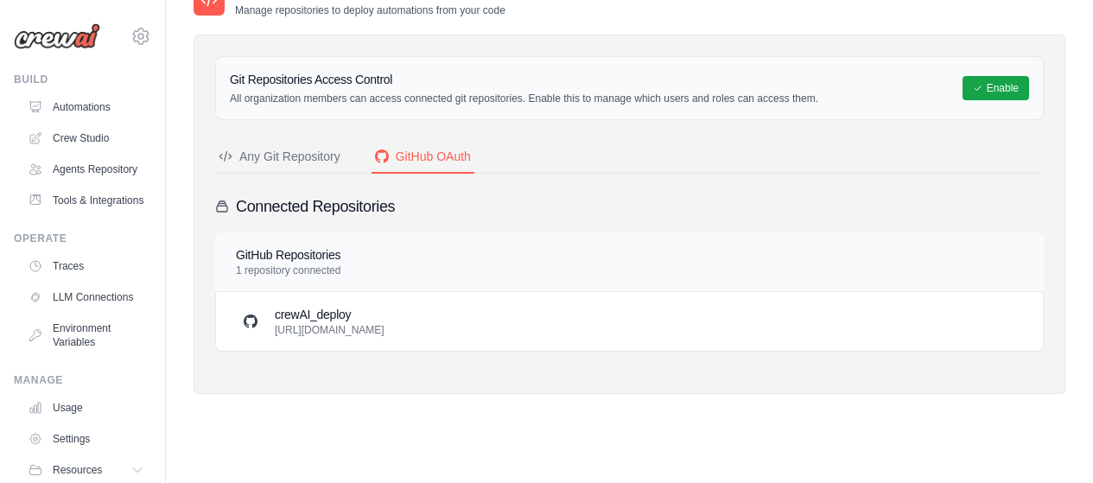
click at [298, 160] on div "Any Git Repository" at bounding box center [280, 156] width 122 height 17
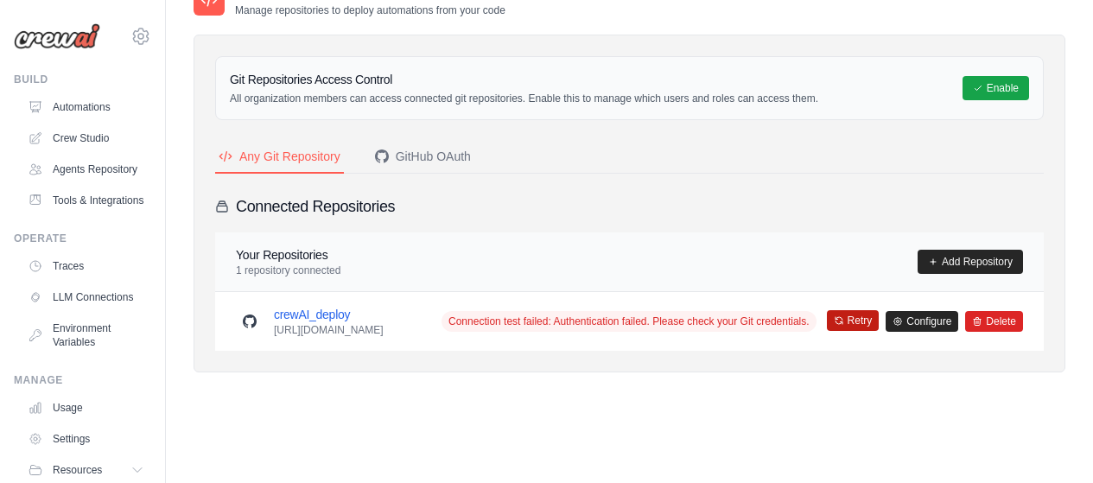
click at [858, 329] on button "Retry" at bounding box center [853, 320] width 53 height 21
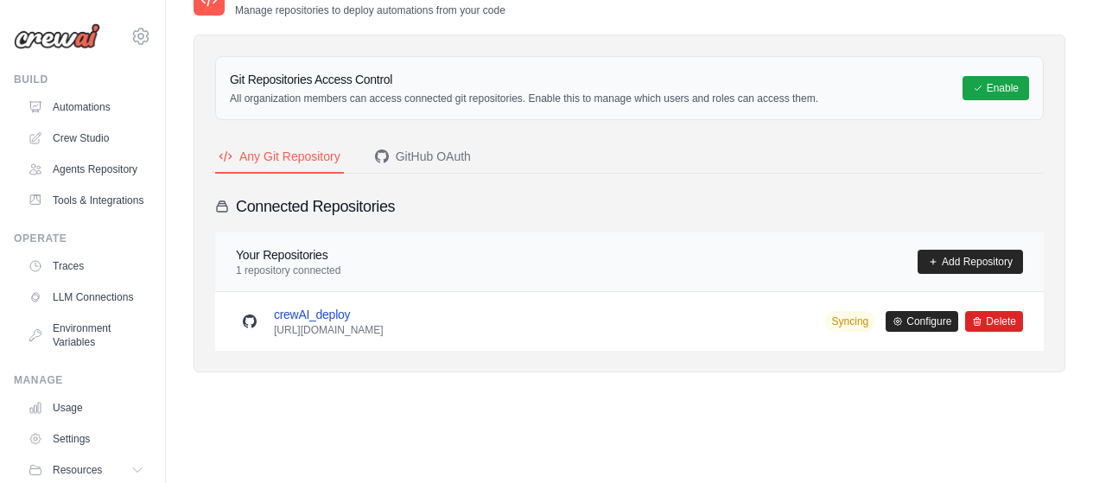
click at [294, 317] on link "crewAI_deploy" at bounding box center [312, 315] width 76 height 14
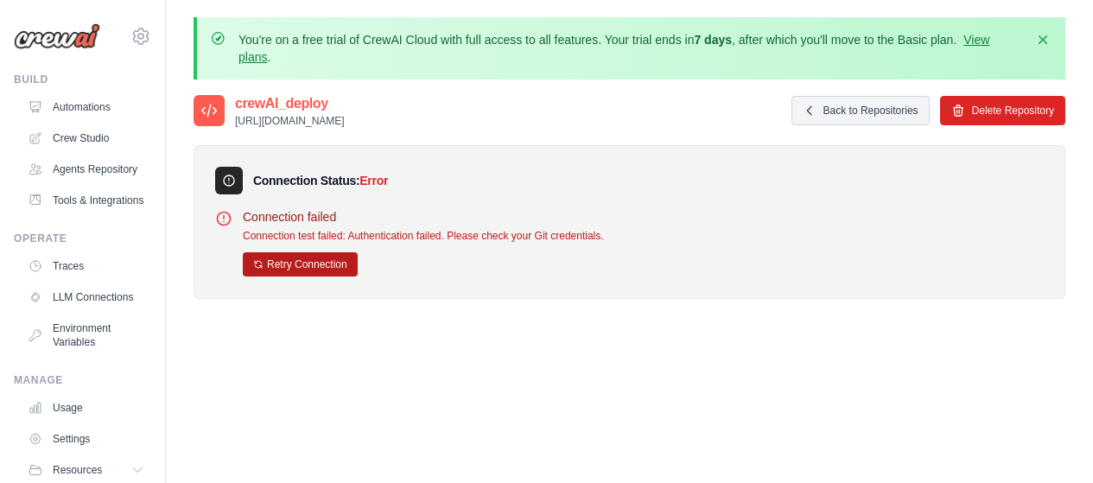
click at [318, 262] on button "Retry Connection" at bounding box center [300, 264] width 115 height 24
click at [98, 311] on link "LLM Connections" at bounding box center [87, 297] width 131 height 28
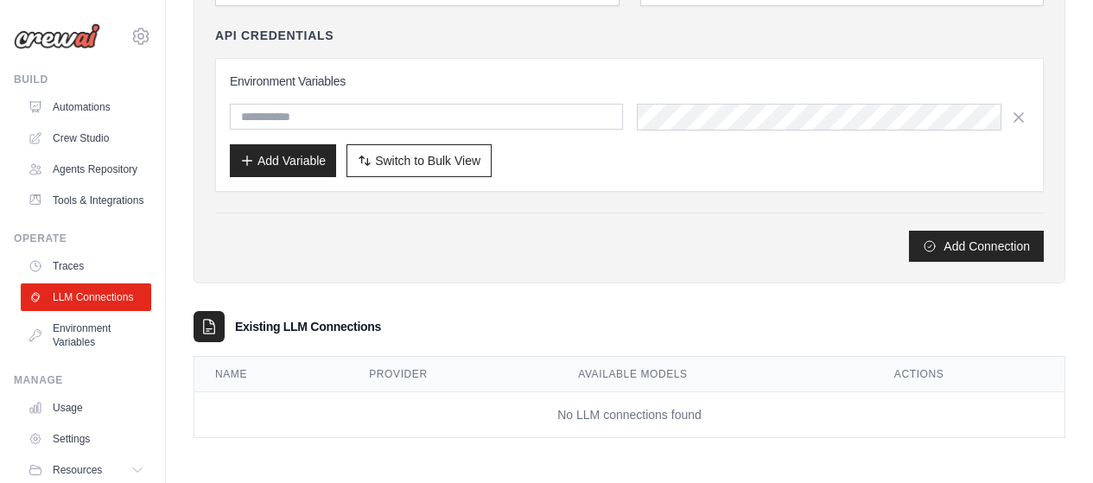
scroll to position [90, 0]
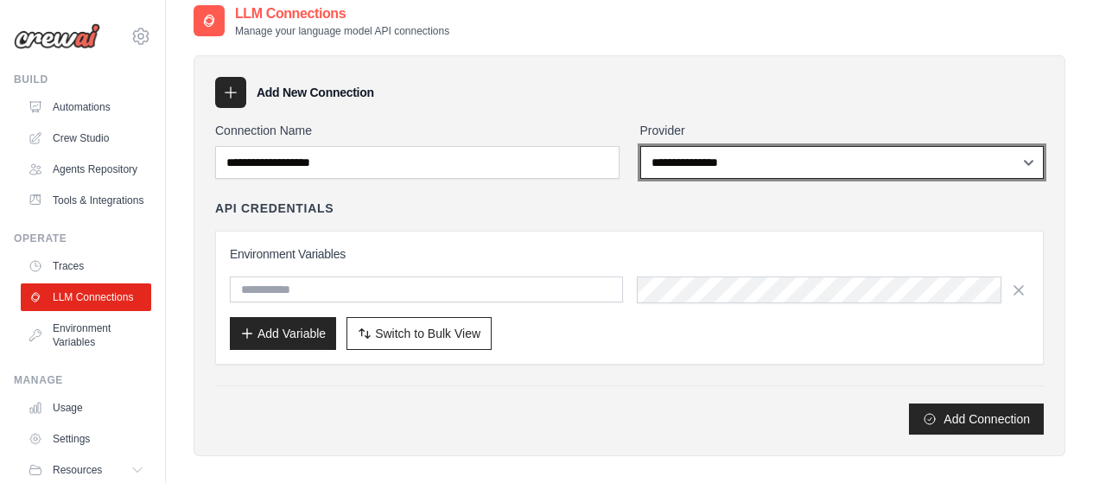
click at [736, 172] on select "**********" at bounding box center [842, 162] width 404 height 33
select select "****"
click at [640, 146] on select "**********" at bounding box center [842, 162] width 404 height 33
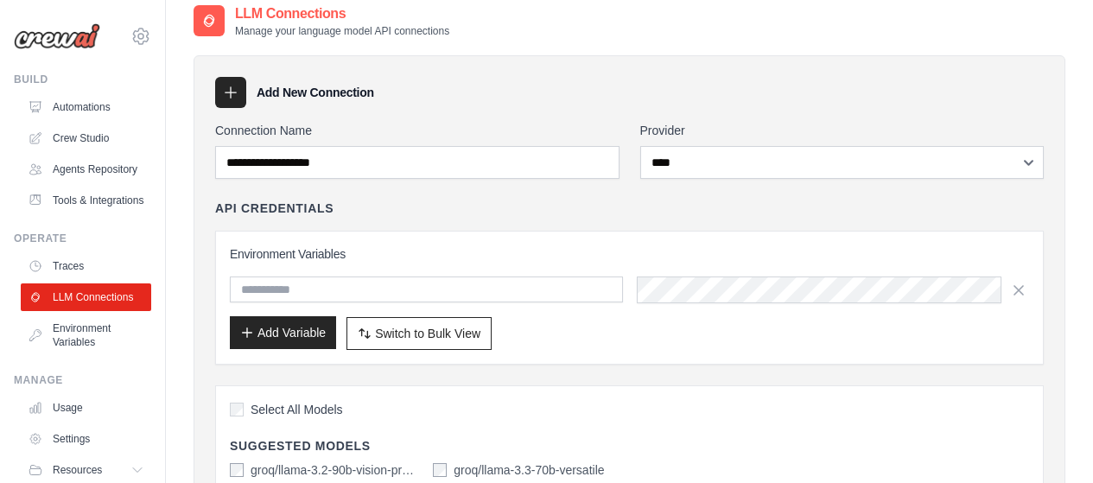
click at [277, 341] on button "Add Variable" at bounding box center [283, 332] width 106 height 33
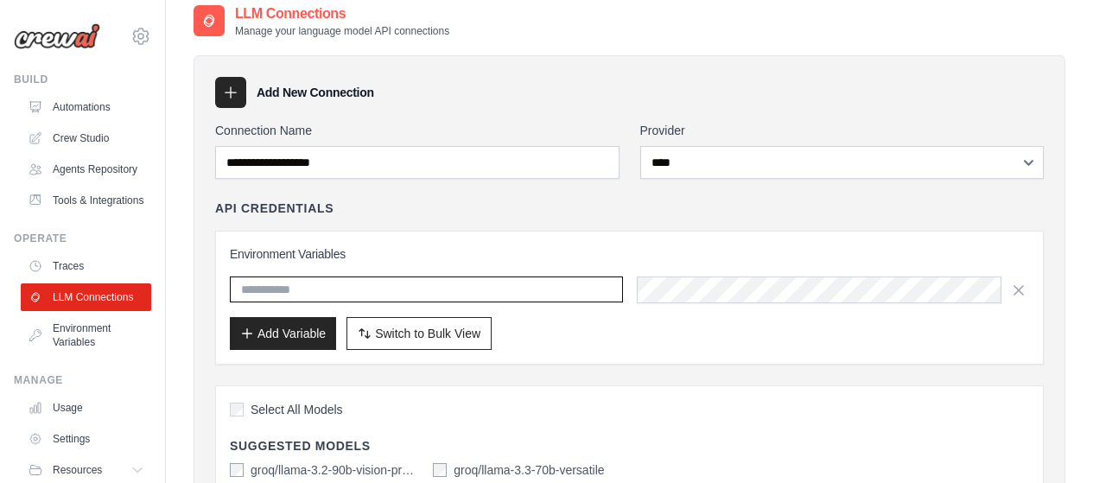
click at [335, 285] on input "text" at bounding box center [426, 290] width 393 height 26
paste input "*****"
type input "*****"
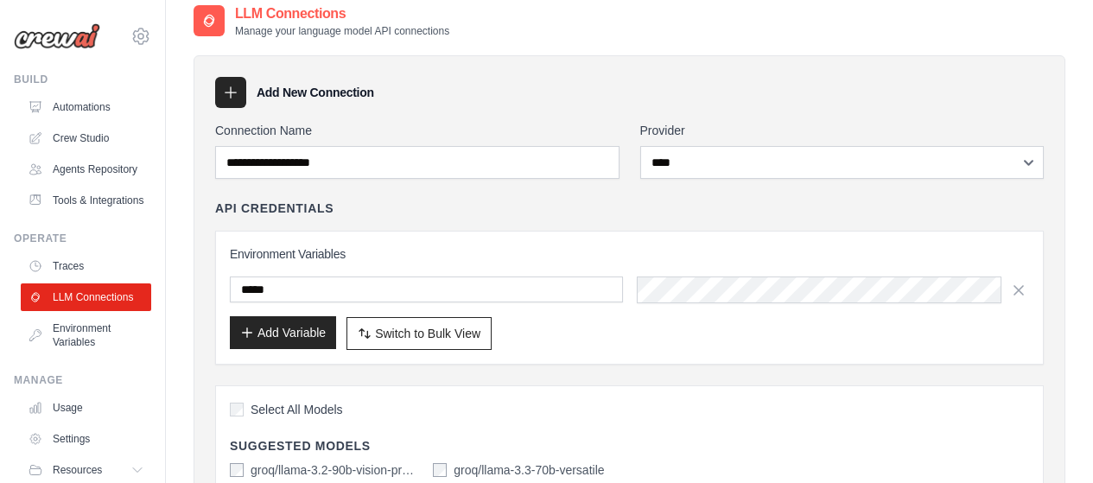
click at [247, 331] on icon "button" at bounding box center [248, 333] width 10 height 10
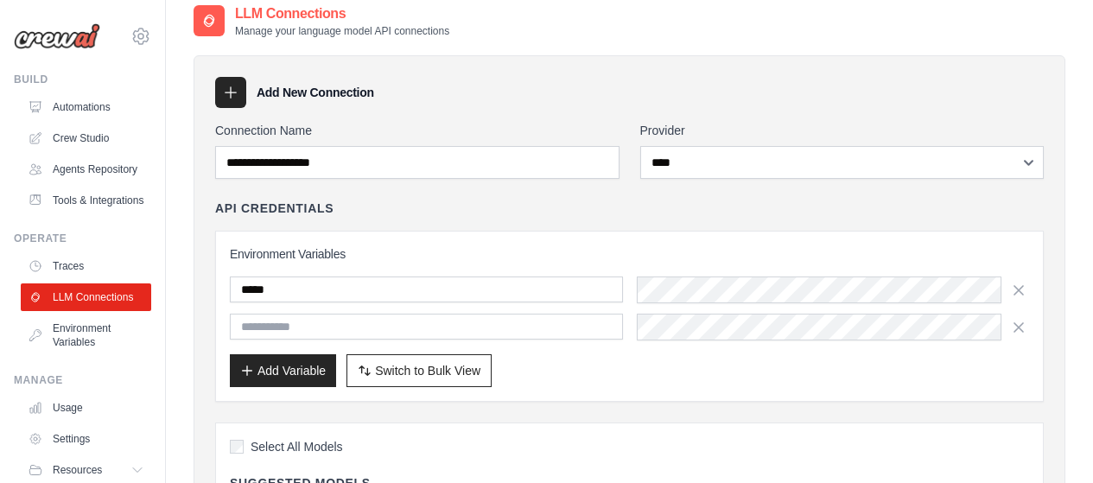
click at [300, 329] on input "text" at bounding box center [426, 327] width 393 height 26
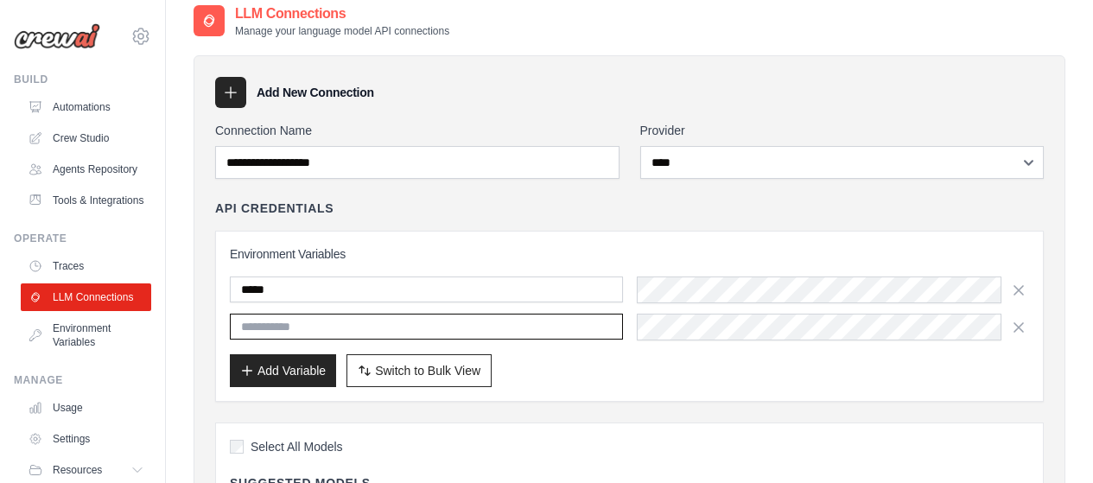
click at [348, 328] on input "text" at bounding box center [426, 327] width 393 height 26
paste input "**********"
type input "**********"
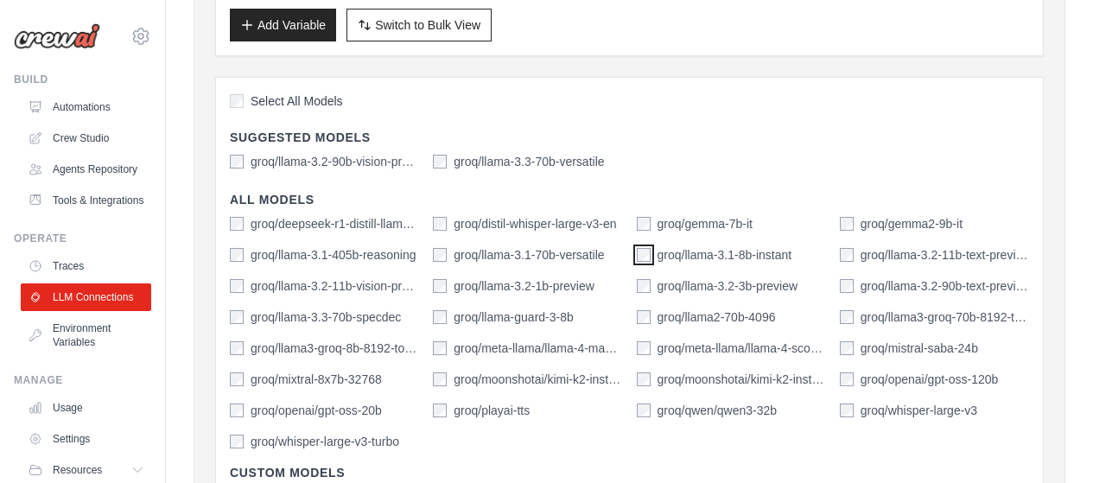
scroll to position [522, 0]
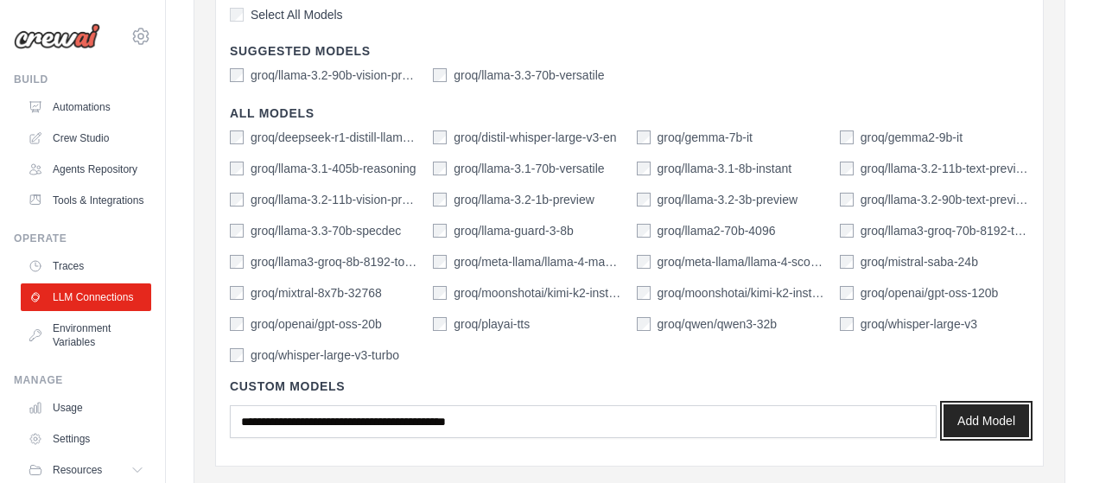
click at [977, 420] on button "Add Model" at bounding box center [987, 420] width 86 height 33
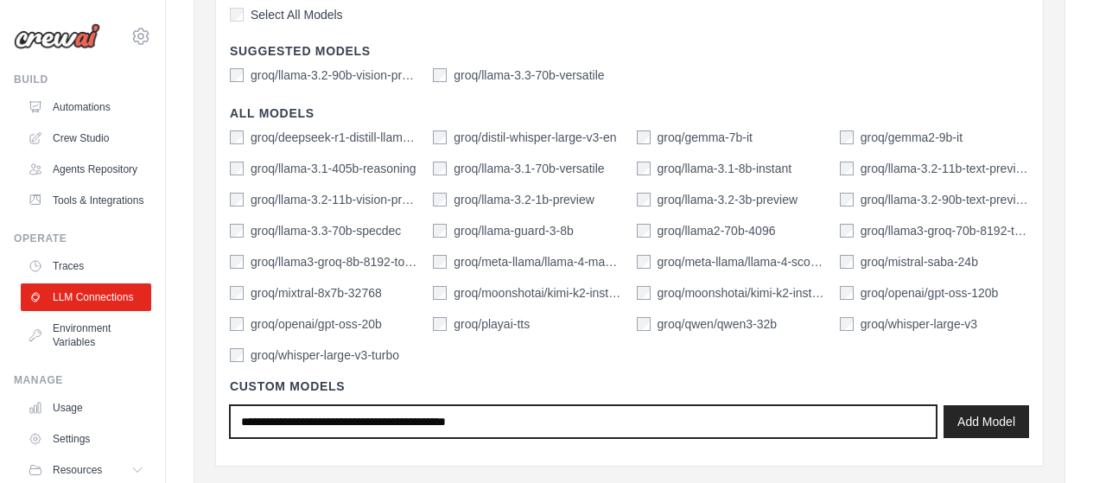
click at [400, 423] on input "text" at bounding box center [583, 421] width 707 height 33
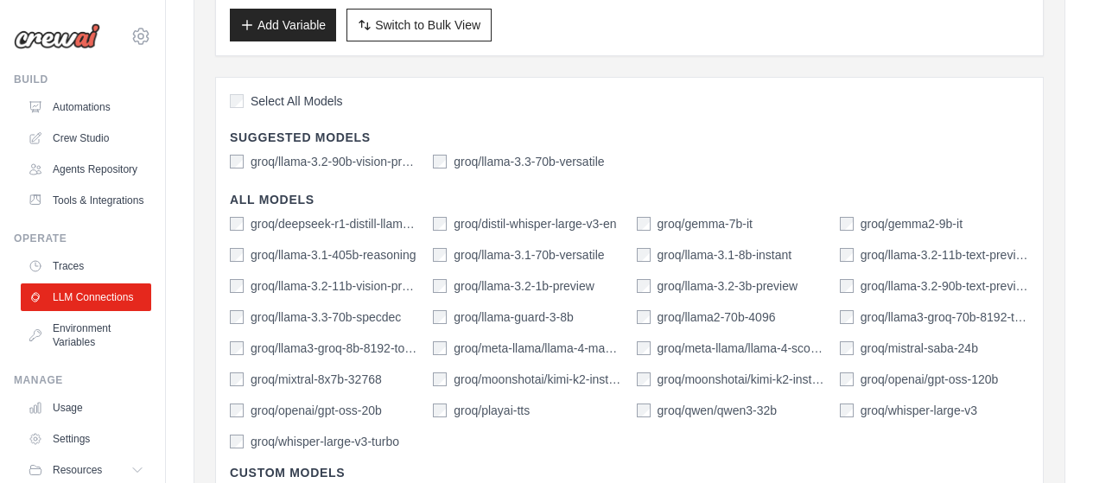
scroll to position [608, 0]
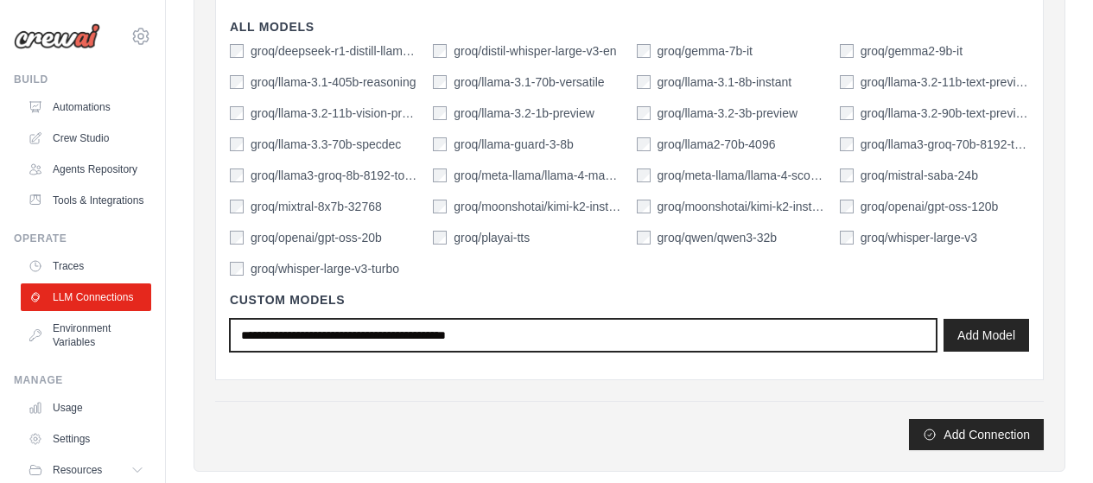
click at [500, 331] on input "text" at bounding box center [583, 335] width 707 height 33
paste input "**********"
type input "**********"
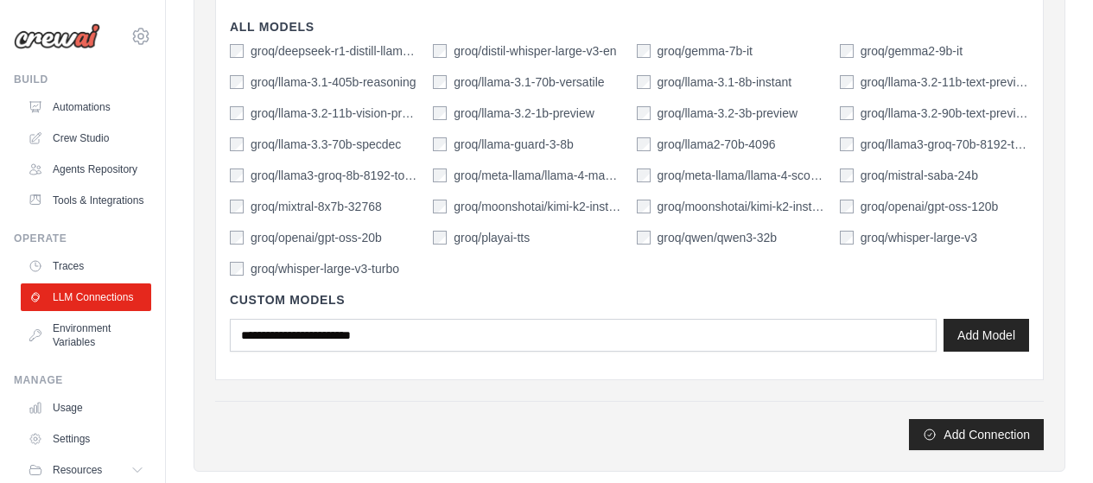
click at [521, 414] on div "Add Connection" at bounding box center [629, 425] width 829 height 49
click at [961, 340] on button "Add Model" at bounding box center [987, 334] width 86 height 33
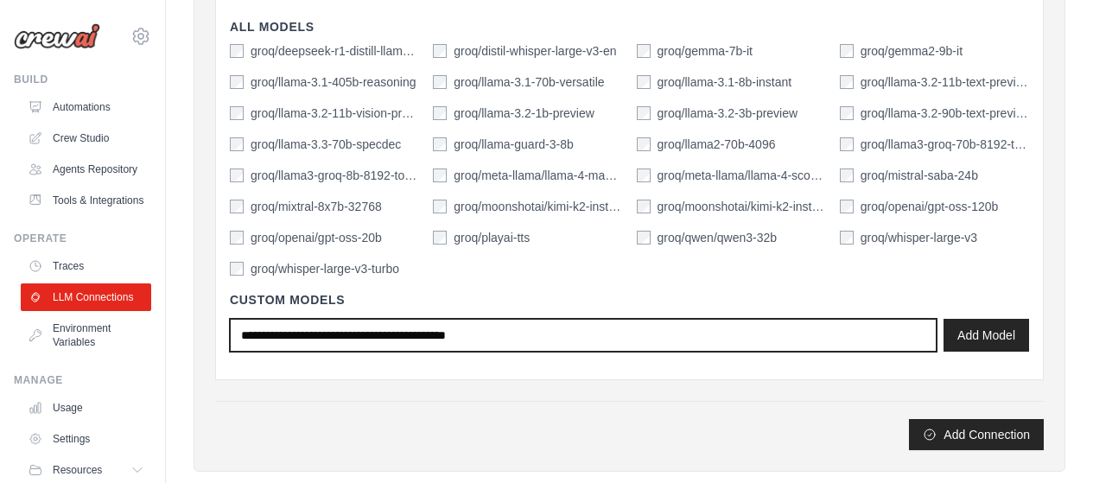
click at [413, 339] on input "text" at bounding box center [583, 335] width 707 height 33
paste input "**********"
type input "**********"
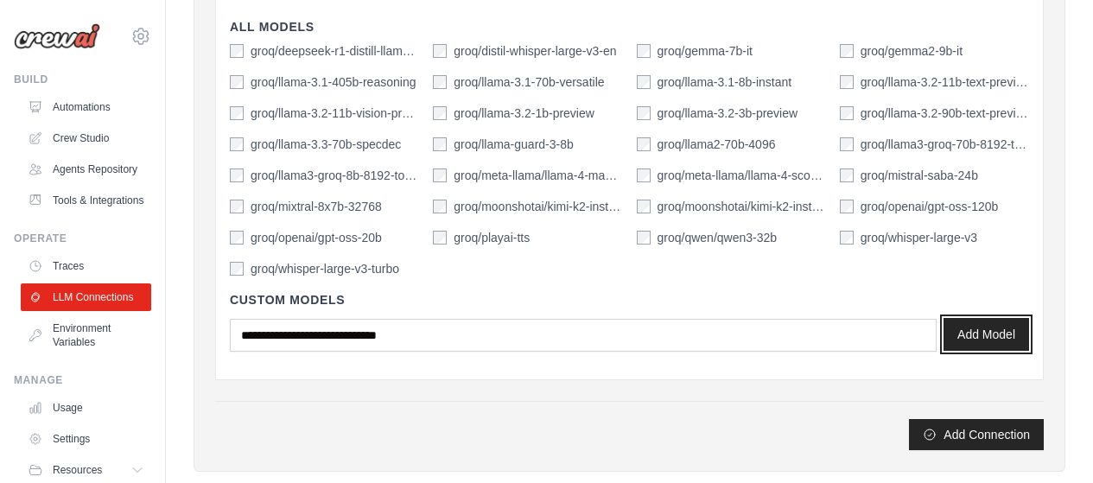
click at [981, 345] on button "Add Model" at bounding box center [987, 334] width 86 height 33
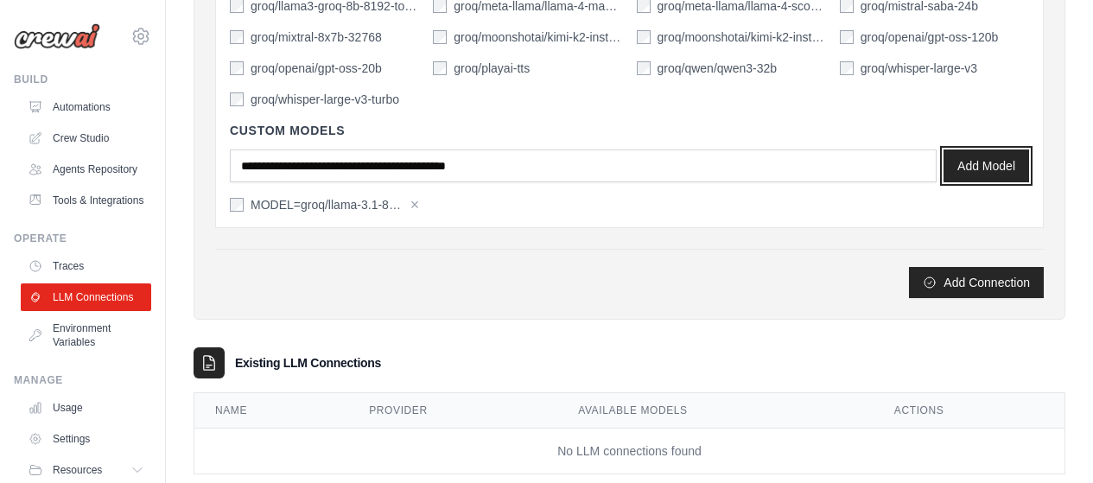
scroll to position [814, 0]
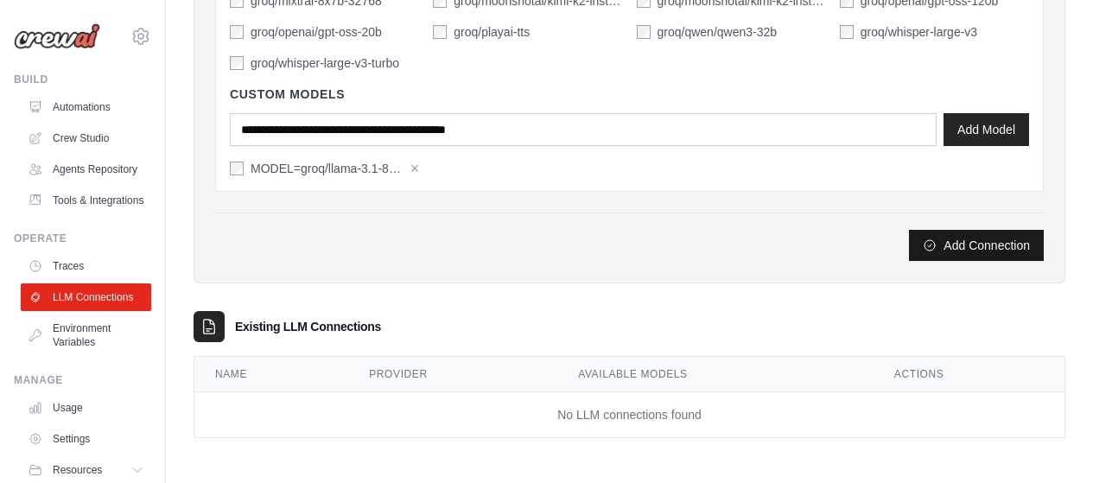
click at [987, 249] on button "Add Connection" at bounding box center [976, 245] width 135 height 31
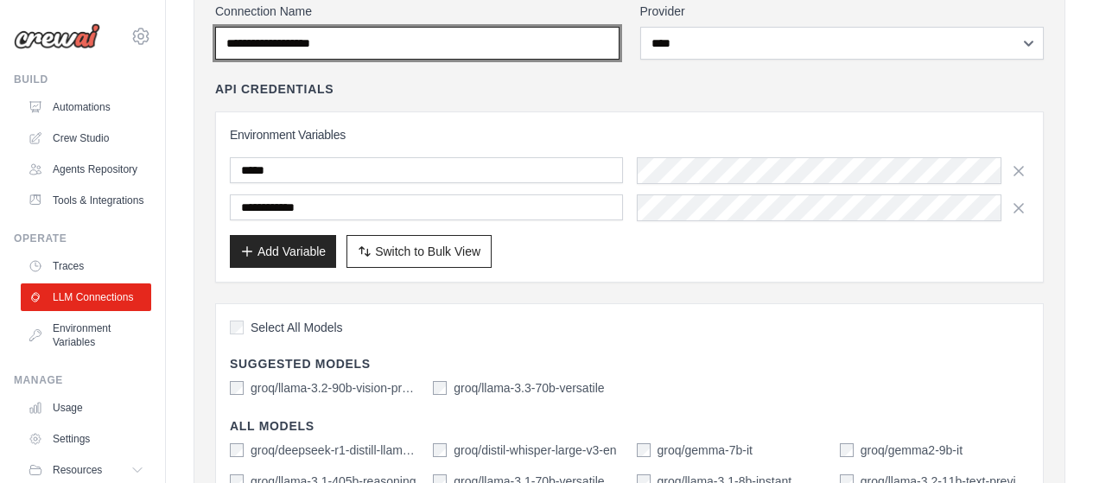
scroll to position [123, 0]
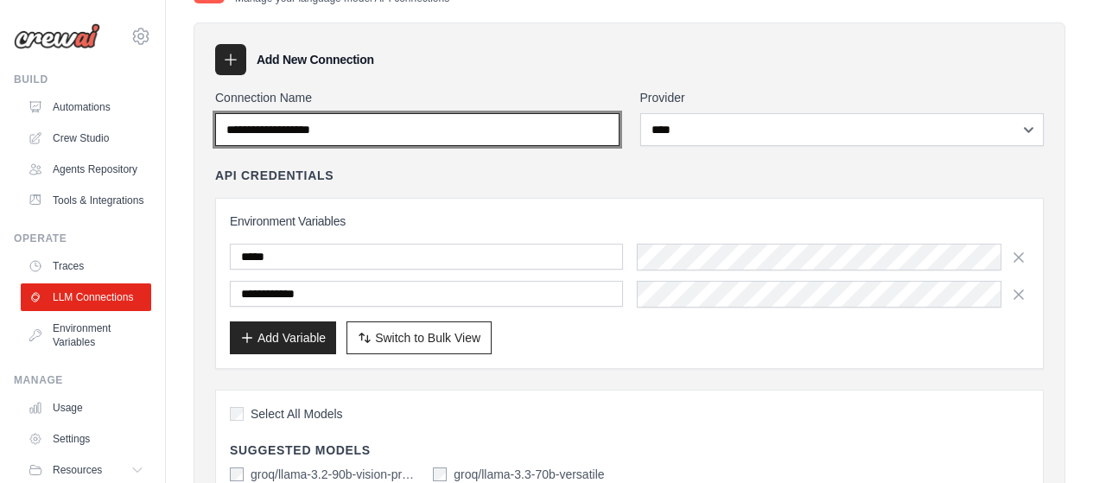
click at [425, 140] on input "Connection Name" at bounding box center [417, 129] width 404 height 33
click at [367, 125] on input "Connection Name" at bounding box center [417, 129] width 404 height 33
paste input "**********"
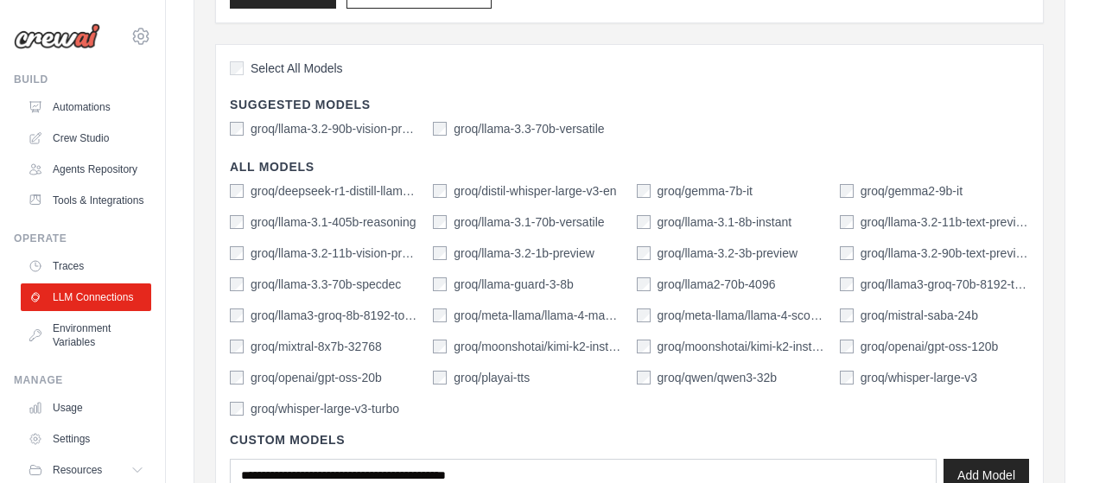
scroll to position [728, 0]
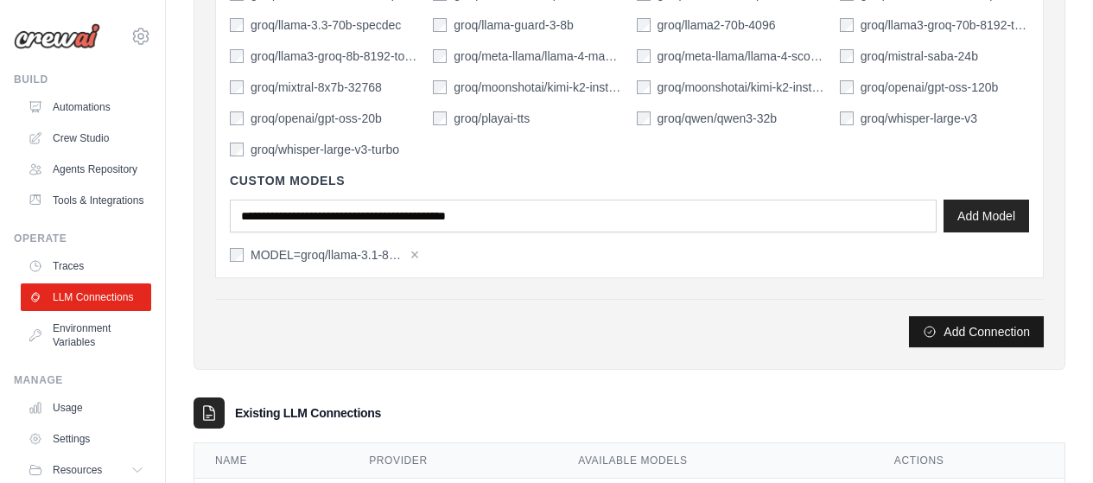
type input "**********"
click at [952, 341] on button "Add Connection" at bounding box center [976, 331] width 135 height 31
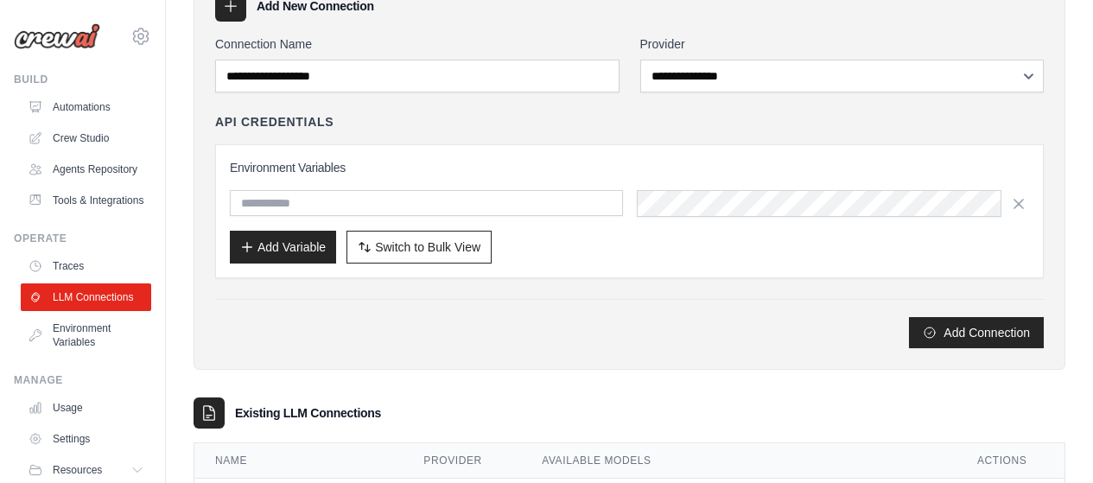
scroll to position [322, 0]
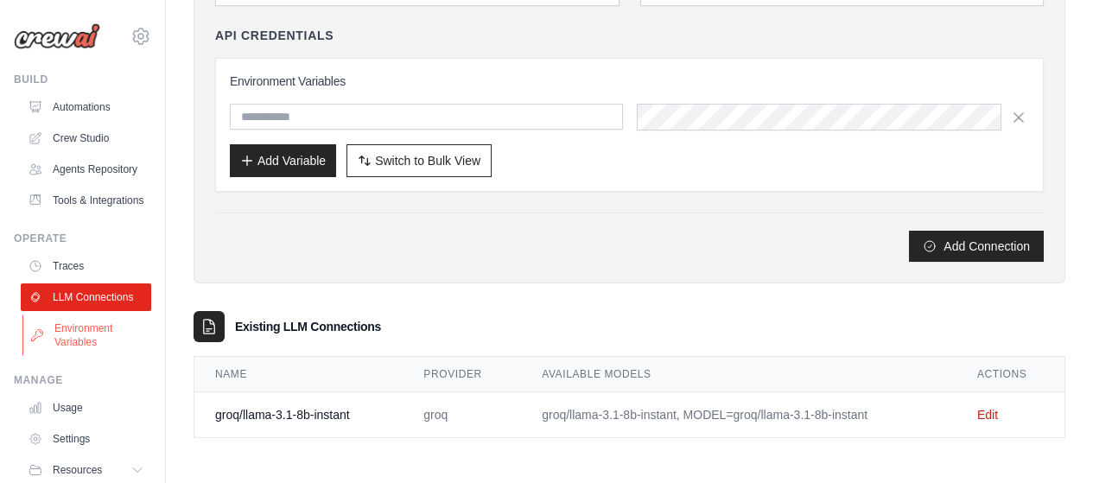
click at [81, 356] on link "Environment Variables" at bounding box center [87, 335] width 131 height 41
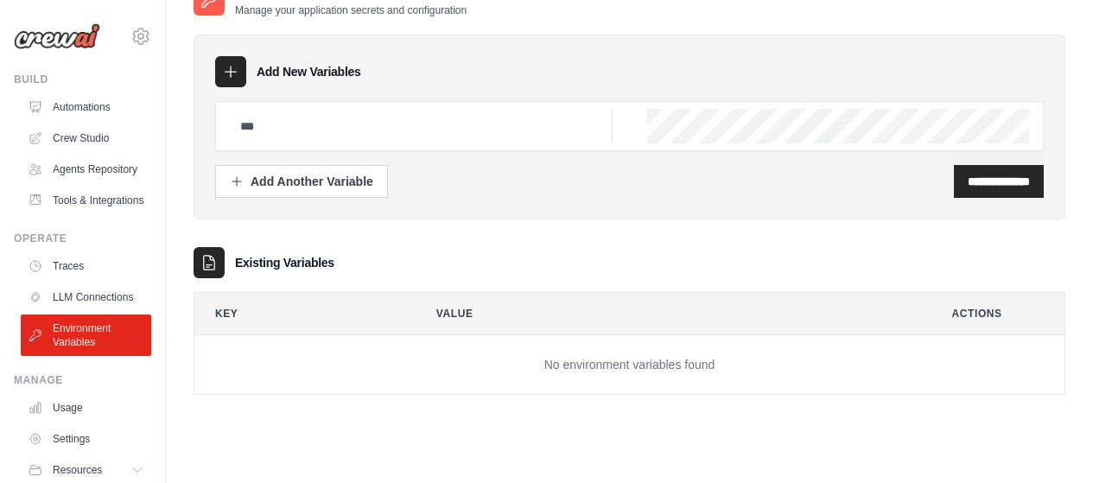
scroll to position [24, 0]
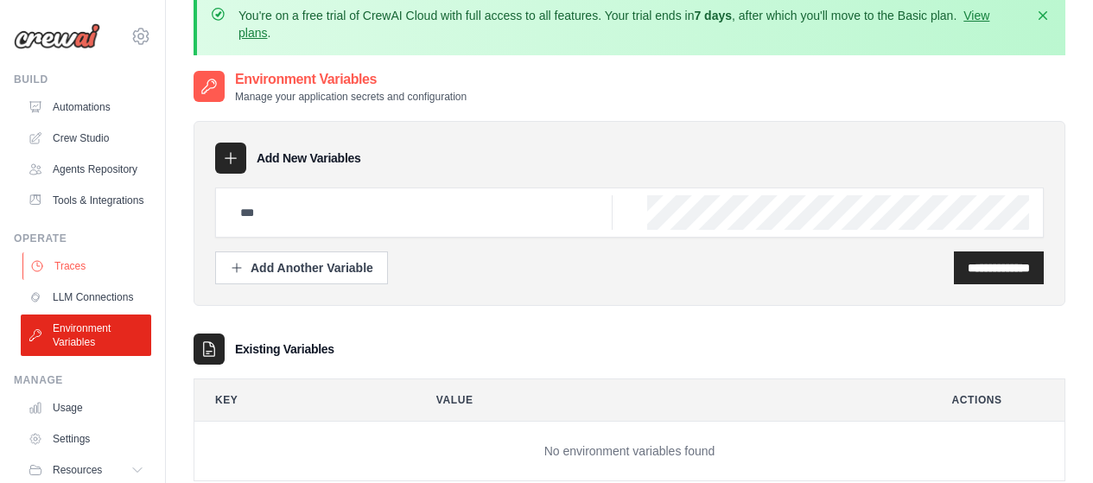
click at [111, 280] on link "Traces" at bounding box center [87, 266] width 131 height 28
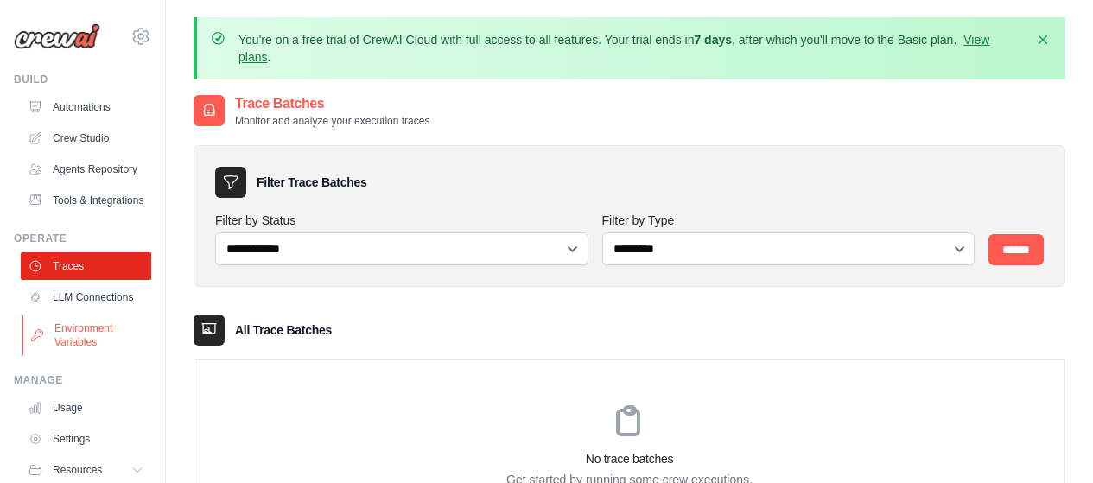
click at [76, 356] on link "Environment Variables" at bounding box center [87, 335] width 131 height 41
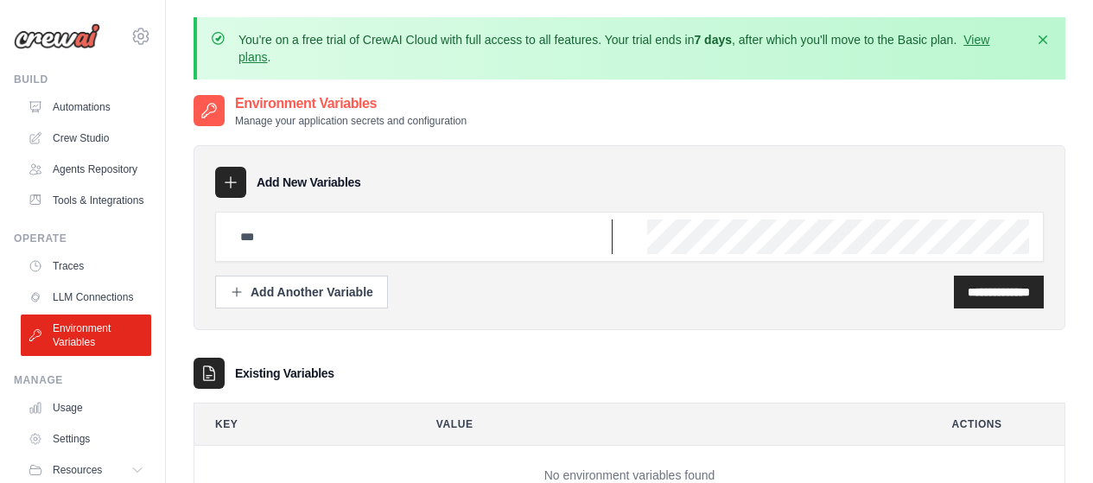
click at [314, 245] on input "text" at bounding box center [421, 237] width 383 height 35
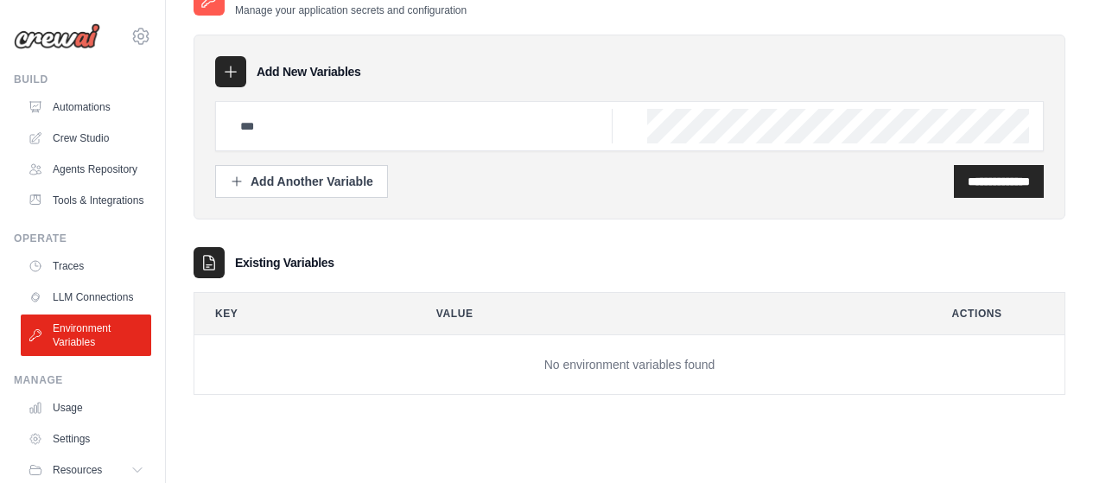
scroll to position [24, 0]
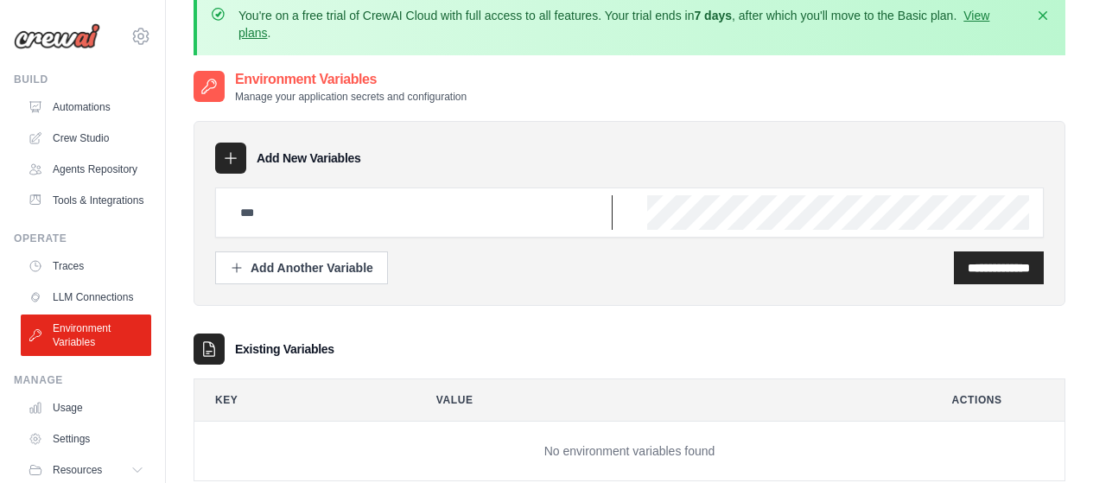
click at [289, 213] on input "text" at bounding box center [421, 212] width 383 height 35
click at [349, 204] on input "text" at bounding box center [421, 212] width 383 height 35
paste input "**********"
drag, startPoint x: 455, startPoint y: 210, endPoint x: 293, endPoint y: 213, distance: 161.6
click at [293, 213] on input "**********" at bounding box center [421, 212] width 383 height 35
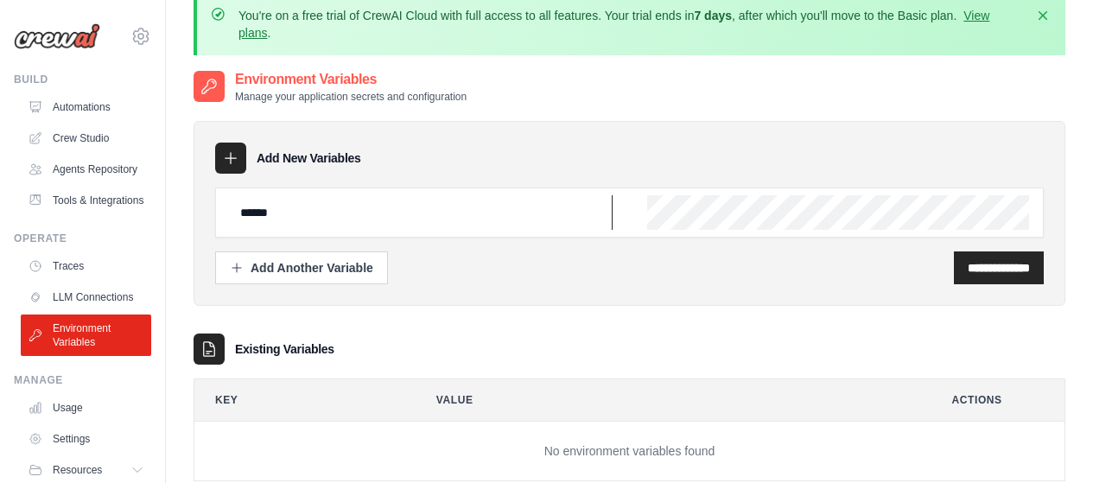
click at [509, 213] on input "******" at bounding box center [421, 212] width 383 height 35
type input "*****"
click at [549, 292] on div "**********" at bounding box center [630, 213] width 872 height 185
click at [363, 272] on div "Add Another Variable" at bounding box center [301, 266] width 143 height 17
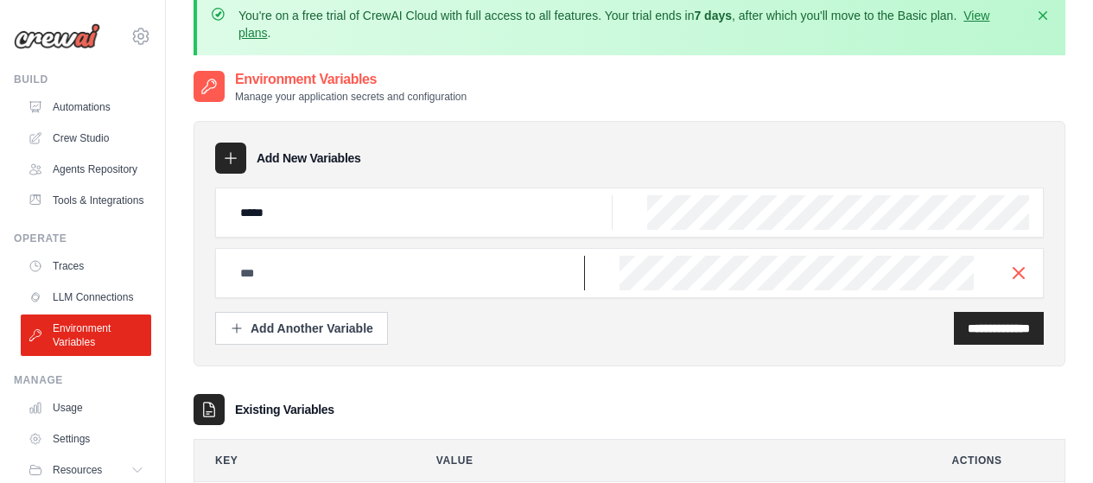
click at [361, 273] on input "text" at bounding box center [407, 273] width 355 height 35
paste input "**********"
drag, startPoint x: 575, startPoint y: 268, endPoint x: 338, endPoint y: 282, distance: 237.2
click at [338, 282] on input "**********" at bounding box center [407, 273] width 355 height 35
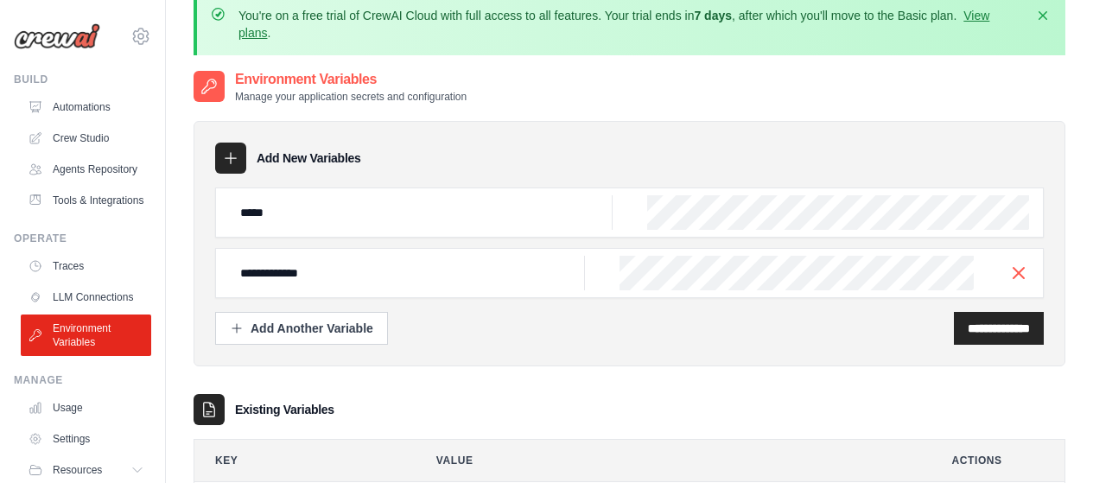
scroll to position [0, 62]
click at [513, 271] on input "**********" at bounding box center [407, 273] width 355 height 35
type input "**********"
click at [972, 332] on input "**********" at bounding box center [999, 328] width 62 height 17
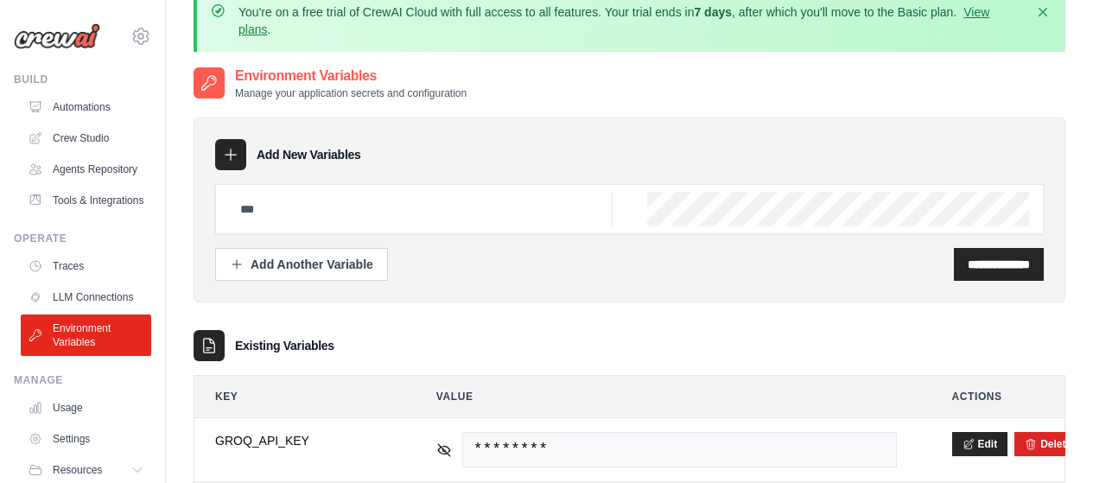
scroll to position [194, 0]
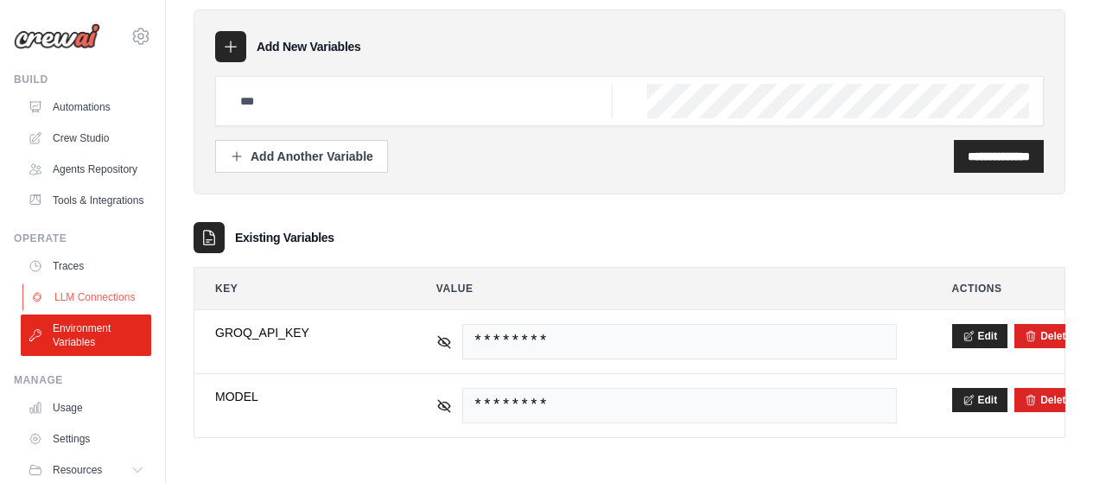
click at [54, 311] on link "LLM Connections" at bounding box center [87, 297] width 131 height 28
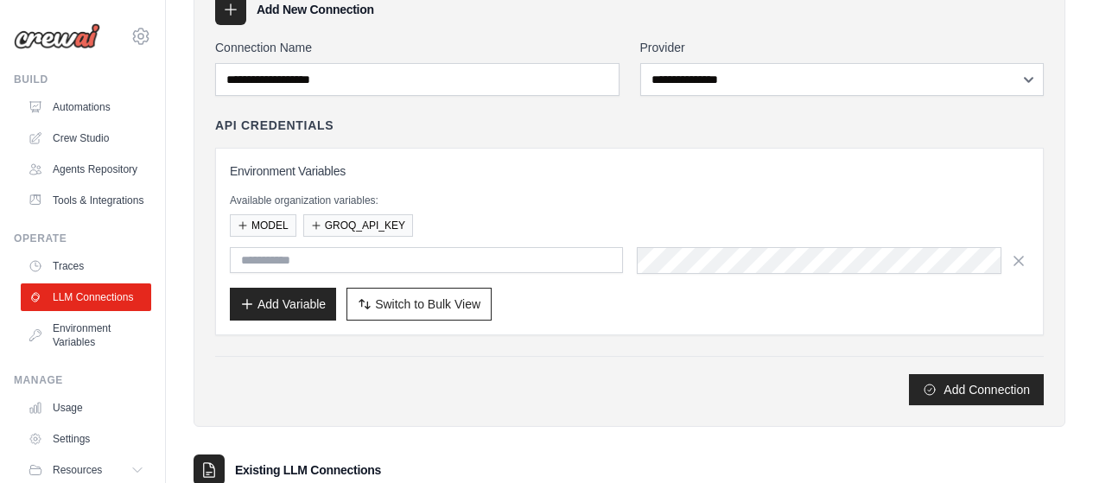
scroll to position [316, 0]
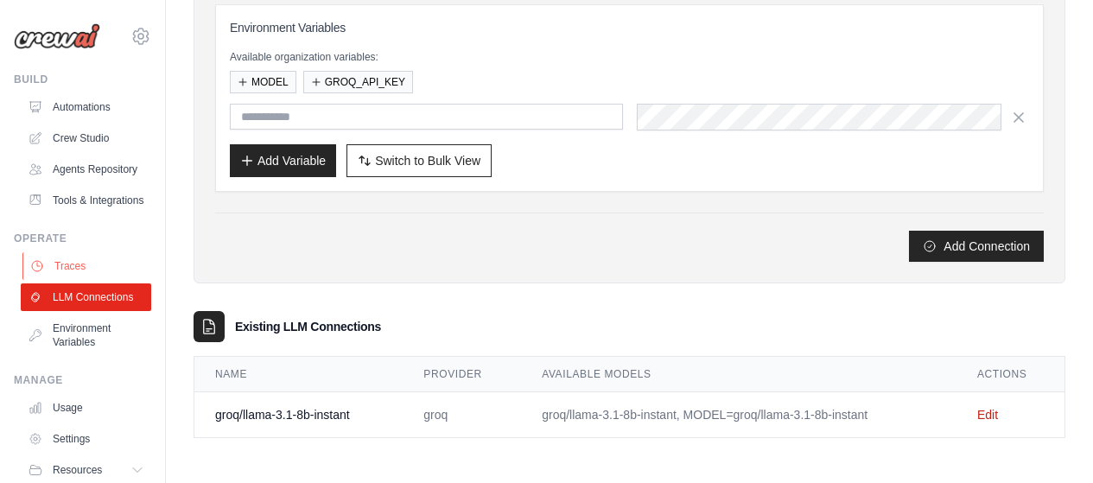
click at [80, 280] on link "Traces" at bounding box center [87, 266] width 131 height 28
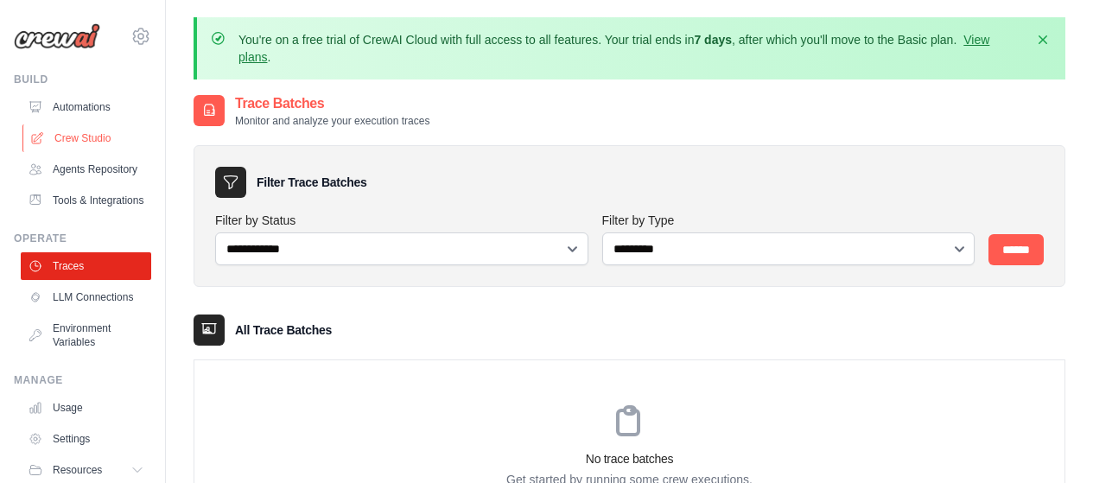
click at [93, 136] on link "Crew Studio" at bounding box center [87, 138] width 131 height 28
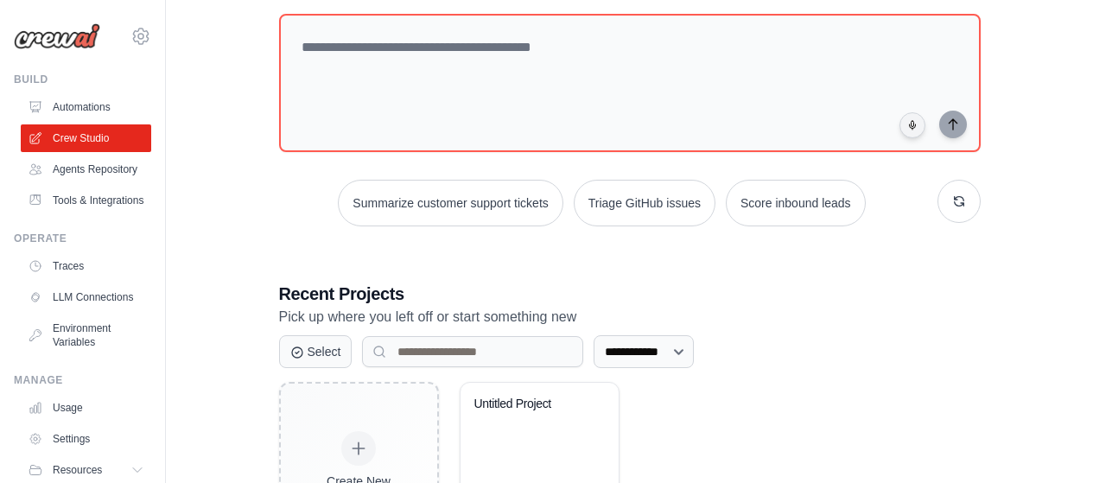
scroll to position [289, 0]
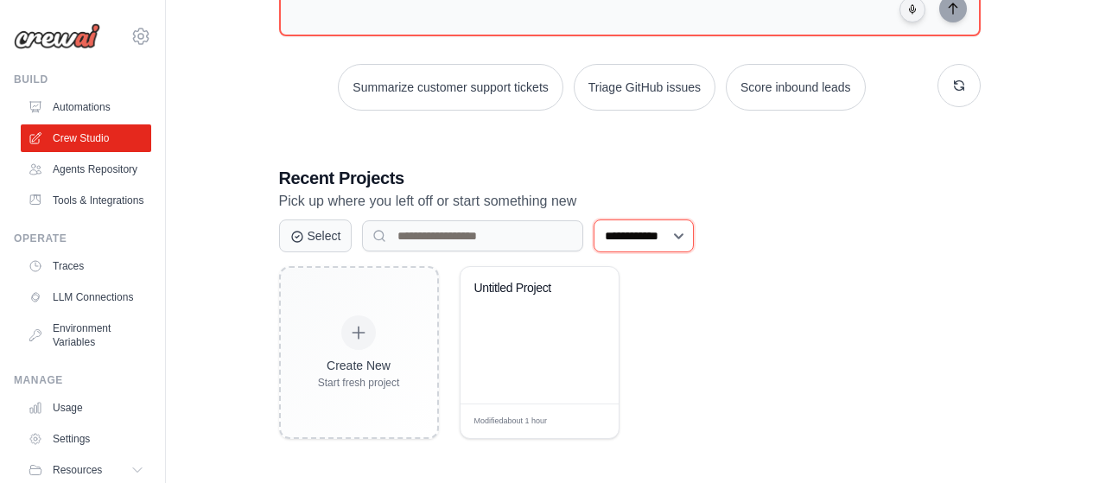
click at [650, 230] on select "**********" at bounding box center [644, 236] width 100 height 33
select select "*********"
click at [594, 220] on select "**********" at bounding box center [644, 236] width 100 height 33
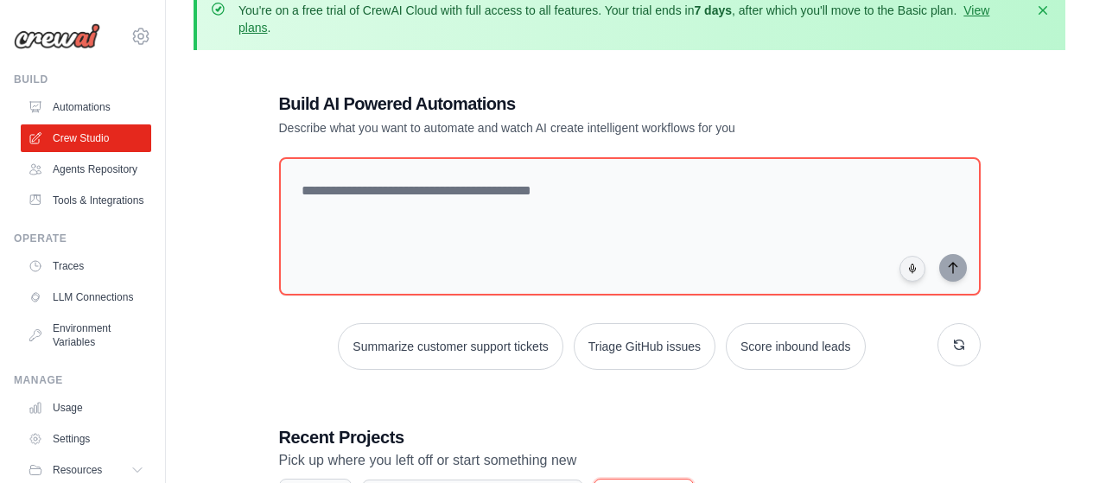
scroll to position [0, 0]
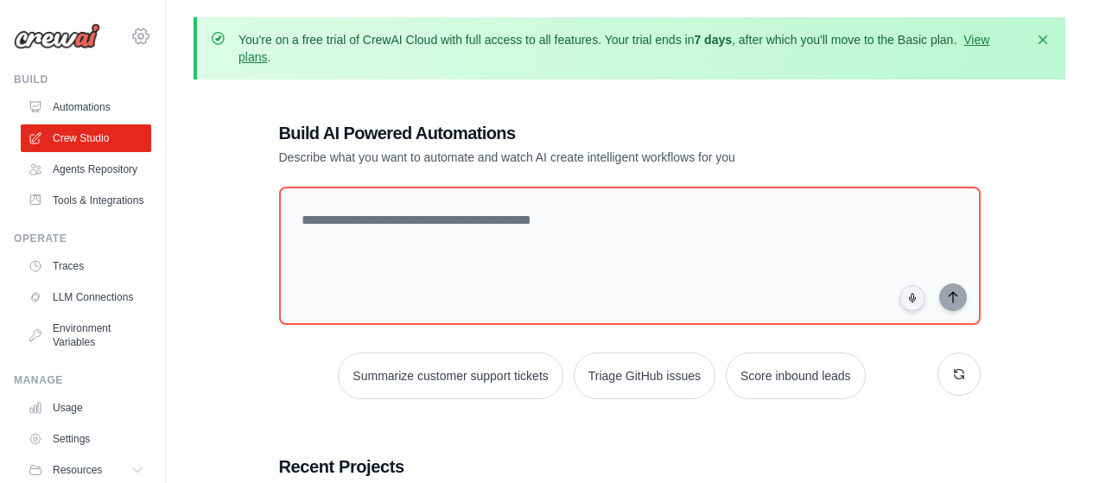
click at [131, 35] on icon at bounding box center [141, 36] width 21 height 21
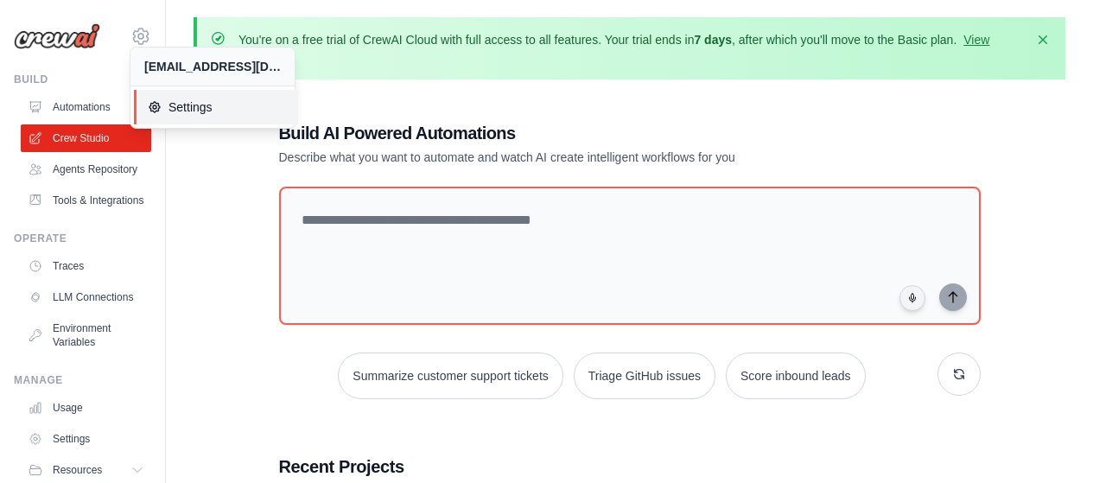
click at [196, 119] on link "Settings" at bounding box center [216, 107] width 164 height 35
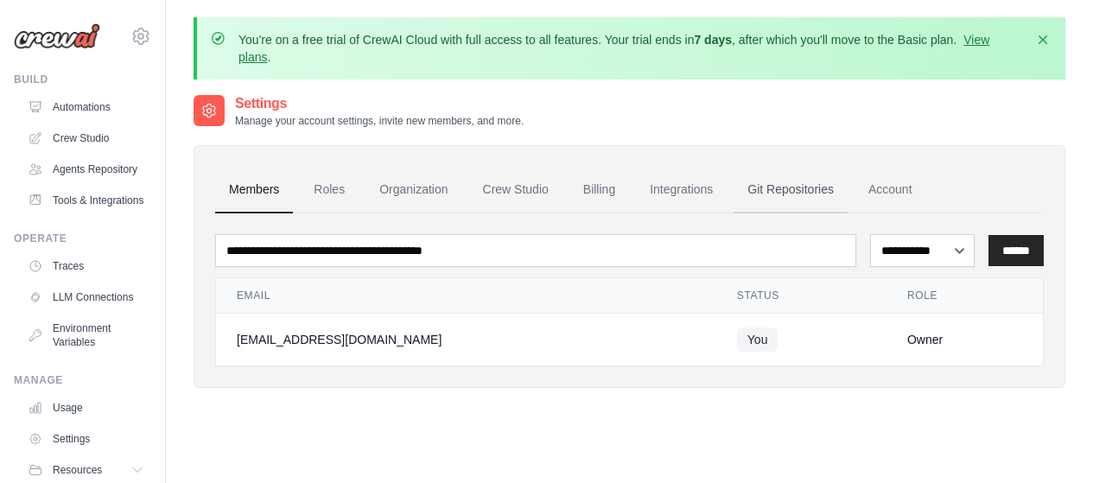
click at [804, 197] on link "Git Repositories" at bounding box center [791, 190] width 114 height 47
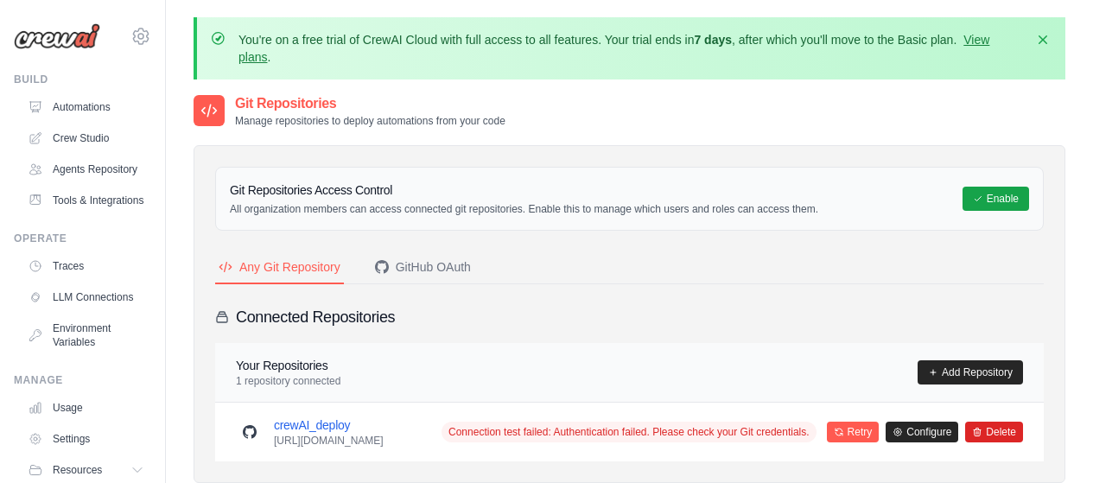
scroll to position [86, 0]
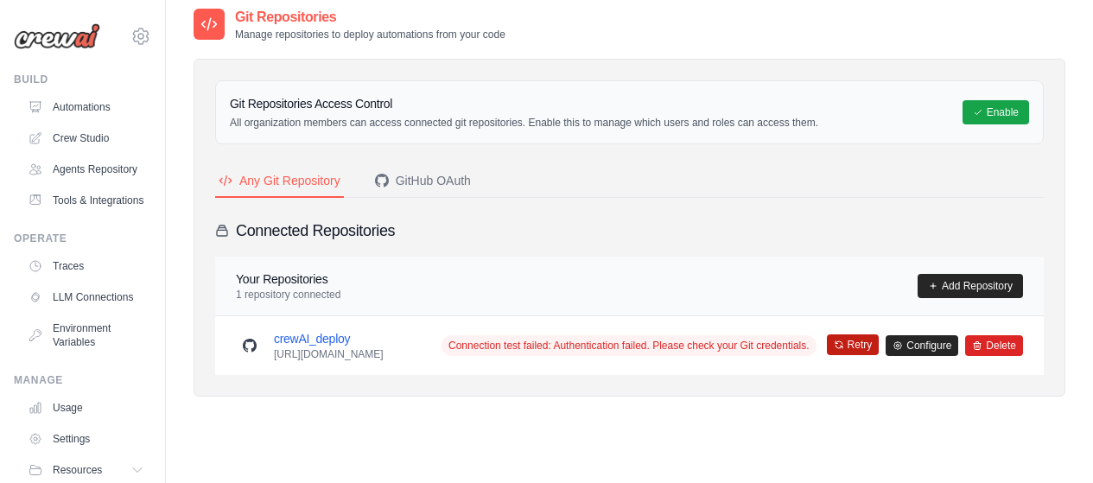
click at [854, 351] on button "Retry" at bounding box center [853, 344] width 53 height 21
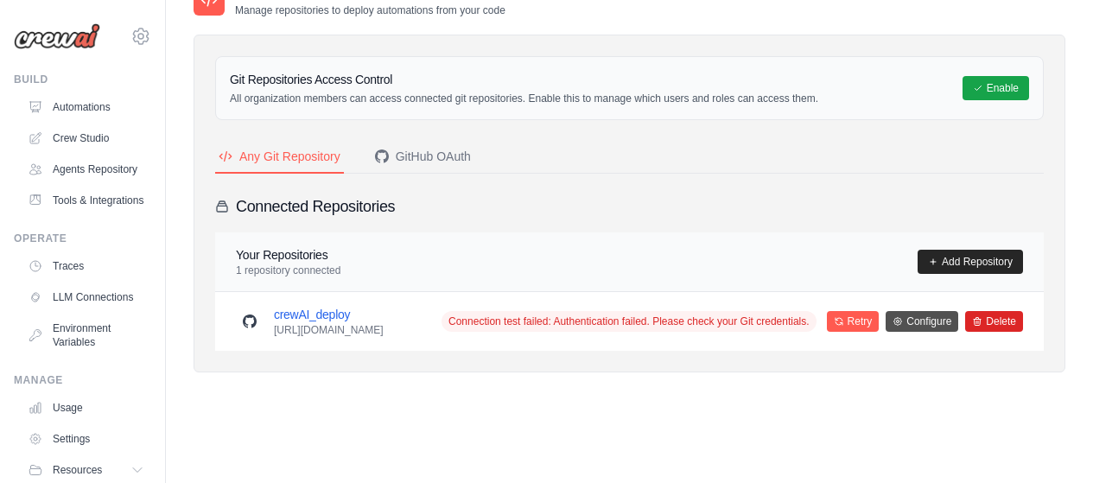
click at [927, 327] on link "Configure" at bounding box center [922, 321] width 73 height 21
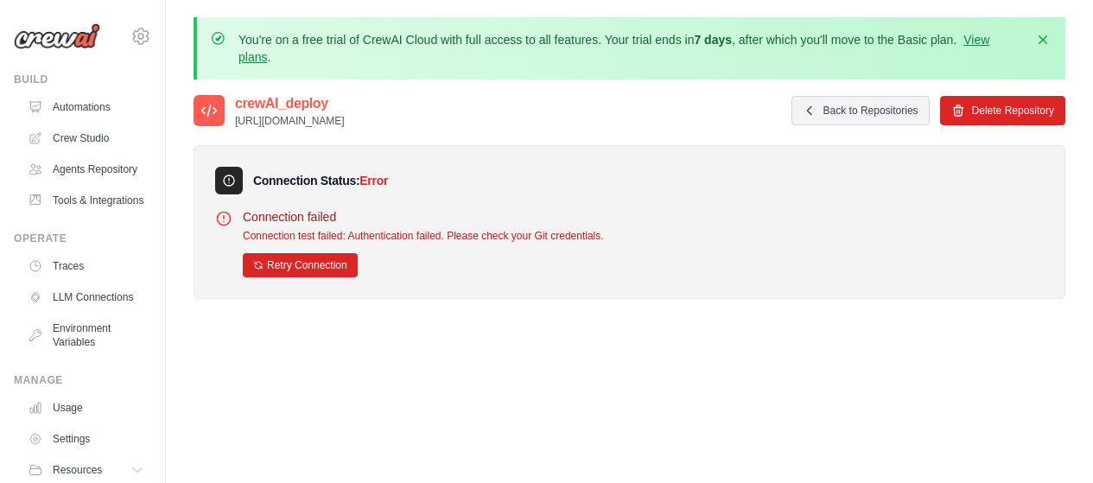
scroll to position [111, 0]
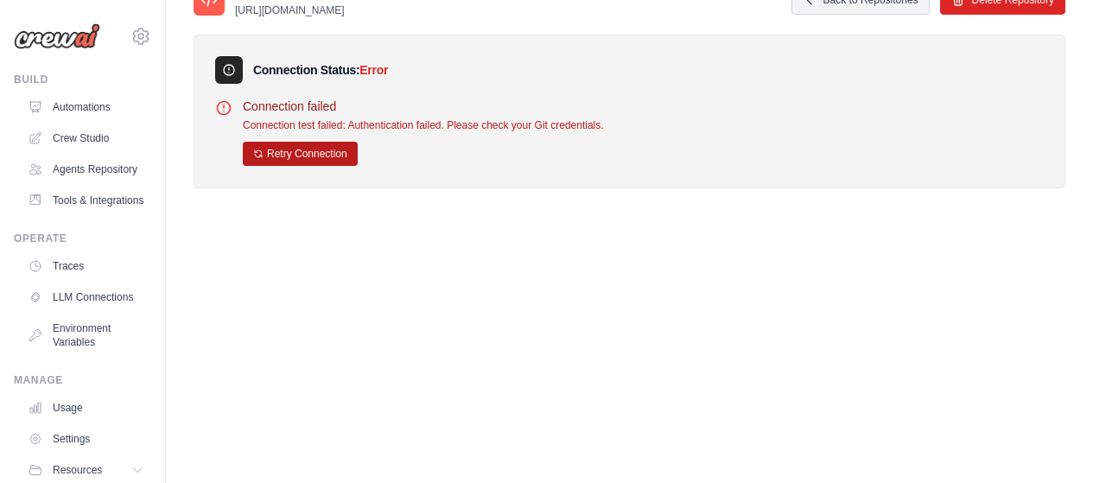
click at [275, 153] on button "Retry Connection" at bounding box center [300, 154] width 115 height 24
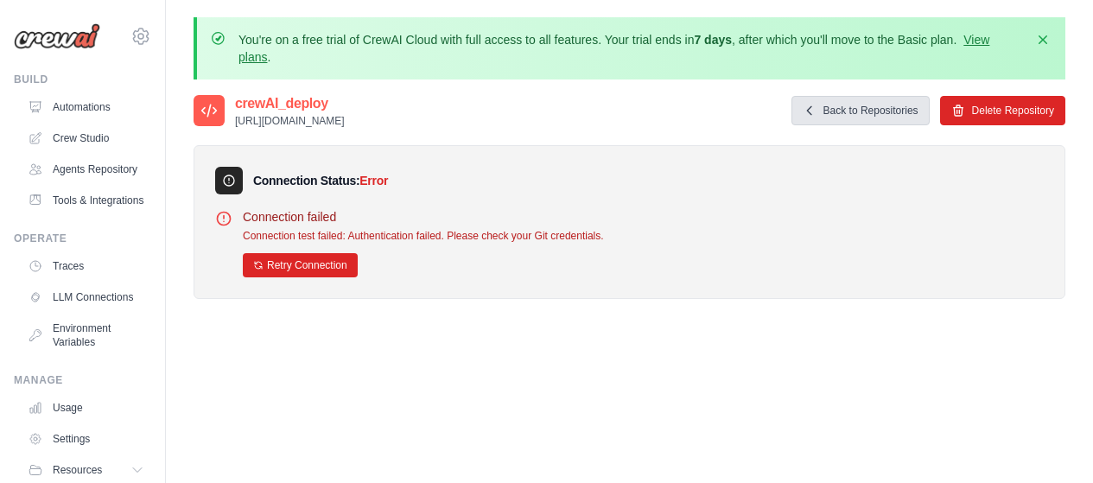
click at [862, 112] on link "Back to Repositories" at bounding box center [861, 110] width 138 height 29
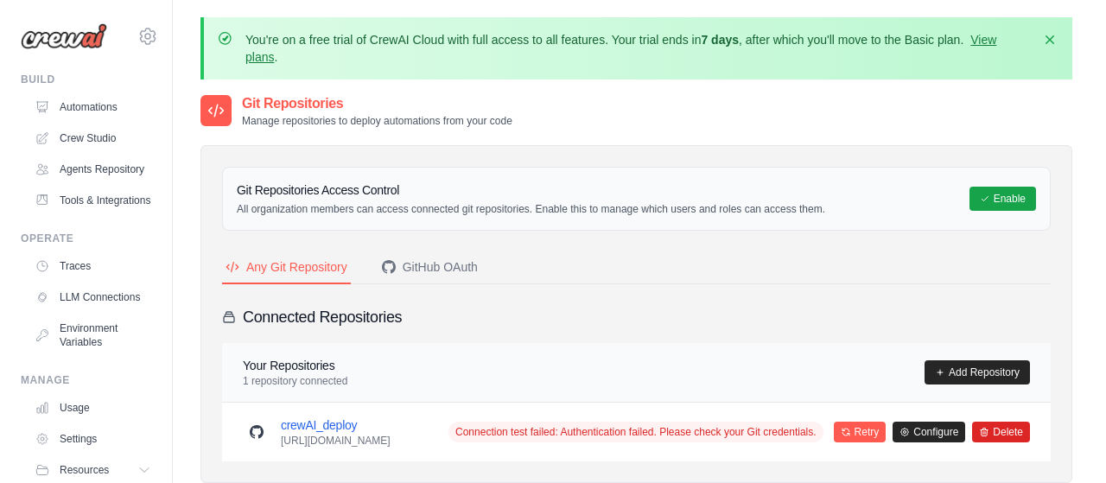
scroll to position [111, 0]
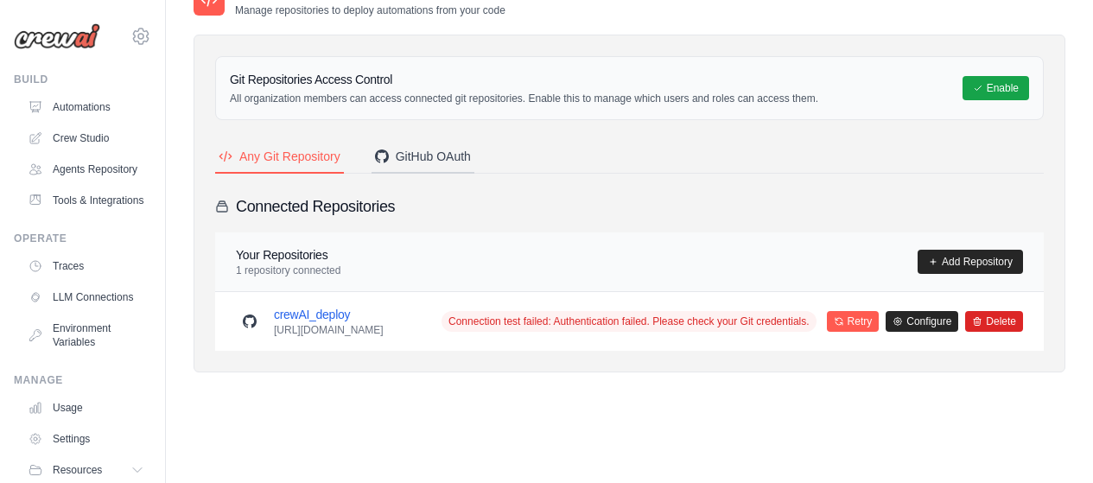
click at [418, 154] on div "GitHub OAuth" at bounding box center [423, 156] width 96 height 17
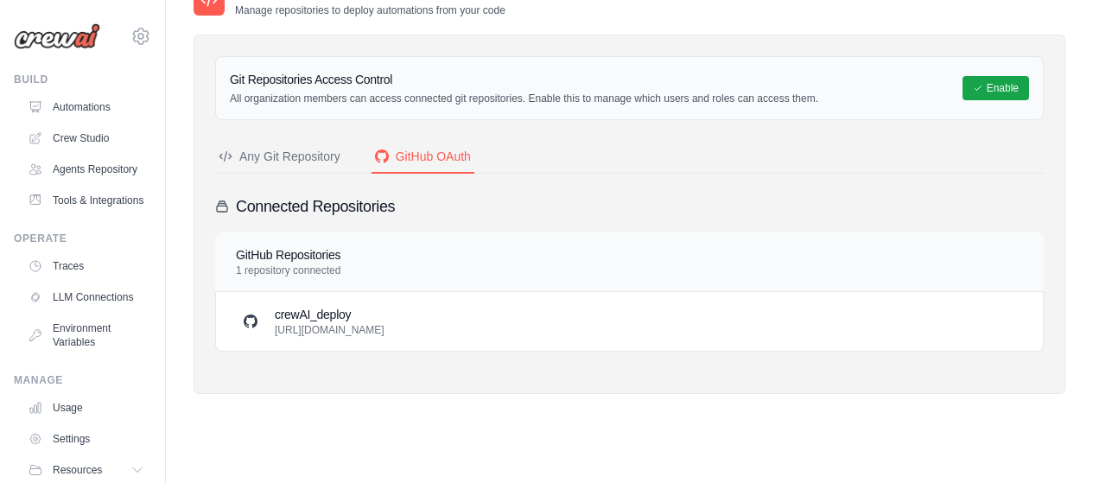
click at [385, 328] on p "[URL][DOMAIN_NAME]" at bounding box center [330, 330] width 110 height 14
click at [286, 300] on div "crewAI_deploy https://github.com/ldferreiraldf-afk/crewAI_deploy.git" at bounding box center [629, 321] width 827 height 59
click at [275, 253] on h4 "GitHub Repositories" at bounding box center [288, 254] width 105 height 17
click at [334, 157] on div "Any Git Repository" at bounding box center [280, 156] width 122 height 17
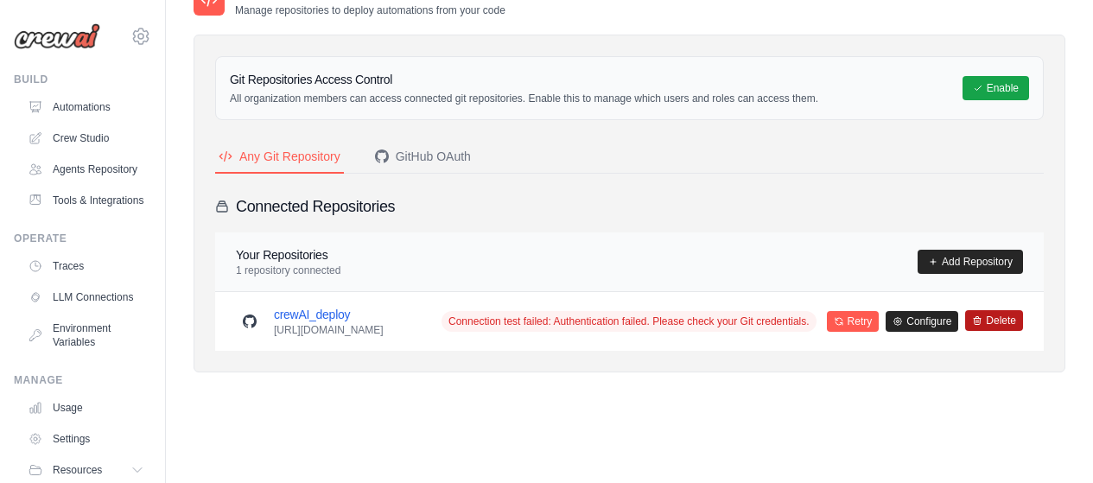
click at [1003, 329] on button "Delete" at bounding box center [994, 320] width 58 height 21
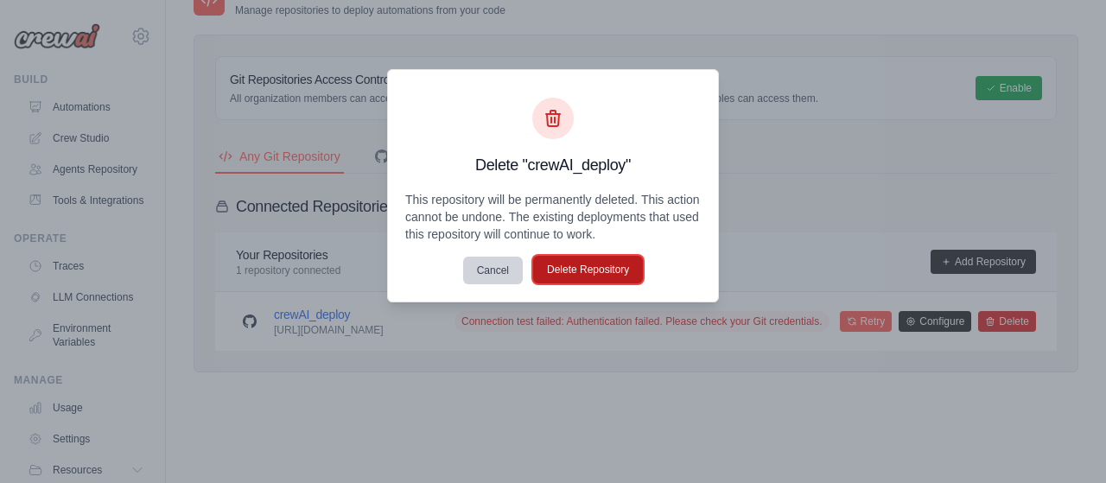
click at [591, 270] on button "Delete Repository" at bounding box center [588, 270] width 110 height 28
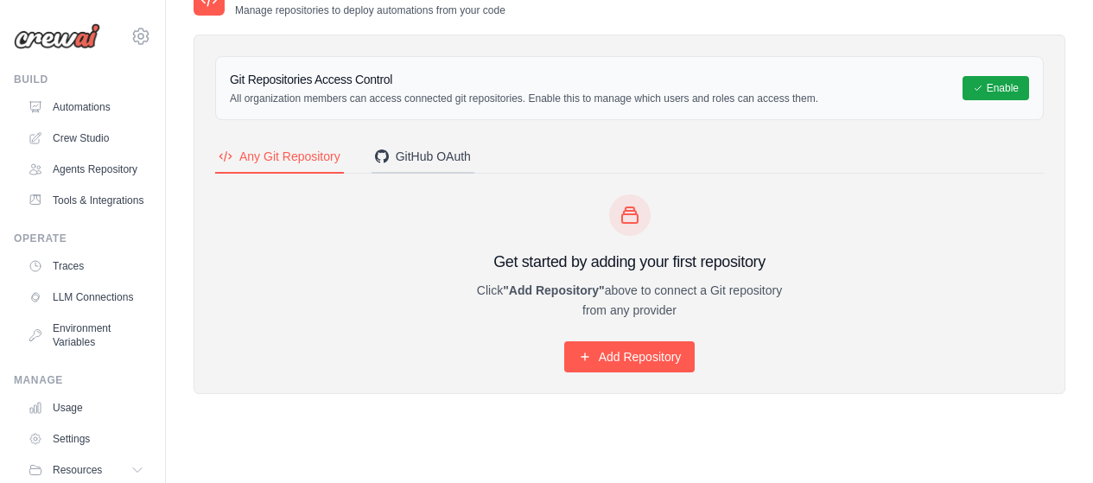
click at [439, 156] on div "GitHub OAuth" at bounding box center [423, 156] width 96 height 17
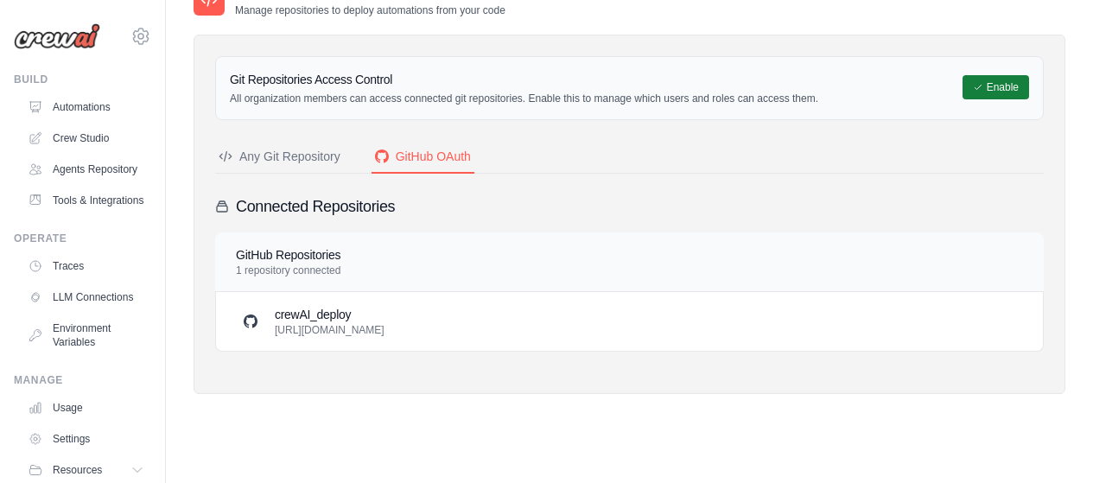
click at [1000, 84] on button "Enable" at bounding box center [996, 87] width 67 height 24
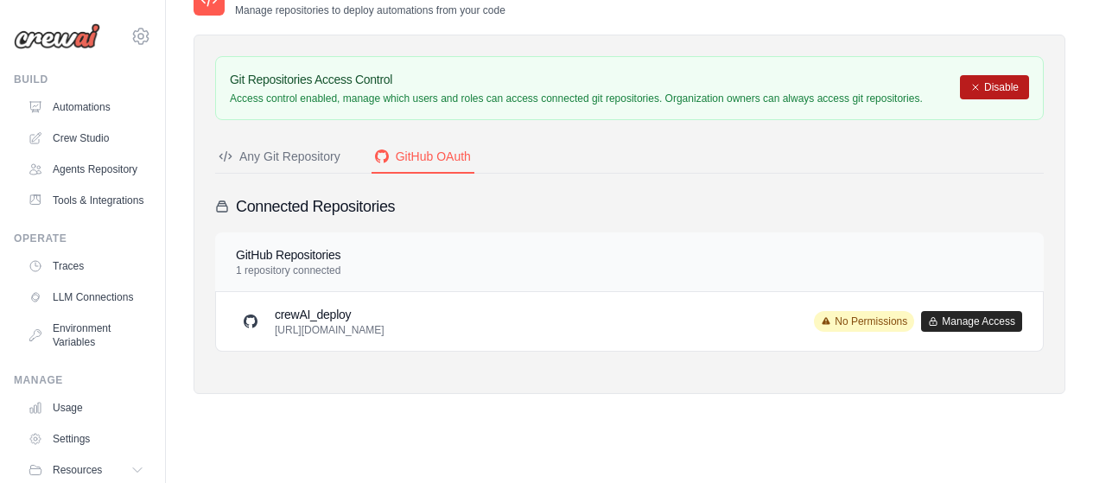
click at [1014, 93] on button "Disable" at bounding box center [994, 87] width 69 height 24
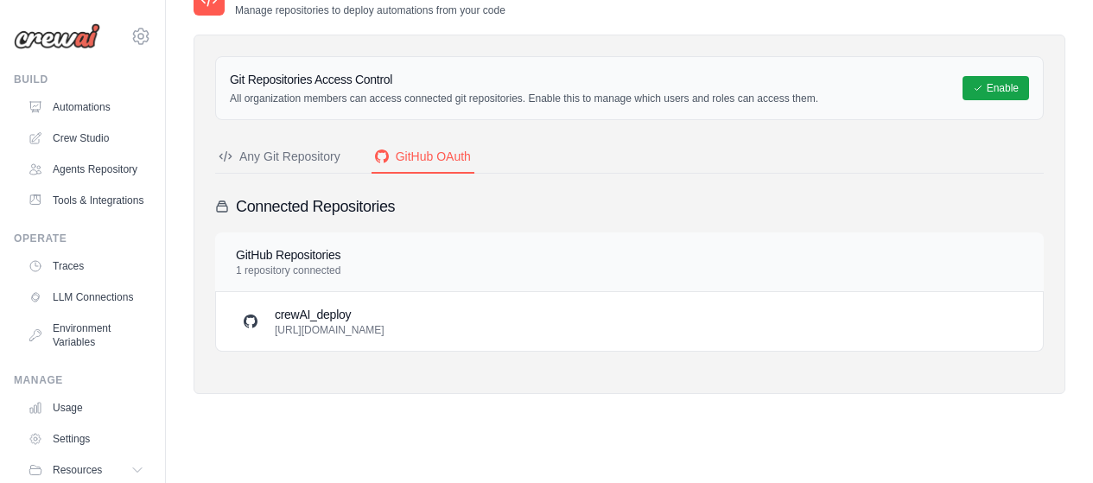
click at [385, 330] on p "[URL][DOMAIN_NAME]" at bounding box center [330, 330] width 110 height 14
click at [328, 303] on div "crewAI_deploy [URL][DOMAIN_NAME]" at bounding box center [629, 321] width 827 height 59
click at [320, 326] on p "[URL][DOMAIN_NAME]" at bounding box center [330, 330] width 110 height 14
click at [278, 258] on h4 "GitHub Repositories" at bounding box center [288, 254] width 105 height 17
click at [284, 155] on div "Any Git Repository" at bounding box center [280, 156] width 122 height 17
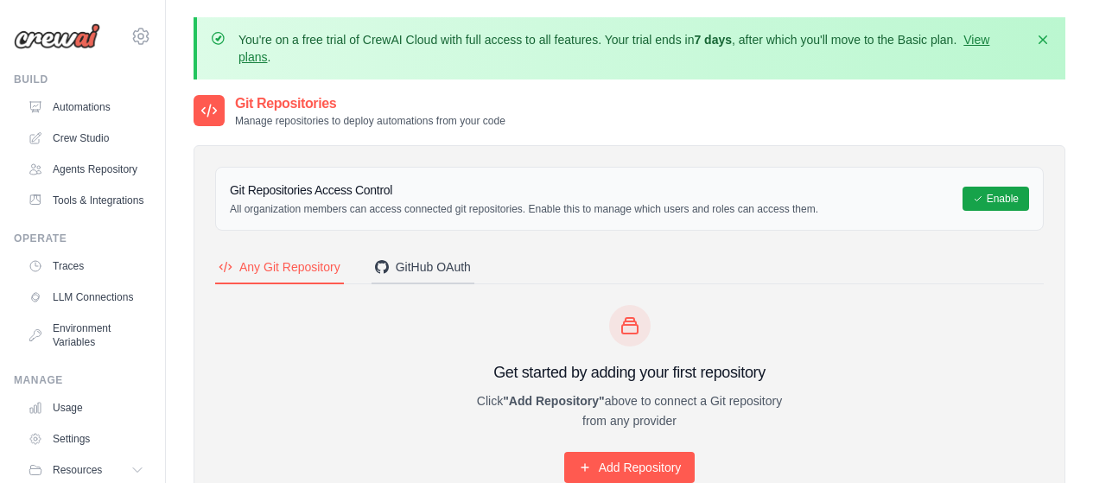
click at [424, 265] on div "GitHub OAuth" at bounding box center [423, 266] width 96 height 17
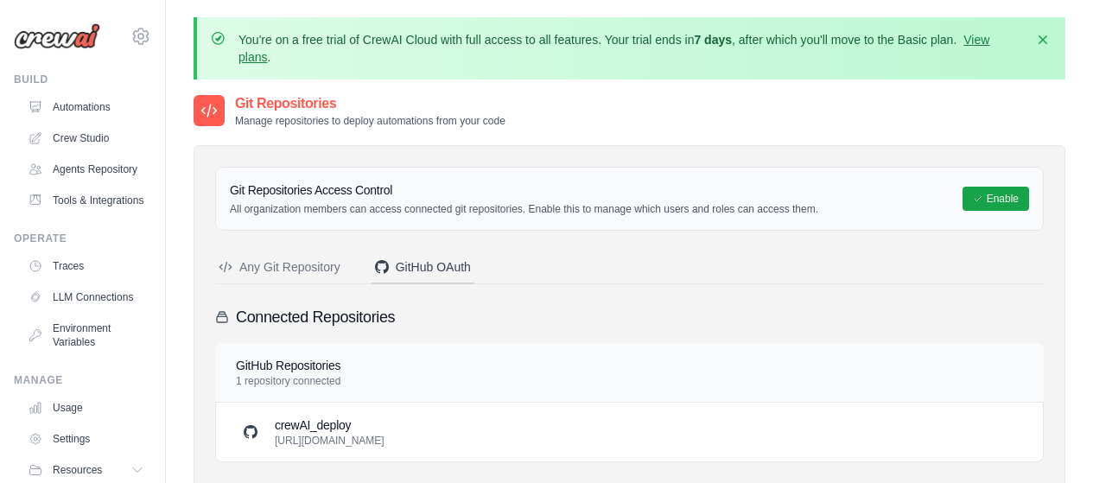
scroll to position [86, 0]
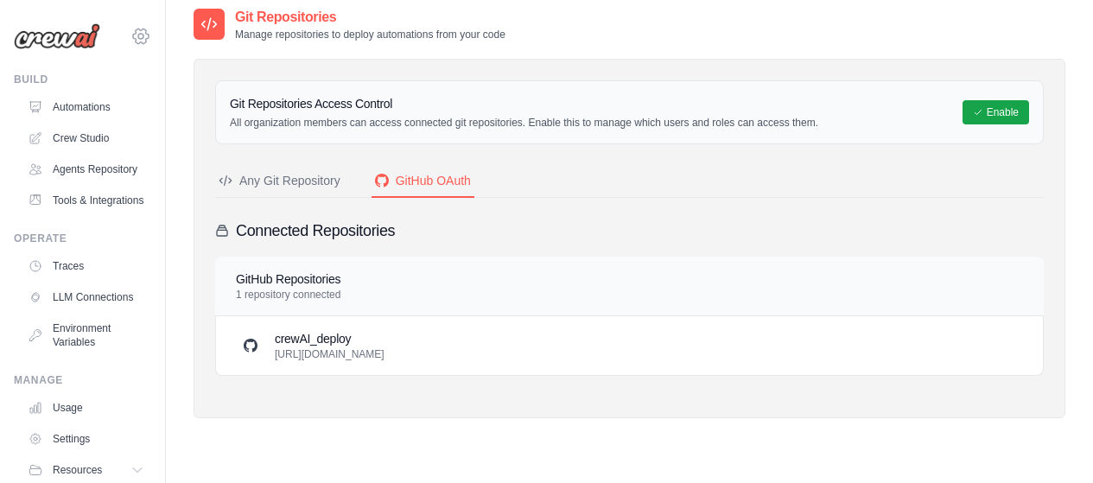
click at [131, 39] on icon at bounding box center [141, 36] width 21 height 21
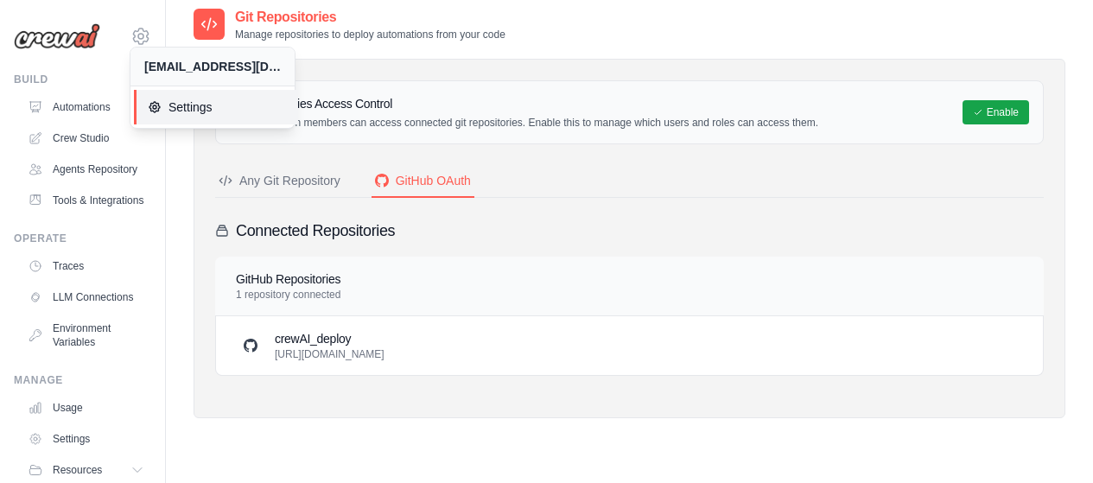
click at [185, 107] on span "Settings" at bounding box center [216, 107] width 137 height 17
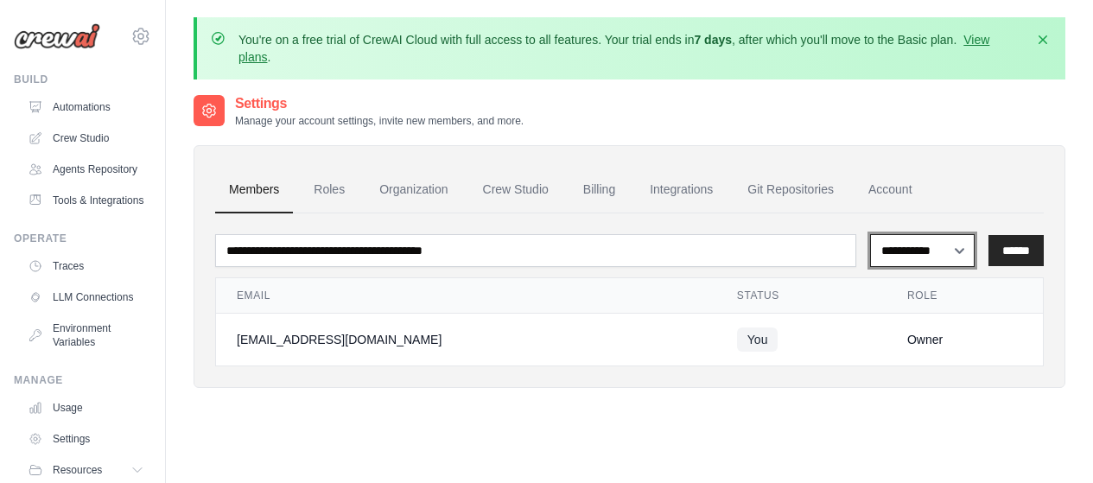
click at [966, 248] on select "**********" at bounding box center [922, 250] width 105 height 33
select select "******"
click at [870, 234] on select "**********" at bounding box center [922, 250] width 105 height 33
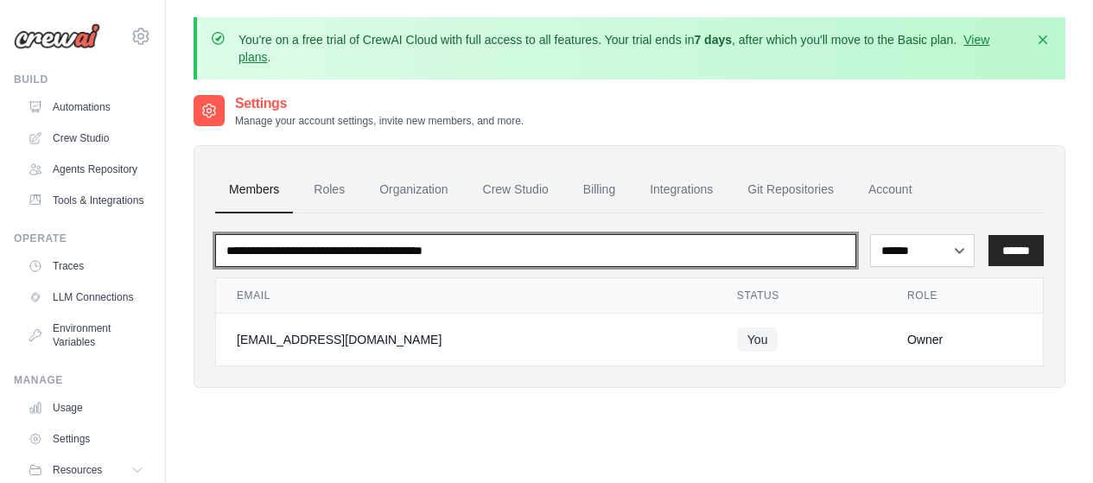
click at [787, 263] on input "email" at bounding box center [535, 250] width 641 height 33
type input "**********"
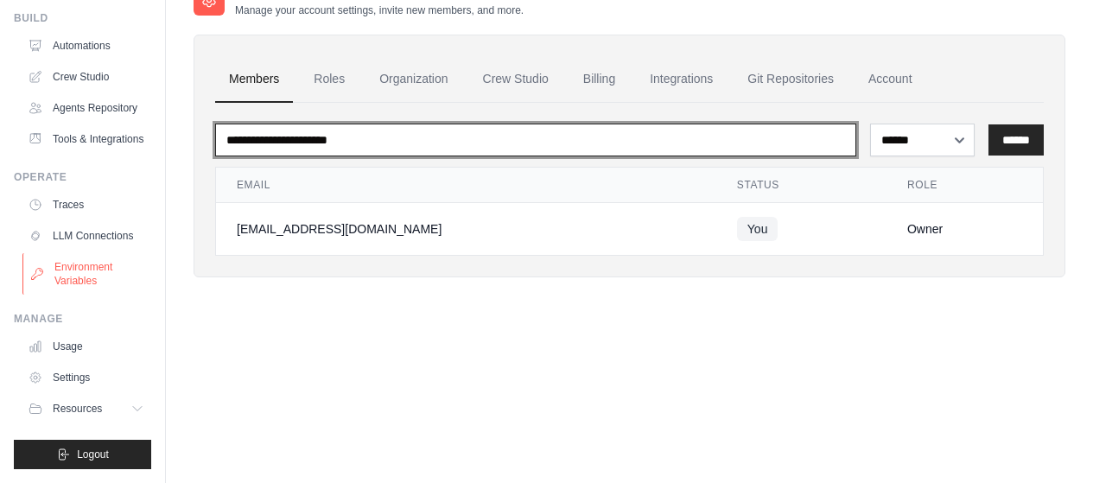
scroll to position [103, 0]
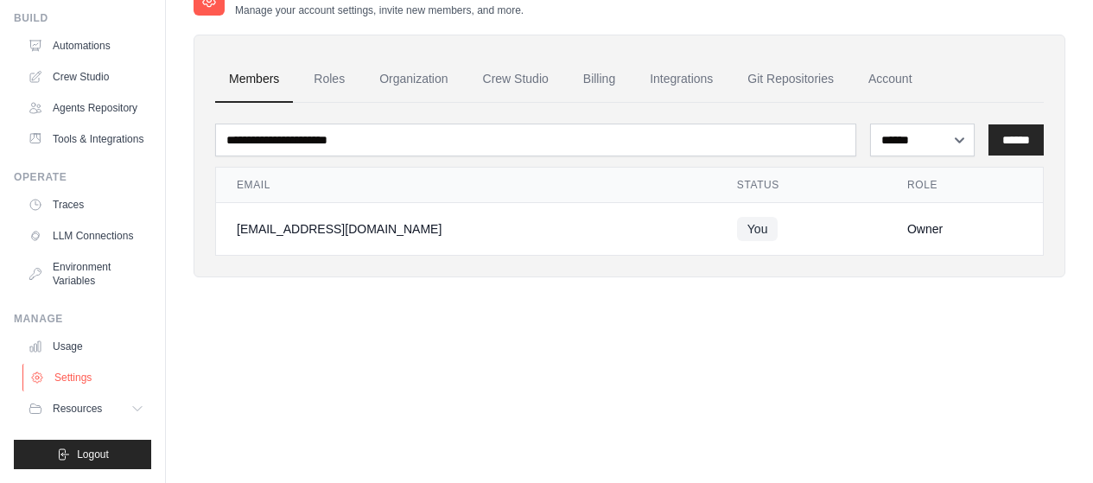
click at [77, 373] on link "Settings" at bounding box center [87, 378] width 131 height 28
